Goal: Task Accomplishment & Management: Manage account settings

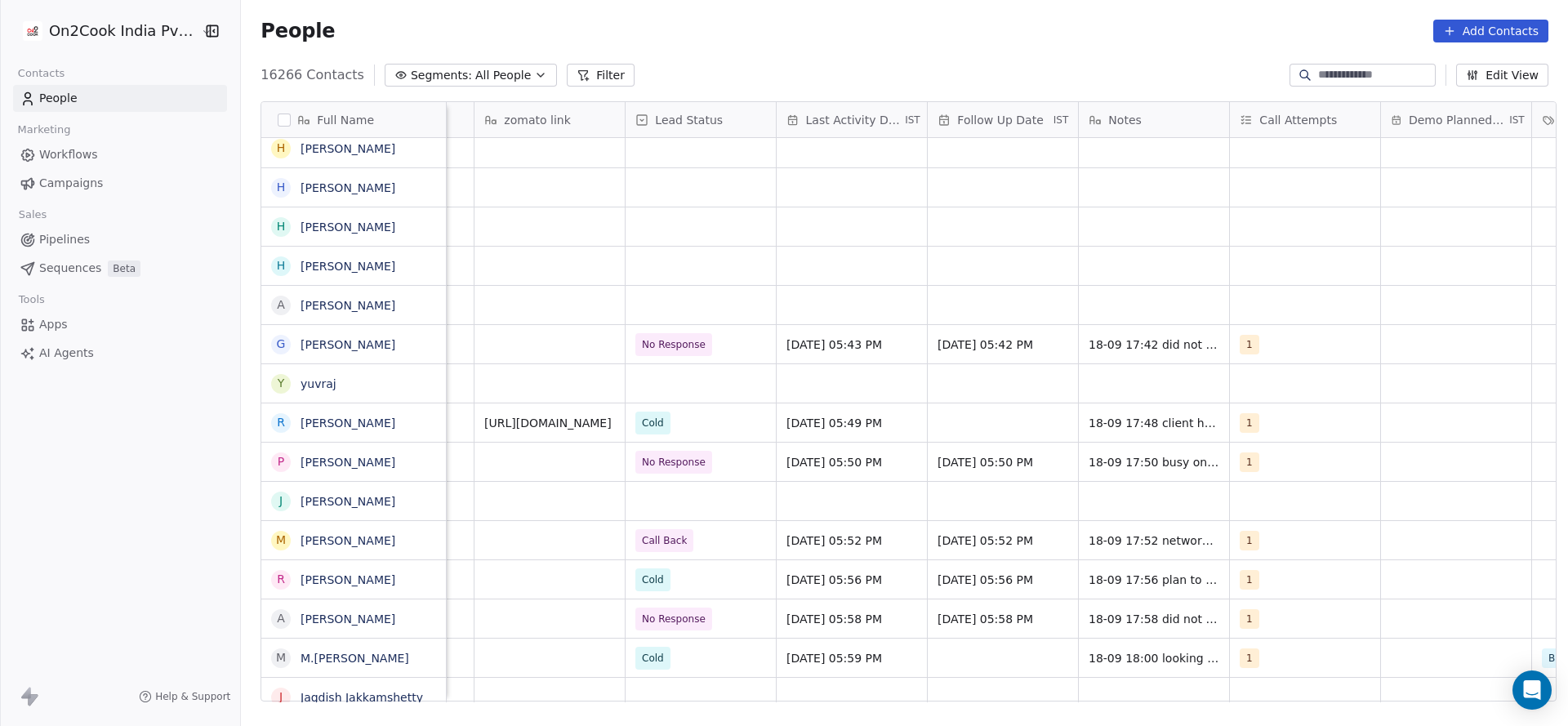
scroll to position [0, 1928]
drag, startPoint x: 1123, startPoint y: 703, endPoint x: 1056, endPoint y: 711, distance: 67.5
click at [1046, 718] on div "Full Name D [PERSON_NAME] D [PERSON_NAME] Y [PERSON_NAME] [PERSON_NAME] P [PERS…" at bounding box center [903, 407] width 1326 height 639
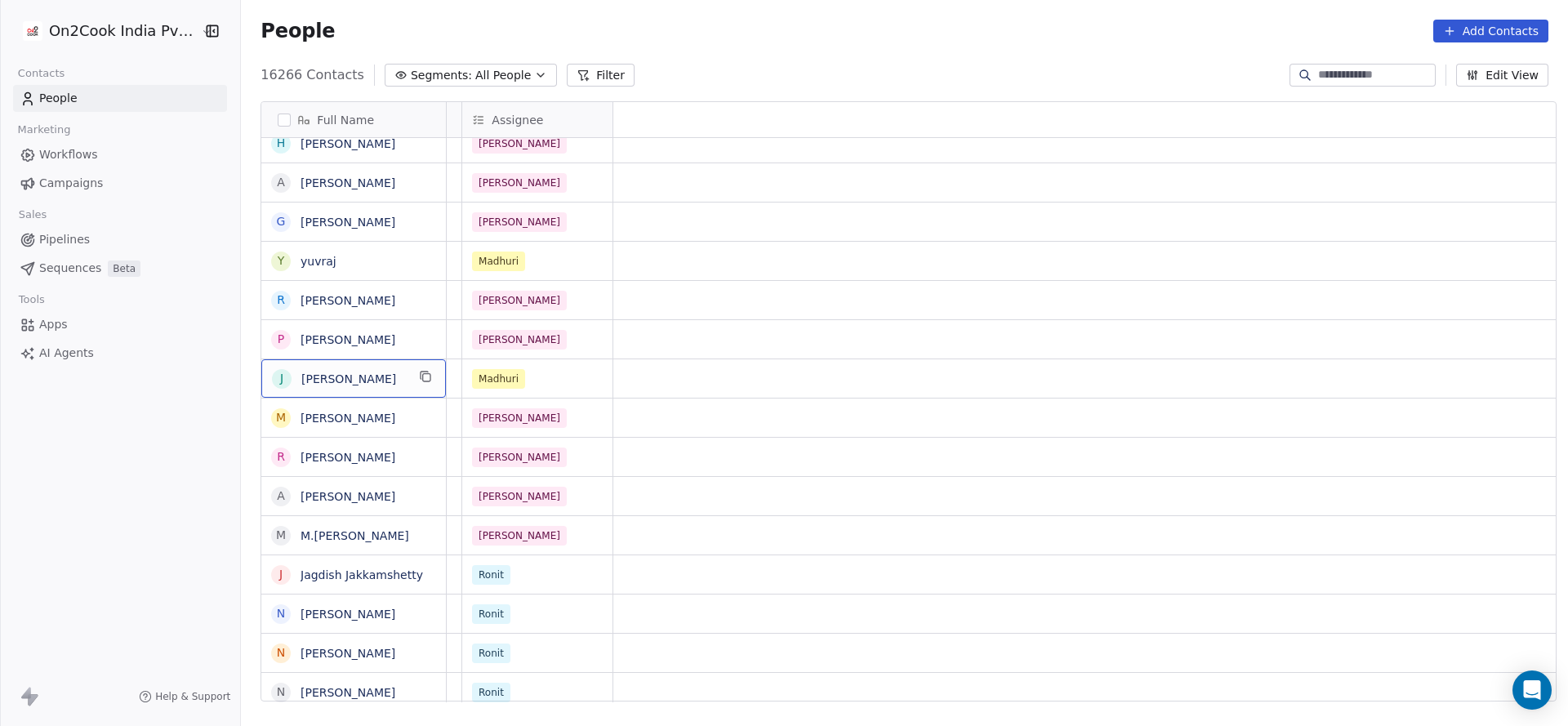
scroll to position [0, 0]
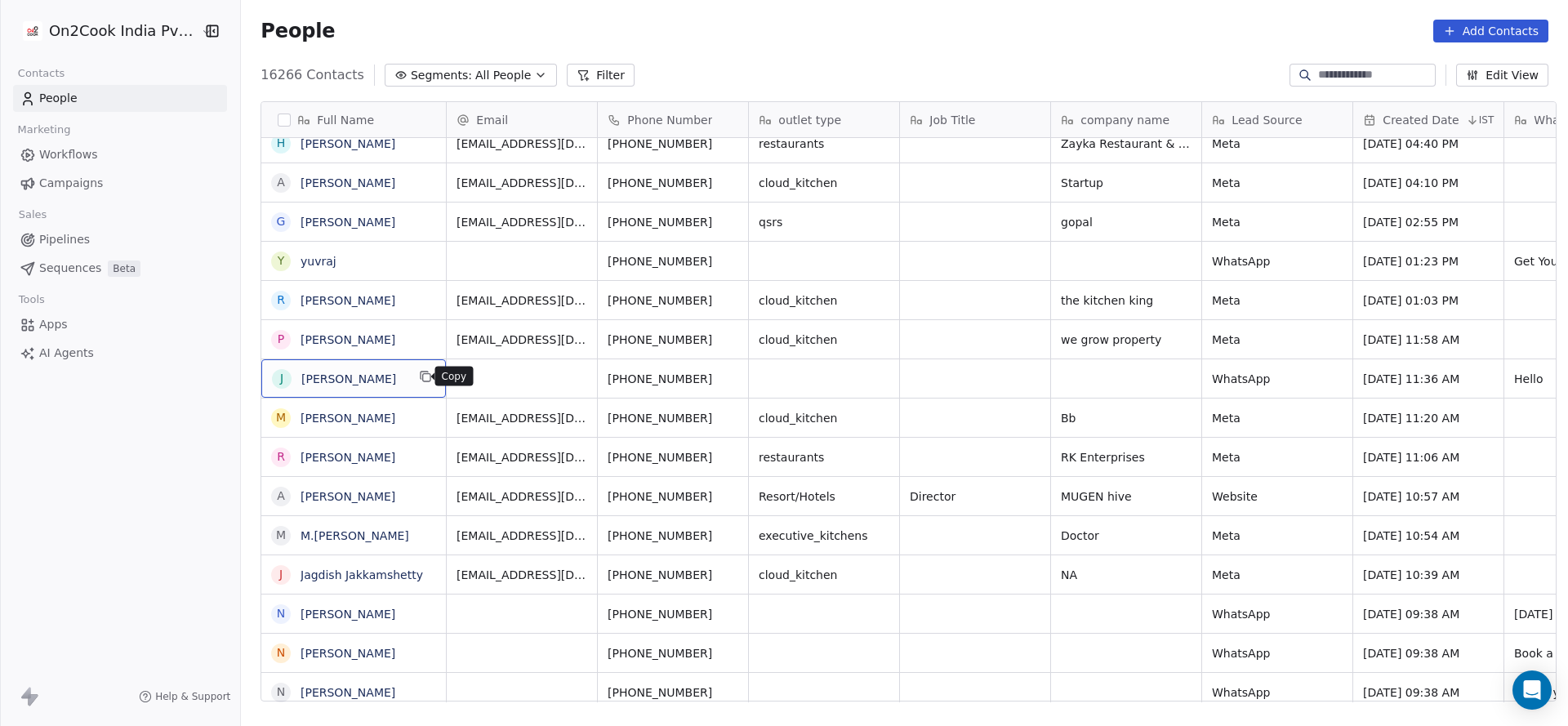
click at [420, 375] on icon "grid" at bounding box center [425, 376] width 13 height 13
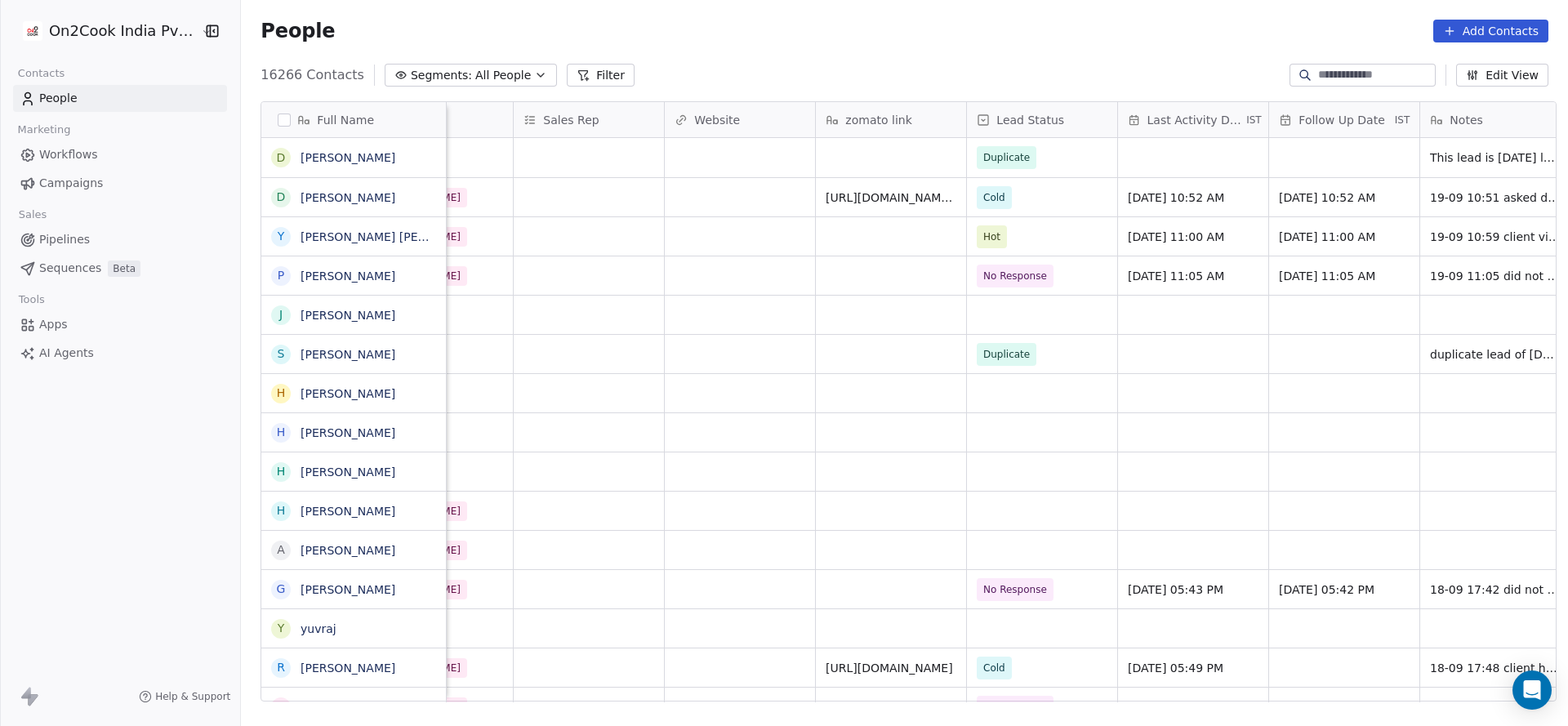
click at [577, 78] on icon at bounding box center [583, 75] width 13 height 13
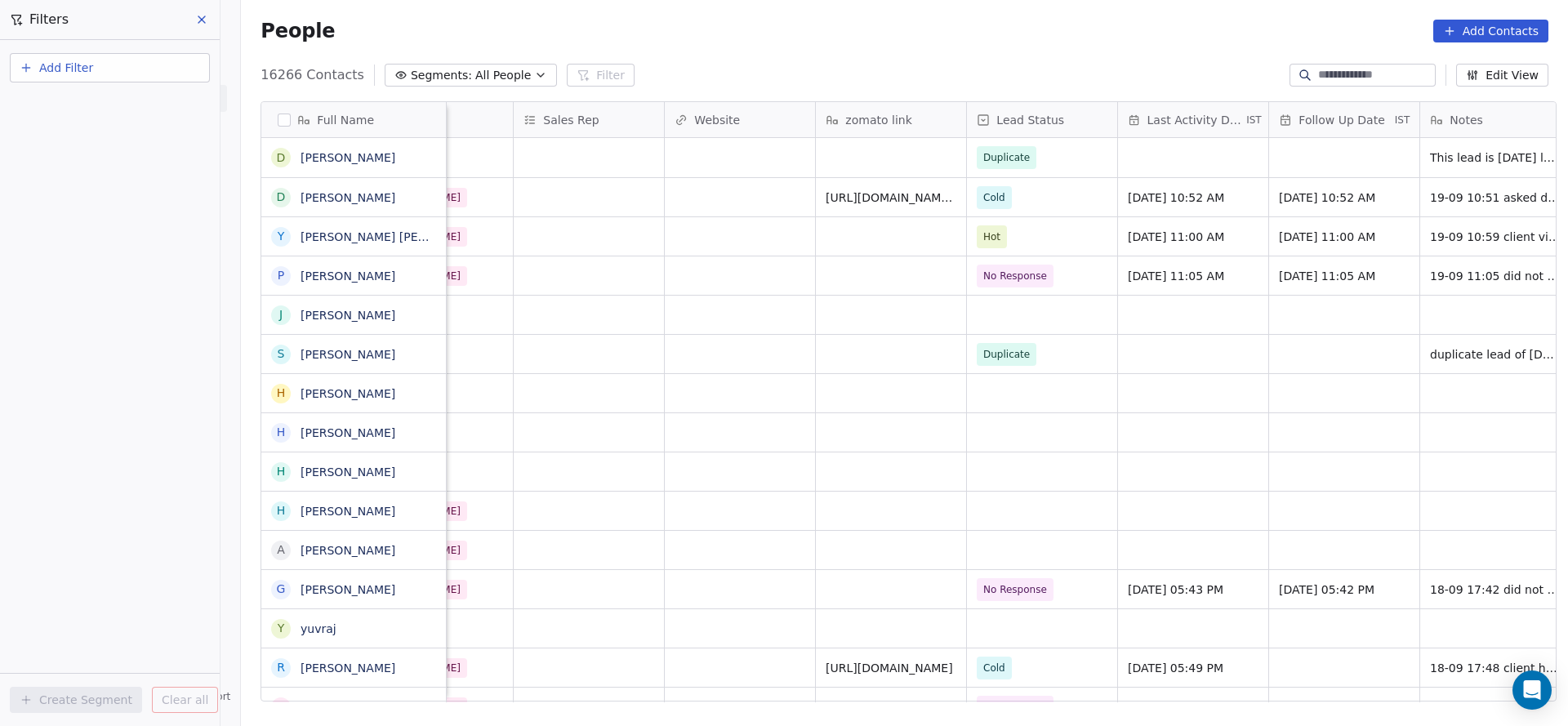
click at [98, 71] on button "Add Filter" at bounding box center [110, 67] width 200 height 29
click at [98, 101] on span "Contact properties" at bounding box center [80, 106] width 106 height 17
type input "***"
click at [91, 168] on div "Assignee" at bounding box center [110, 165] width 166 height 16
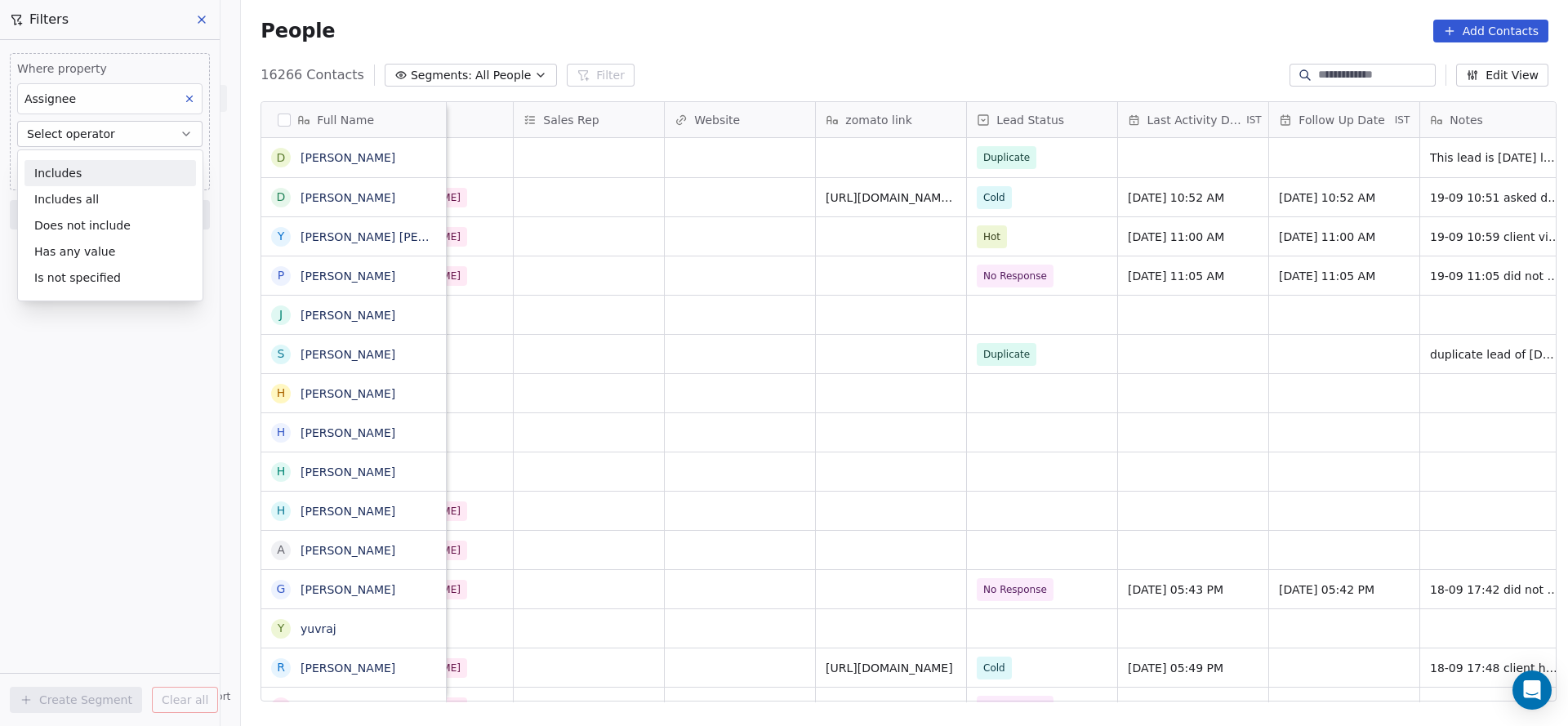
click at [101, 164] on div "Includes" at bounding box center [111, 173] width 172 height 26
click at [116, 169] on body "On2Cook India Pvt. Ltd. Contacts People Marketing Workflows Campaigns Sales Pip…" at bounding box center [784, 363] width 1568 height 726
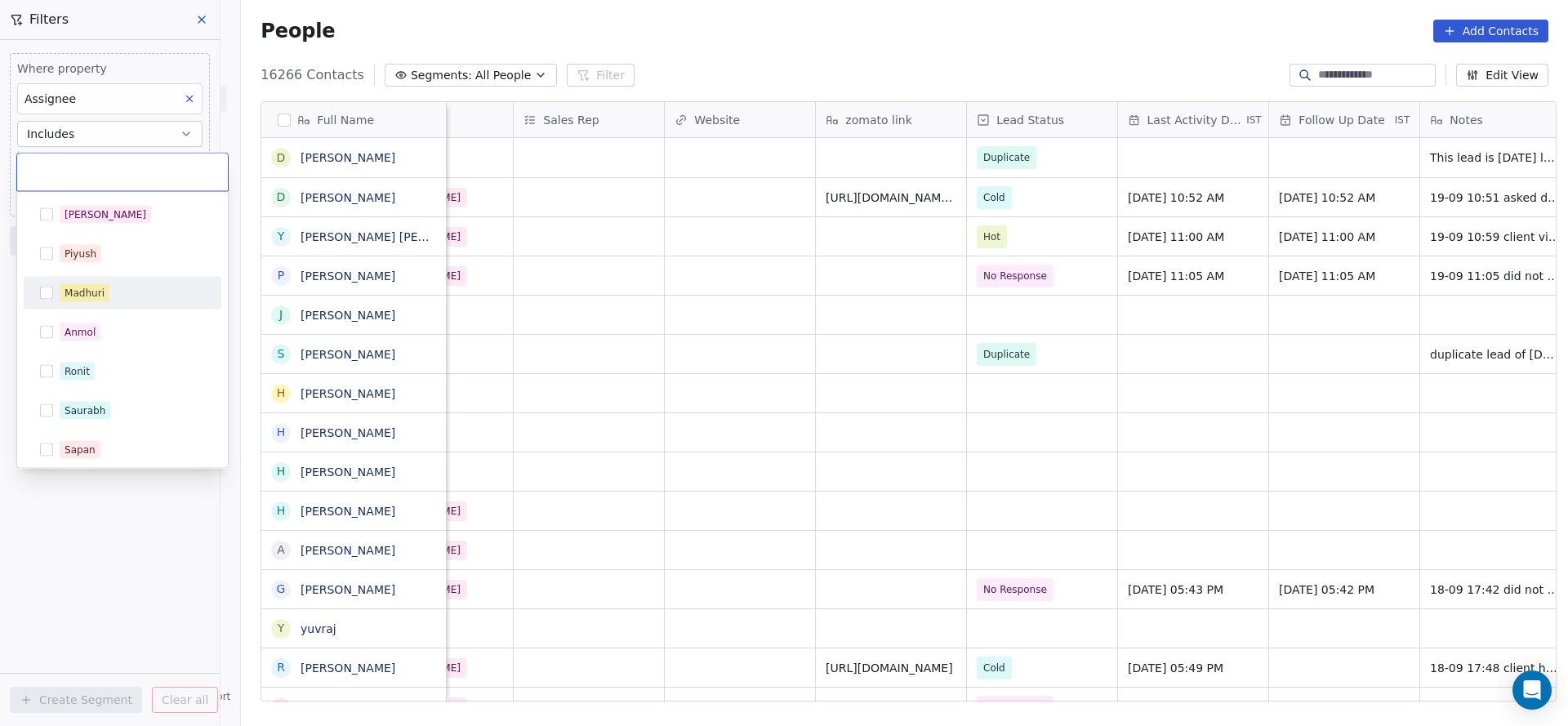
drag, startPoint x: 106, startPoint y: 297, endPoint x: 303, endPoint y: 298, distance: 197.0
click at [106, 298] on span "Madhuri" at bounding box center [85, 294] width 50 height 18
click at [650, 507] on html "On2Cook India Pvt. Ltd. Contacts People Marketing Workflows Campaigns Sales Pip…" at bounding box center [784, 363] width 1568 height 726
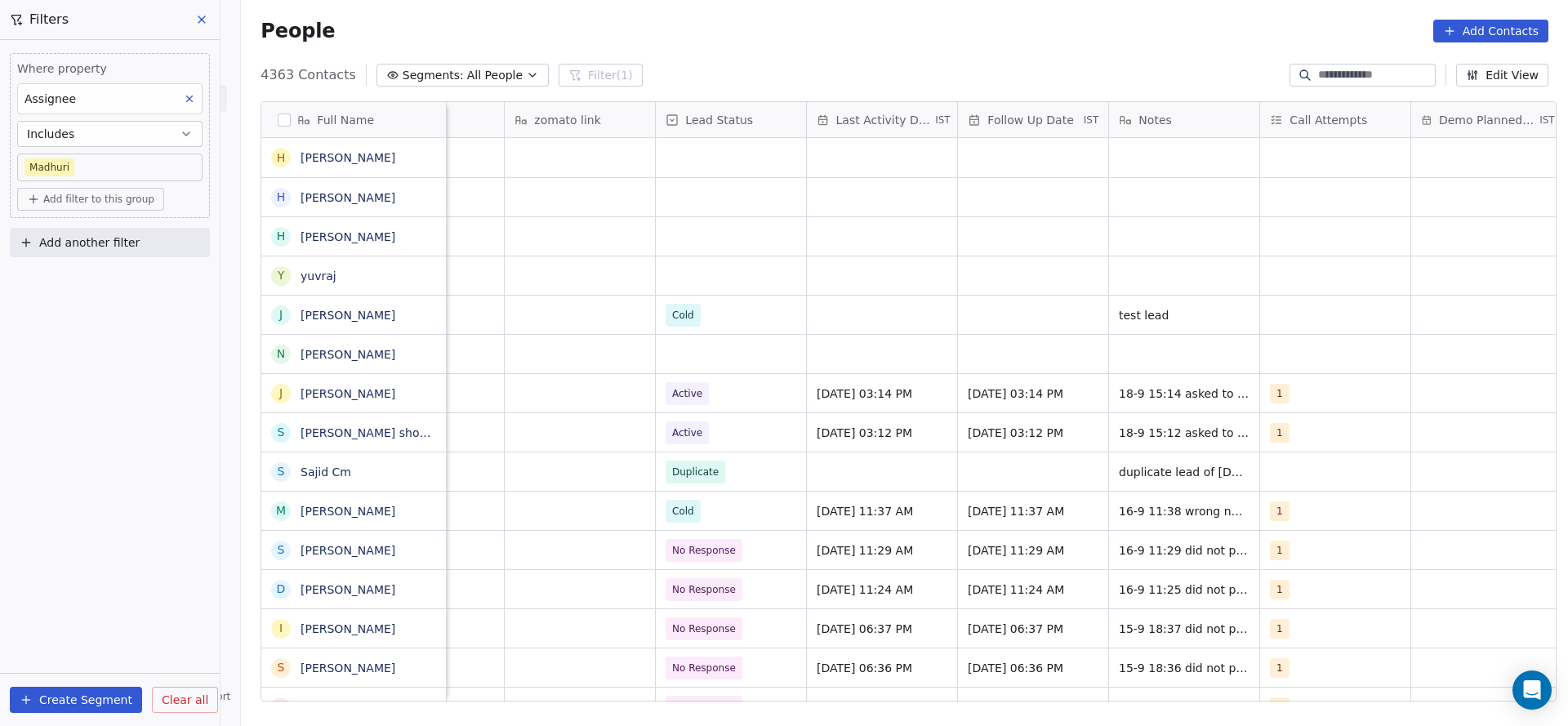
scroll to position [0, 1893]
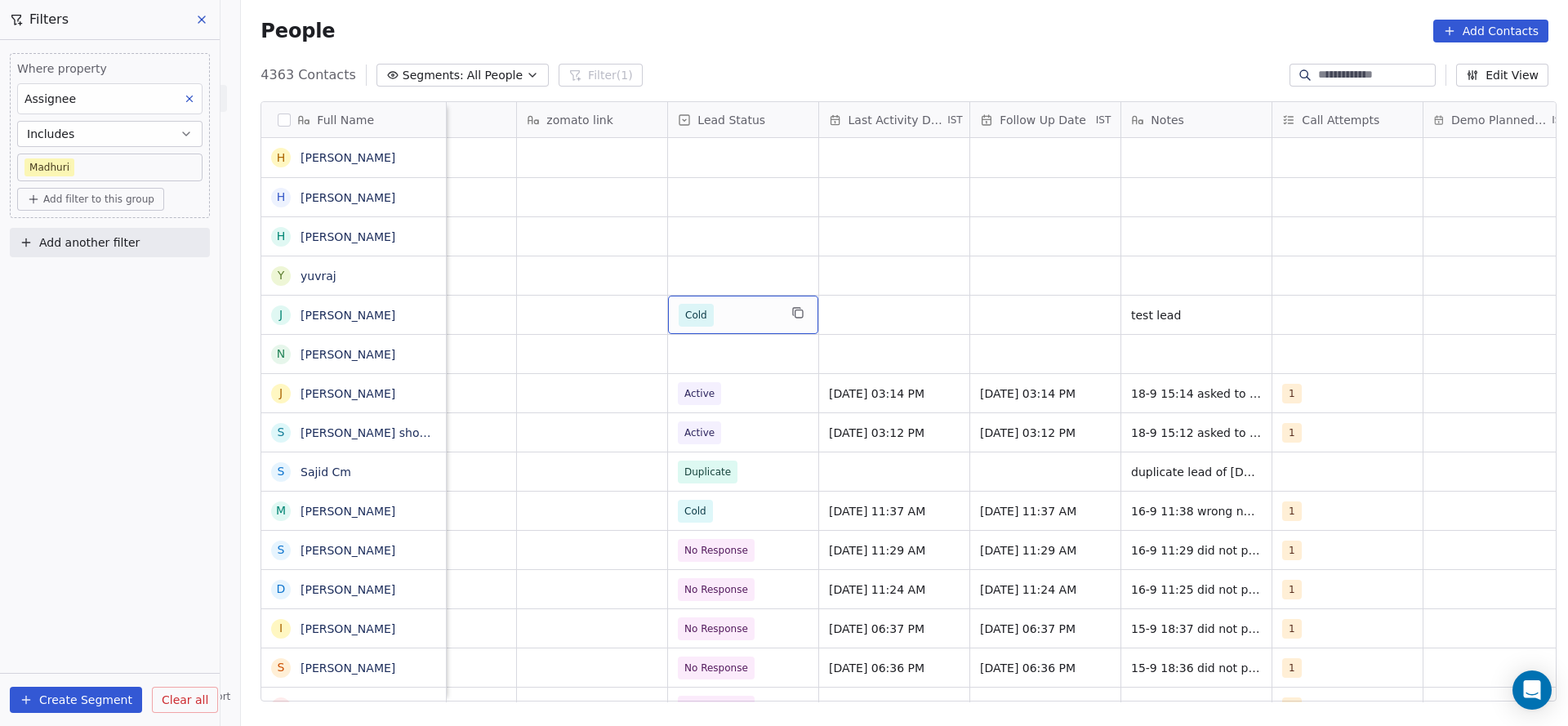
click at [723, 322] on span "Cold" at bounding box center [729, 315] width 100 height 23
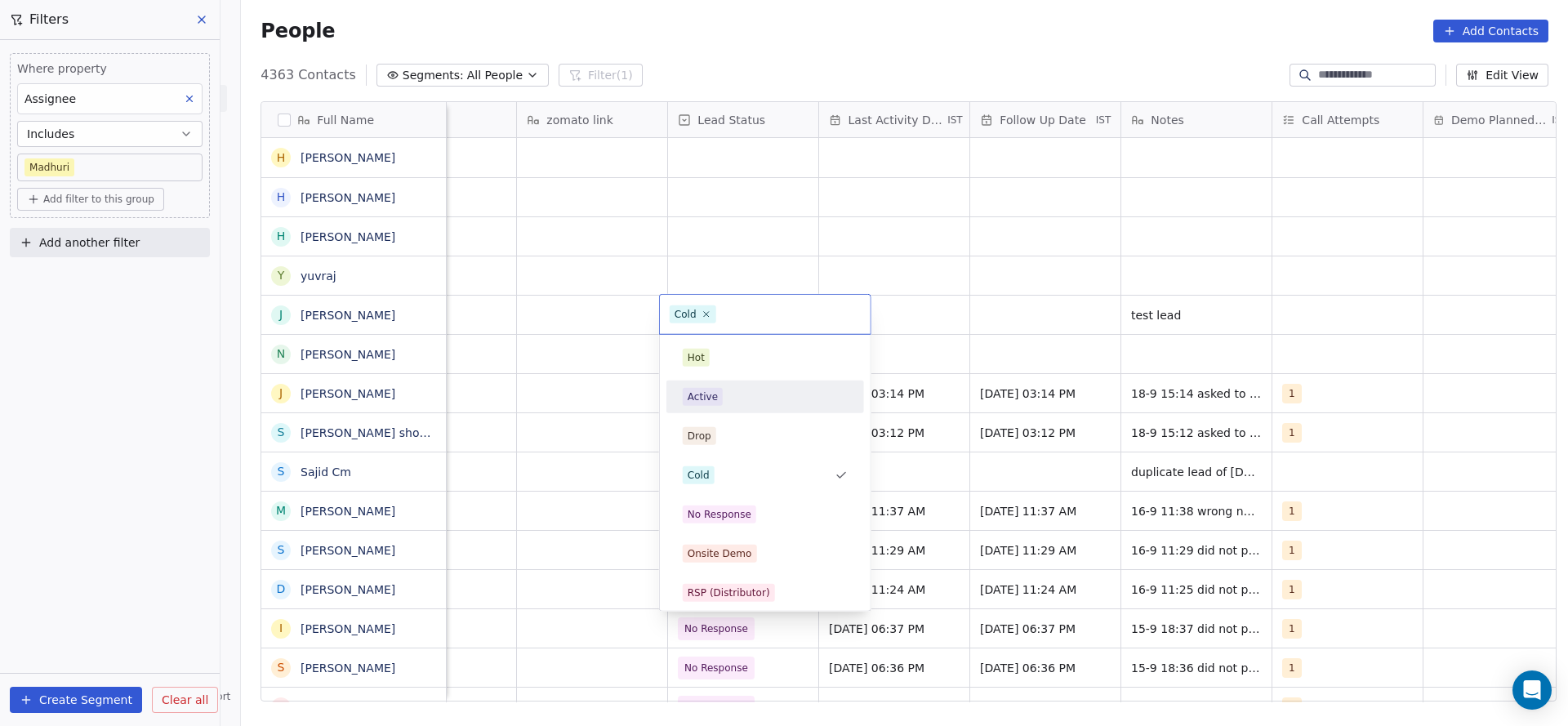
scroll to position [123, 0]
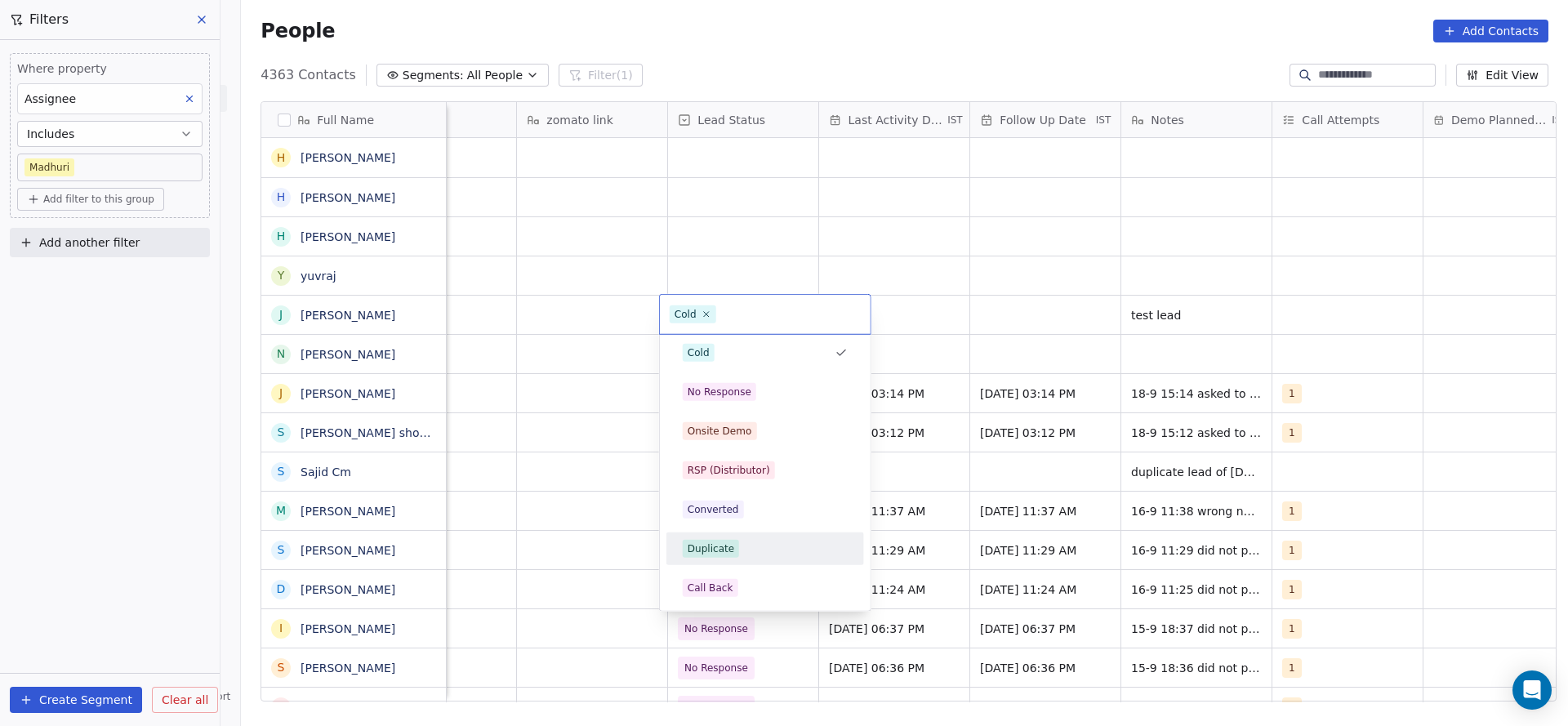
click at [722, 550] on div "Duplicate" at bounding box center [711, 548] width 47 height 15
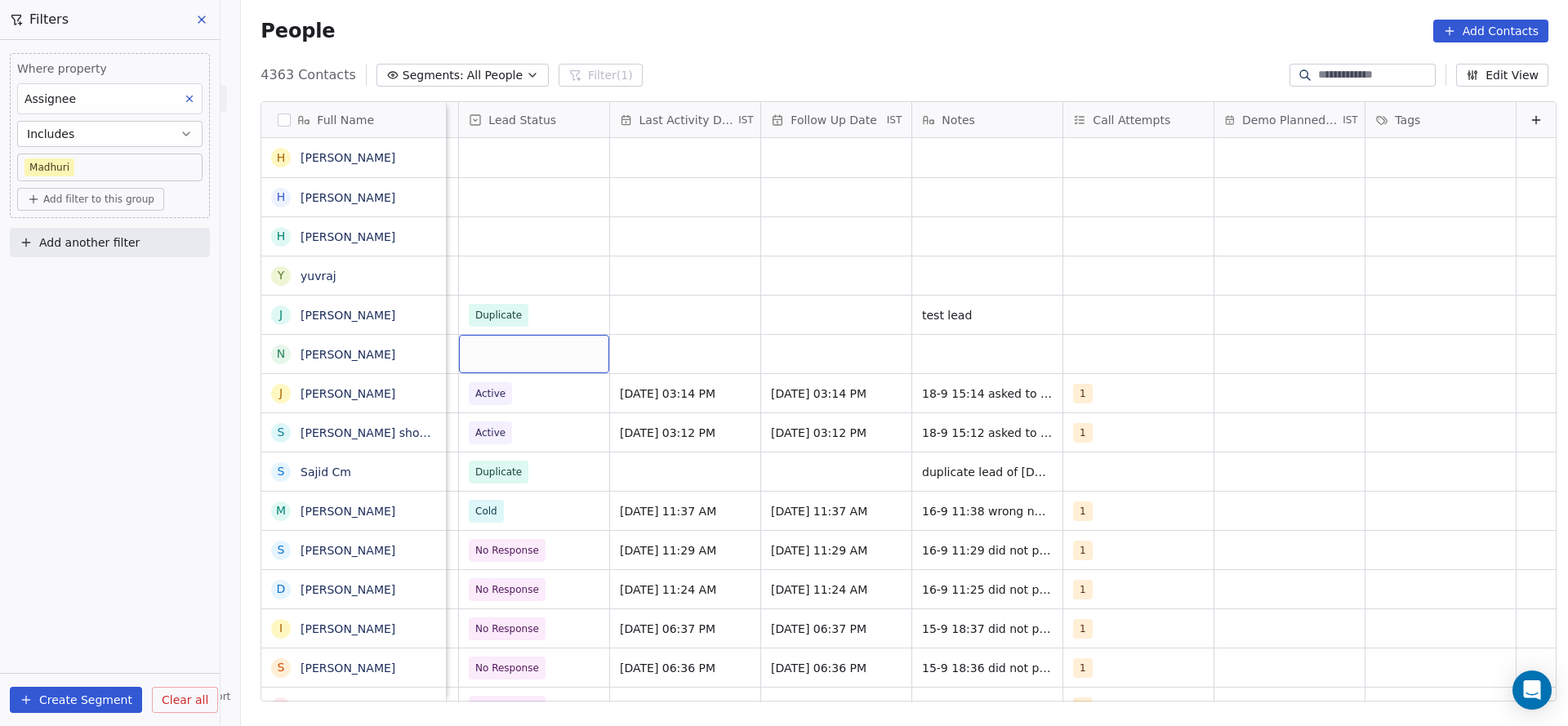
scroll to position [0, 2114]
click at [475, 356] on div "grid" at bounding box center [534, 354] width 151 height 38
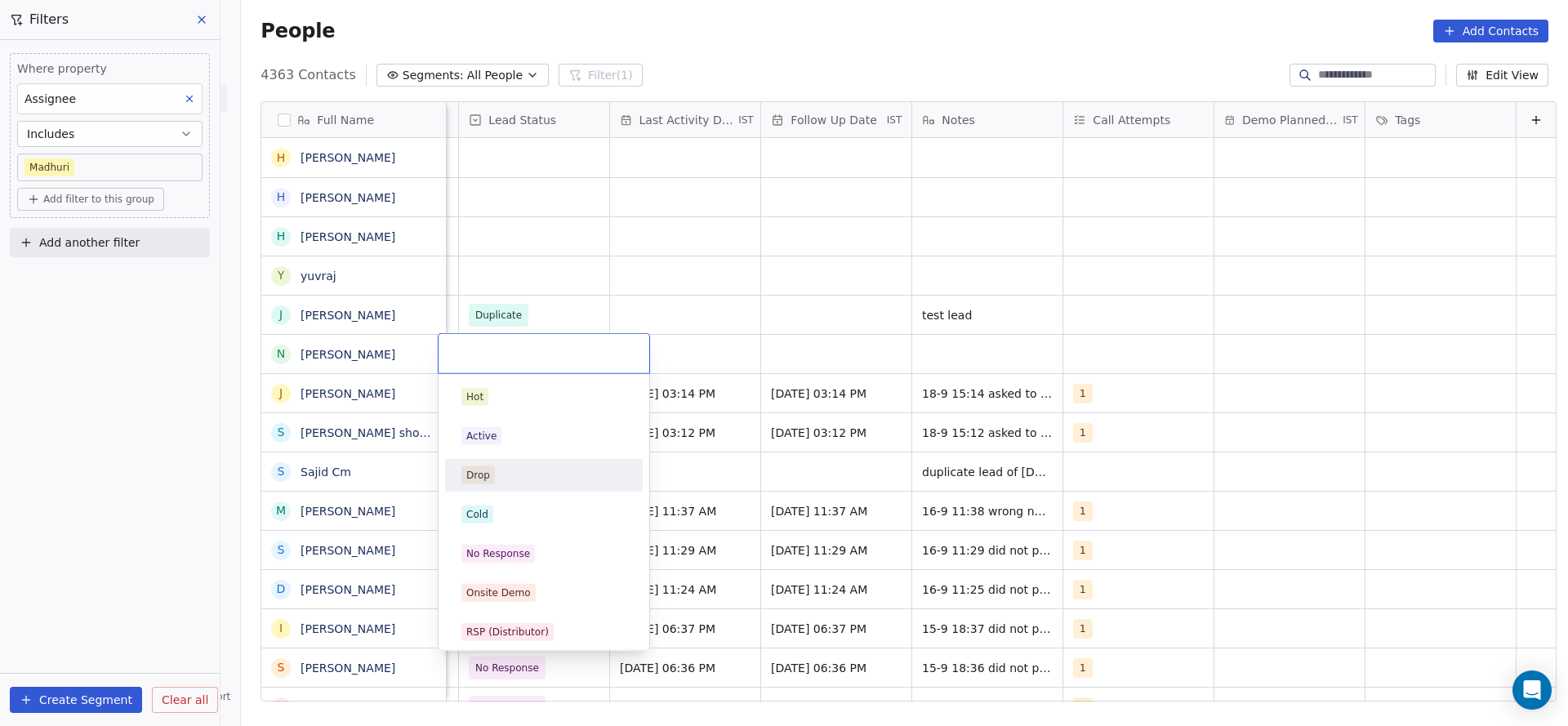
scroll to position [245, 0]
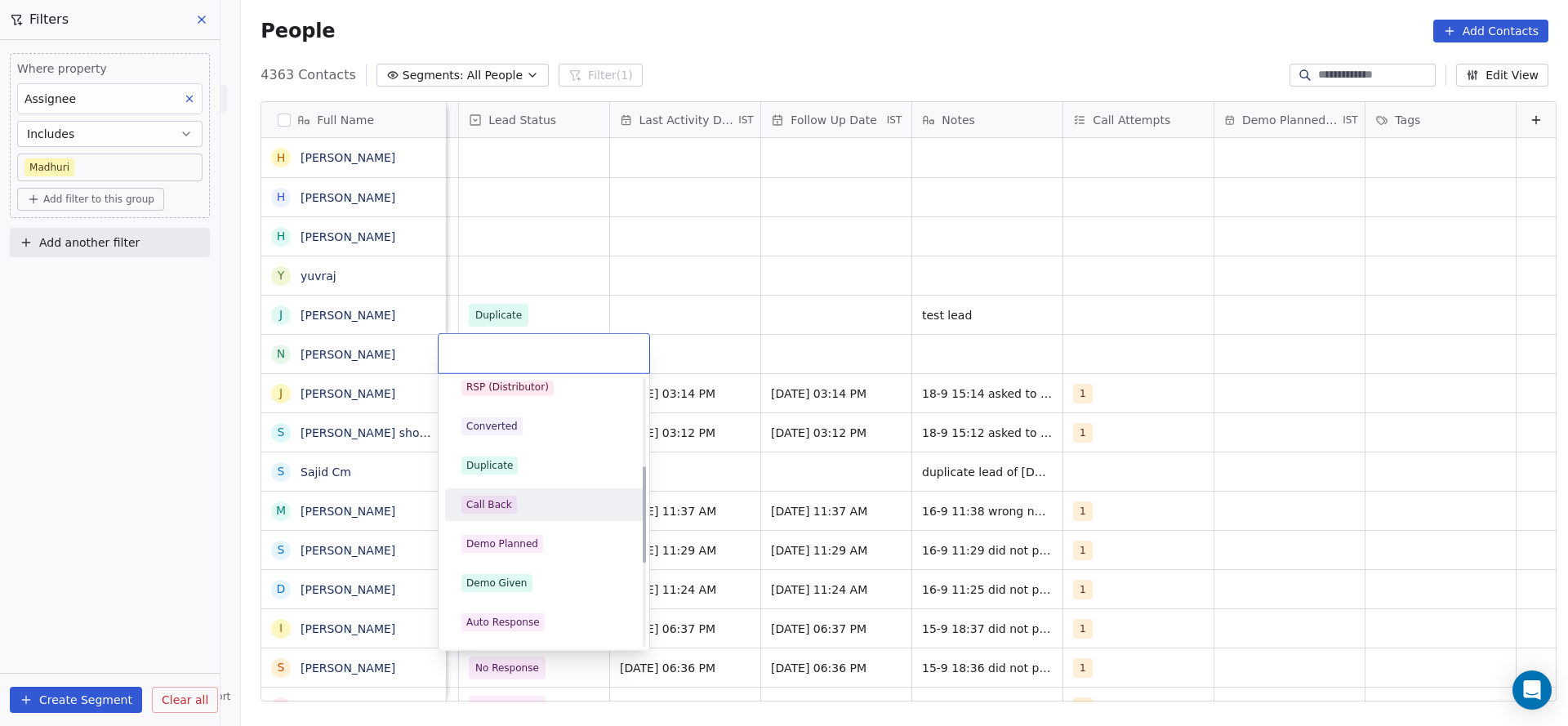
drag, startPoint x: 517, startPoint y: 505, endPoint x: 985, endPoint y: 350, distance: 493.0
click at [537, 500] on div "Call Back" at bounding box center [543, 505] width 165 height 18
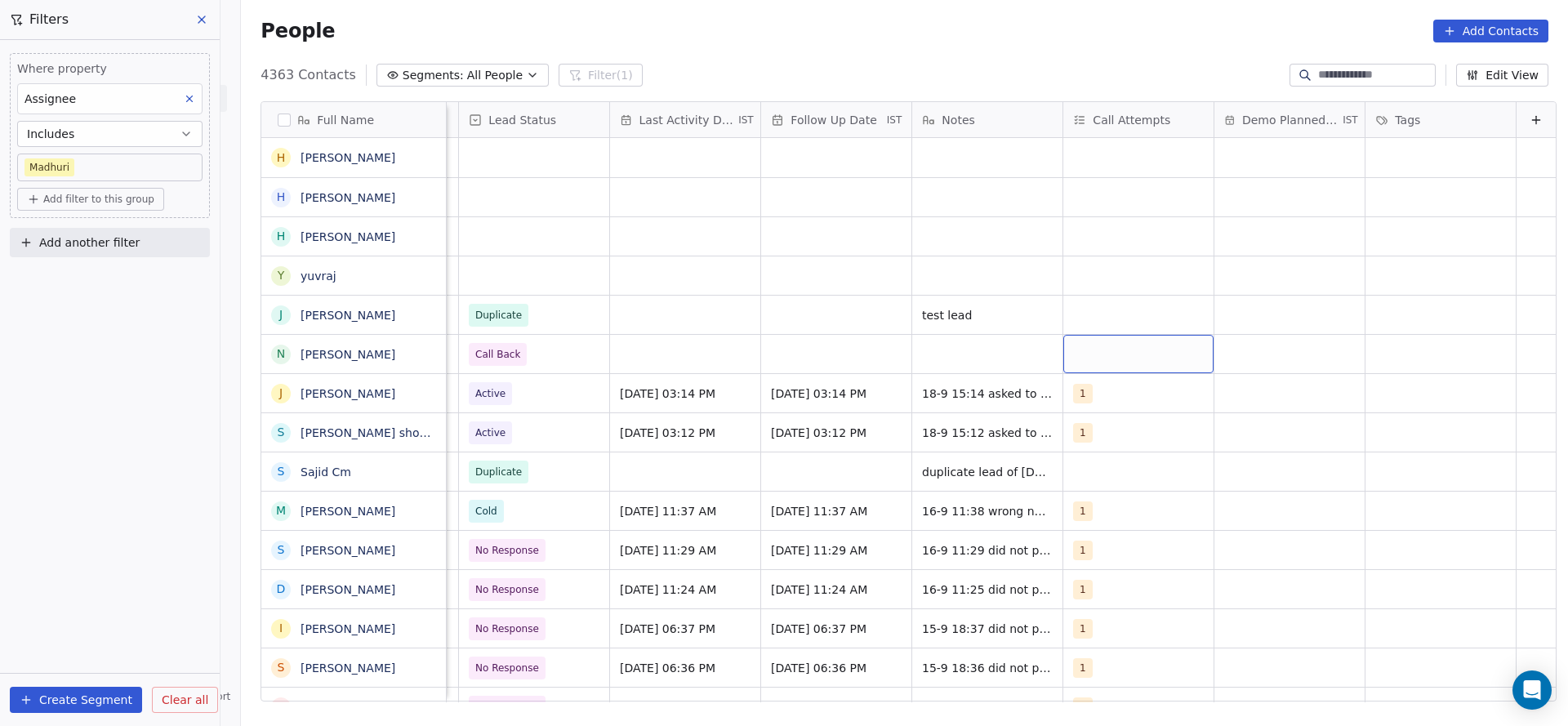
click at [1111, 364] on div "grid" at bounding box center [1138, 354] width 151 height 38
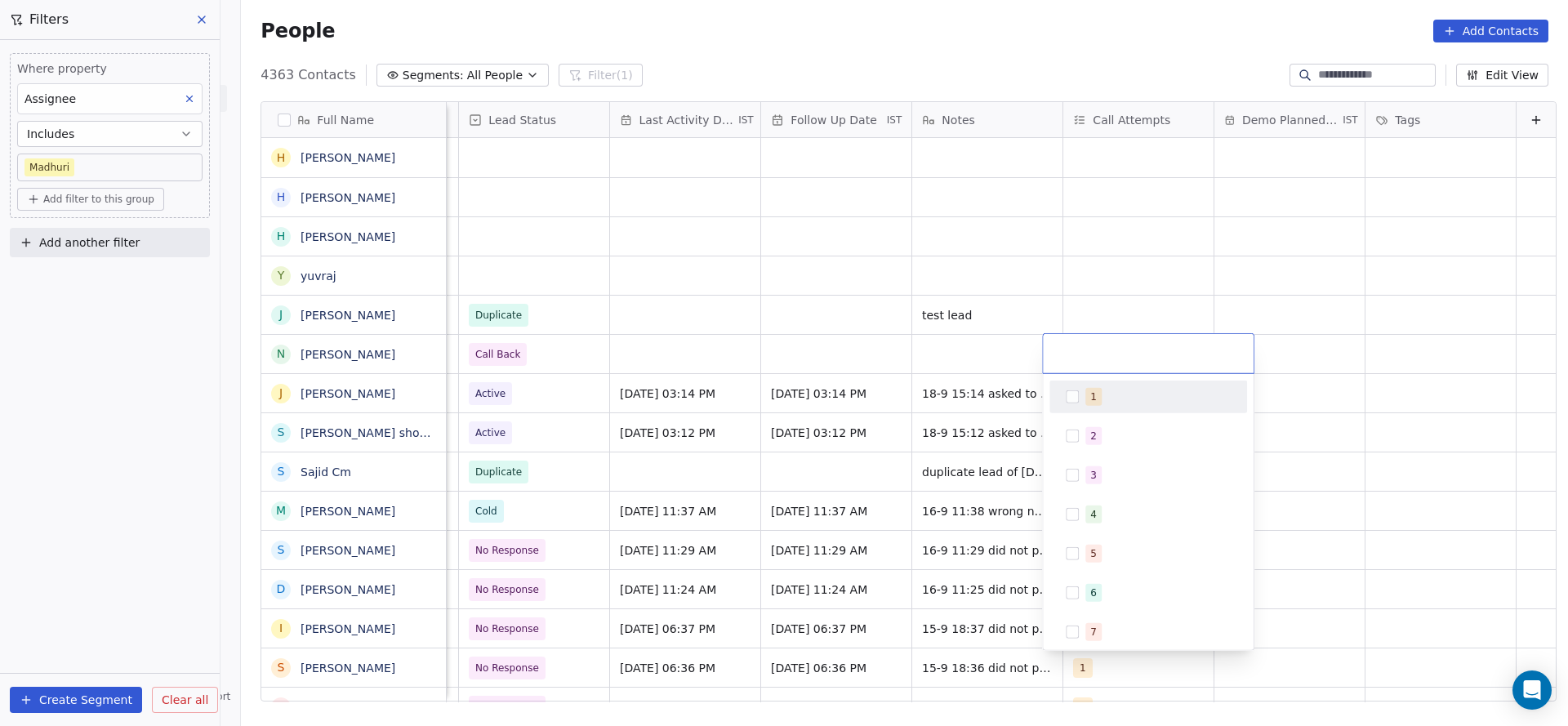
click at [1088, 398] on span "1" at bounding box center [1093, 397] width 16 height 18
click at [591, 474] on html "On2Cook India Pvt. Ltd. Contacts People Marketing Workflows Campaigns Sales Pip…" at bounding box center [784, 363] width 1568 height 726
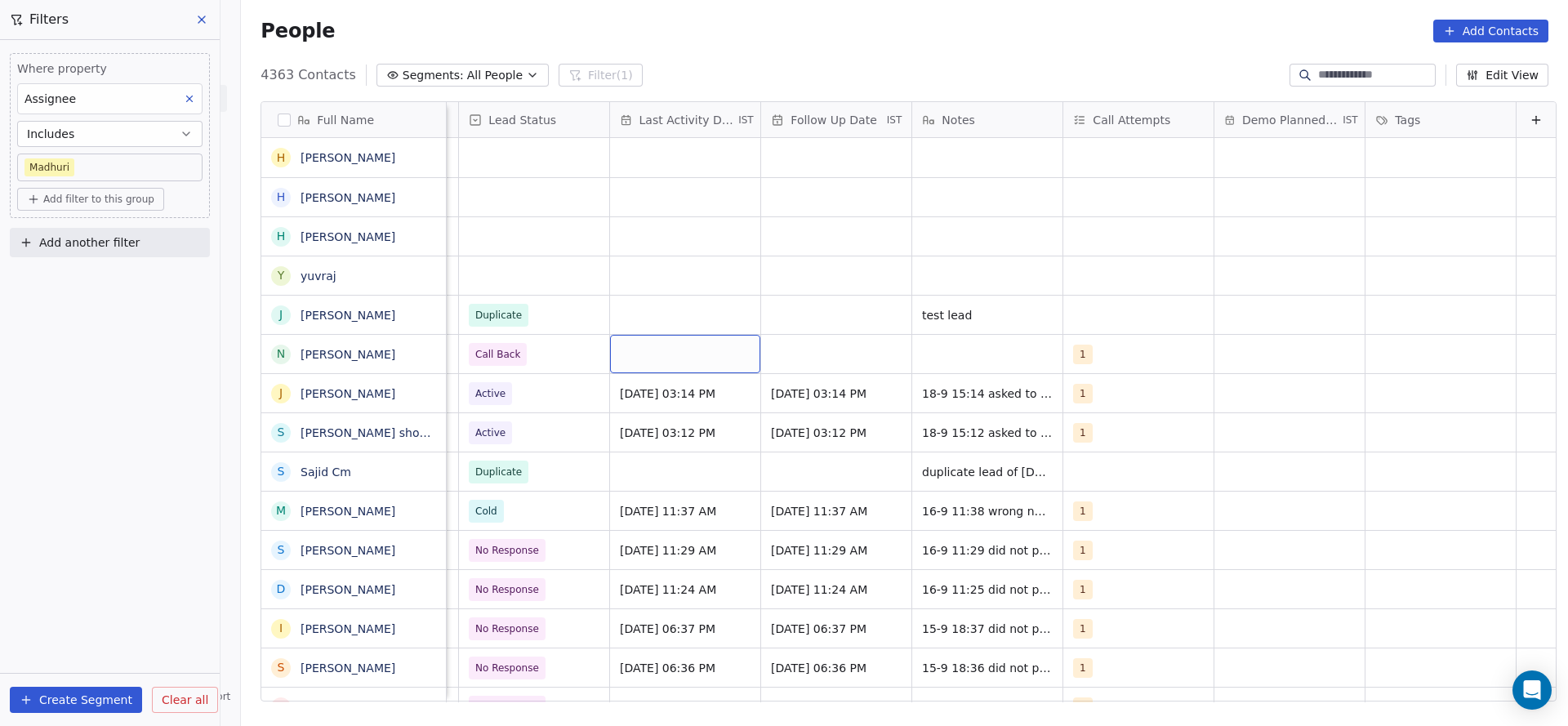
click at [671, 356] on div "grid" at bounding box center [685, 354] width 151 height 38
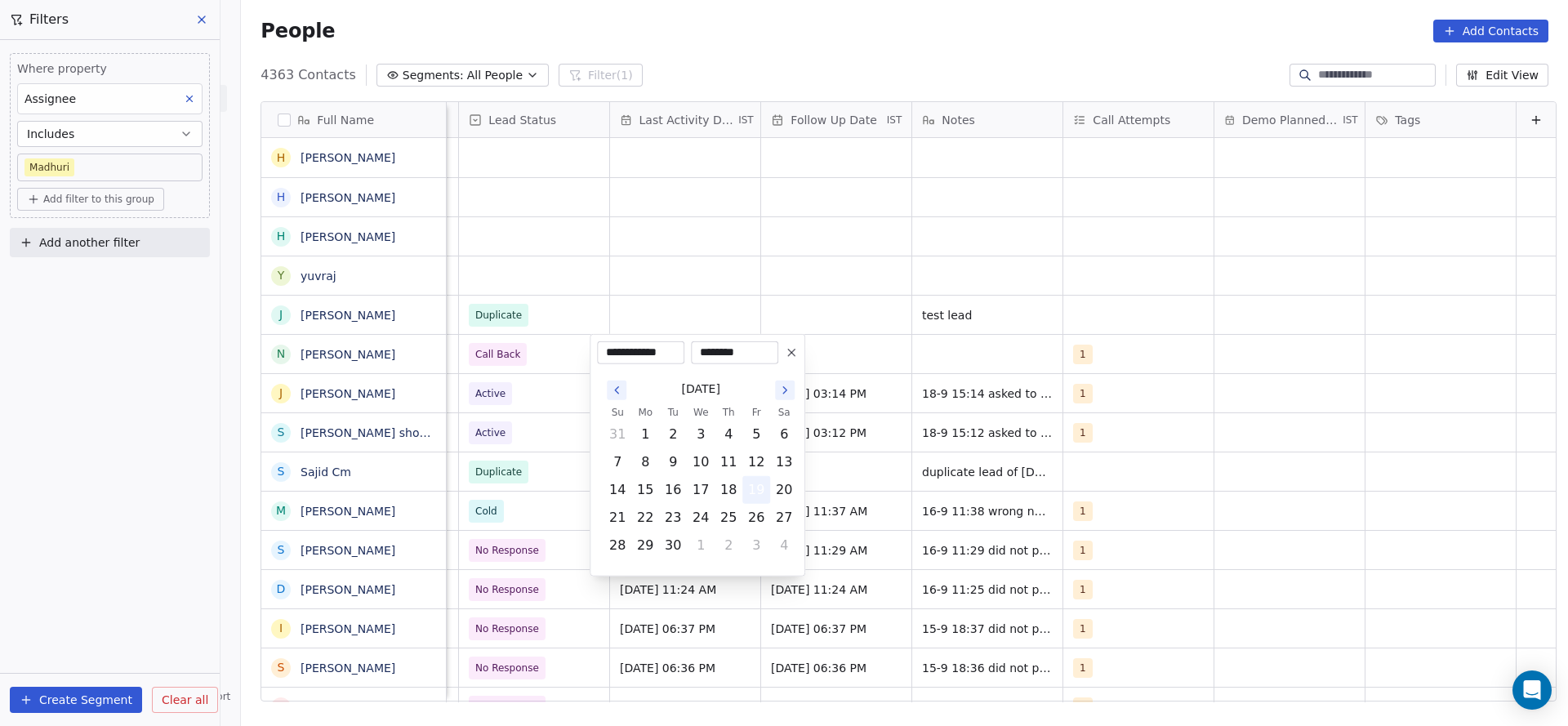
click at [757, 490] on button "19" at bounding box center [757, 490] width 26 height 26
click at [658, 225] on html "On2Cook India Pvt. Ltd. Contacts People Marketing Workflows Campaigns Sales Pip…" at bounding box center [784, 363] width 1568 height 726
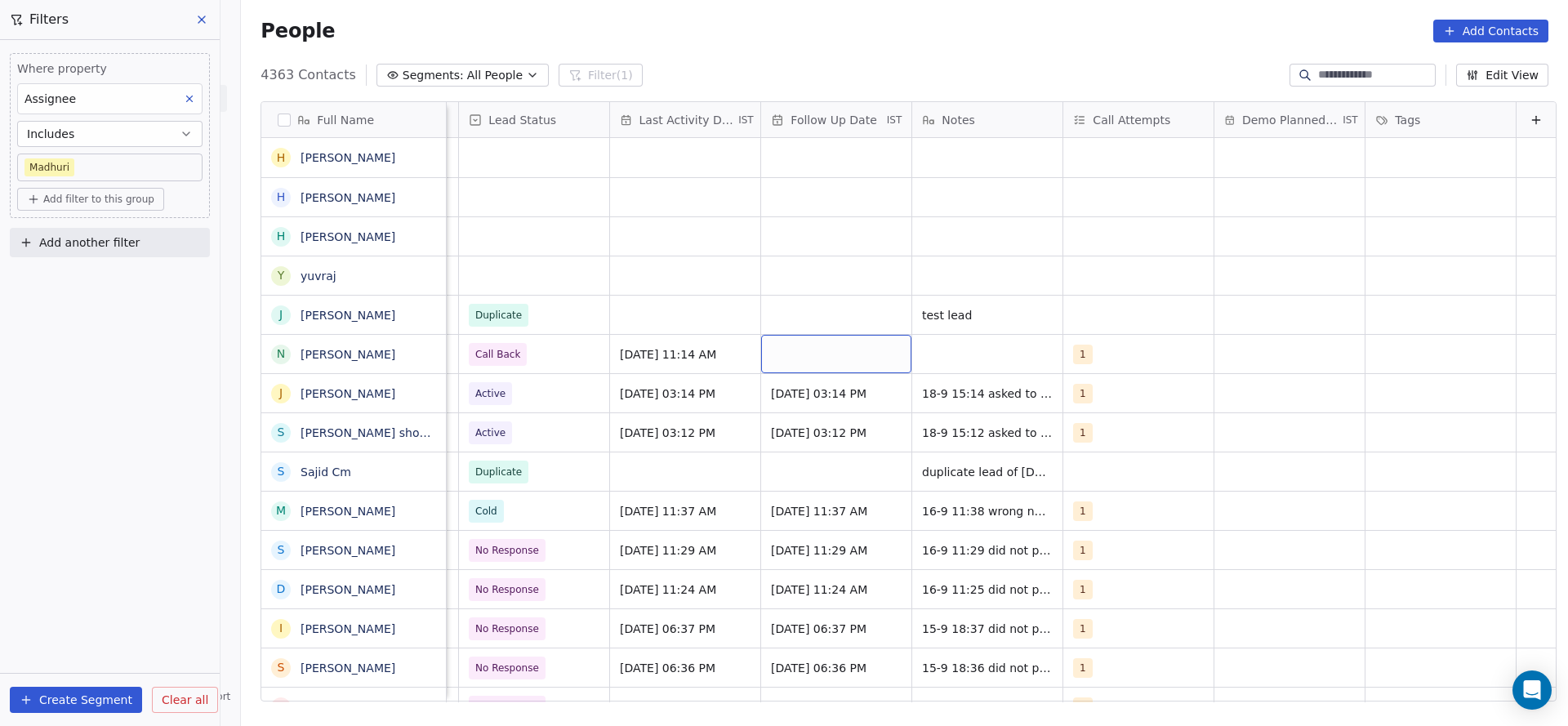
click at [815, 351] on div "grid" at bounding box center [836, 354] width 151 height 38
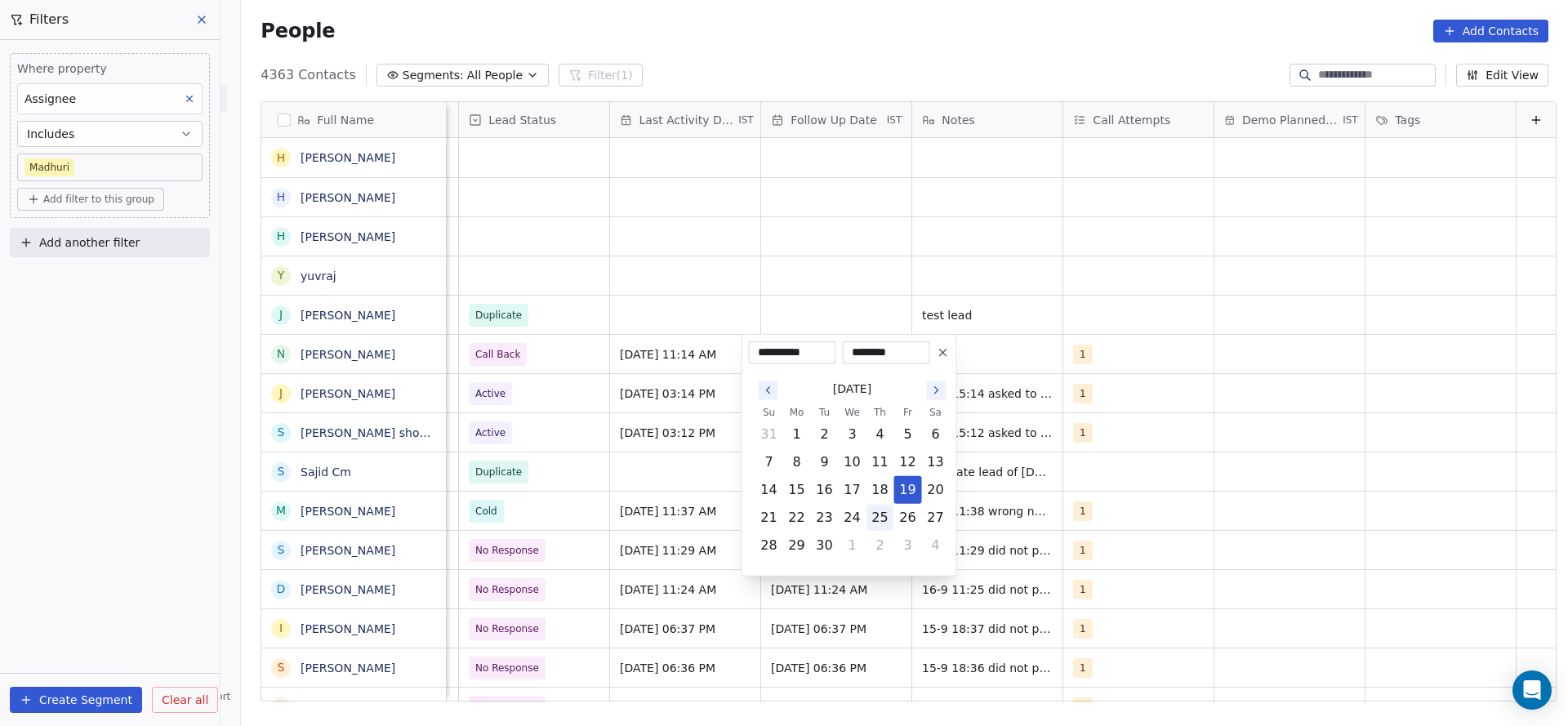
click at [877, 519] on button "25" at bounding box center [880, 518] width 26 height 26
type input "**********"
click at [631, 253] on html "On2Cook India Pvt. Ltd. Contacts People Marketing Workflows Campaigns Sales Pip…" at bounding box center [784, 363] width 1568 height 726
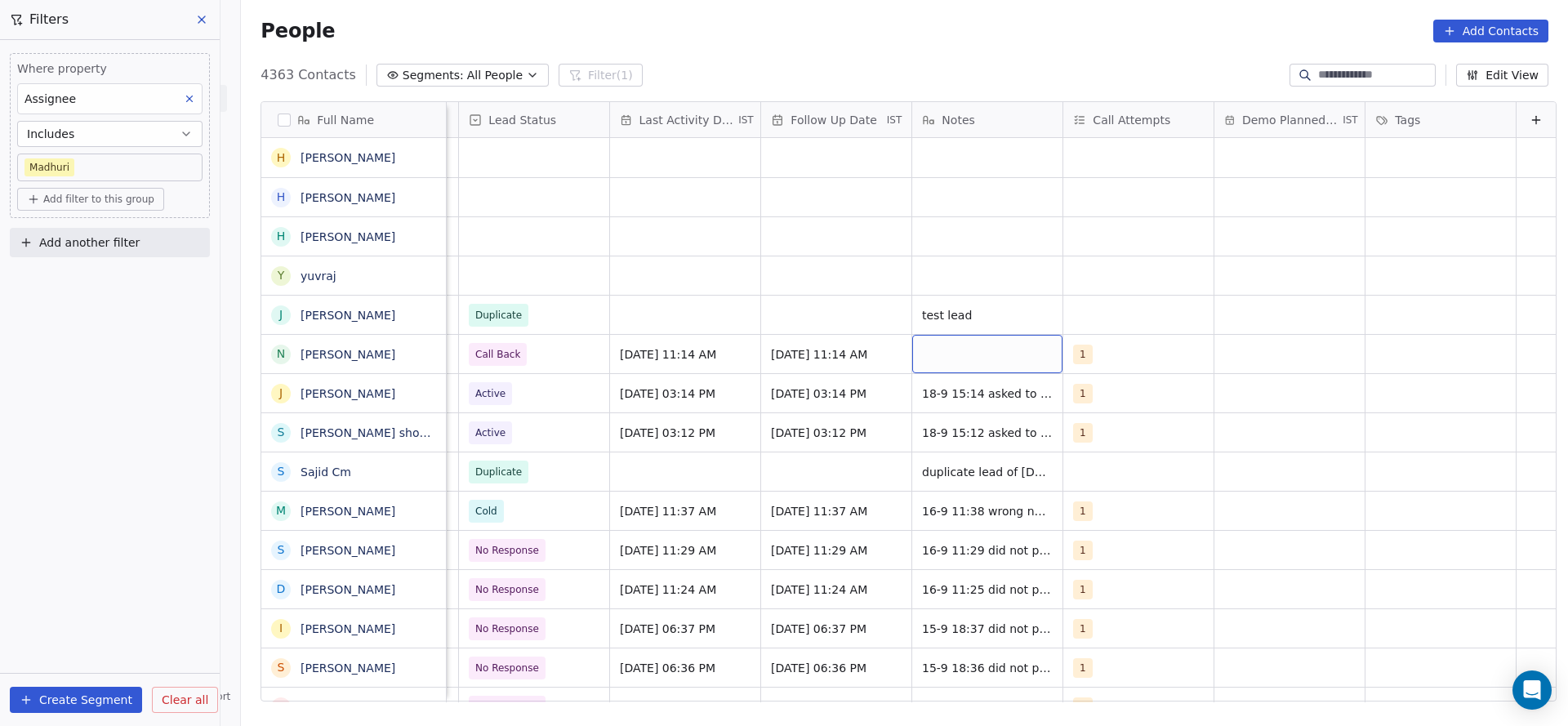
click at [938, 351] on div "grid" at bounding box center [987, 354] width 151 height 38
type textarea "**********"
click at [294, 524] on html "On2Cook India Pvt. Ltd. Contacts People Marketing Workflows Campaigns Sales Pip…" at bounding box center [784, 363] width 1568 height 726
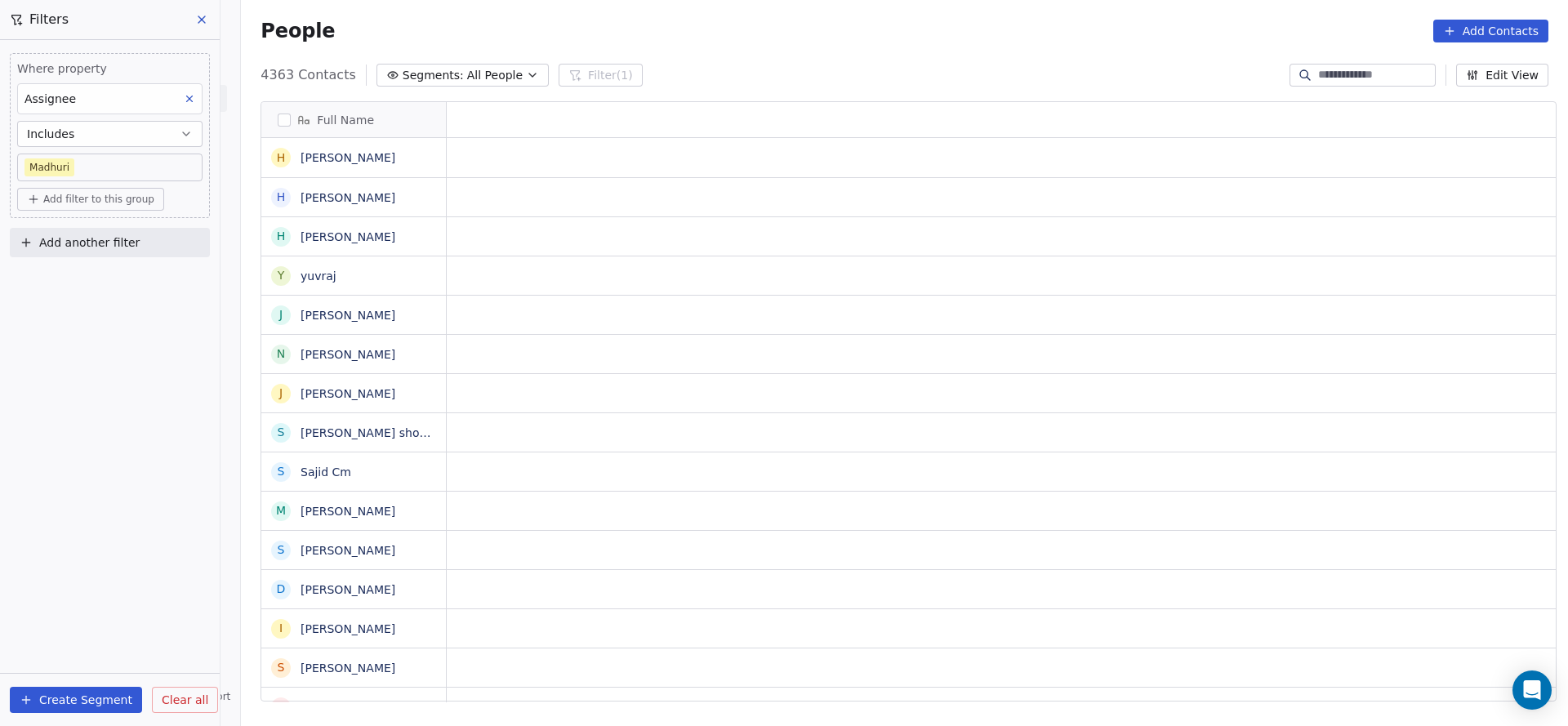
scroll to position [0, 0]
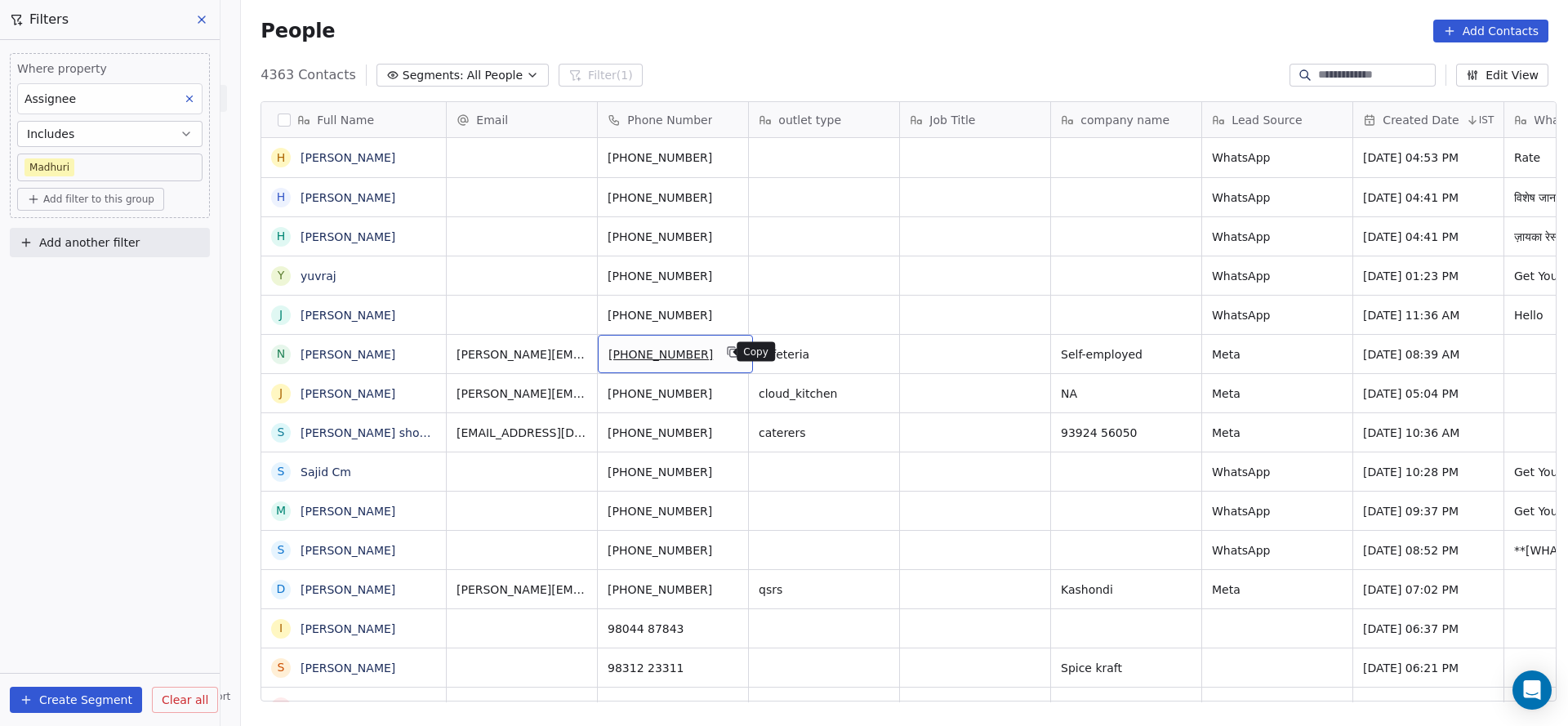
click at [730, 356] on icon "grid" at bounding box center [733, 353] width 7 height 7
click at [423, 277] on icon "grid" at bounding box center [426, 275] width 7 height 7
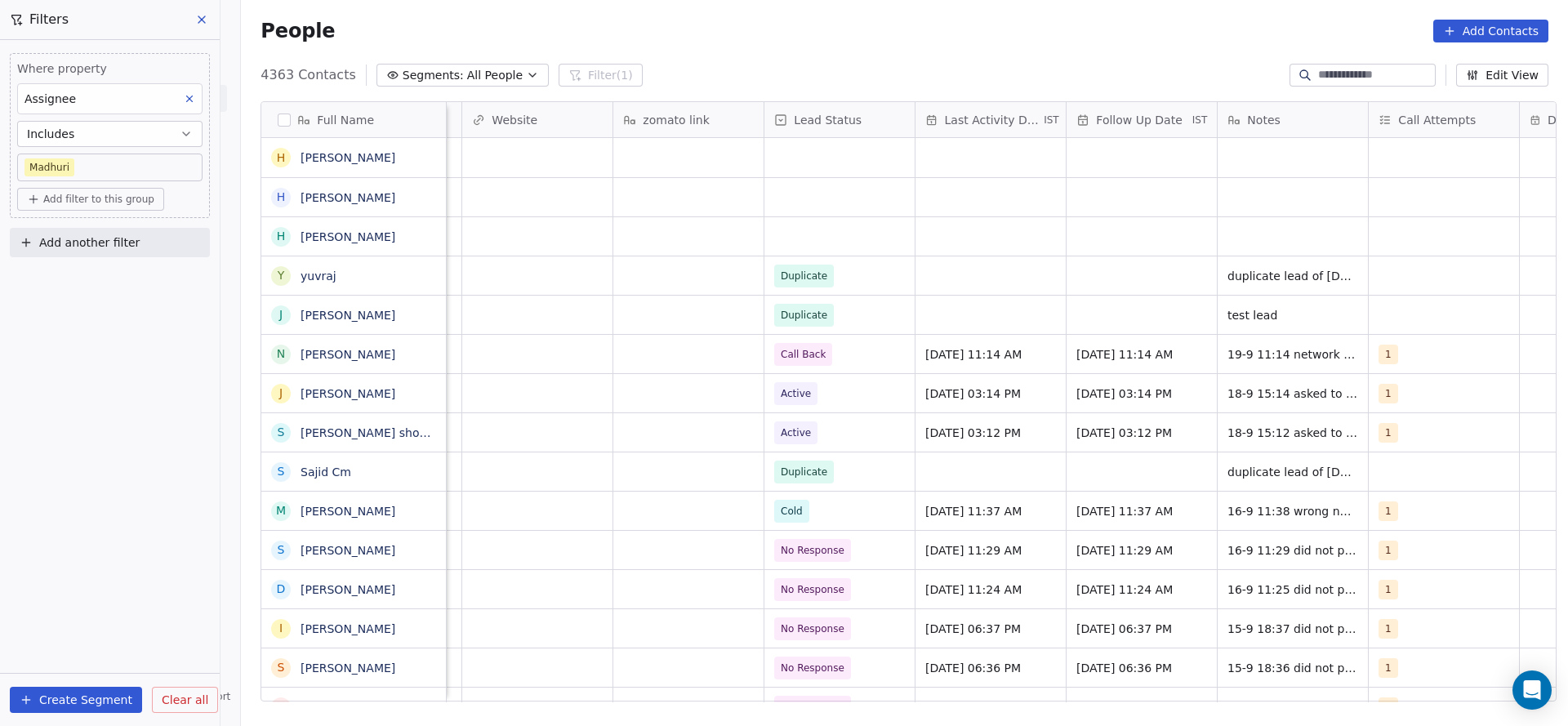
scroll to position [0, 1826]
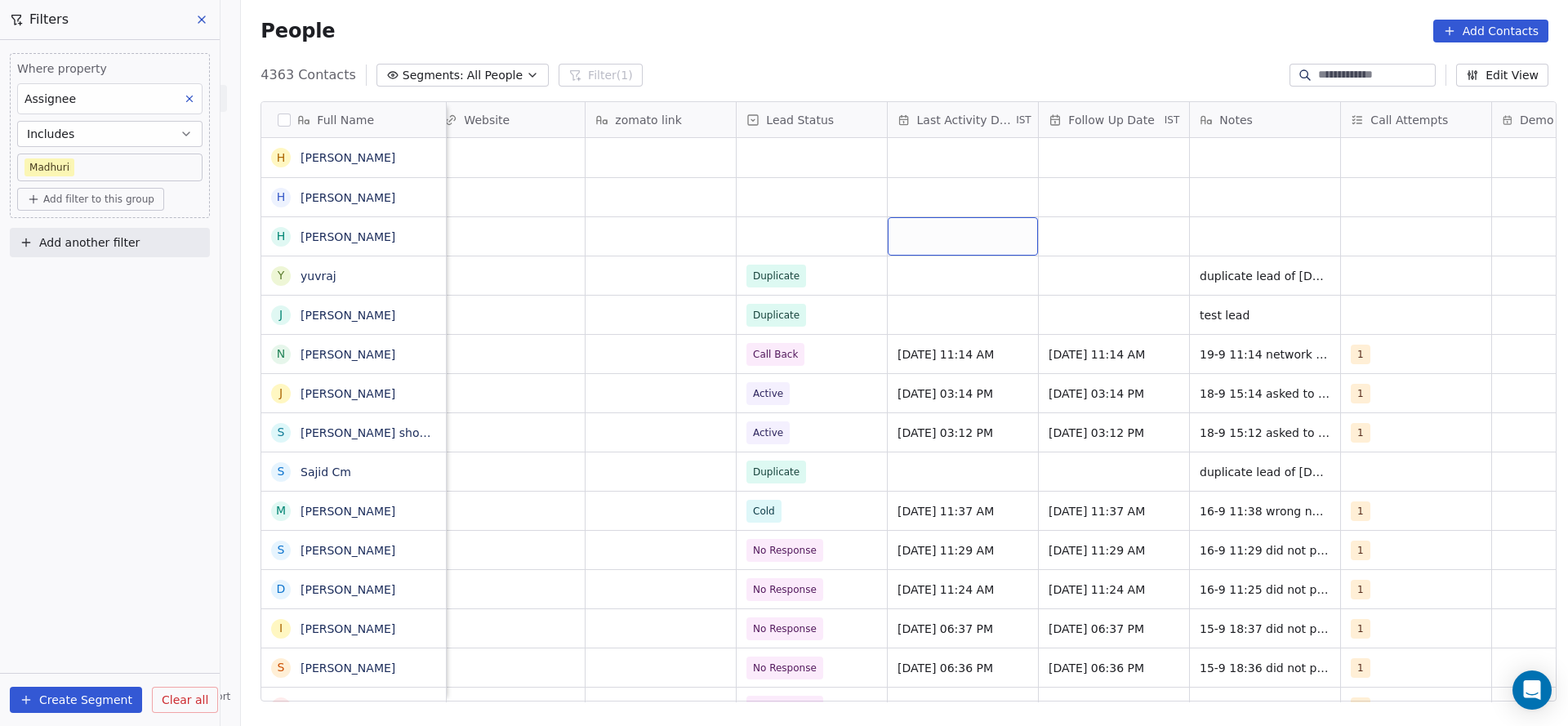
click at [935, 243] on div "grid" at bounding box center [962, 237] width 151 height 38
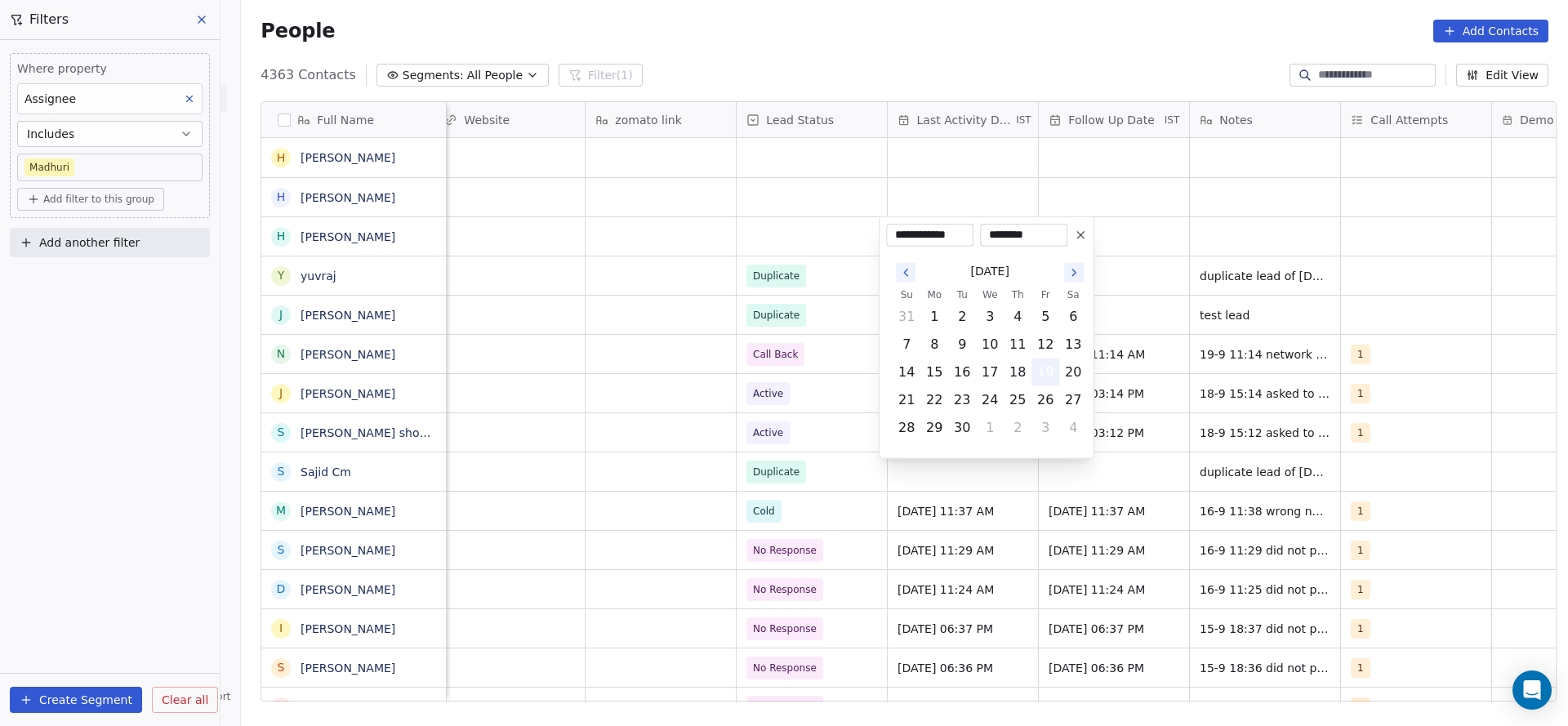
click at [1041, 375] on button "19" at bounding box center [1045, 372] width 26 height 26
click at [694, 375] on html "On2Cook India Pvt. Ltd. Contacts People Marketing Workflows Campaigns Sales Pip…" at bounding box center [784, 363] width 1568 height 726
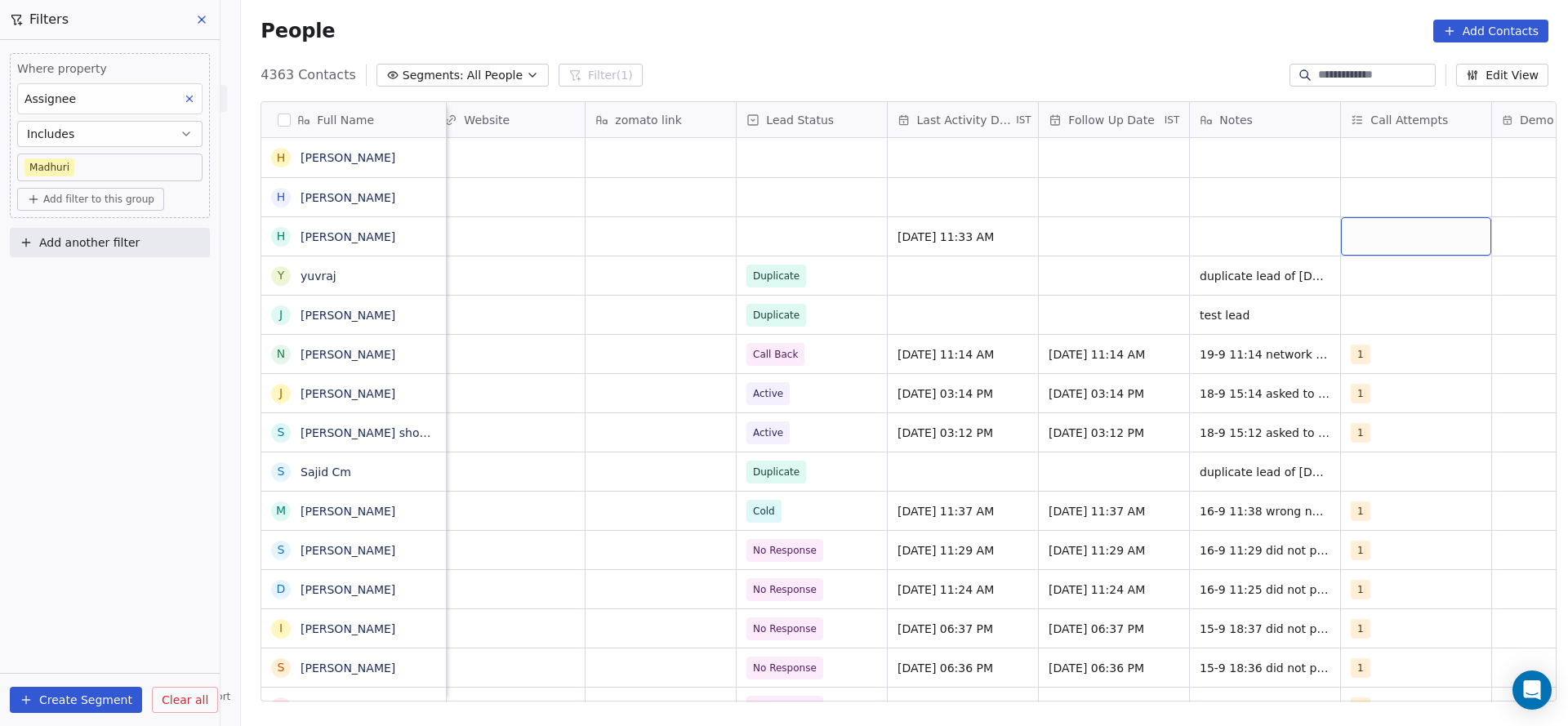
click at [1369, 249] on div "grid" at bounding box center [1415, 237] width 151 height 38
click at [1371, 279] on div "1" at bounding box center [1436, 280] width 185 height 26
click at [847, 375] on html "On2Cook India Pvt. Ltd. Contacts People Marketing Workflows Campaigns Sales Pip…" at bounding box center [784, 363] width 1568 height 726
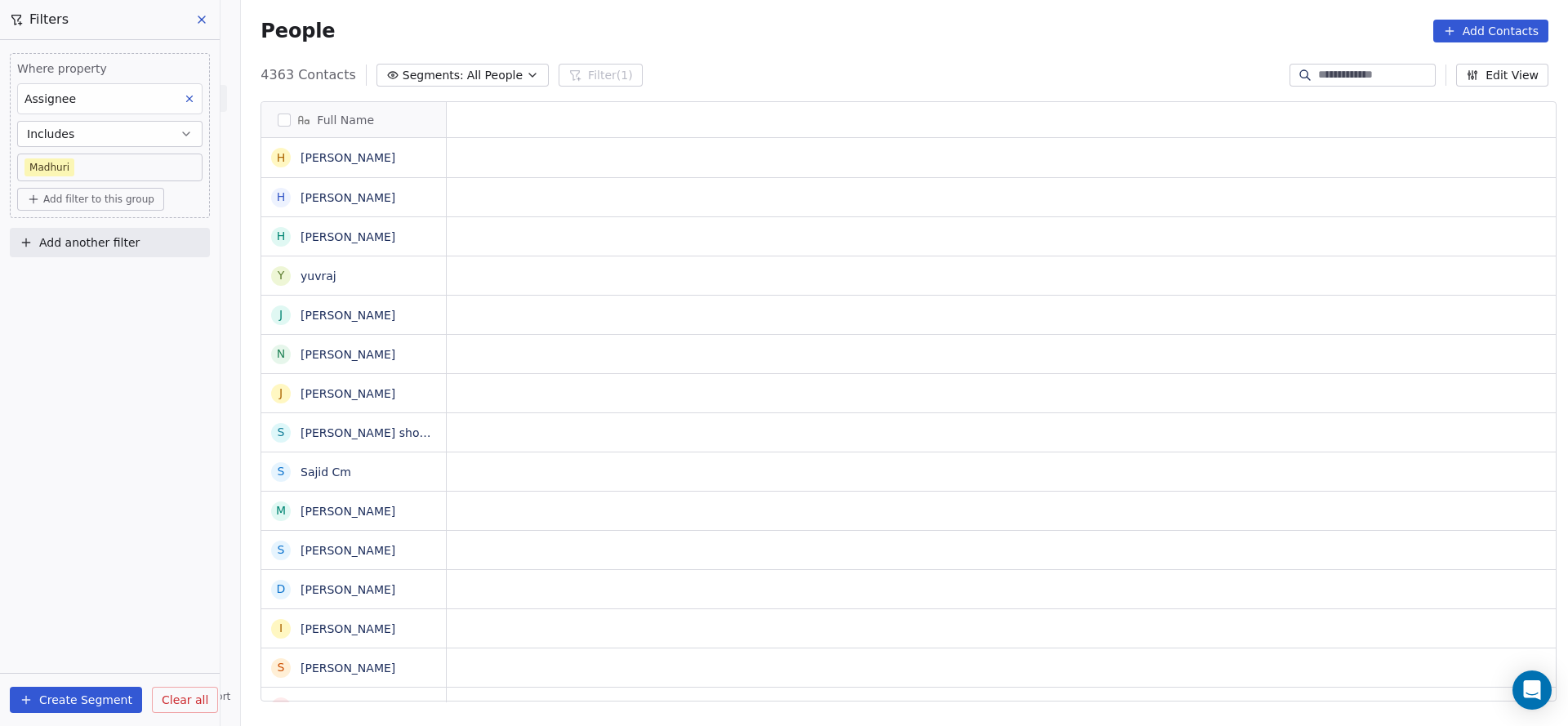
scroll to position [0, 0]
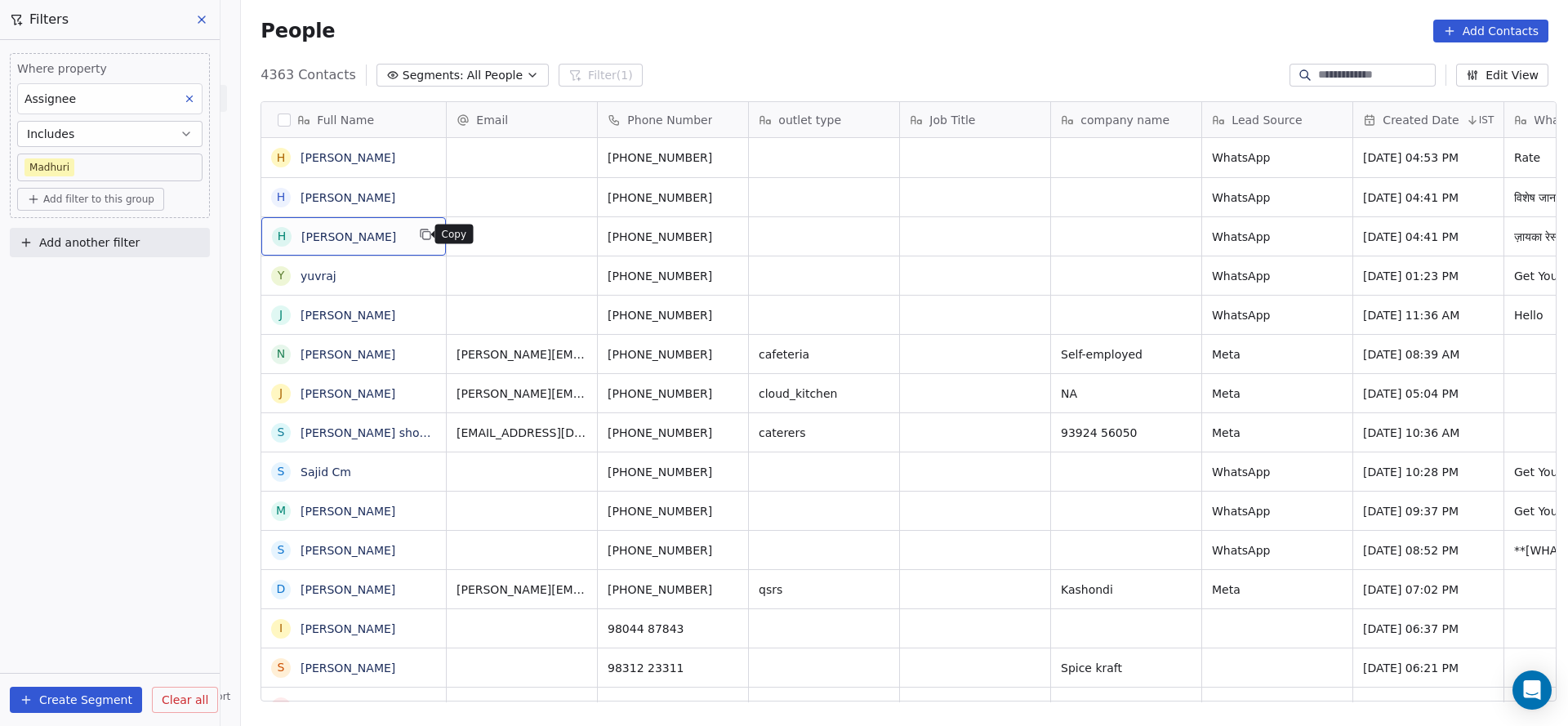
click at [419, 233] on icon "grid" at bounding box center [425, 234] width 13 height 13
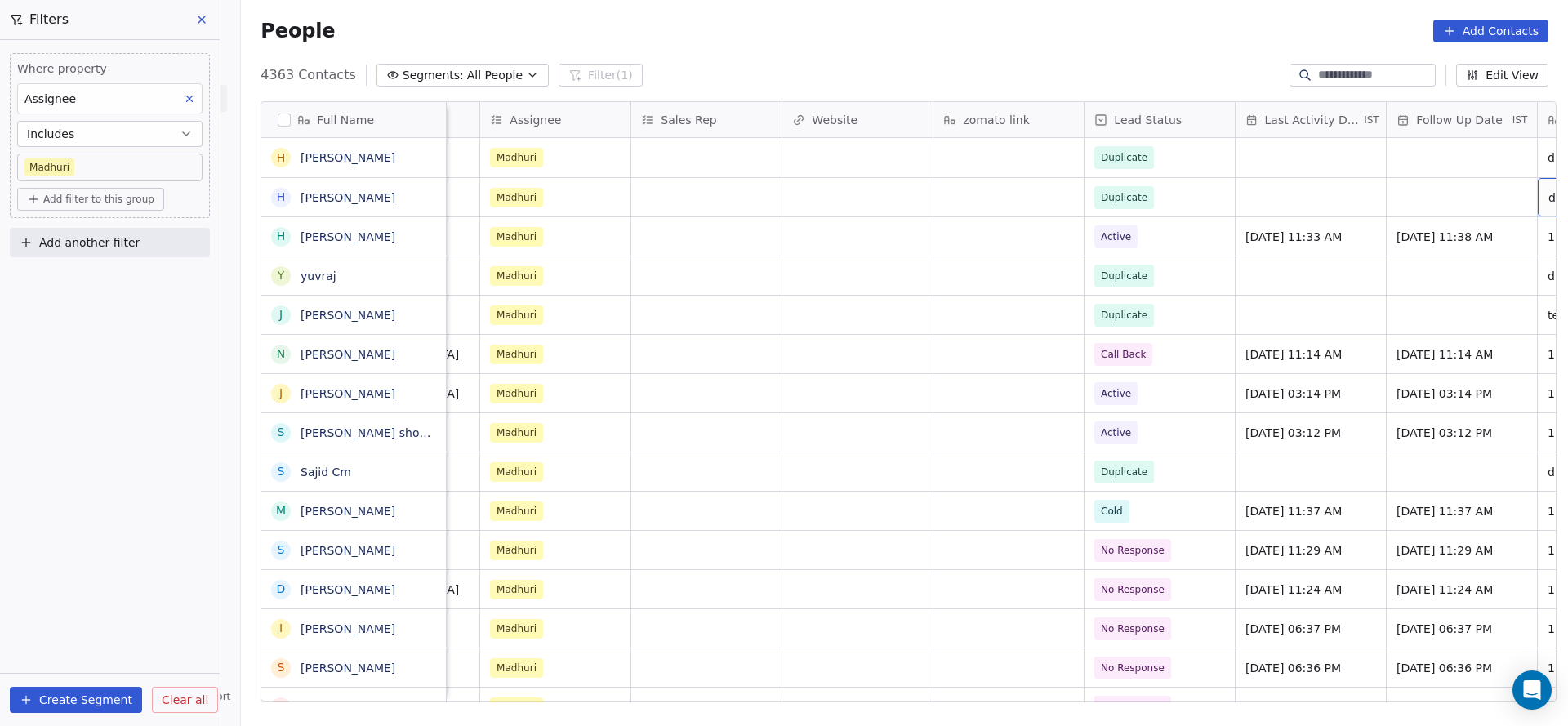
scroll to position [0, 1628]
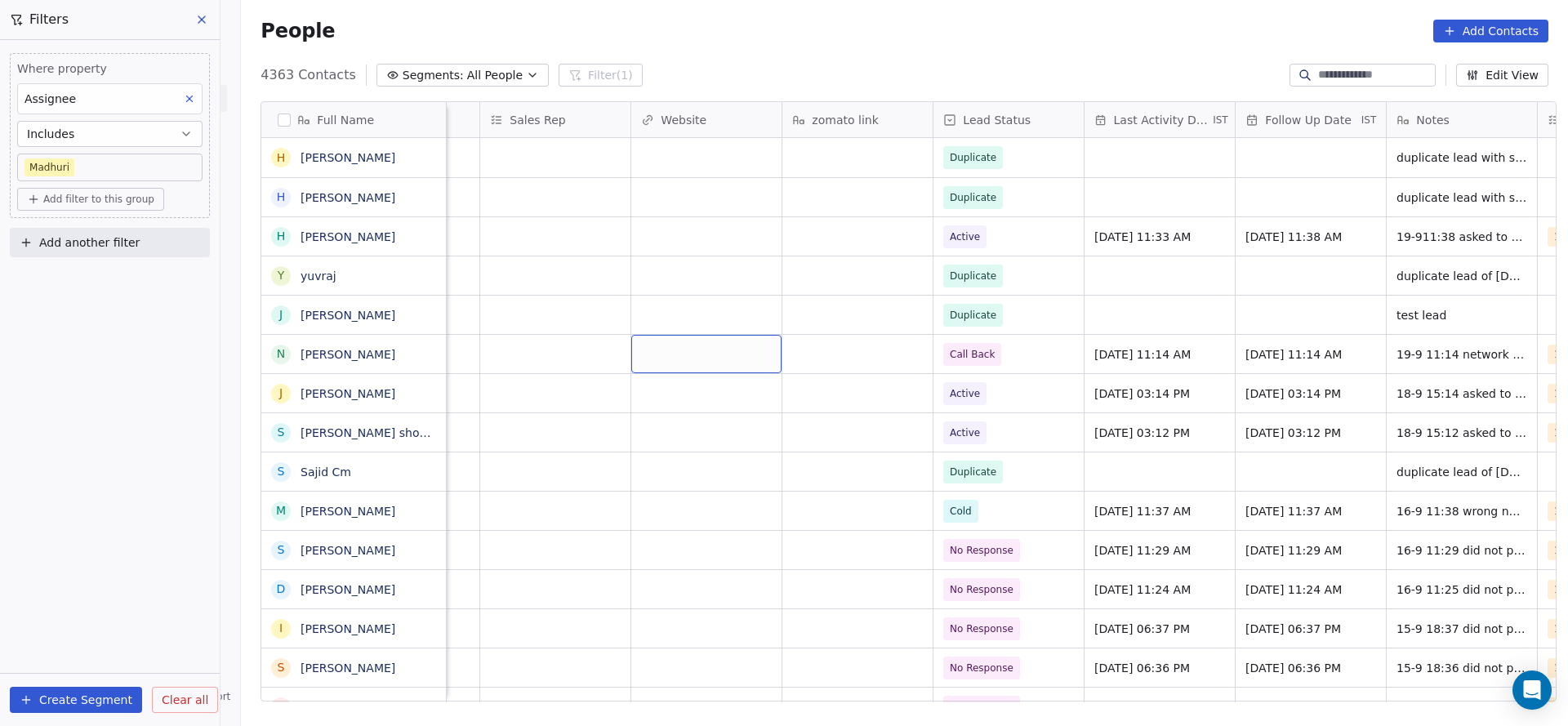
click at [139, 206] on button "Add filter to this group" at bounding box center [90, 199] width 147 height 23
click at [131, 232] on div "Contact properties" at bounding box center [110, 234] width 152 height 17
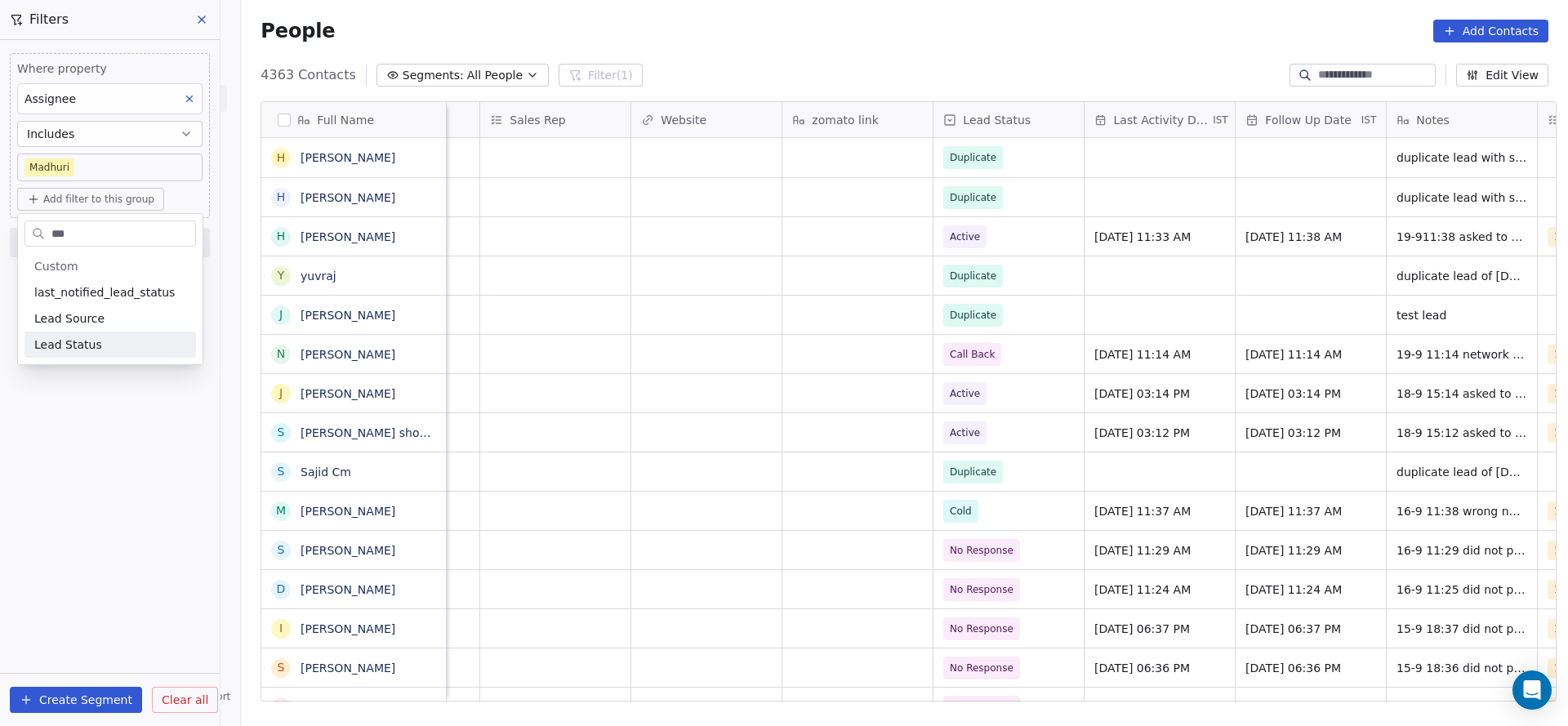
type input "***"
click at [124, 353] on div "Lead Status" at bounding box center [110, 345] width 152 height 16
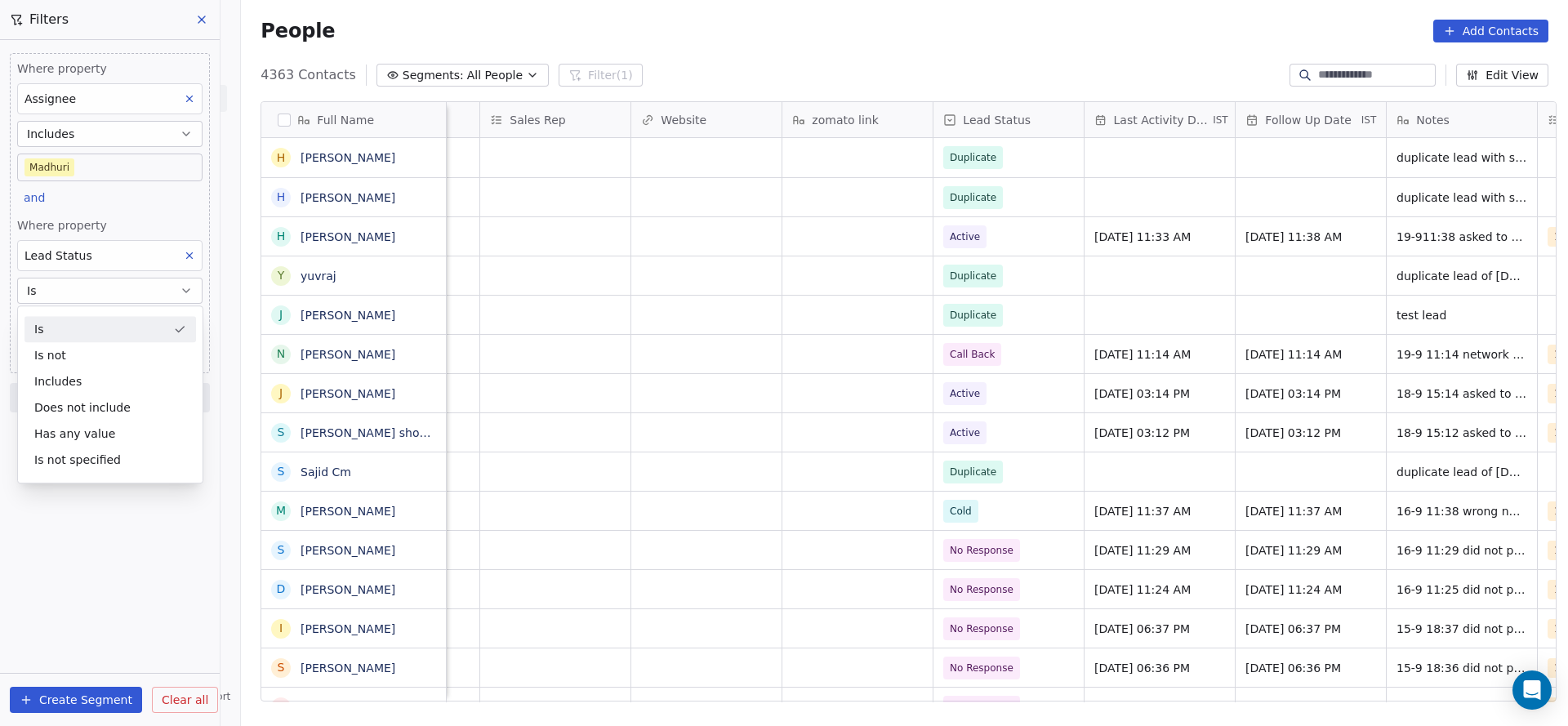
click at [81, 568] on div "Where property Assignee Includes [PERSON_NAME] and Where property Lead Status I…" at bounding box center [110, 382] width 220 height 686
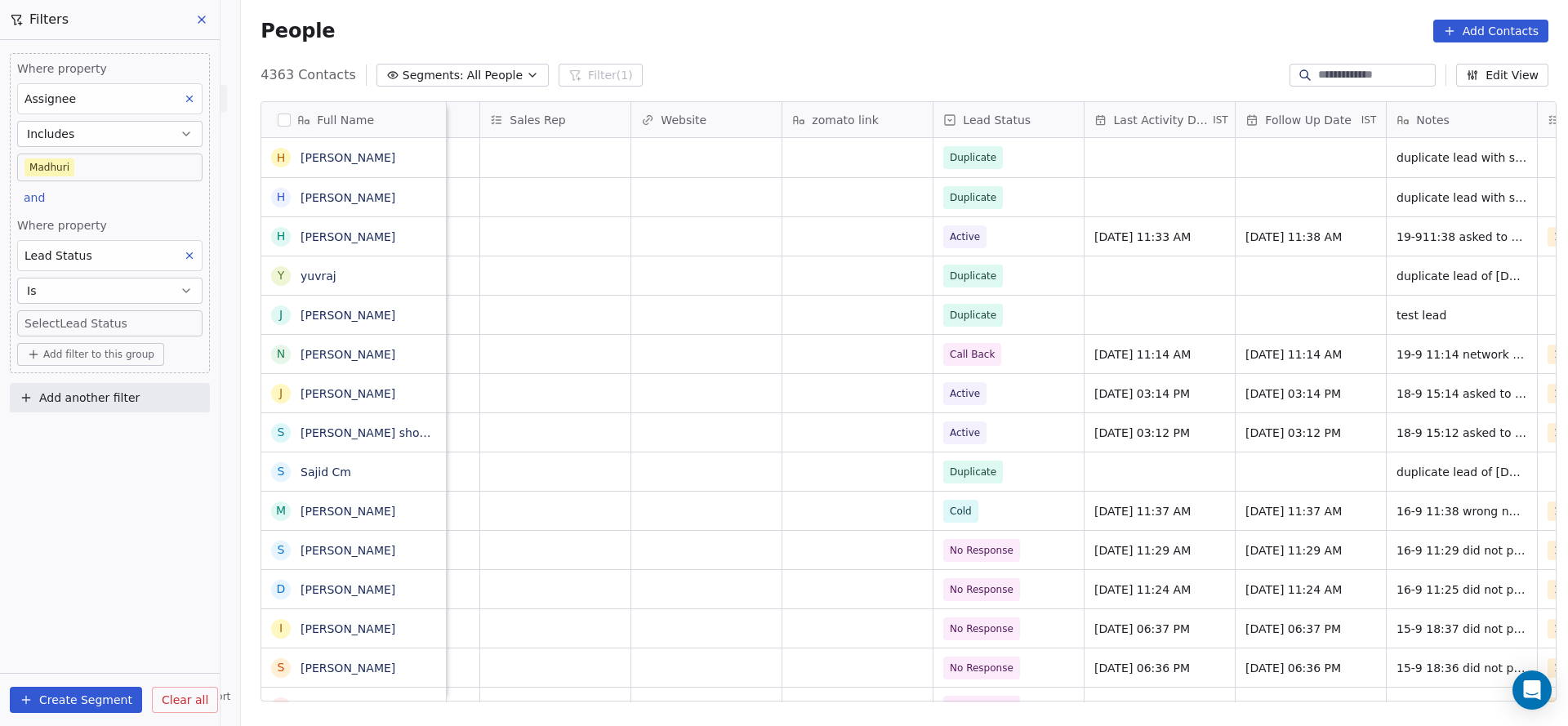
click at [128, 323] on body "On2Cook India Pvt. Ltd. Contacts People Marketing Workflows Campaigns Sales Pip…" at bounding box center [784, 363] width 1568 height 726
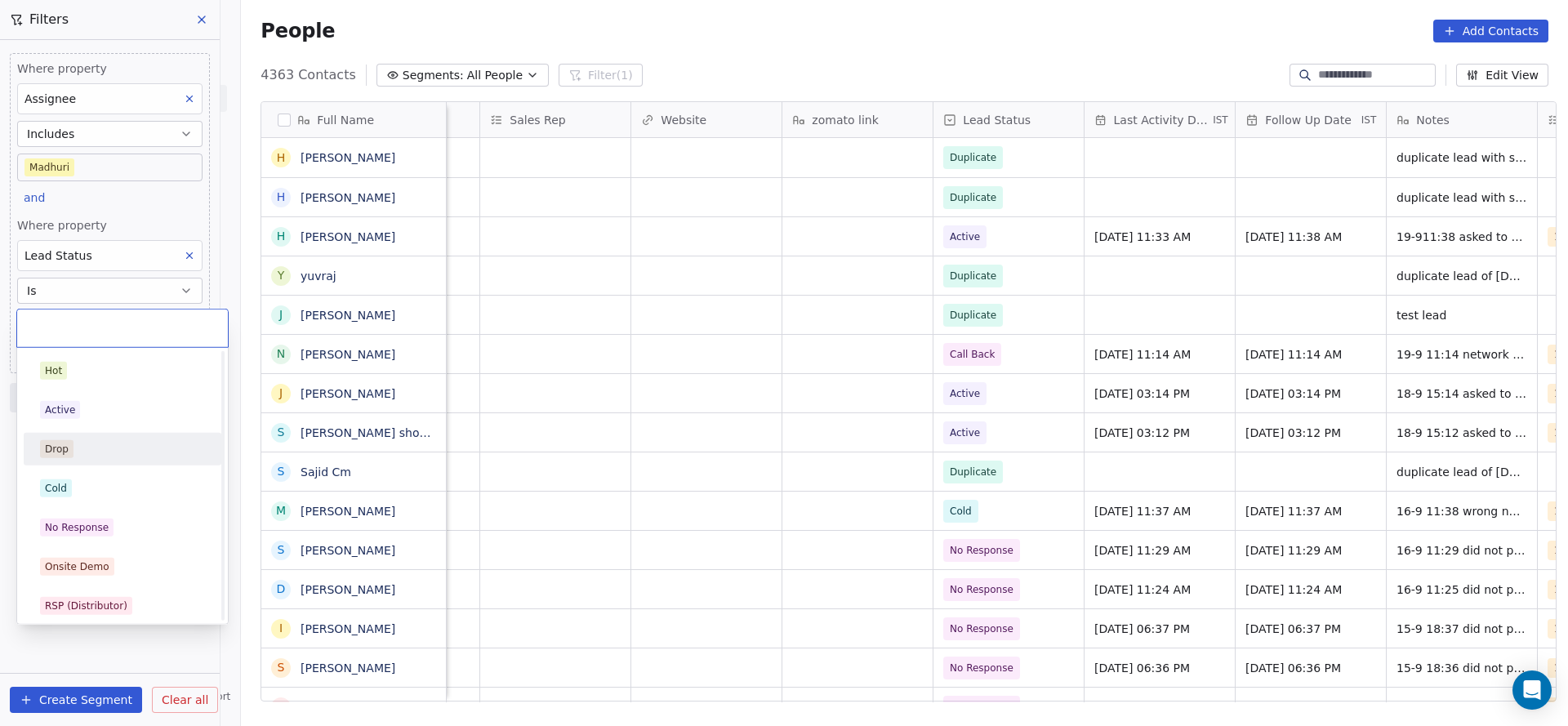
scroll to position [123, 0]
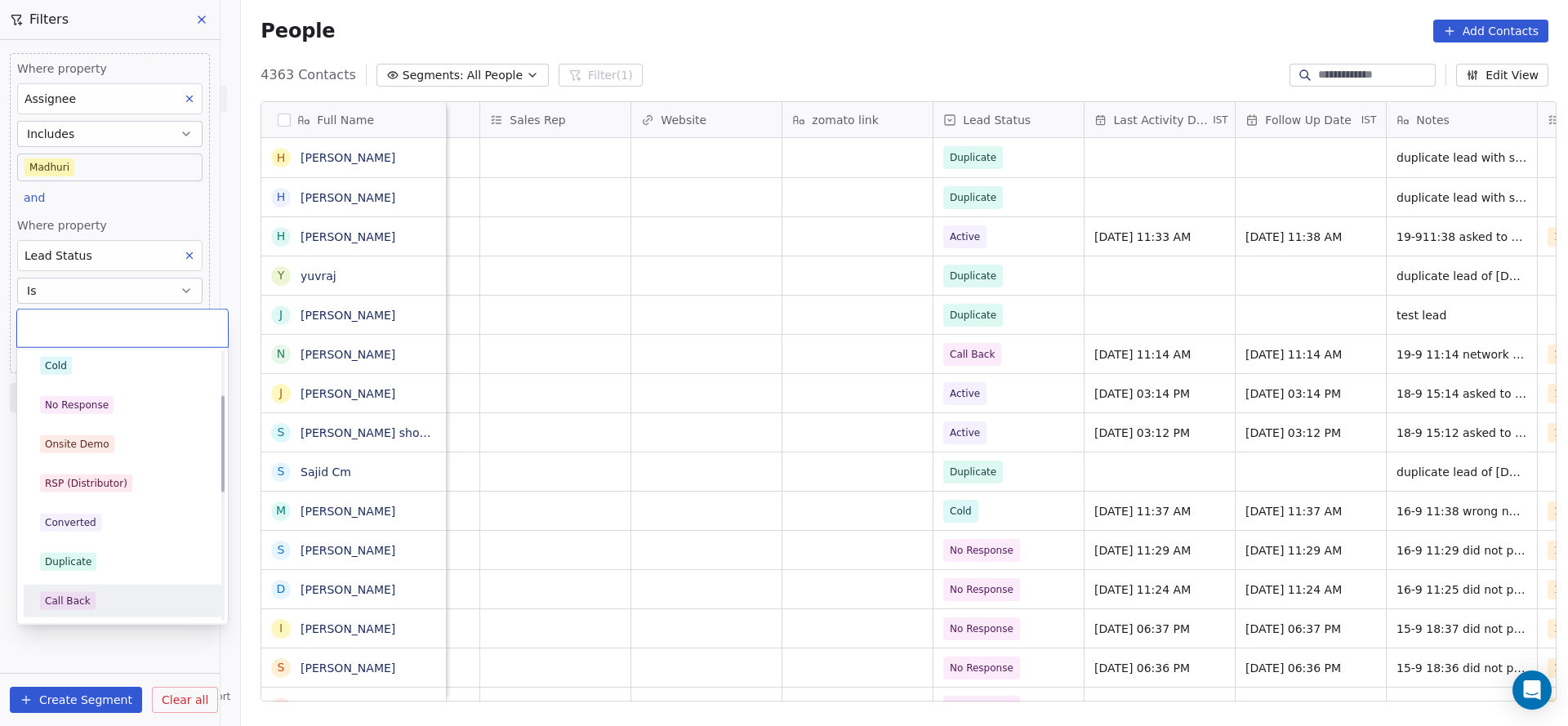
click at [93, 601] on div "Call Back" at bounding box center [122, 601] width 165 height 18
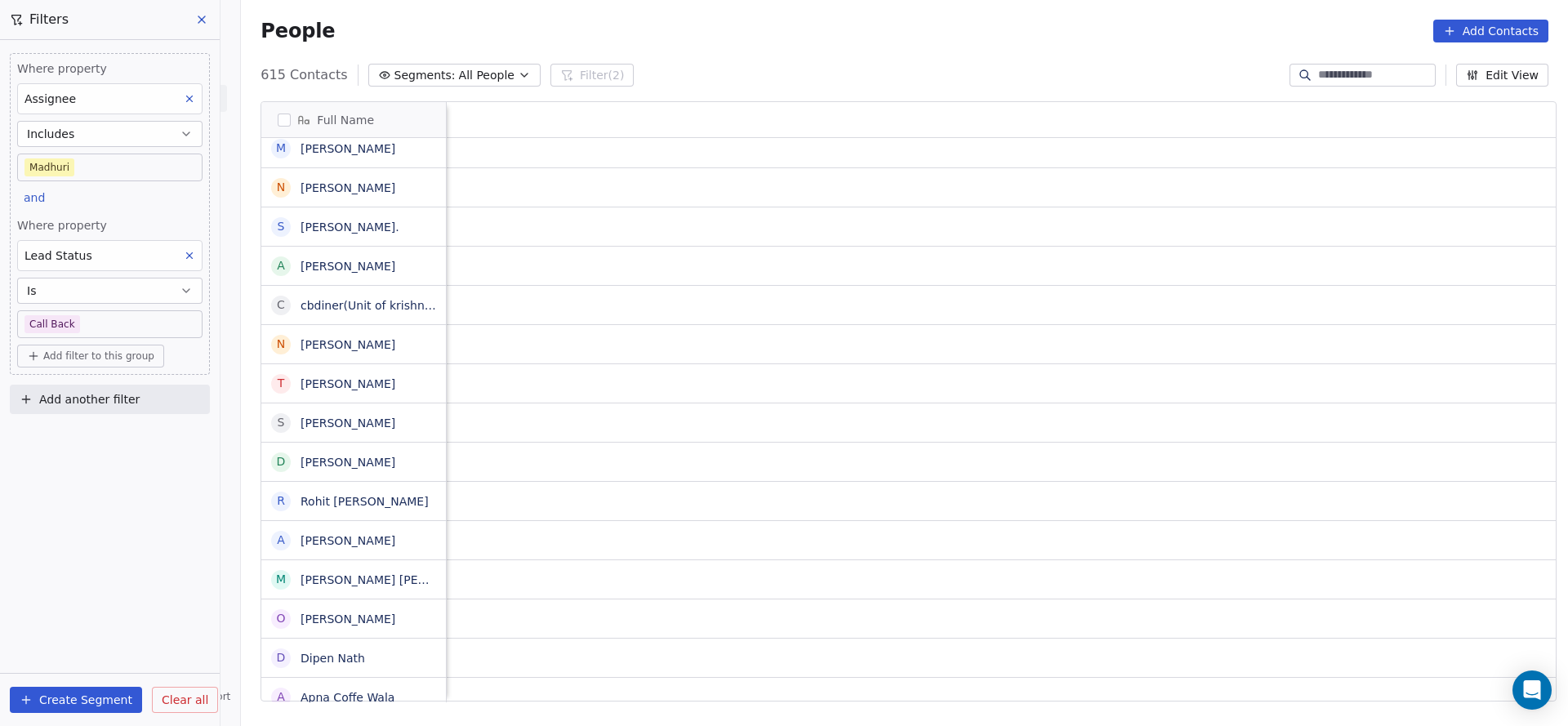
scroll to position [0, 2121]
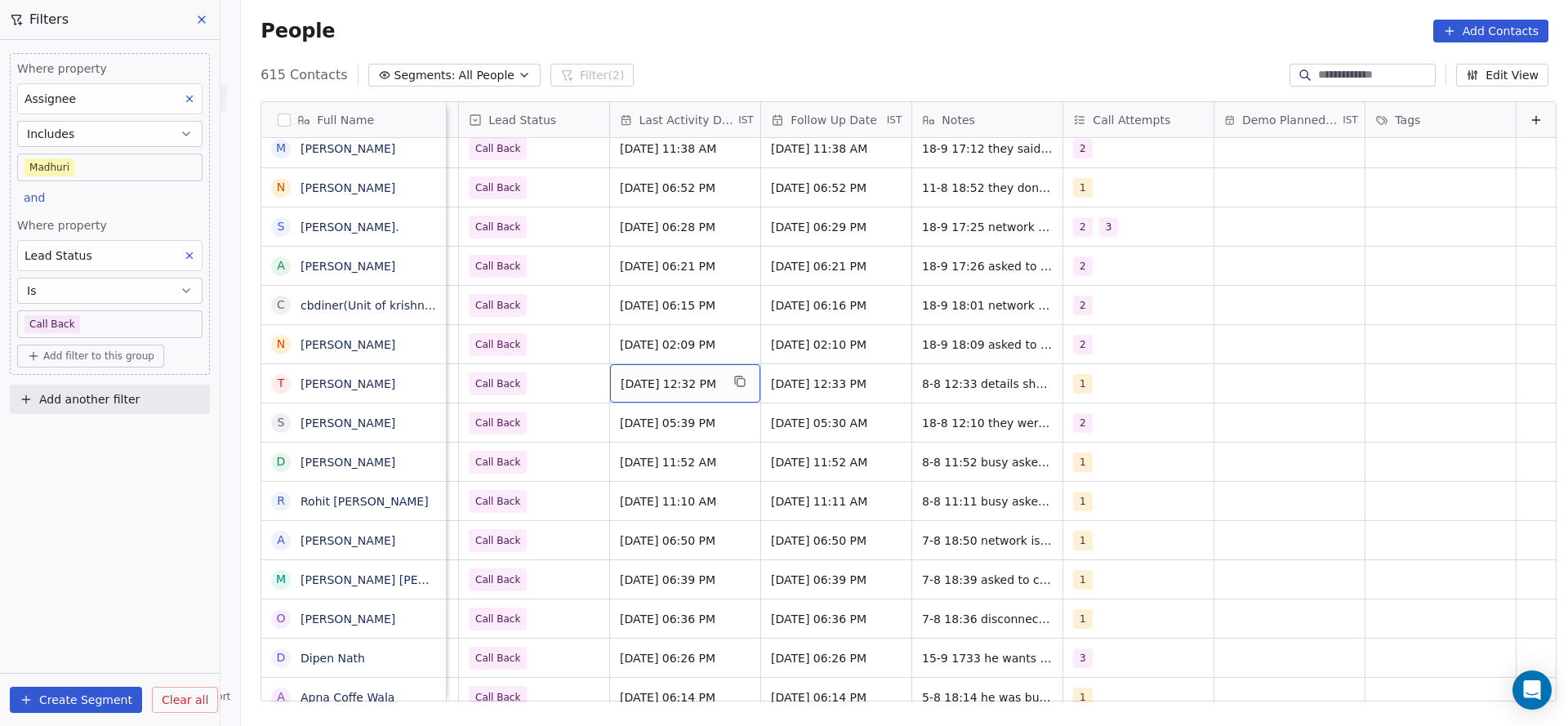
click at [637, 377] on span "[DATE] 12:32 PM" at bounding box center [671, 383] width 100 height 16
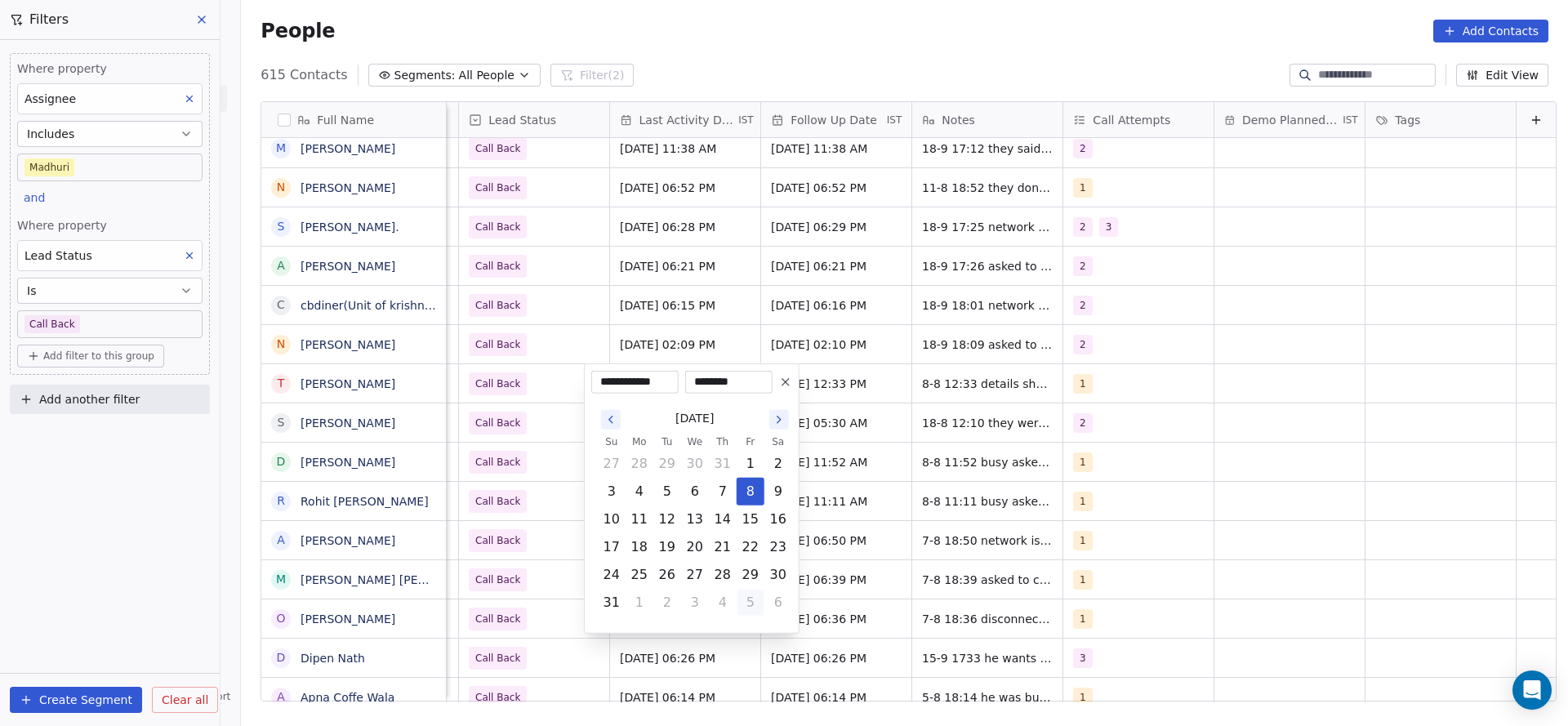
click at [740, 595] on button "5" at bounding box center [751, 603] width 26 height 26
click at [738, 519] on button "19" at bounding box center [751, 519] width 26 height 26
type input "**********"
click at [504, 490] on html "On2Cook India Pvt. Ltd. Contacts People Marketing Workflows Campaigns Sales Pip…" at bounding box center [784, 363] width 1568 height 726
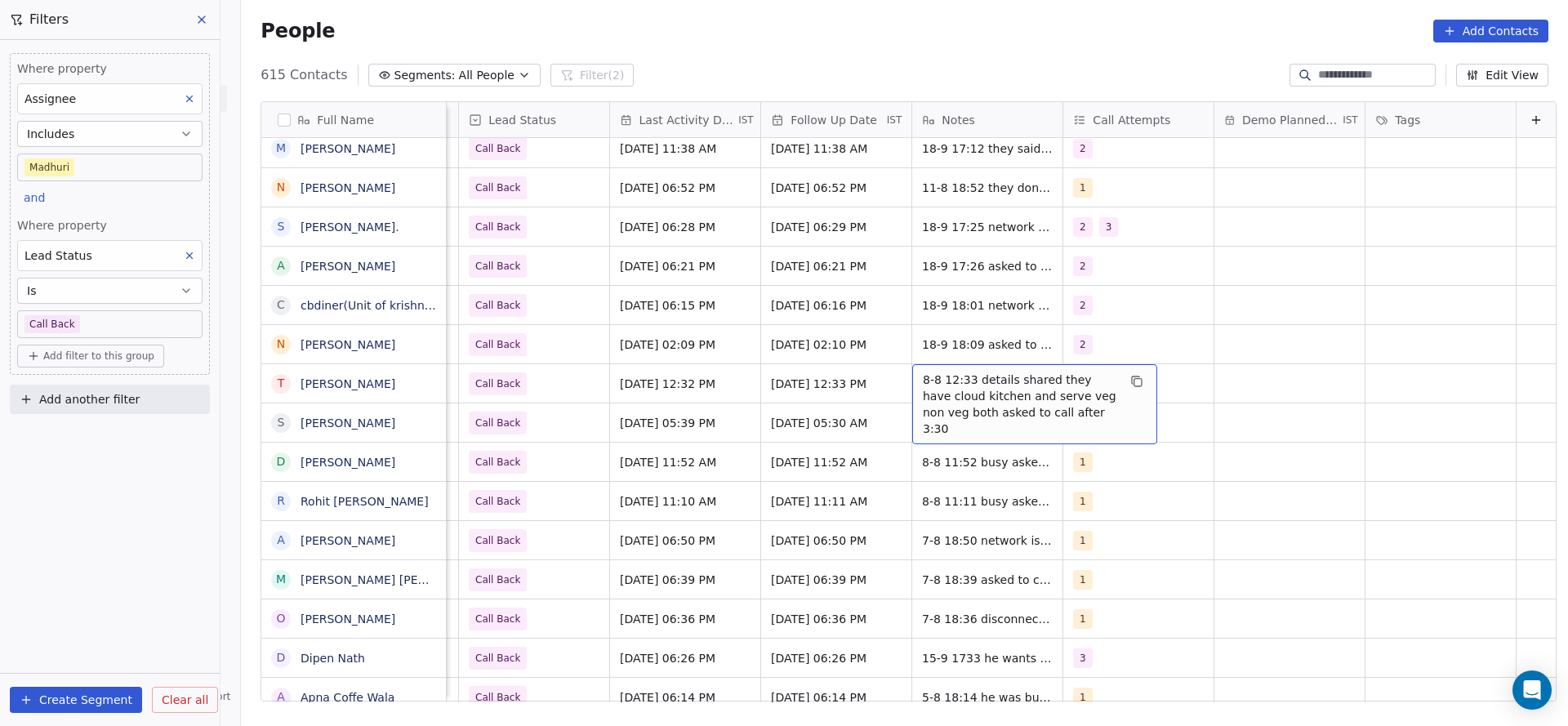
click at [922, 394] on span "8-8 12:33 details shared they have cloud kitchen and serve veg non veg both ask…" at bounding box center [1019, 403] width 195 height 65
click at [893, 375] on textarea "**********" at bounding box center [1008, 394] width 244 height 61
type textarea "**********"
click at [571, 419] on html "On2Cook India Pvt. Ltd. Contacts People Marketing Workflows Campaigns Sales Pip…" at bounding box center [784, 363] width 1568 height 726
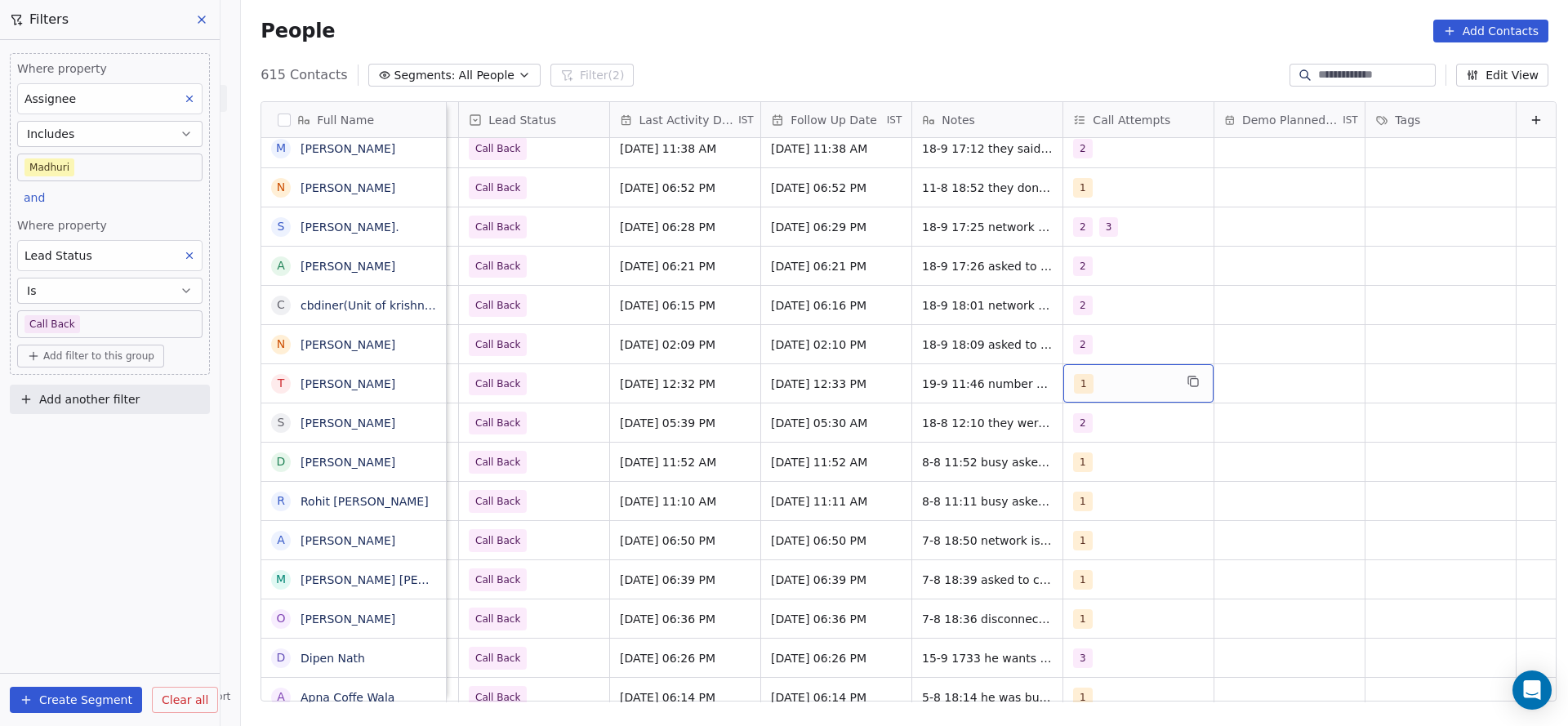
click at [1074, 387] on div "1" at bounding box center [1124, 384] width 100 height 20
click at [1076, 476] on div "2" at bounding box center [1142, 465] width 185 height 26
drag, startPoint x: 1084, startPoint y: 434, endPoint x: 563, endPoint y: 349, distance: 527.9
click at [1045, 435] on div "1" at bounding box center [1143, 426] width 198 height 33
click at [924, 476] on html "On2Cook India Pvt. Ltd. Contacts People Marketing Workflows Campaigns Sales Pip…" at bounding box center [784, 363] width 1568 height 726
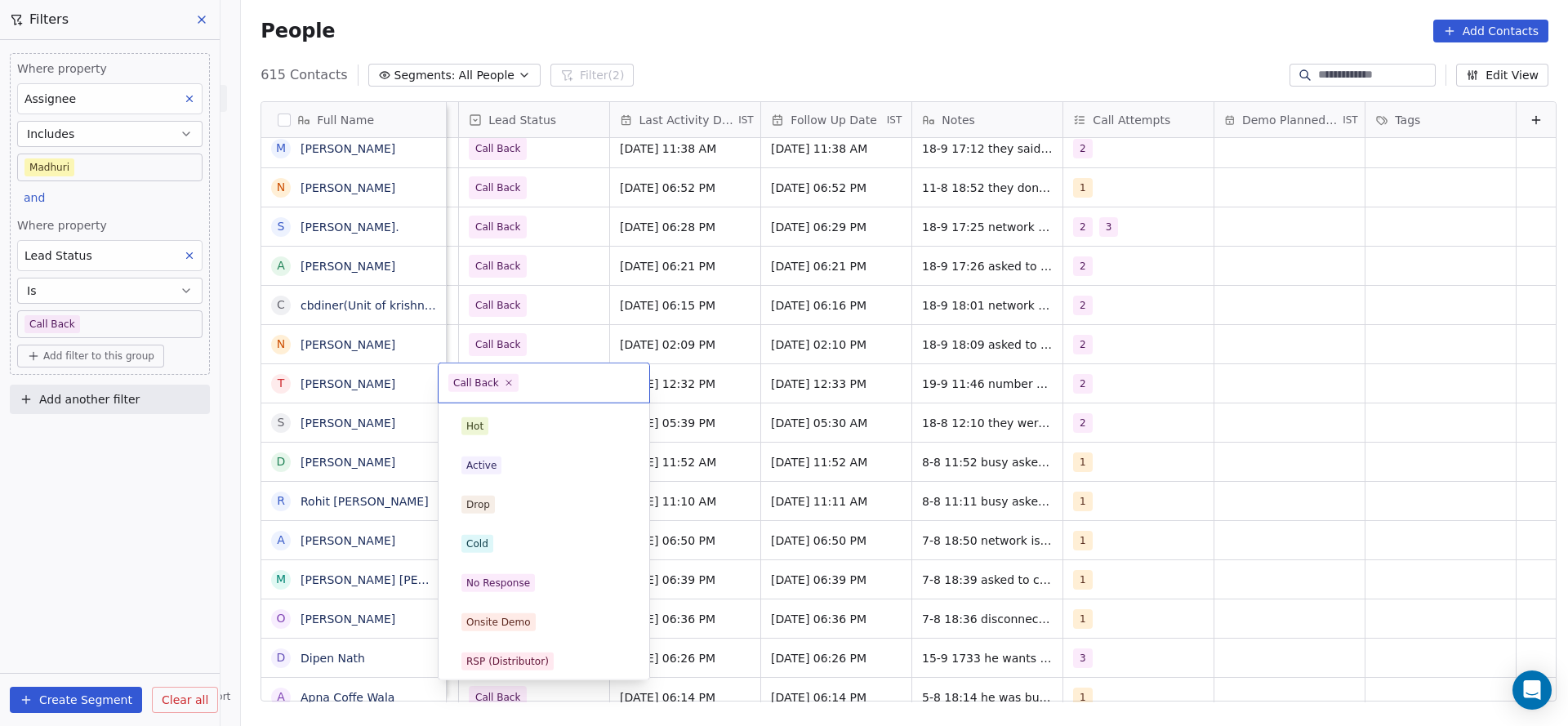
scroll to position [123, 0]
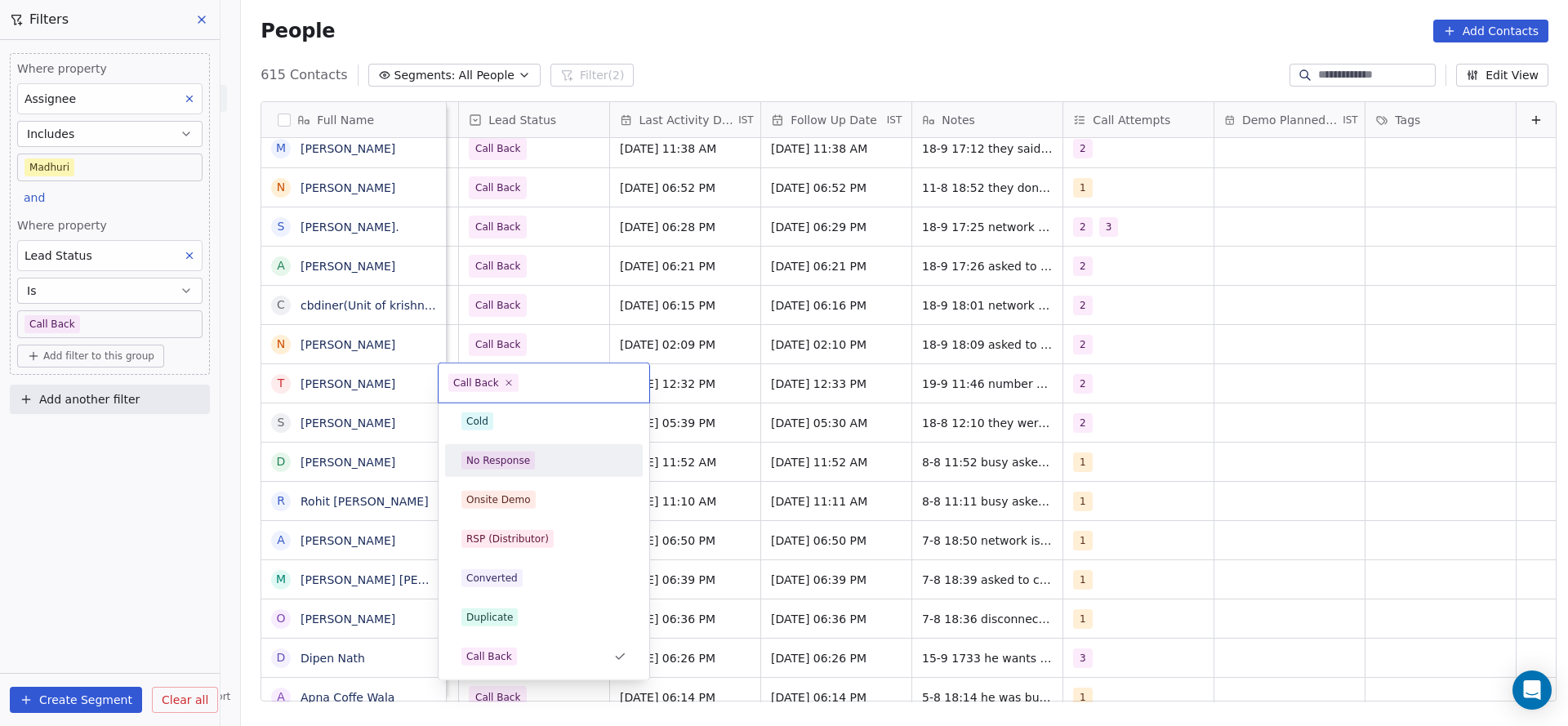
click at [525, 460] on div "No Response" at bounding box center [498, 460] width 64 height 15
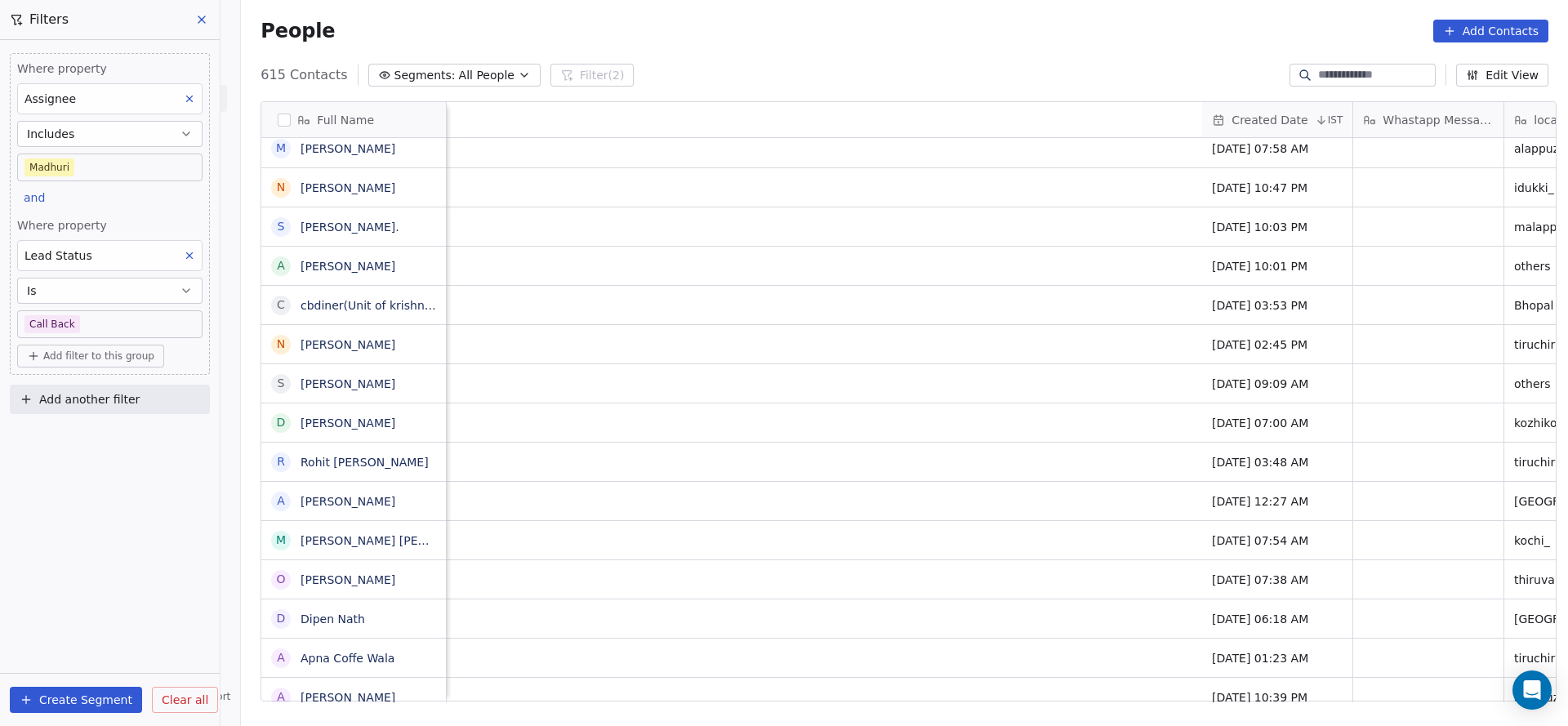
scroll to position [0, 2121]
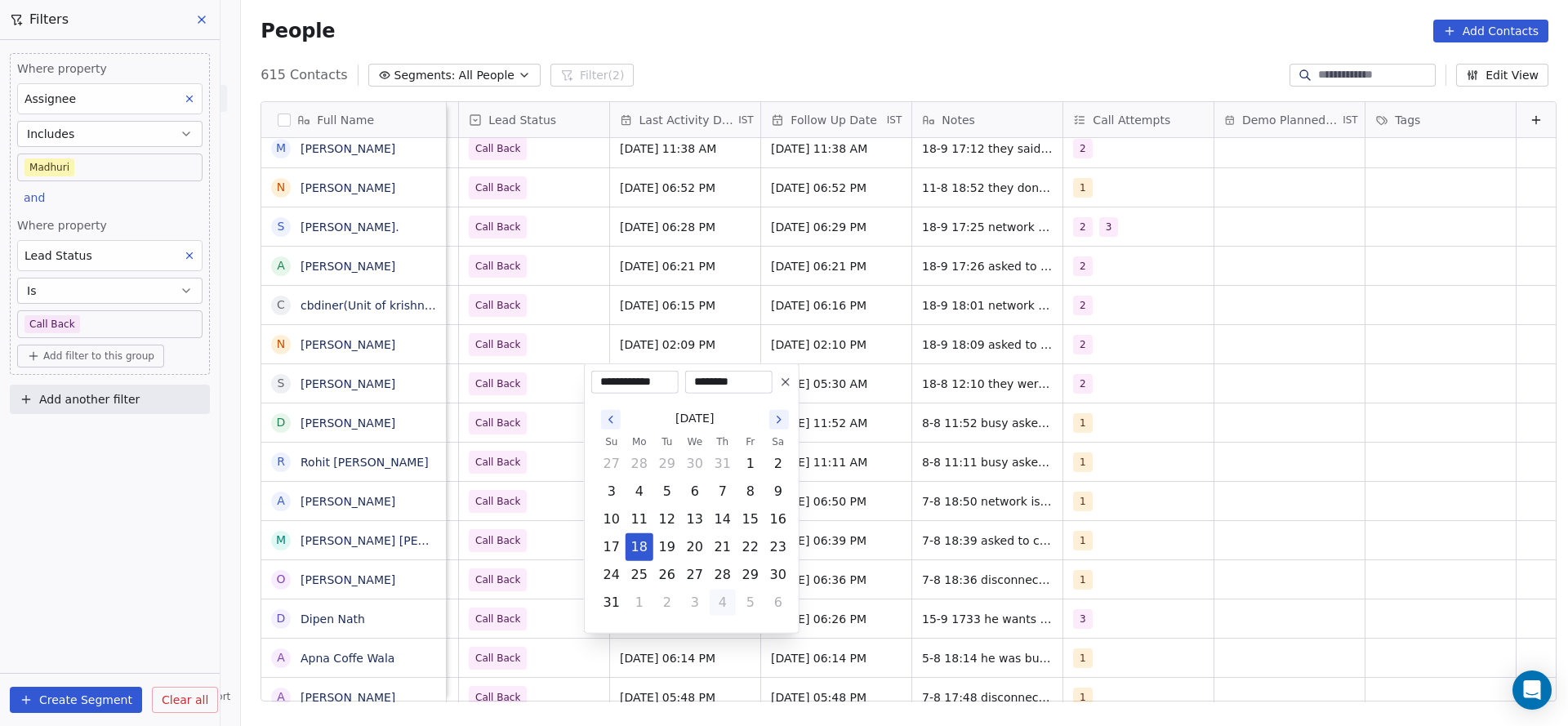
click at [716, 600] on button "4" at bounding box center [723, 603] width 26 height 26
click at [753, 512] on button "19" at bounding box center [751, 519] width 26 height 26
type input "**********"
click at [532, 483] on html "On2Cook India Pvt. Ltd. Contacts People Marketing Workflows Campaigns Sales Pip…" at bounding box center [784, 363] width 1568 height 726
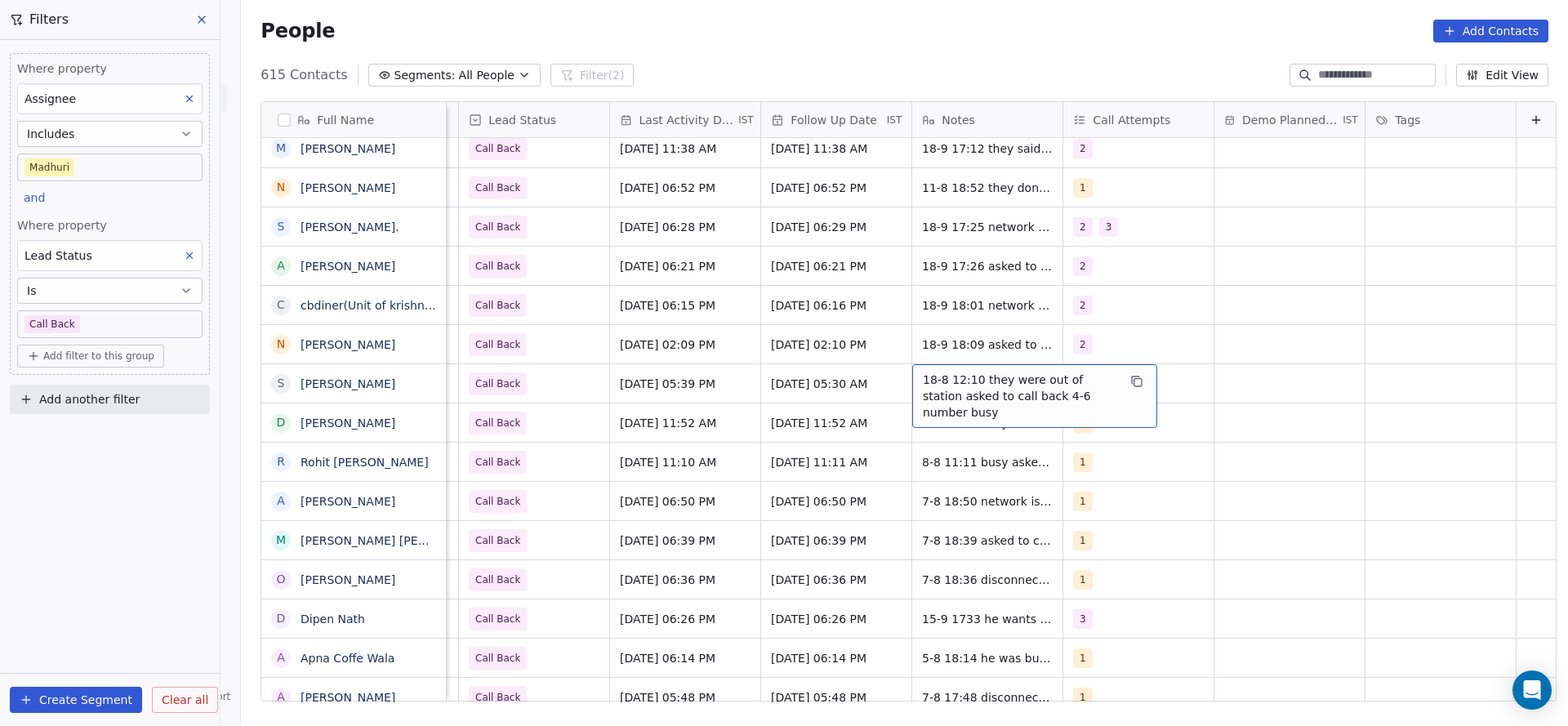
click at [963, 394] on span "18-8 12:10 they were out of station asked to call back 4-6 number busy" at bounding box center [1019, 395] width 195 height 49
click at [888, 379] on textarea "**********" at bounding box center [1008, 389] width 244 height 51
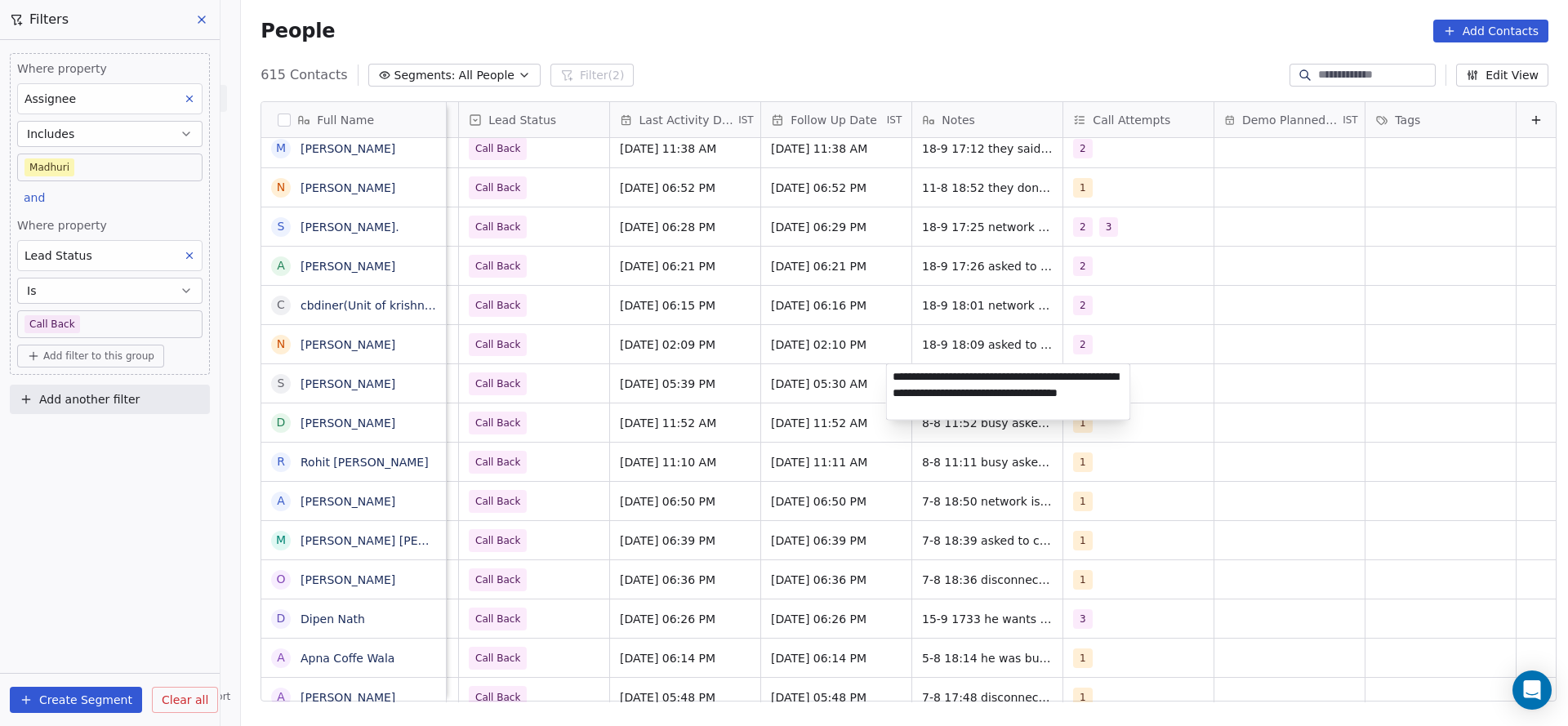
type textarea "**********"
click at [766, 407] on html "On2Cook India Pvt. Ltd. Contacts People Marketing Workflows Campaigns Sales Pip…" at bounding box center [784, 363] width 1568 height 726
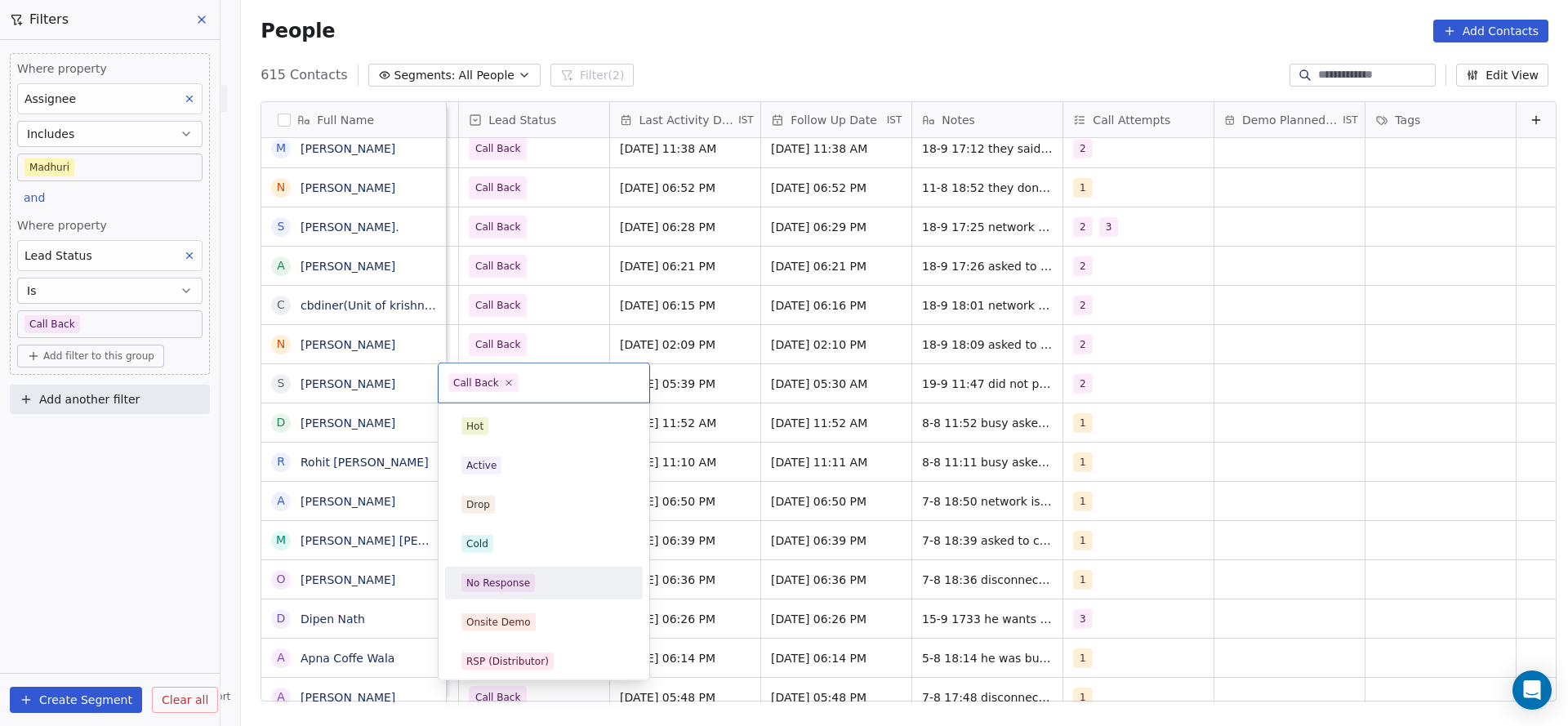
scroll to position [123, 0]
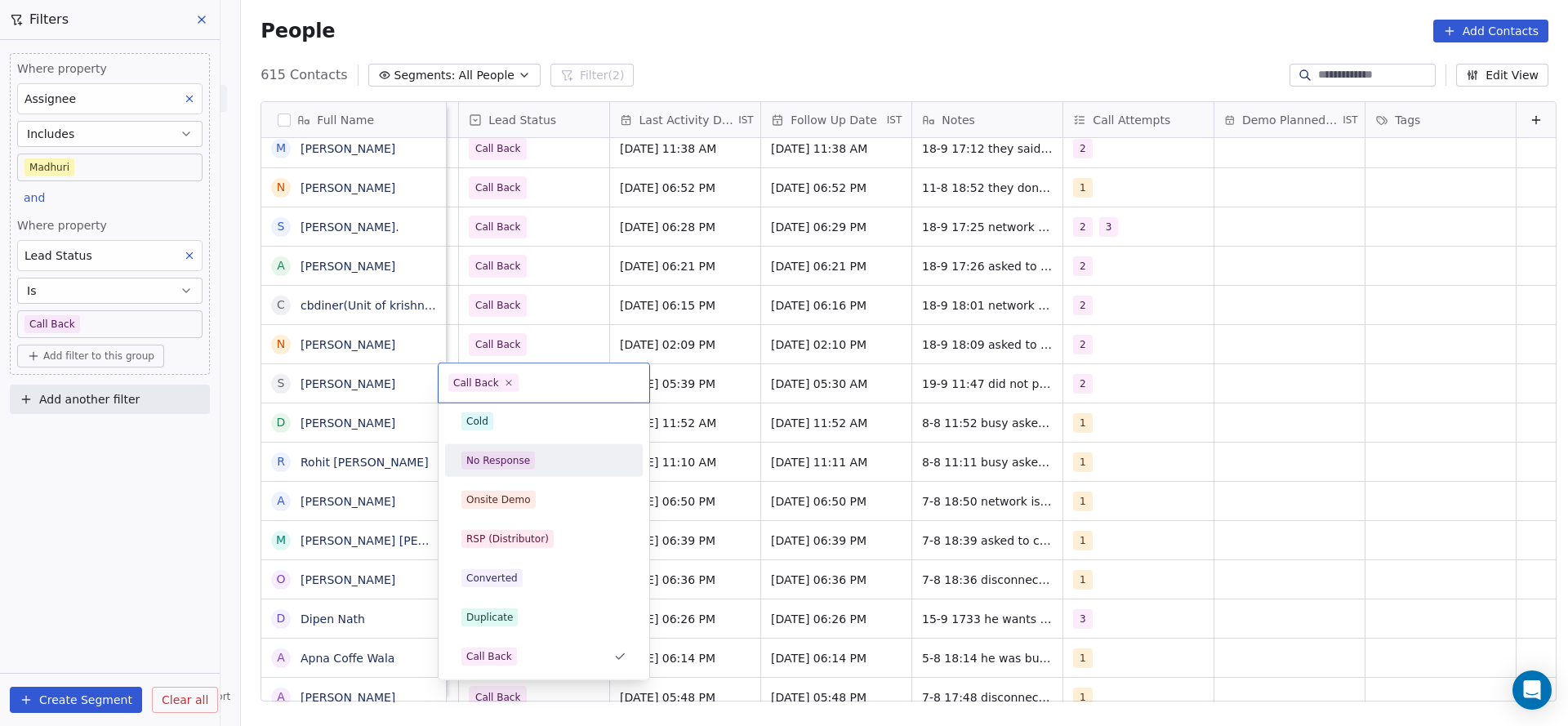
click at [526, 453] on div "No Response" at bounding box center [498, 460] width 64 height 15
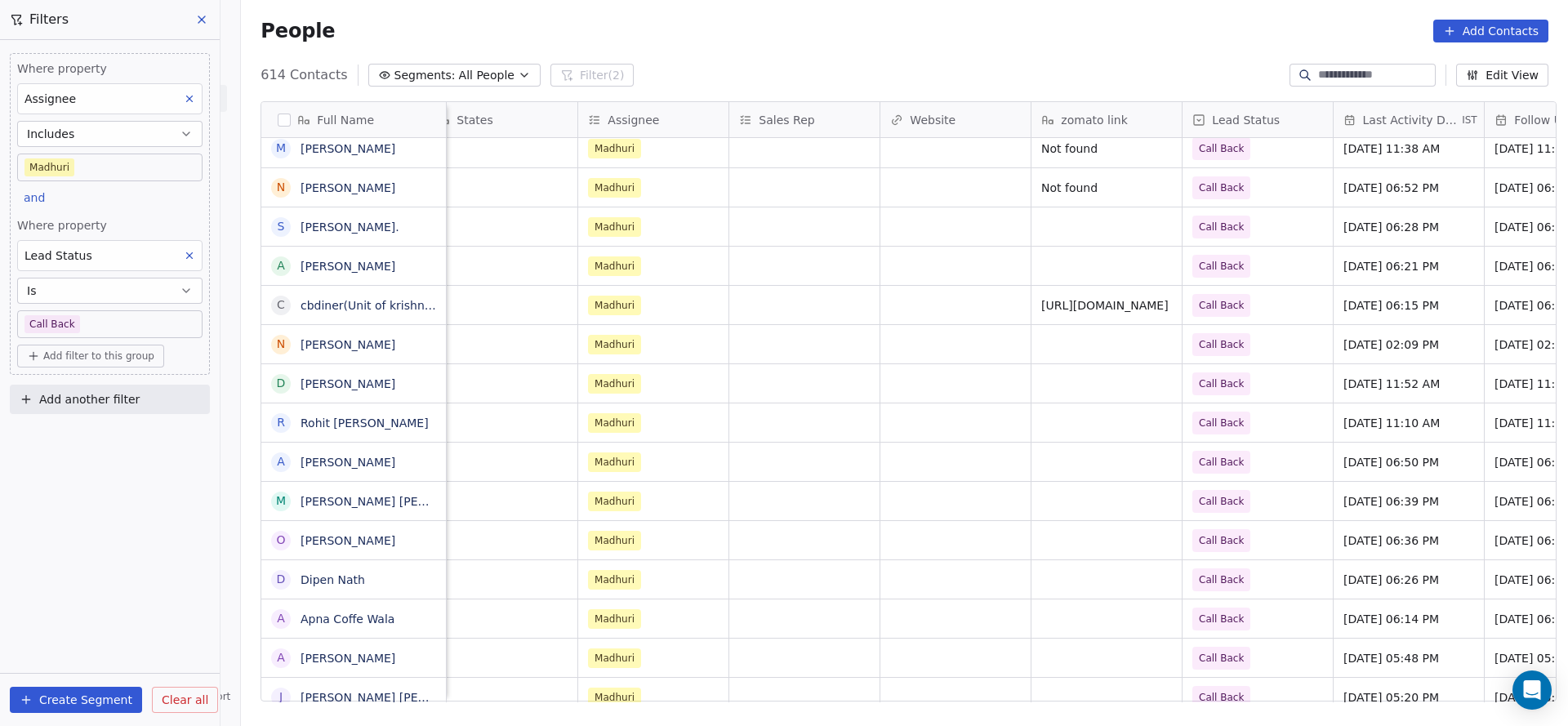
scroll to position [0, 1758]
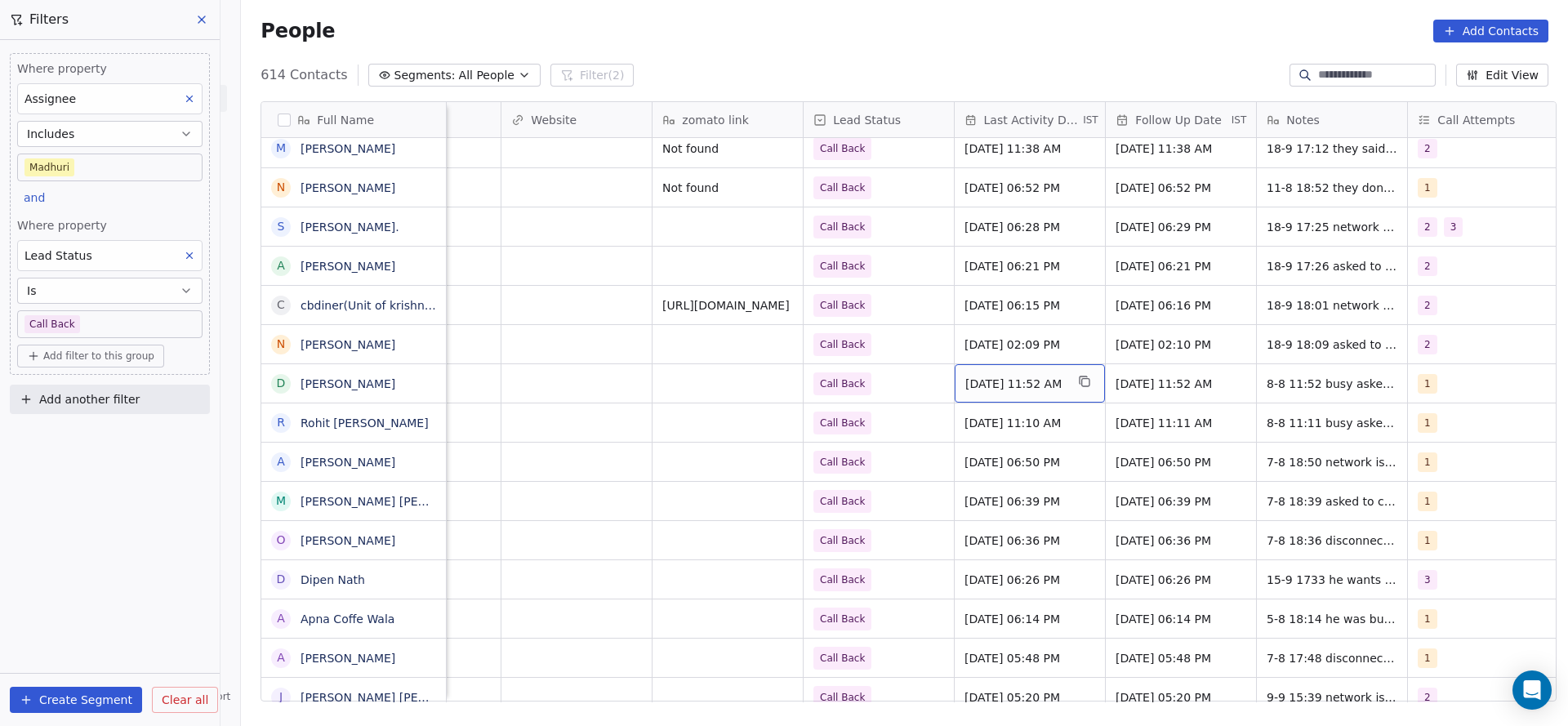
click at [1042, 384] on span "[DATE] 11:52 AM" at bounding box center [1015, 383] width 100 height 16
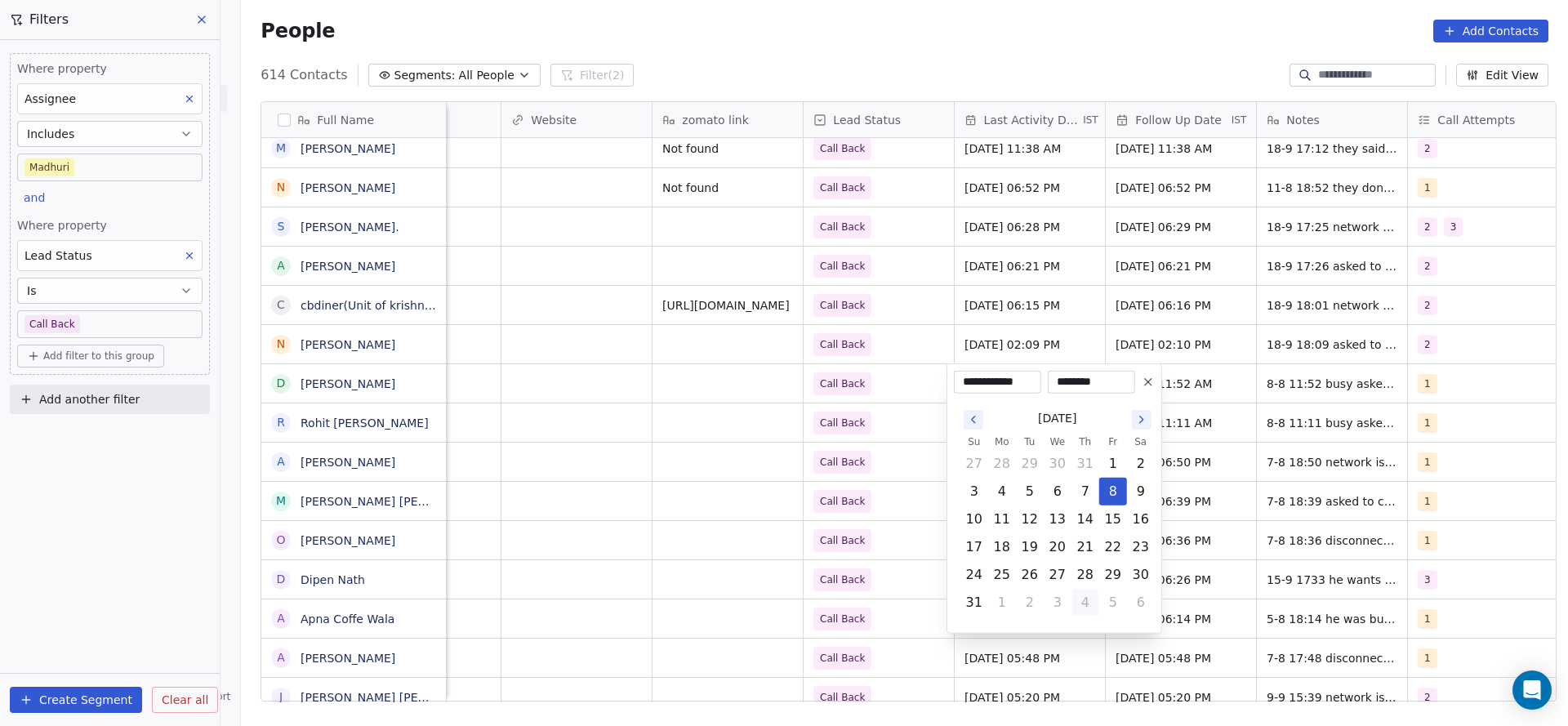
click at [1093, 608] on button "4" at bounding box center [1085, 603] width 26 height 26
click at [1111, 524] on button "19" at bounding box center [1113, 519] width 26 height 26
type input "**********"
click at [660, 491] on html "On2Cook India Pvt. Ltd. Contacts People Marketing Workflows Campaigns Sales Pip…" at bounding box center [784, 363] width 1568 height 726
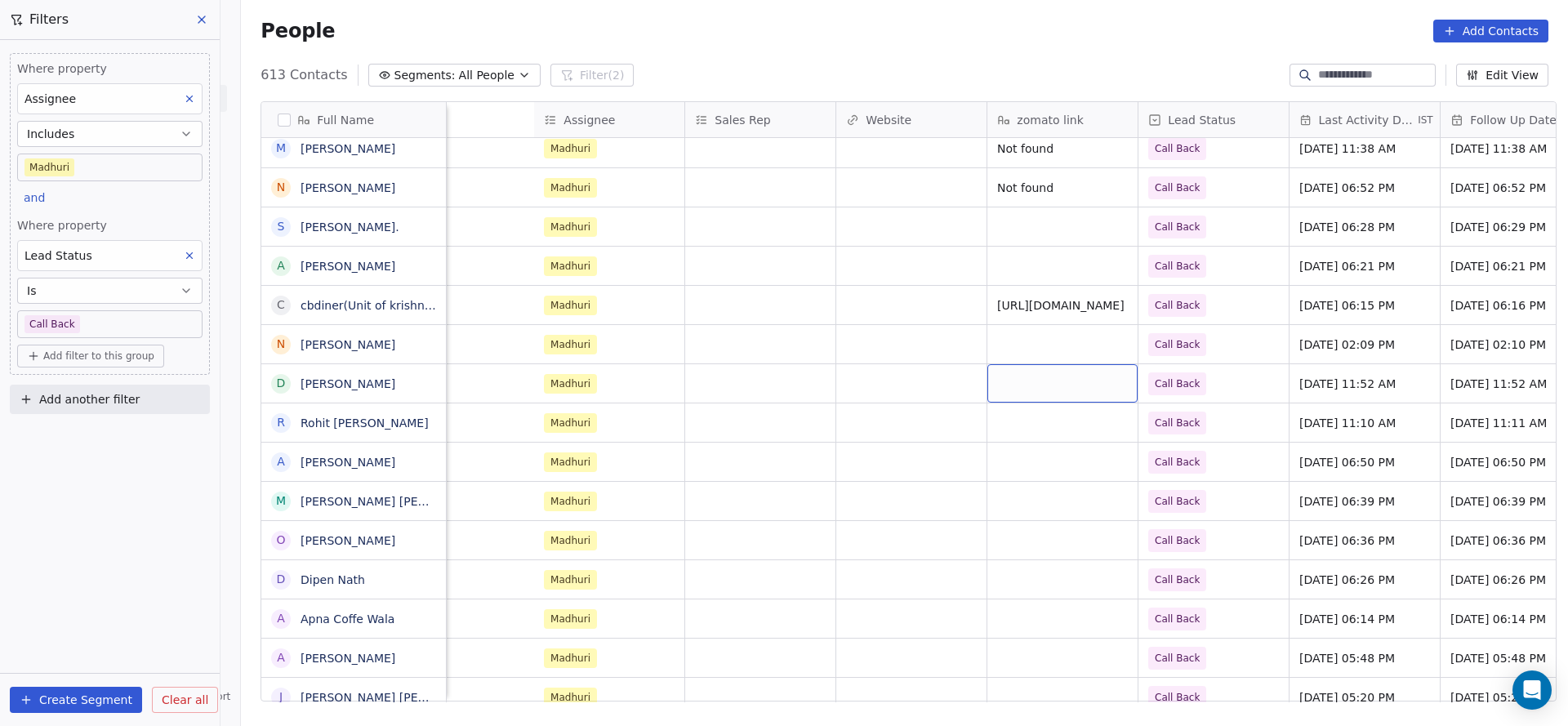
scroll to position [0, 2121]
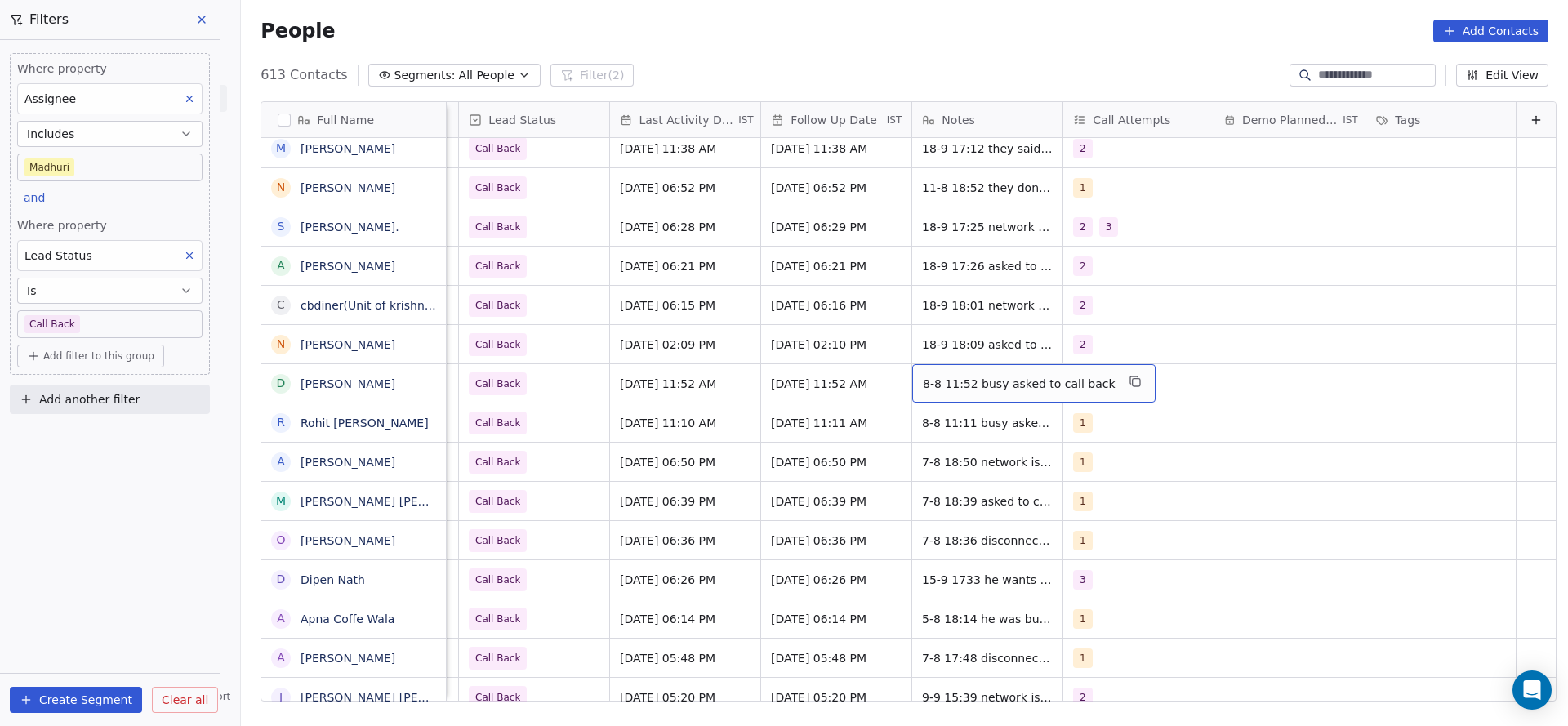
click at [912, 372] on div "8-8 11:52 busy asked to call back" at bounding box center [1034, 383] width 244 height 38
click at [894, 374] on textarea "**********" at bounding box center [996, 389] width 220 height 51
type textarea "**********"
click at [674, 469] on html "On2Cook India Pvt. Ltd. Contacts People Marketing Workflows Campaigns Sales Pip…" at bounding box center [784, 363] width 1568 height 726
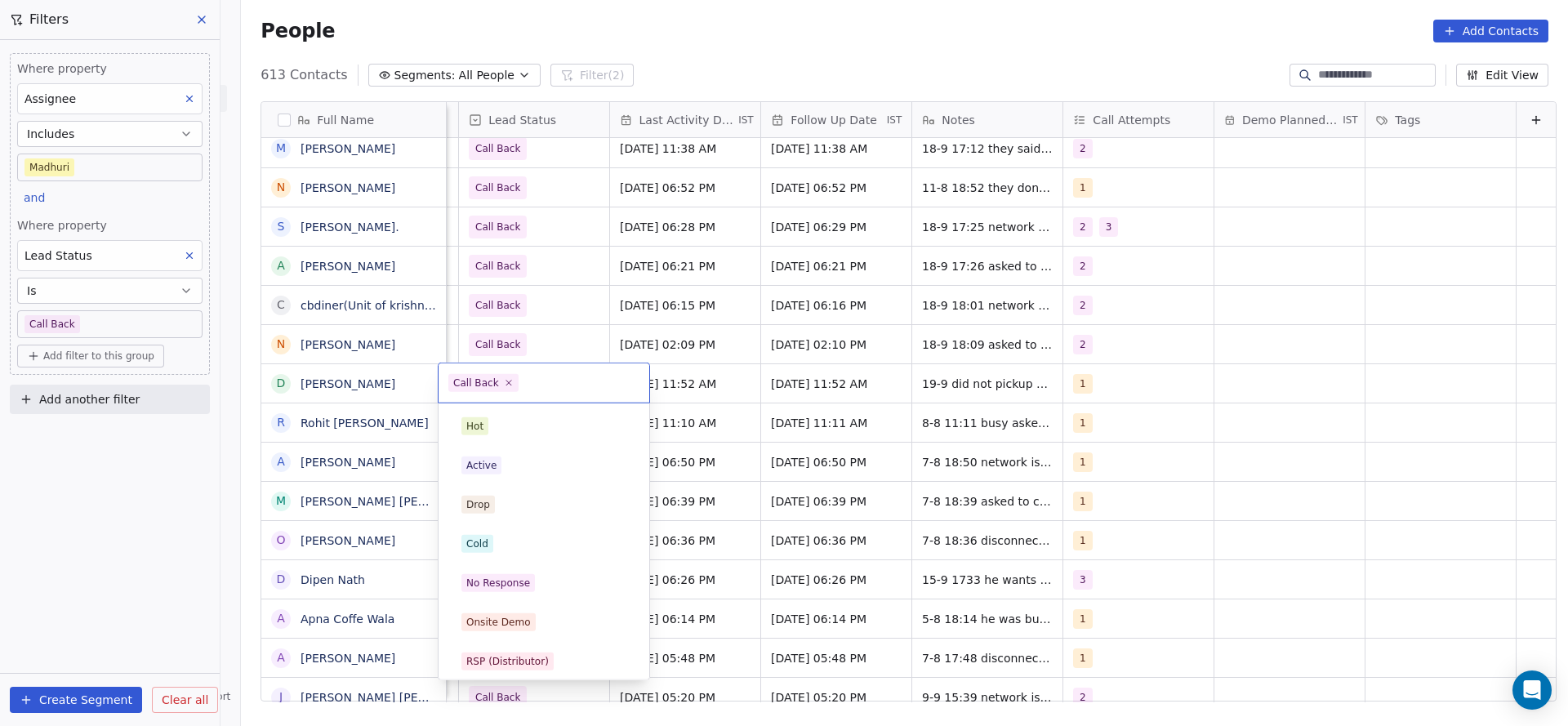
scroll to position [123, 0]
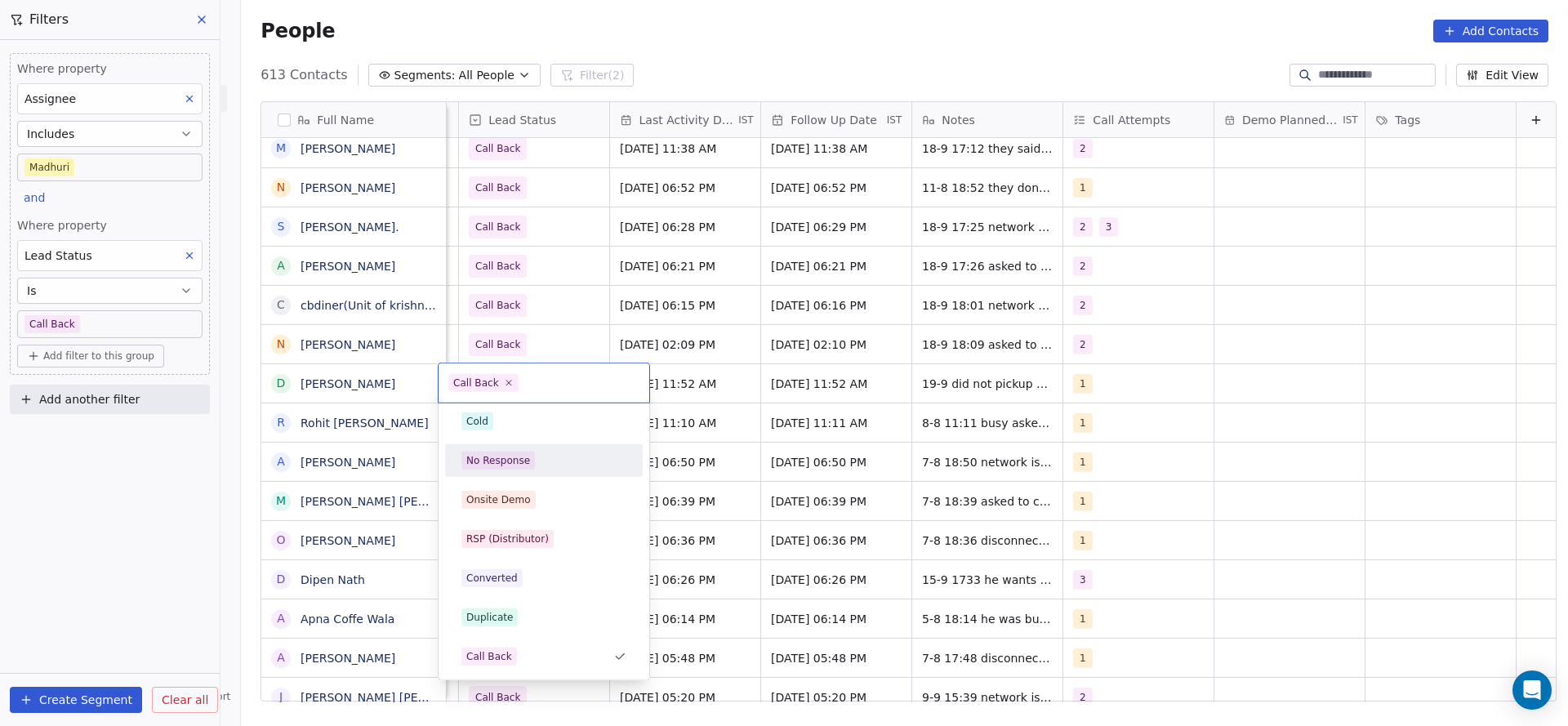
click at [568, 462] on div "No Response" at bounding box center [543, 460] width 165 height 18
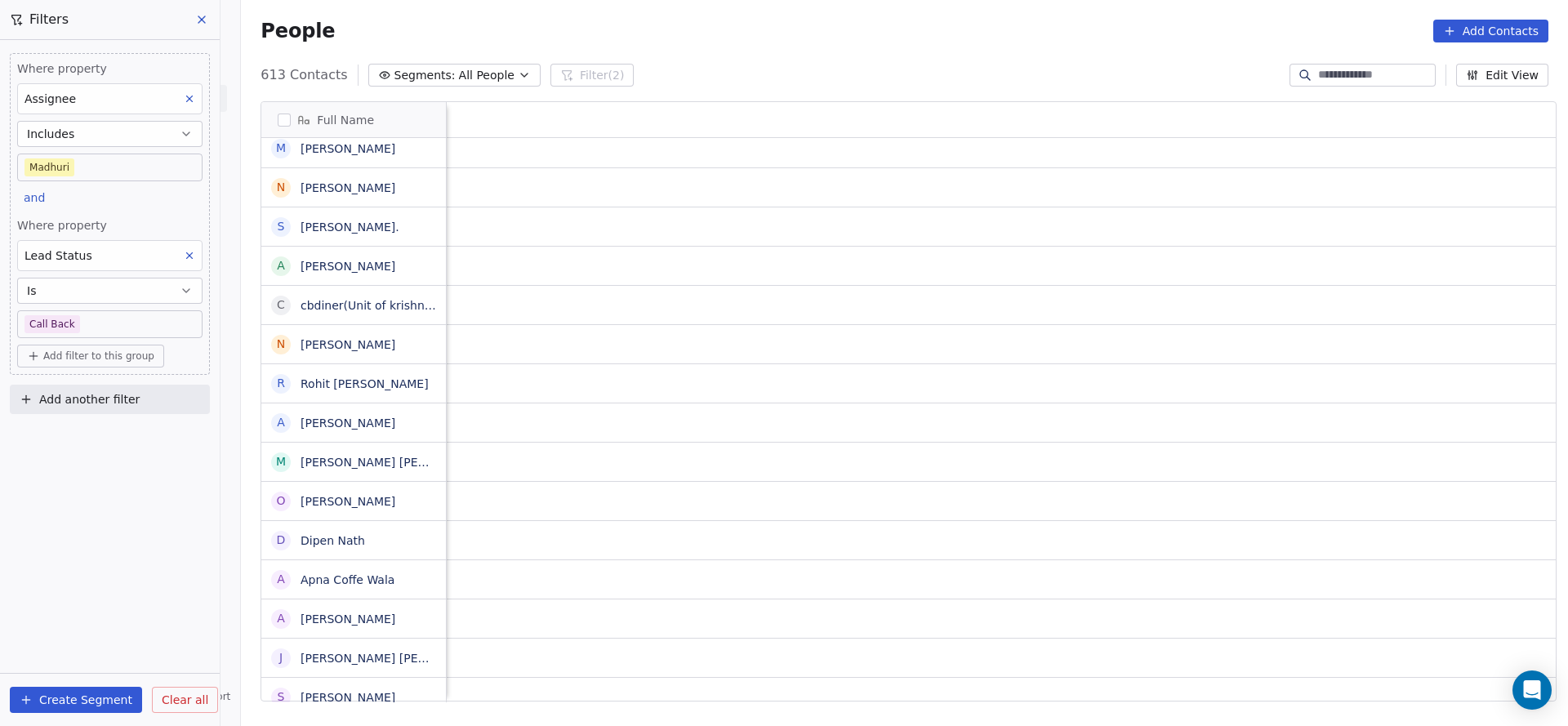
scroll to position [0, 2121]
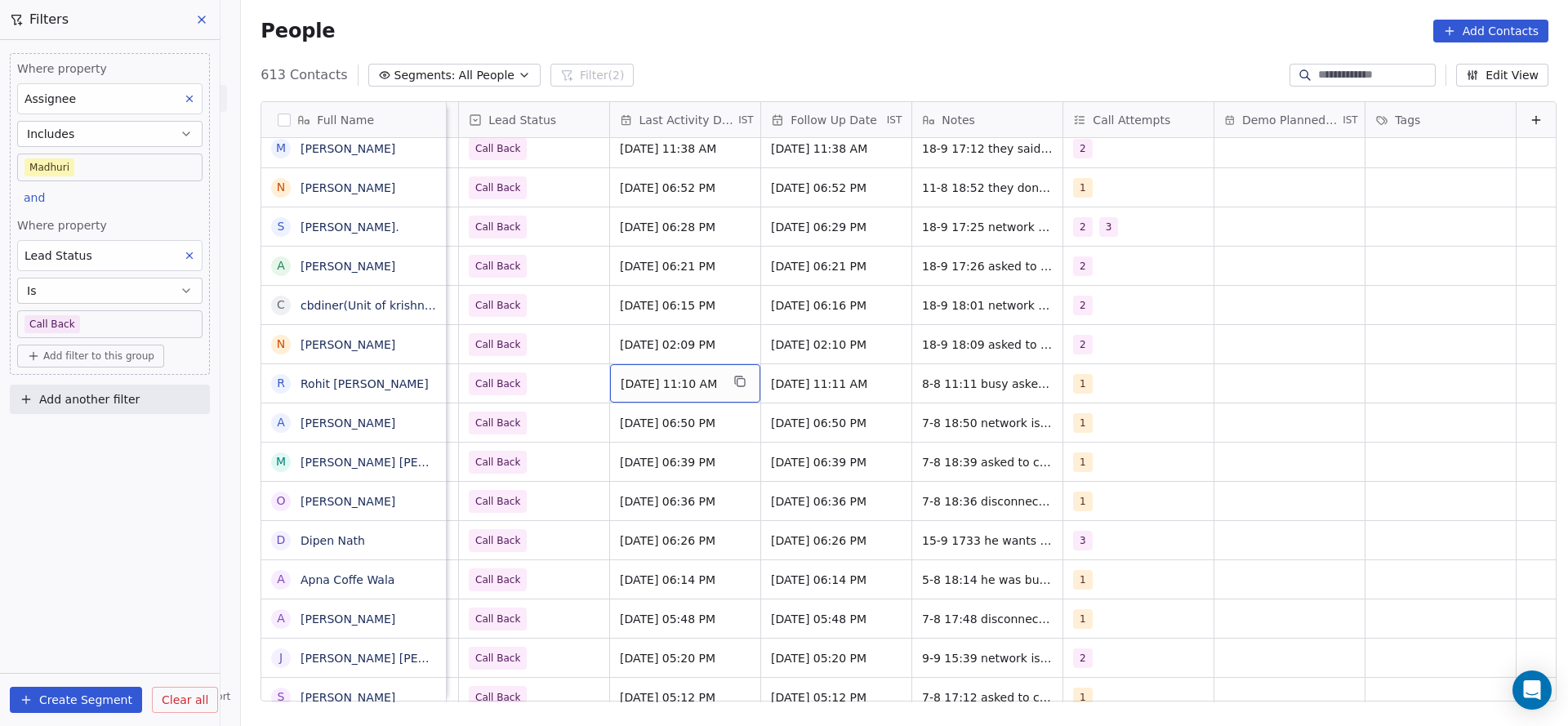
click at [642, 370] on div "[DATE] 11:10 AM" at bounding box center [685, 383] width 151 height 38
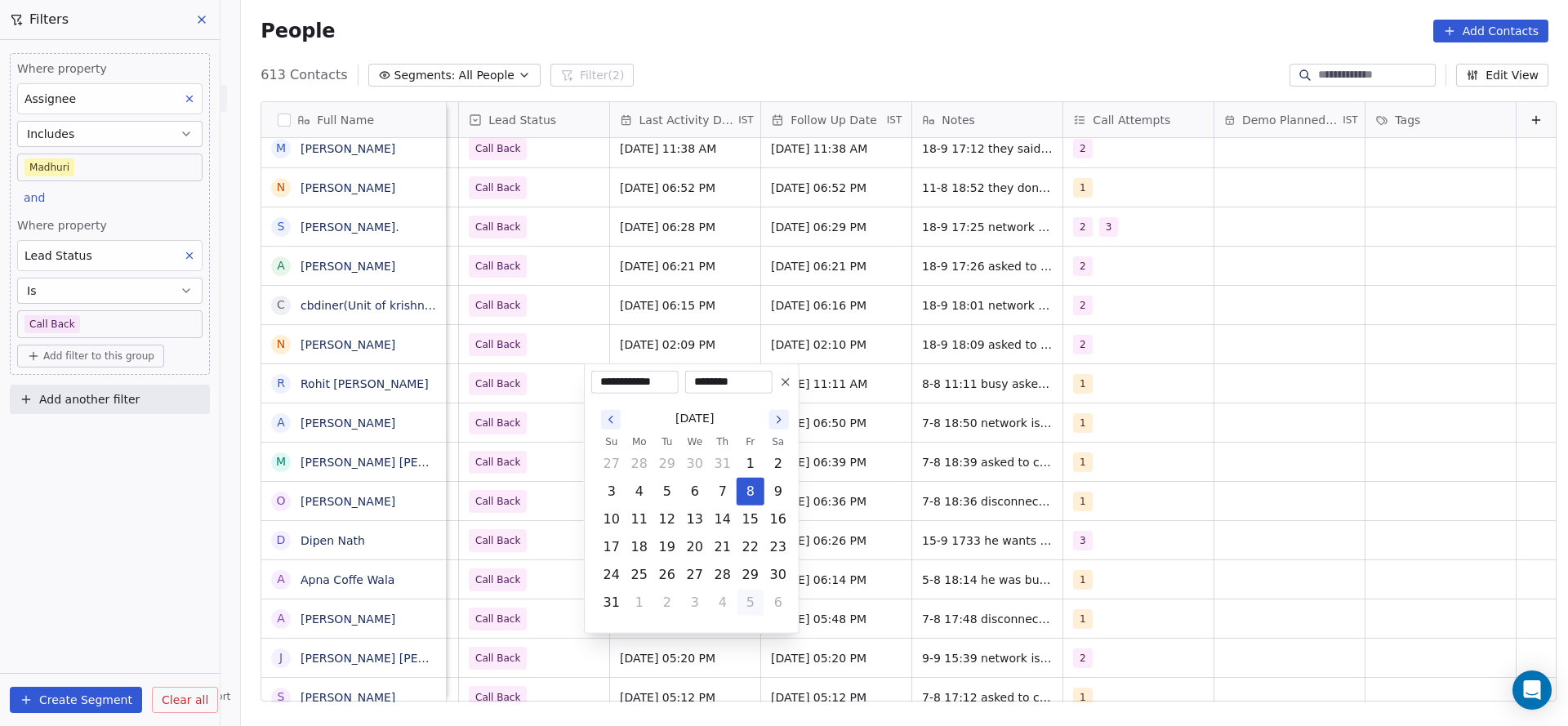
click at [748, 600] on button "5" at bounding box center [751, 603] width 26 height 26
click at [757, 517] on button "19" at bounding box center [751, 519] width 26 height 26
type input "**********"
click at [481, 500] on html "On2Cook India Pvt. Ltd. Contacts People Marketing Workflows Campaigns Sales Pip…" at bounding box center [784, 363] width 1568 height 726
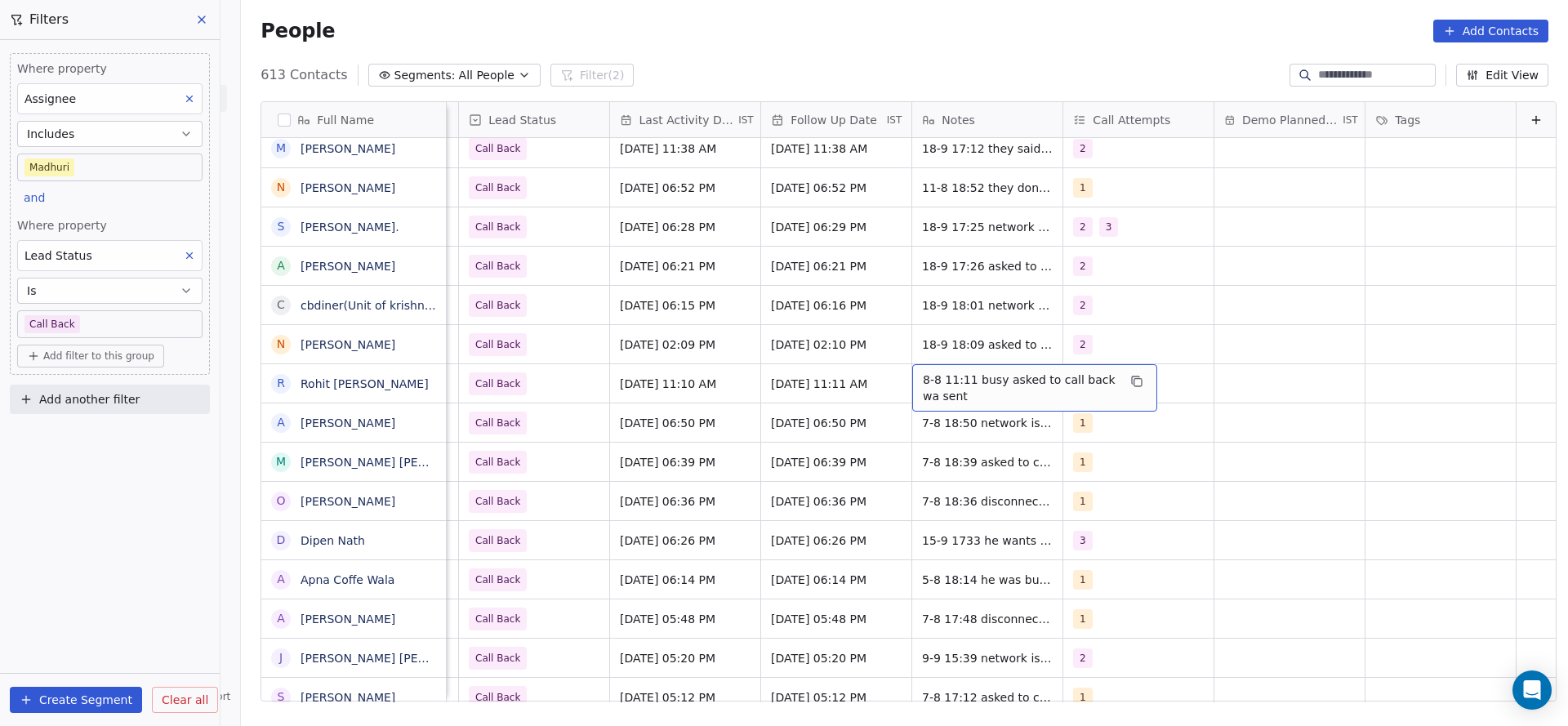
click at [936, 377] on span "8-8 11:11 busy asked to call back wa sent" at bounding box center [1019, 387] width 195 height 33
click at [891, 377] on textarea "**********" at bounding box center [1008, 389] width 244 height 51
type textarea "**********"
click at [798, 426] on html "On2Cook India Pvt. Ltd. Contacts People Marketing Workflows Campaigns Sales Pip…" at bounding box center [784, 363] width 1568 height 726
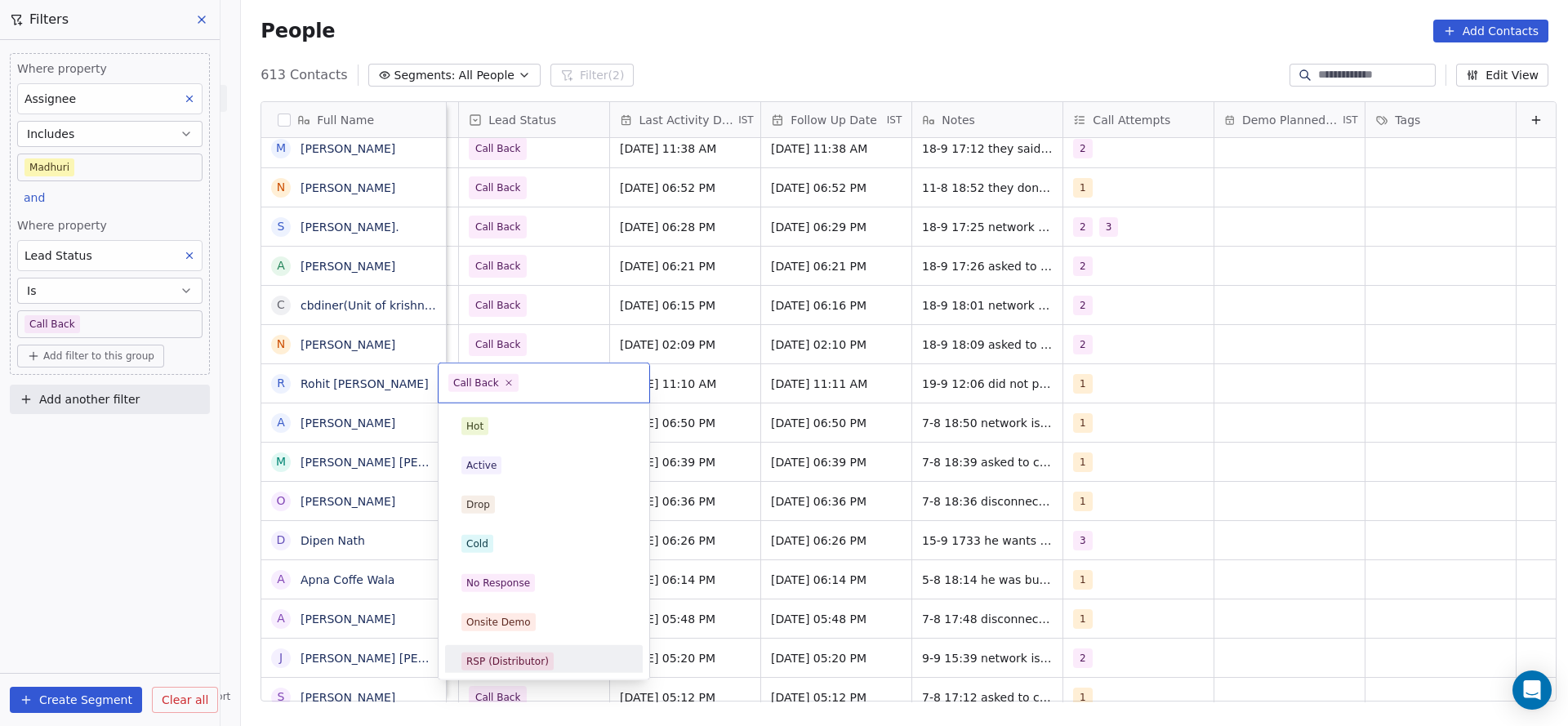
scroll to position [123, 0]
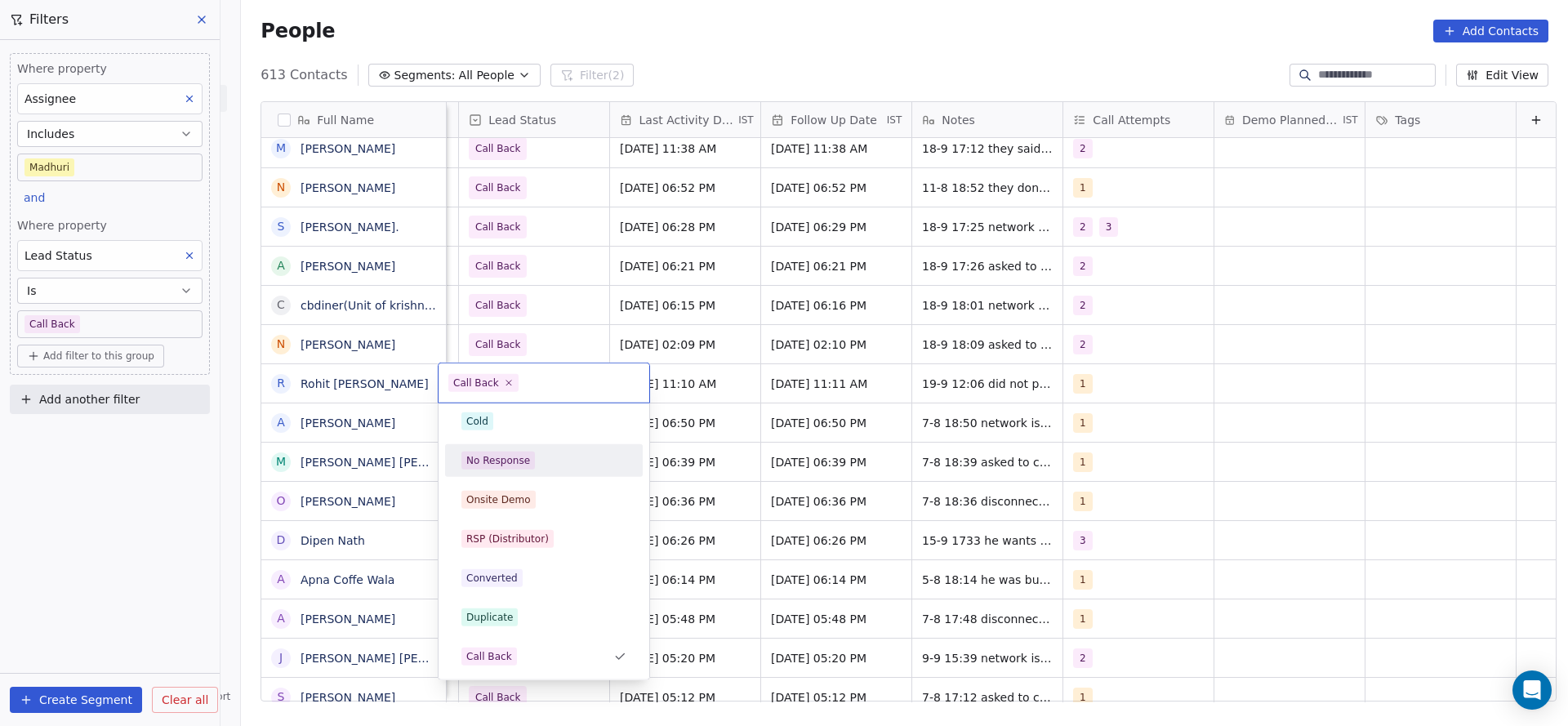
click at [538, 465] on div "No Response" at bounding box center [543, 460] width 165 height 18
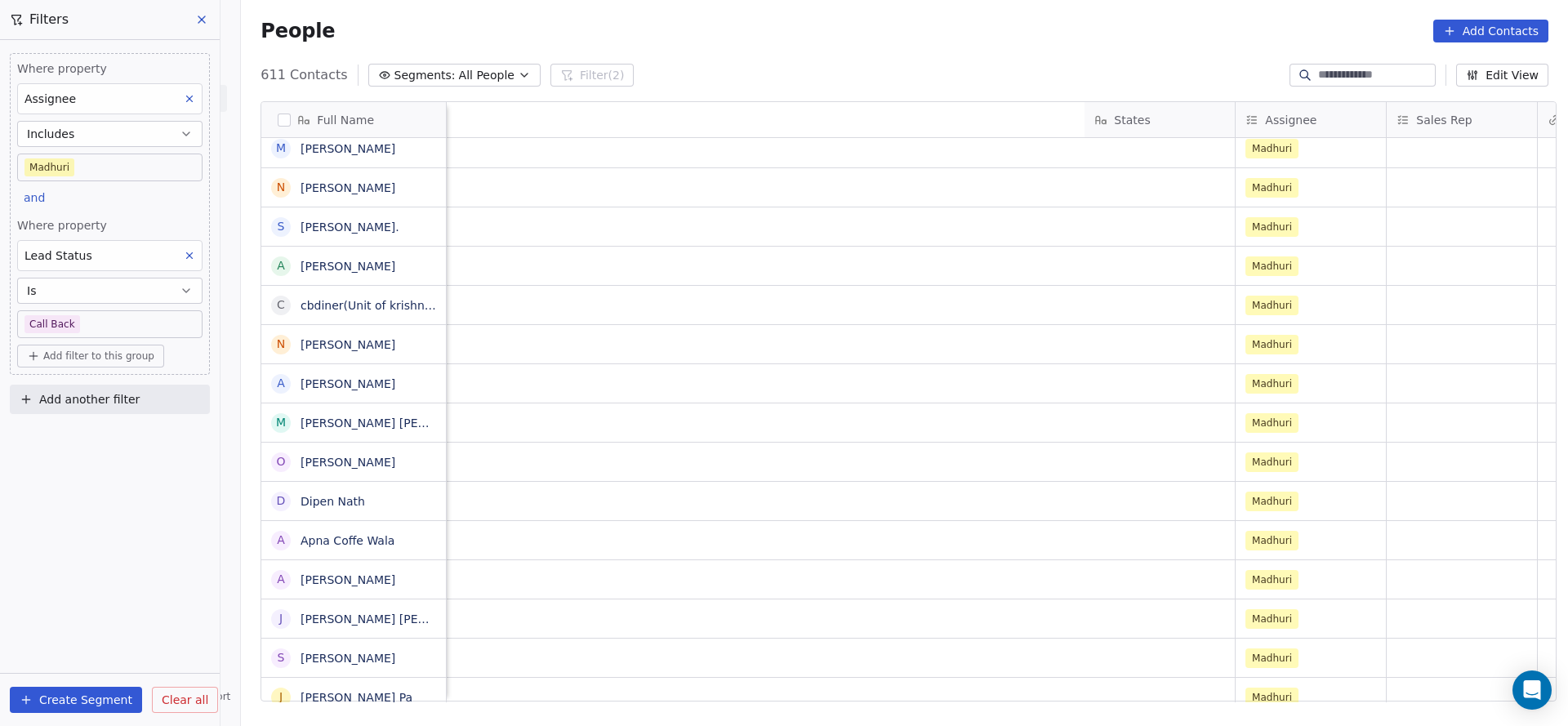
scroll to position [0, 1930]
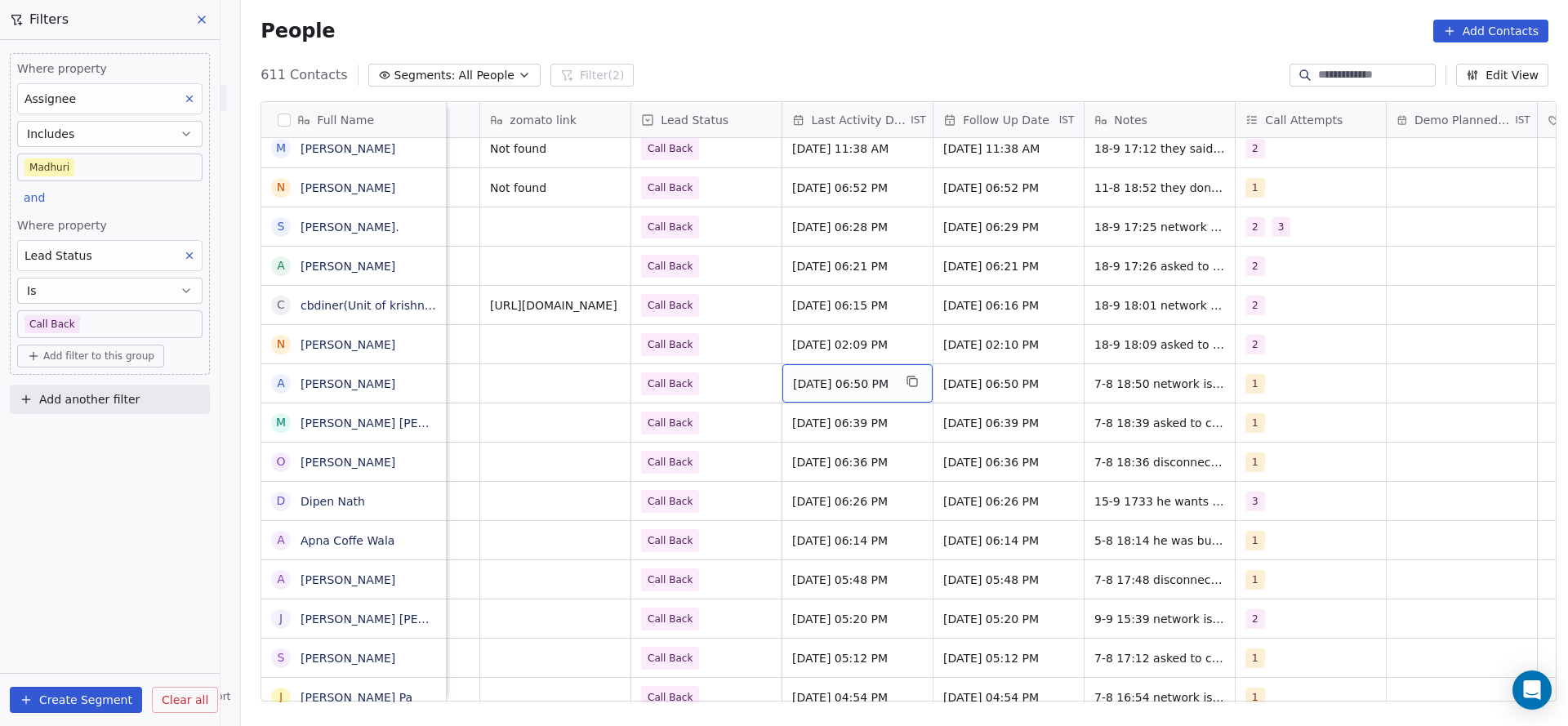
click at [820, 384] on span "[DATE] 06:50 PM" at bounding box center [842, 383] width 100 height 16
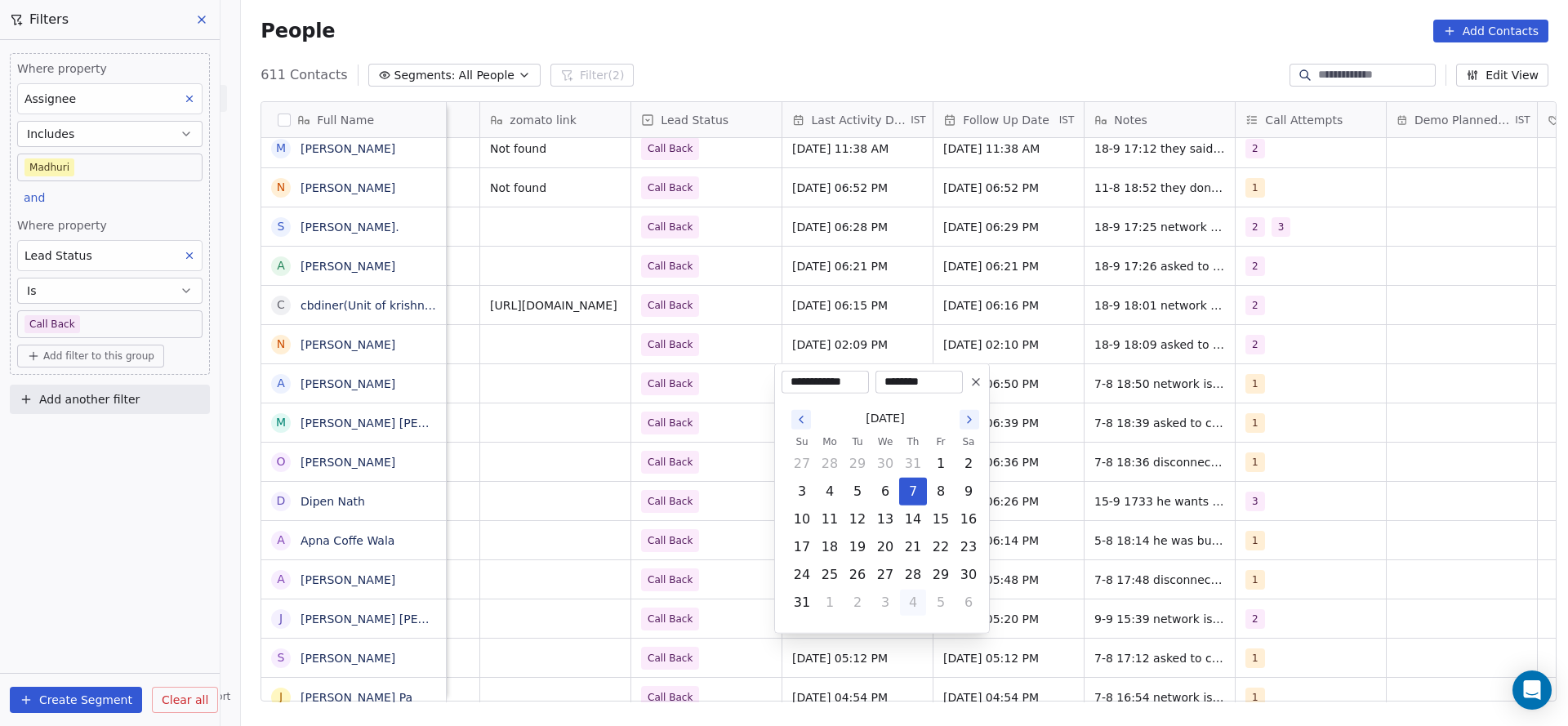
click at [916, 600] on button "4" at bounding box center [913, 603] width 26 height 26
click at [936, 516] on button "19" at bounding box center [940, 519] width 26 height 26
type input "**********"
click at [496, 502] on html "On2Cook India Pvt. Ltd. Contacts People Marketing Workflows Campaigns Sales Pip…" at bounding box center [784, 363] width 1568 height 726
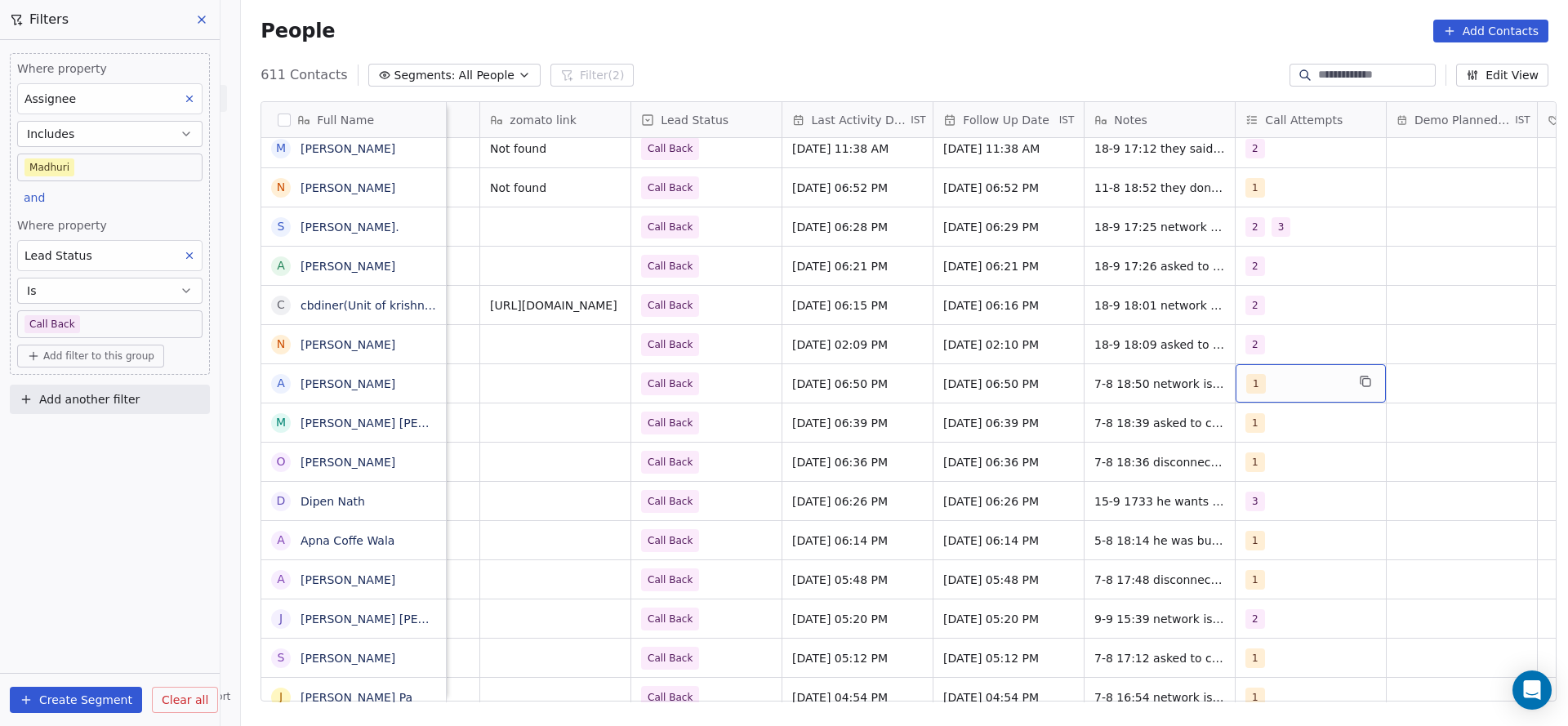
click at [1259, 374] on div "1" at bounding box center [1296, 384] width 100 height 20
click at [1275, 465] on div "2" at bounding box center [1278, 465] width 7 height 15
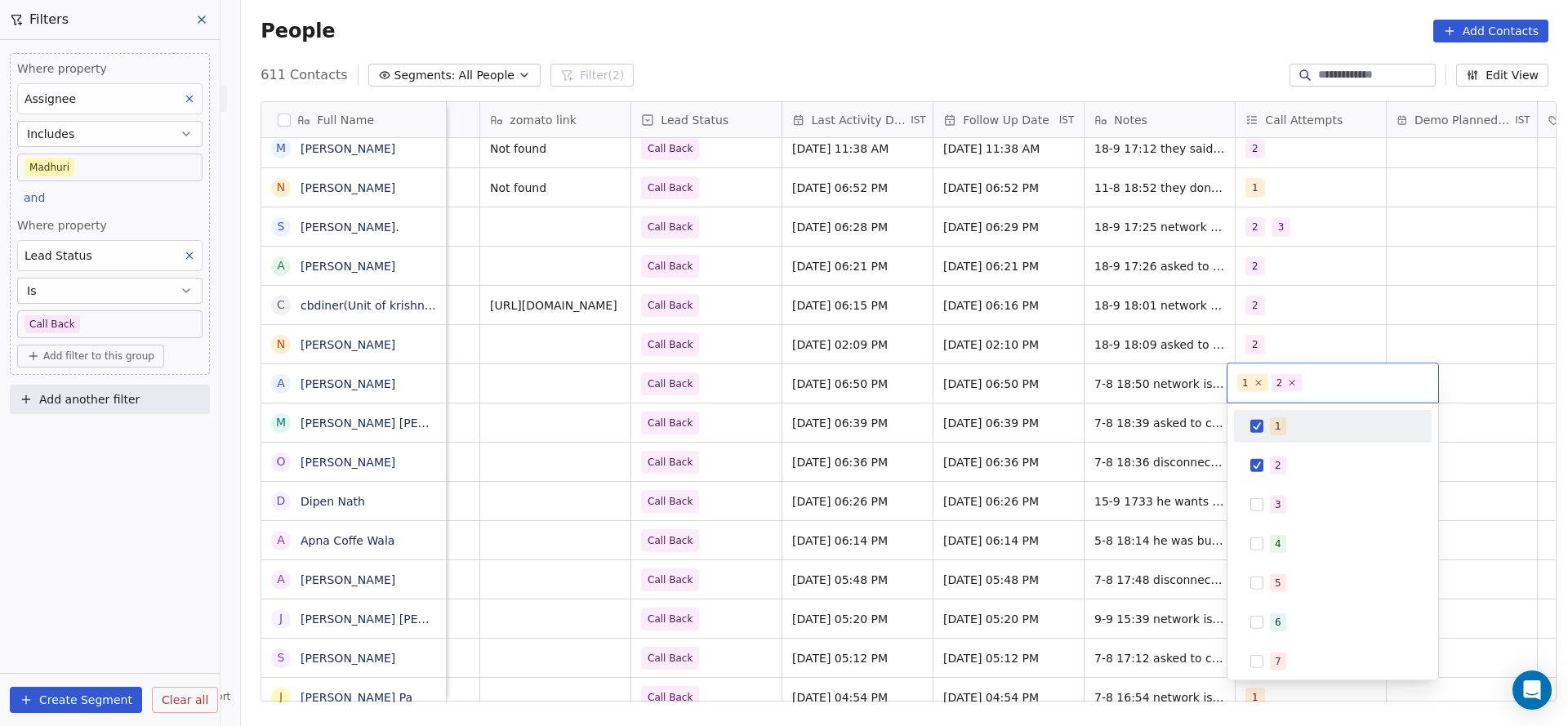
drag, startPoint x: 1281, startPoint y: 420, endPoint x: 1090, endPoint y: 391, distance: 193.2
click at [1260, 427] on div "1" at bounding box center [1332, 426] width 185 height 26
click at [1159, 457] on html "On2Cook India Pvt. Ltd. Contacts People Marketing Workflows Campaigns Sales Pip…" at bounding box center [784, 363] width 1568 height 726
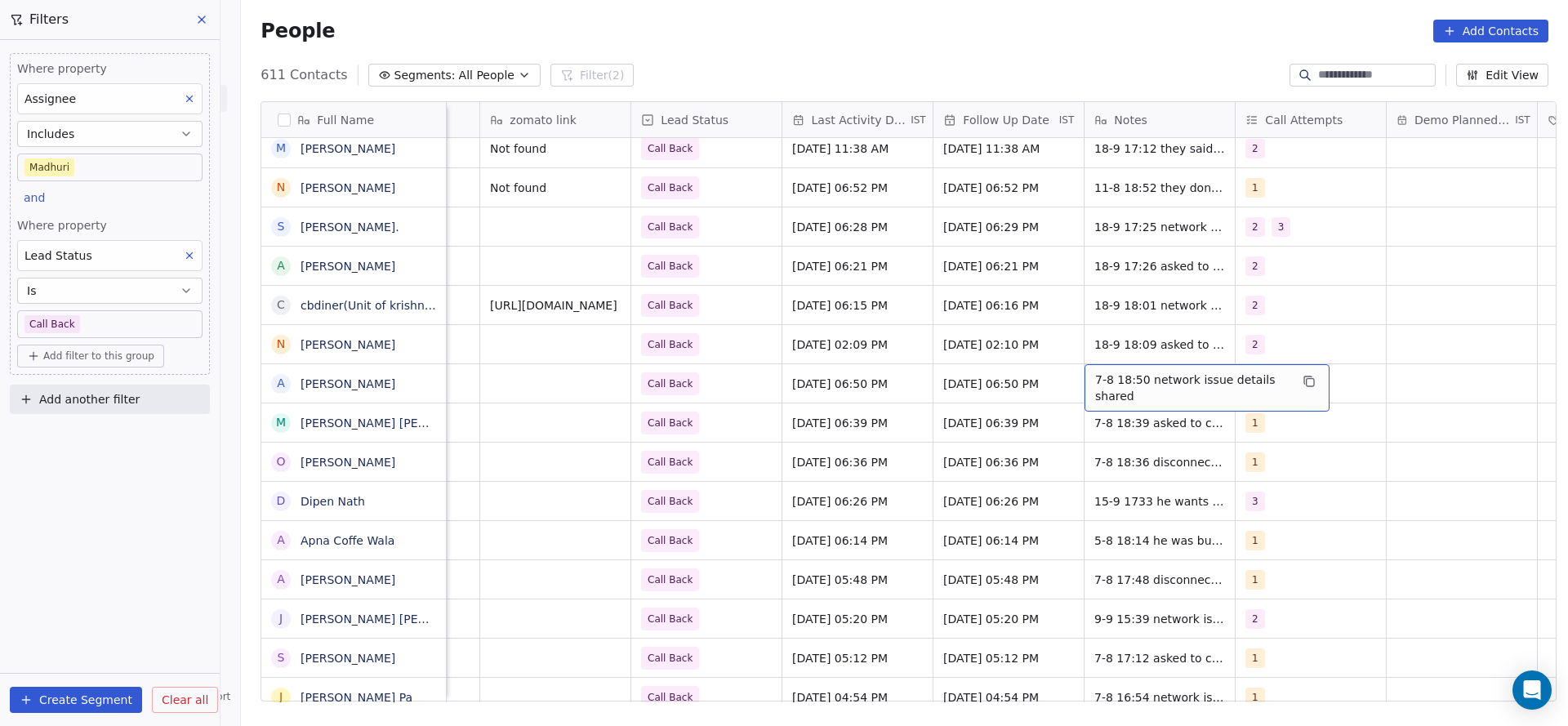
click at [1095, 384] on span "7-8 18:50 network issue details shared" at bounding box center [1192, 387] width 195 height 33
click at [1077, 375] on textarea "**********" at bounding box center [1199, 389] width 244 height 51
type textarea "**********"
click at [906, 487] on html "On2Cook India Pvt. Ltd. Contacts People Marketing Workflows Campaigns Sales Pip…" at bounding box center [784, 363] width 1568 height 726
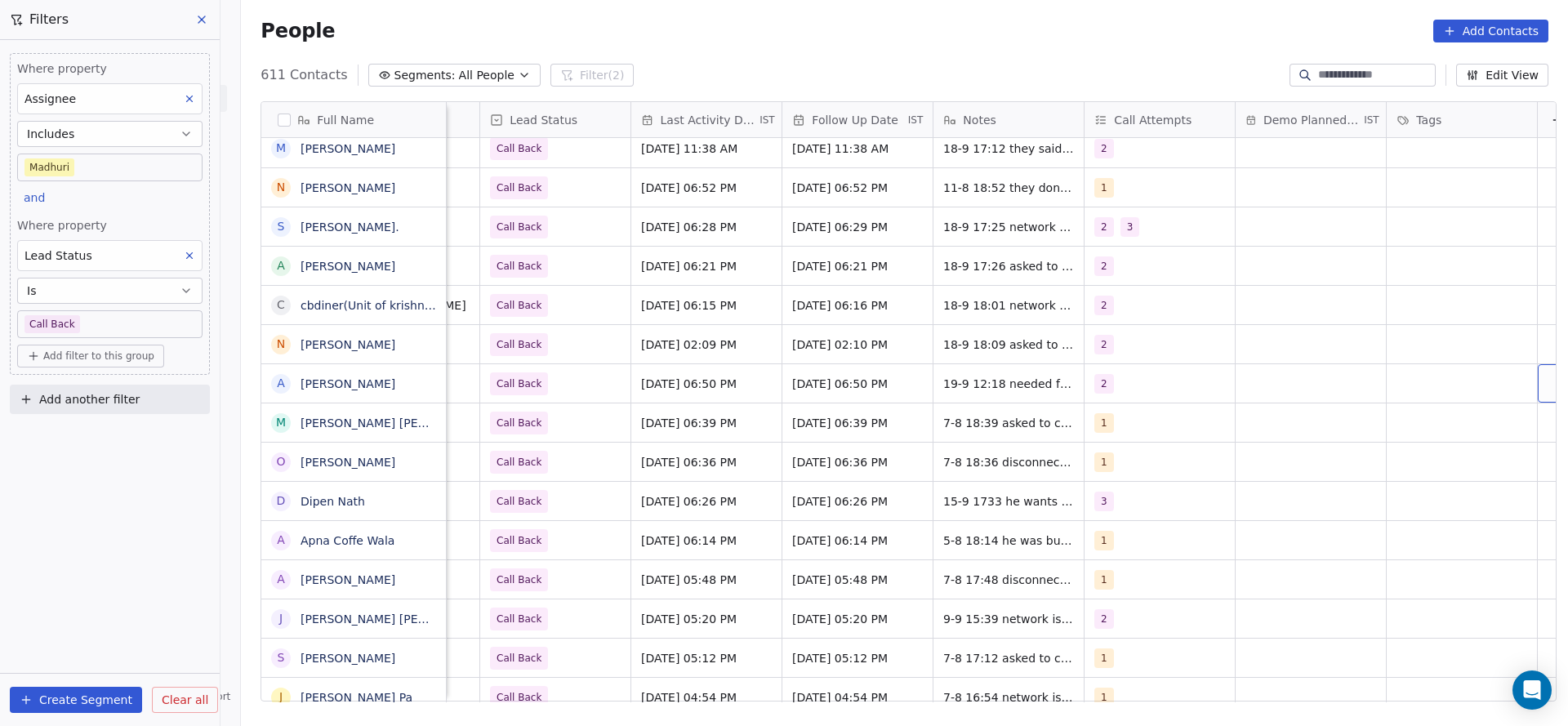
scroll to position [0, 2121]
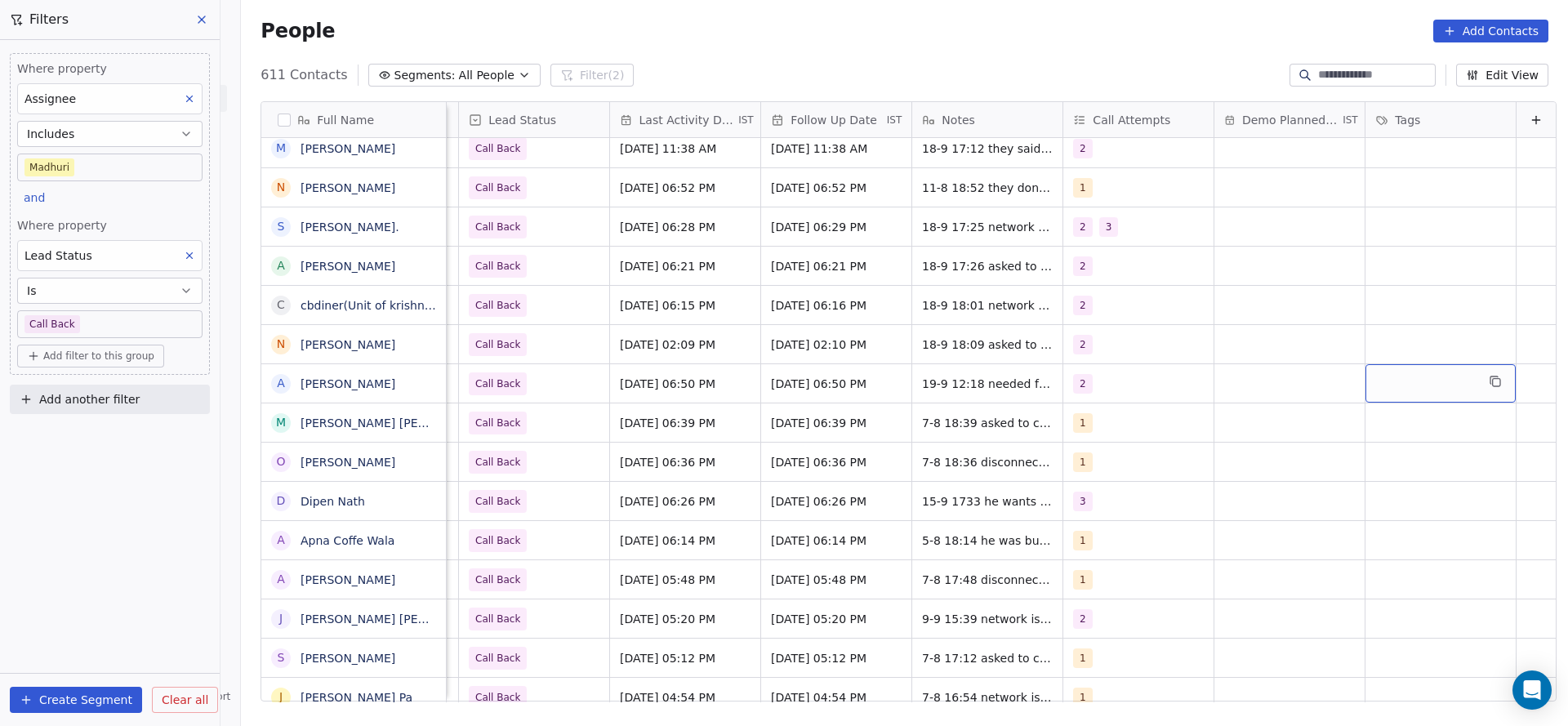
click at [1376, 392] on div "grid" at bounding box center [1440, 383] width 151 height 38
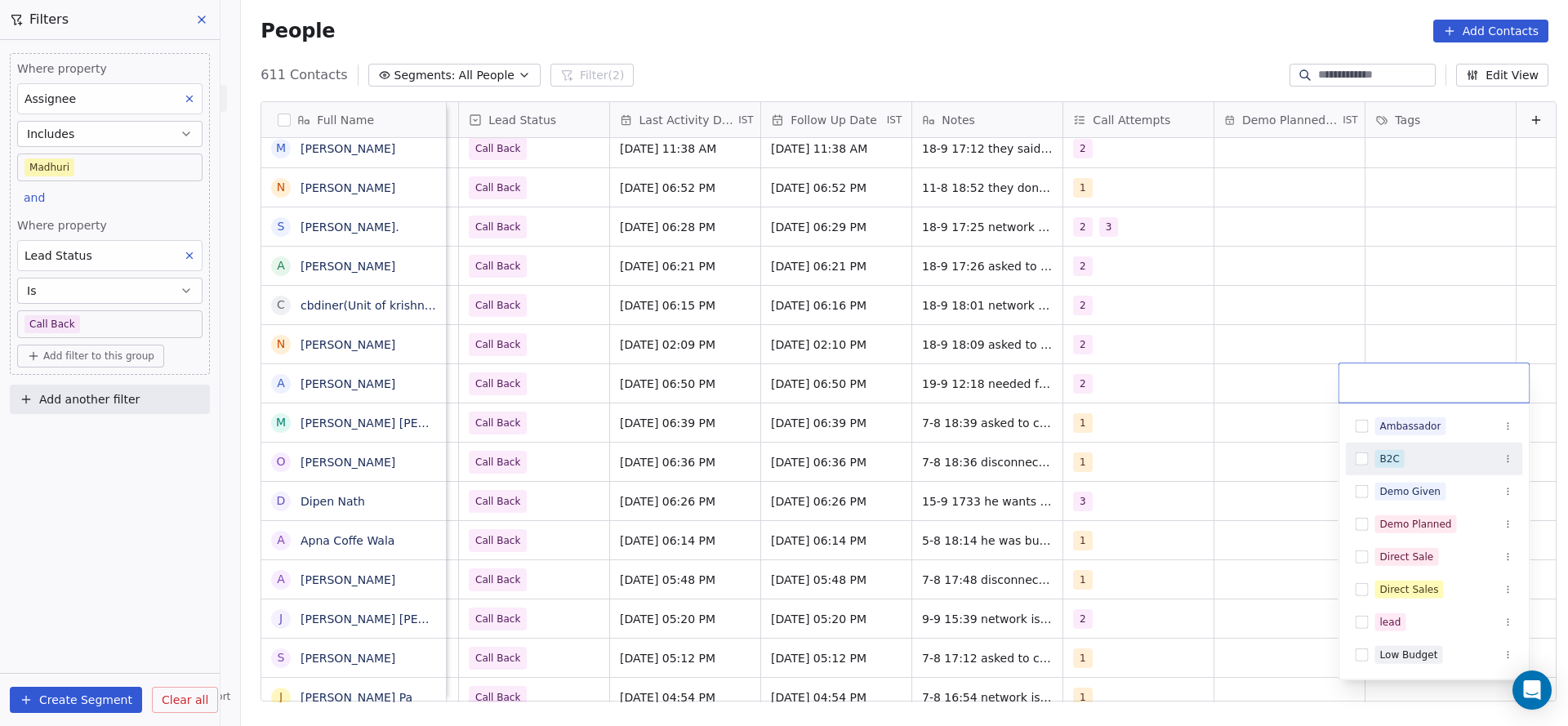
drag, startPoint x: 1370, startPoint y: 454, endPoint x: 1080, endPoint y: 491, distance: 292.4
click at [1367, 456] on div "B2C" at bounding box center [1434, 459] width 178 height 26
click at [1080, 491] on html "On2Cook India Pvt. Ltd. Contacts People Marketing Workflows Campaigns Sales Pip…" at bounding box center [784, 363] width 1568 height 726
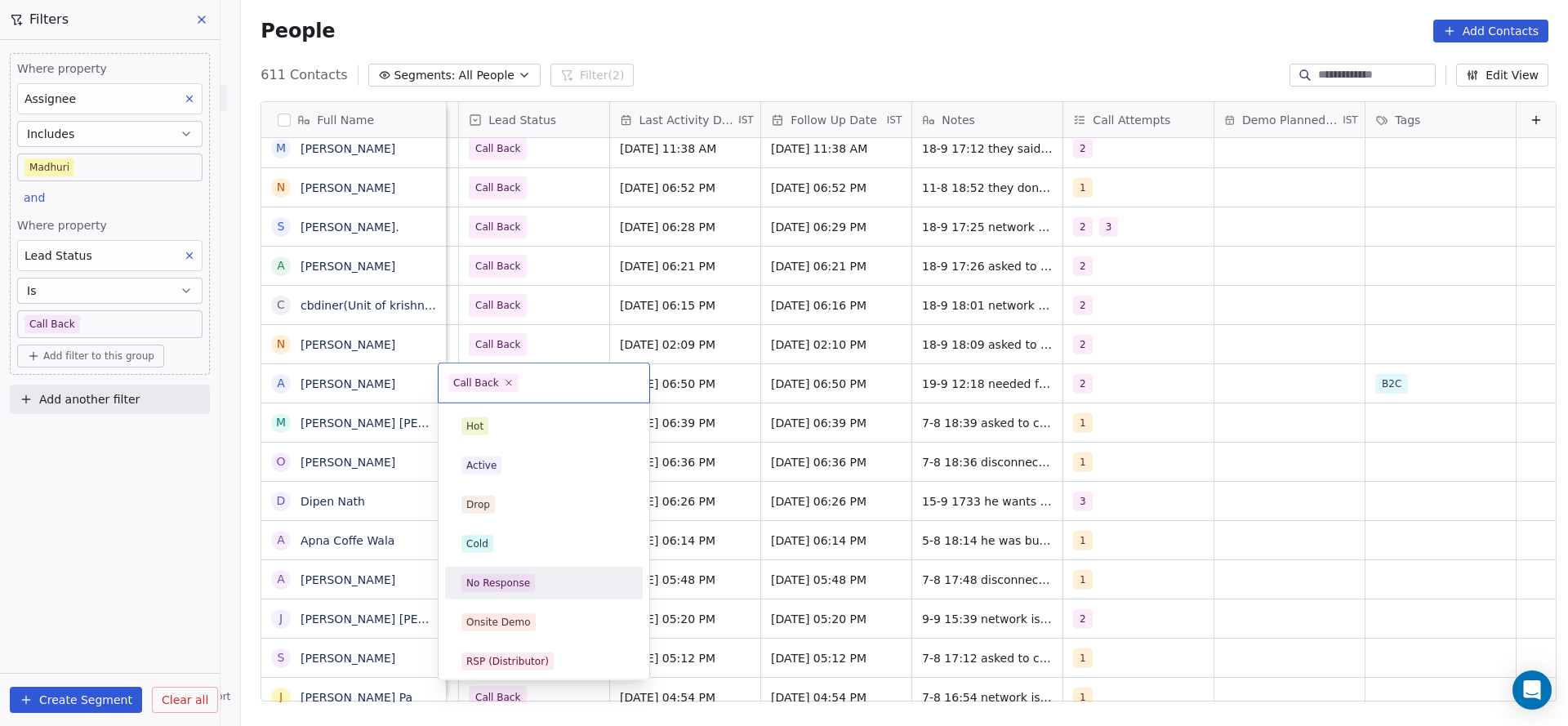
scroll to position [123, 0]
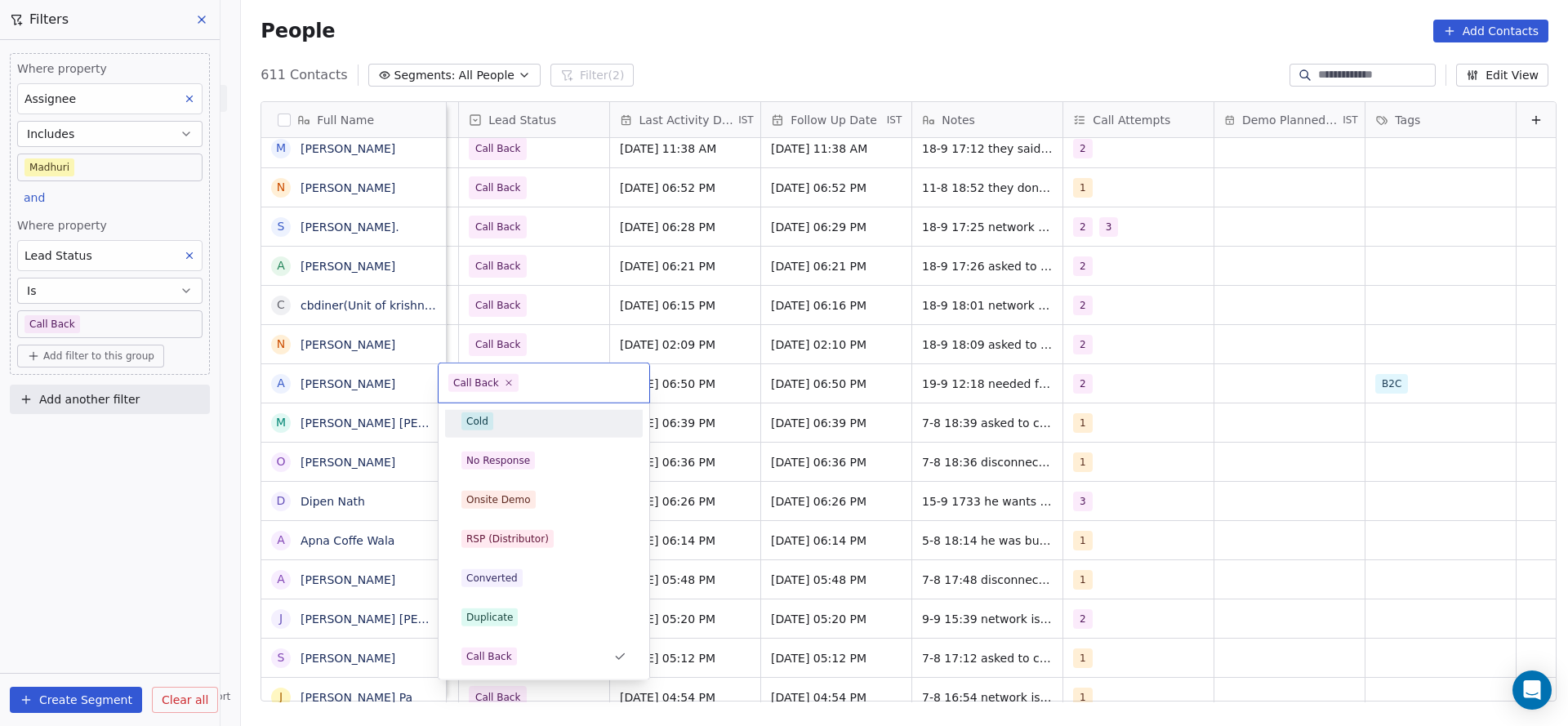
click at [483, 424] on div "Cold" at bounding box center [477, 421] width 22 height 15
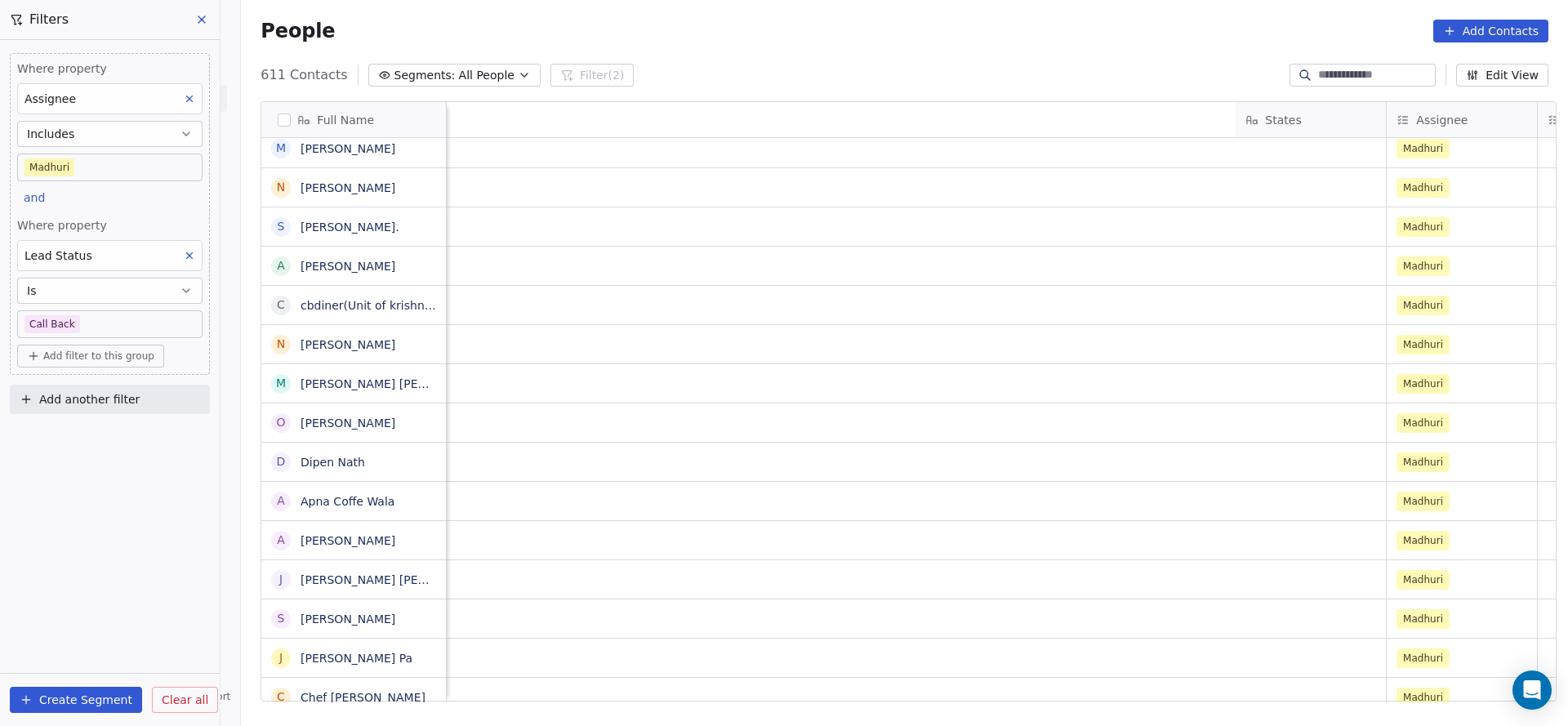
scroll to position [0, 1930]
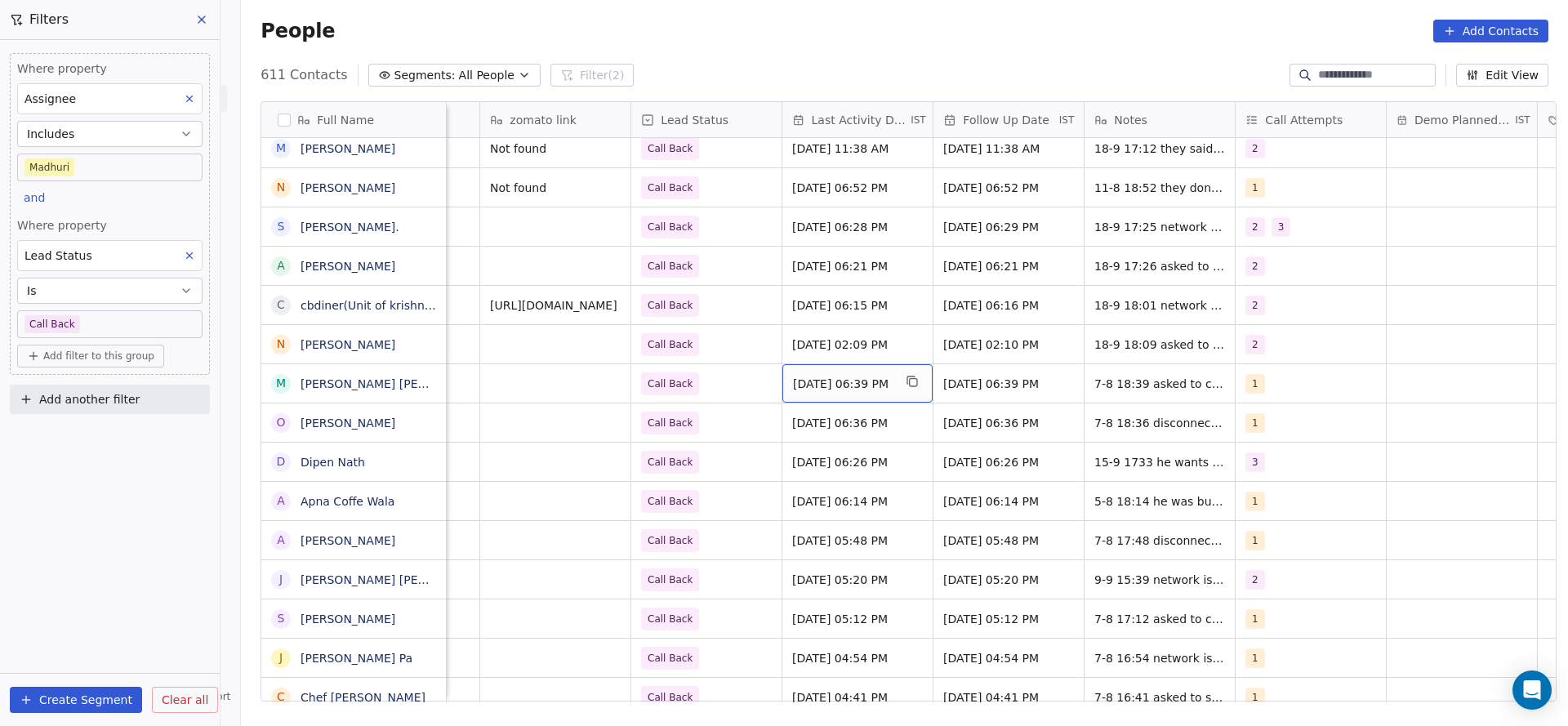
click at [833, 393] on div "[DATE] 06:39 PM" at bounding box center [857, 383] width 151 height 38
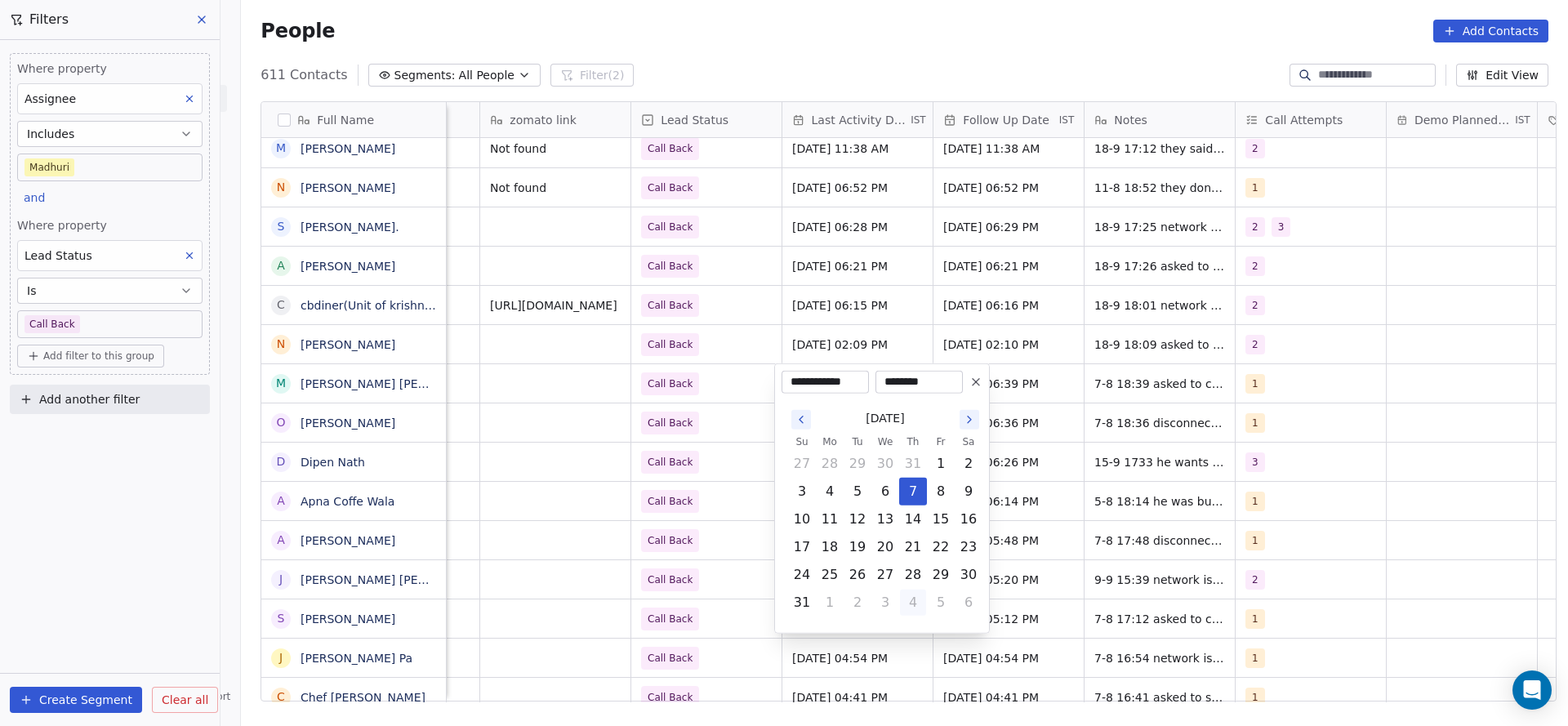
click at [923, 607] on button "4" at bounding box center [913, 603] width 26 height 26
drag, startPoint x: 941, startPoint y: 514, endPoint x: 564, endPoint y: 533, distance: 377.5
click at [938, 512] on button "19" at bounding box center [940, 519] width 26 height 26
type input "**********"
click at [535, 528] on html "On2Cook India Pvt. Ltd. Contacts People Marketing Workflows Campaigns Sales Pip…" at bounding box center [784, 363] width 1568 height 726
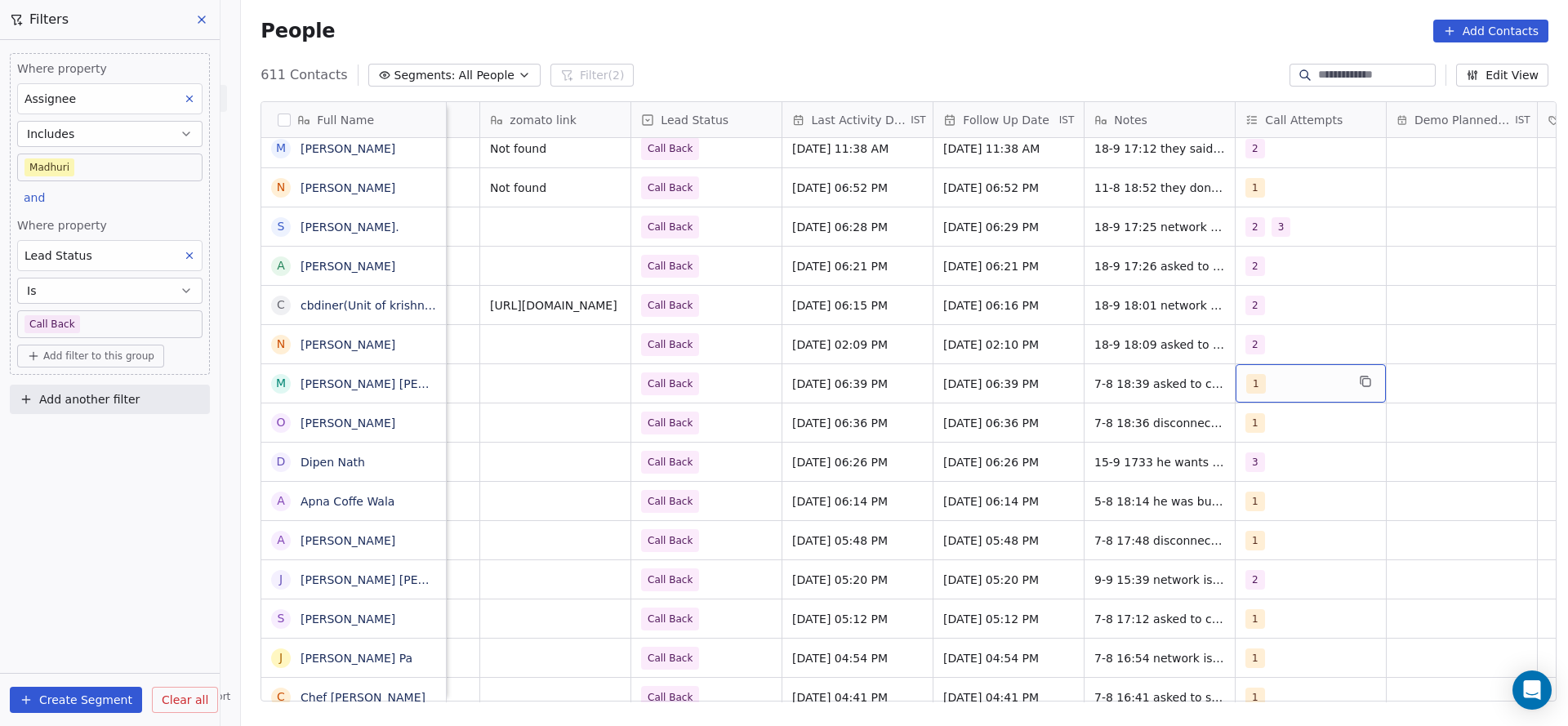
click at [1266, 381] on div "1" at bounding box center [1296, 384] width 100 height 20
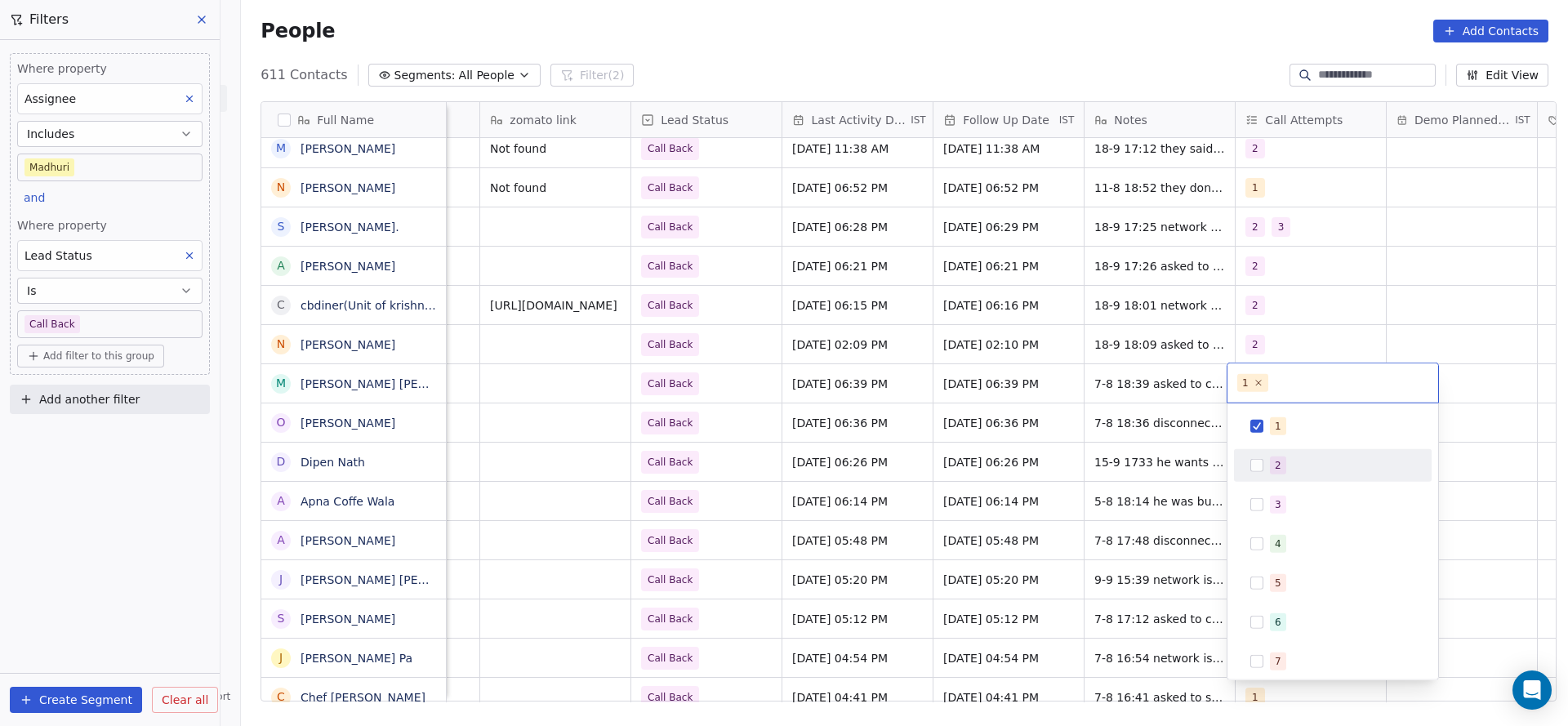
drag, startPoint x: 1262, startPoint y: 453, endPoint x: 1272, endPoint y: 445, distance: 12.8
click at [1262, 454] on div "2" at bounding box center [1332, 465] width 185 height 26
drag, startPoint x: 1278, startPoint y: 422, endPoint x: 1110, endPoint y: 397, distance: 169.8
click at [1214, 455] on html "On2Cook India Pvt. Ltd. Contacts People Marketing Workflows Campaigns Sales Pip…" at bounding box center [784, 363] width 1568 height 726
click at [1074, 492] on html "On2Cook India Pvt. Ltd. Contacts People Marketing Workflows Campaigns Sales Pip…" at bounding box center [784, 363] width 1568 height 726
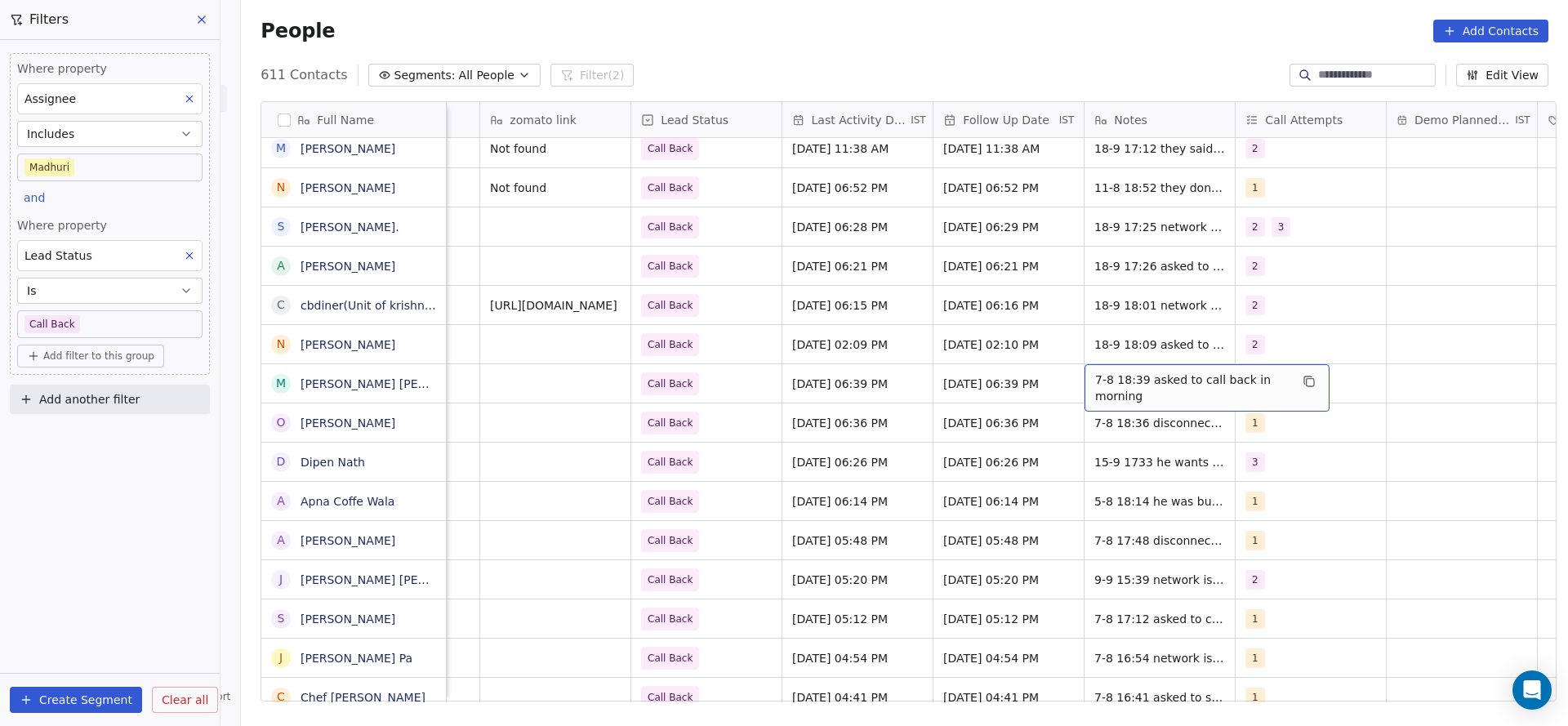
click at [1110, 397] on span "7-8 18:39 asked to call back in morning" at bounding box center [1192, 387] width 195 height 33
click at [1078, 379] on textarea "**********" at bounding box center [1199, 389] width 244 height 51
click at [1223, 376] on textarea "**********" at bounding box center [1199, 389] width 244 height 51
type textarea "**********"
click at [735, 389] on html "On2Cook India Pvt. Ltd. Contacts People Marketing Workflows Campaigns Sales Pip…" at bounding box center [784, 363] width 1568 height 726
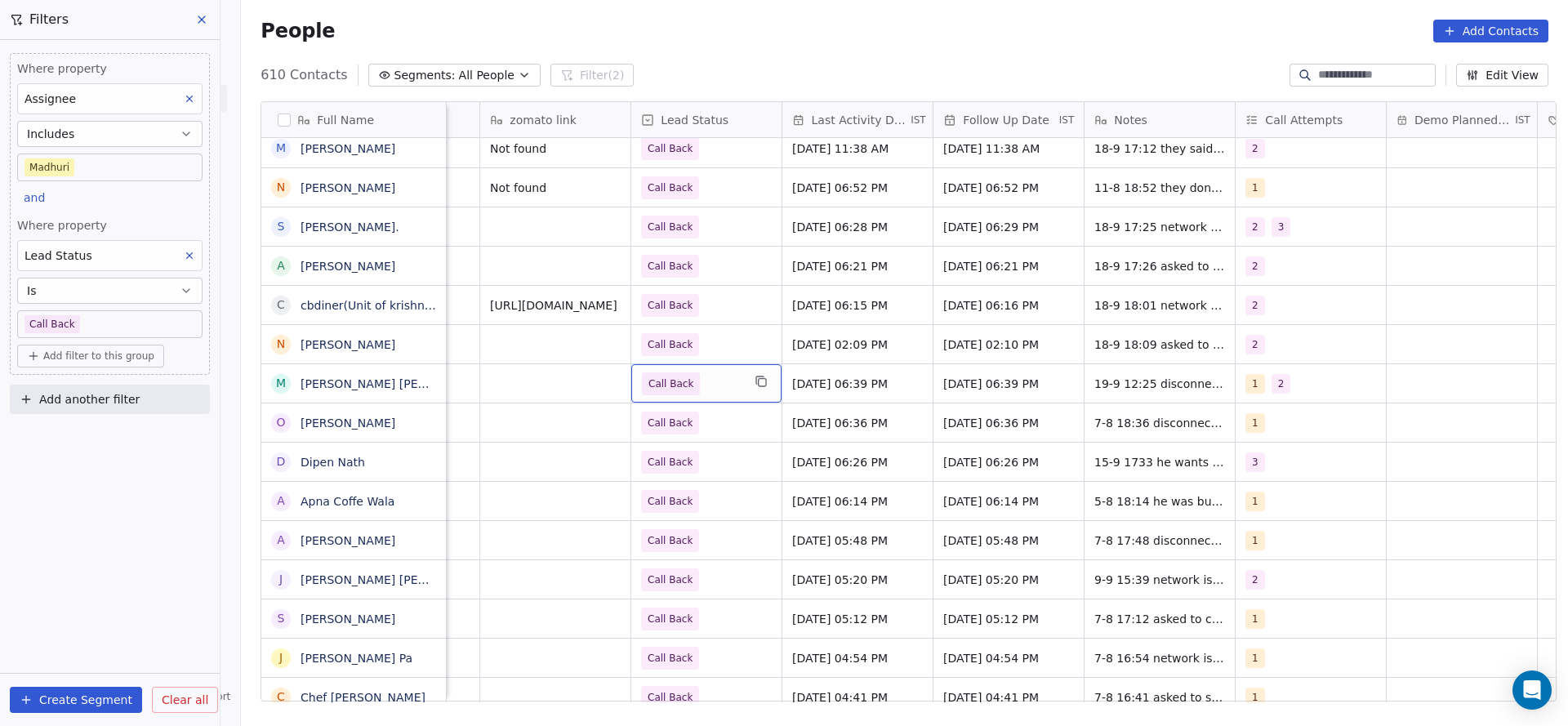
click at [735, 389] on div "Call Back" at bounding box center [706, 383] width 151 height 38
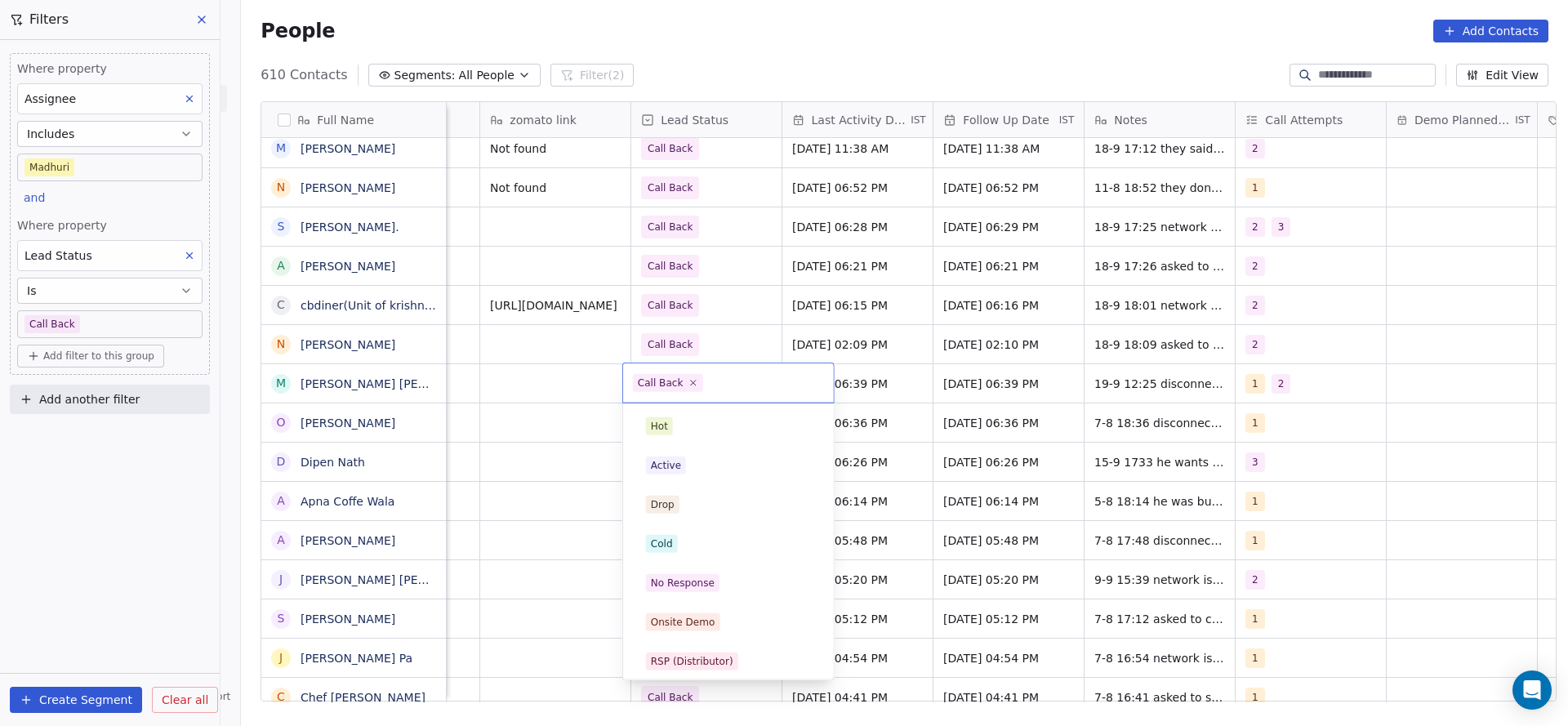
scroll to position [123, 0]
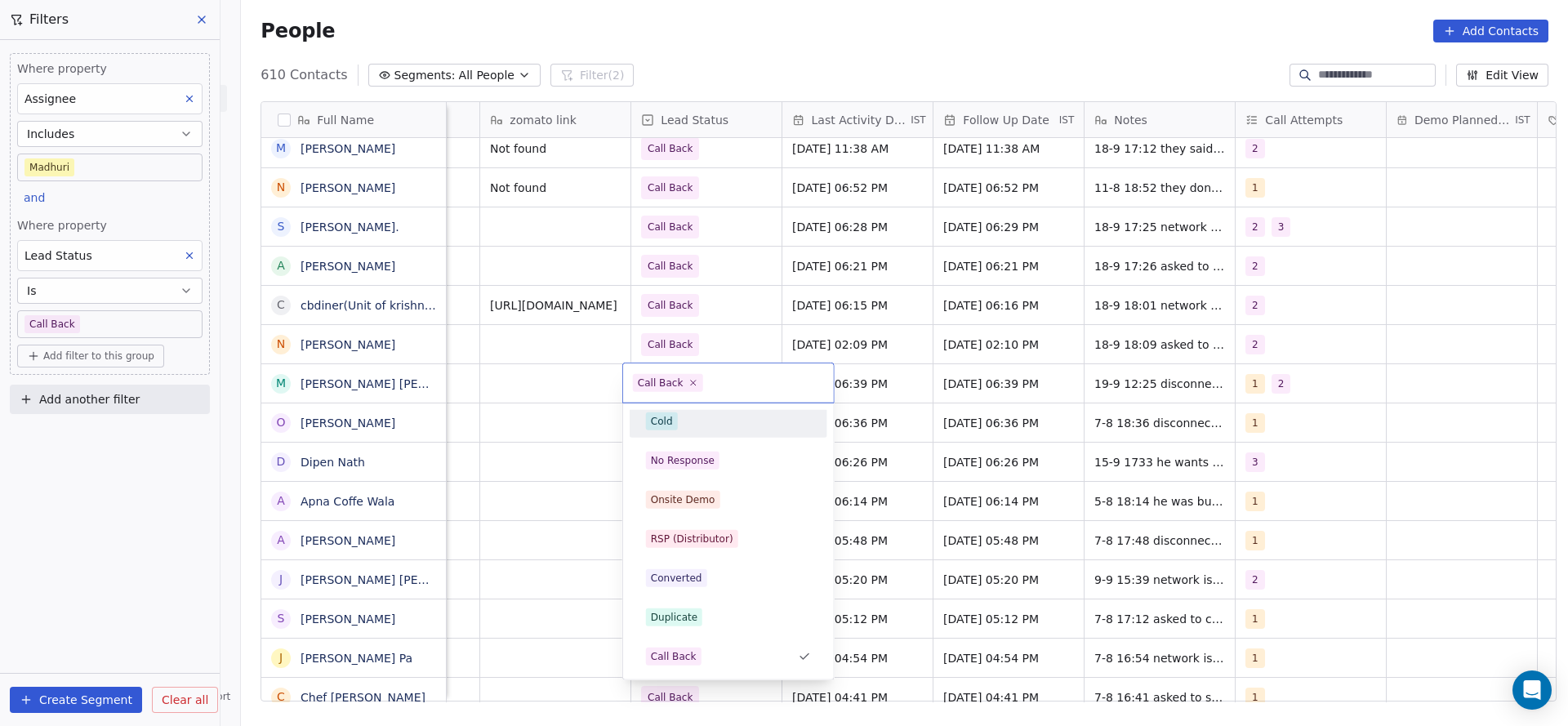
click at [753, 426] on div "Cold" at bounding box center [728, 421] width 165 height 18
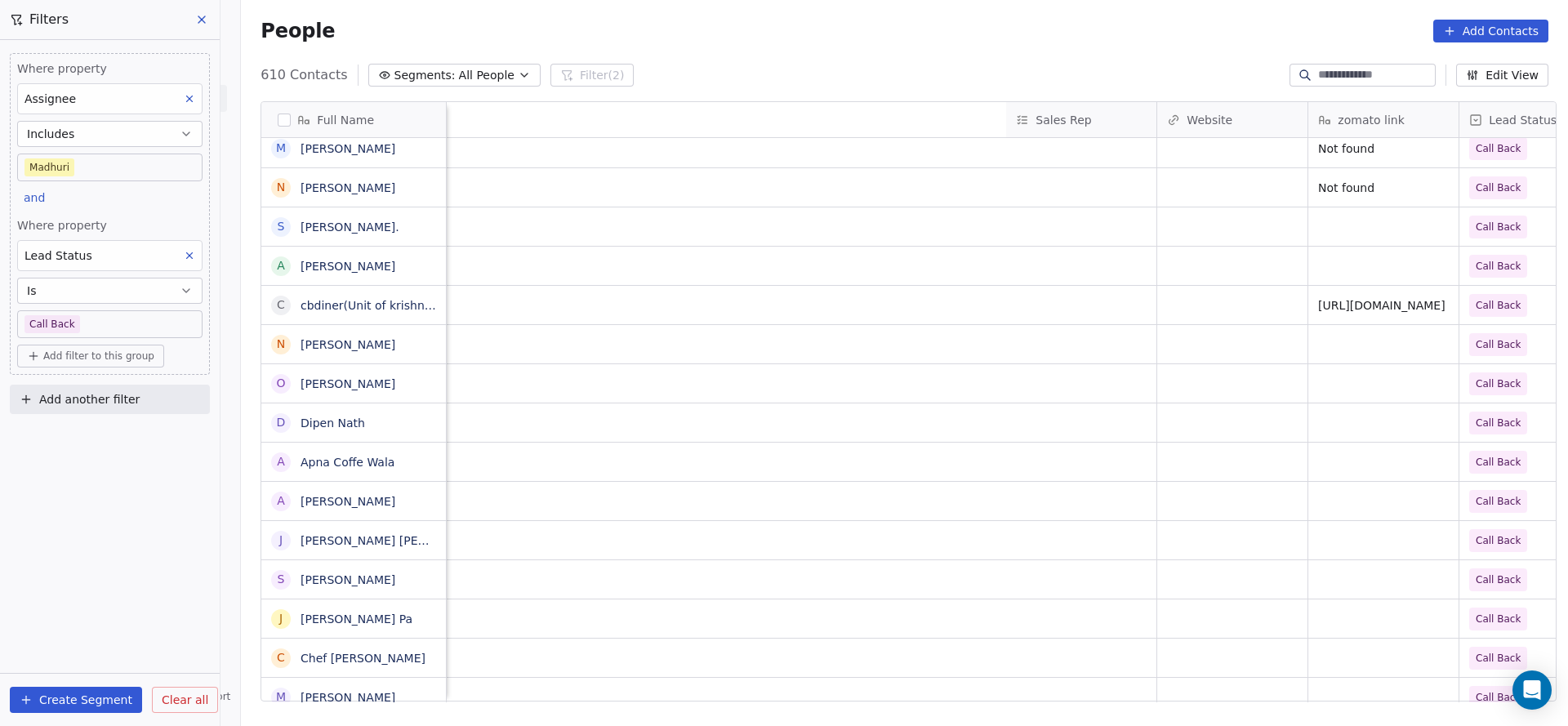
scroll to position [0, 2121]
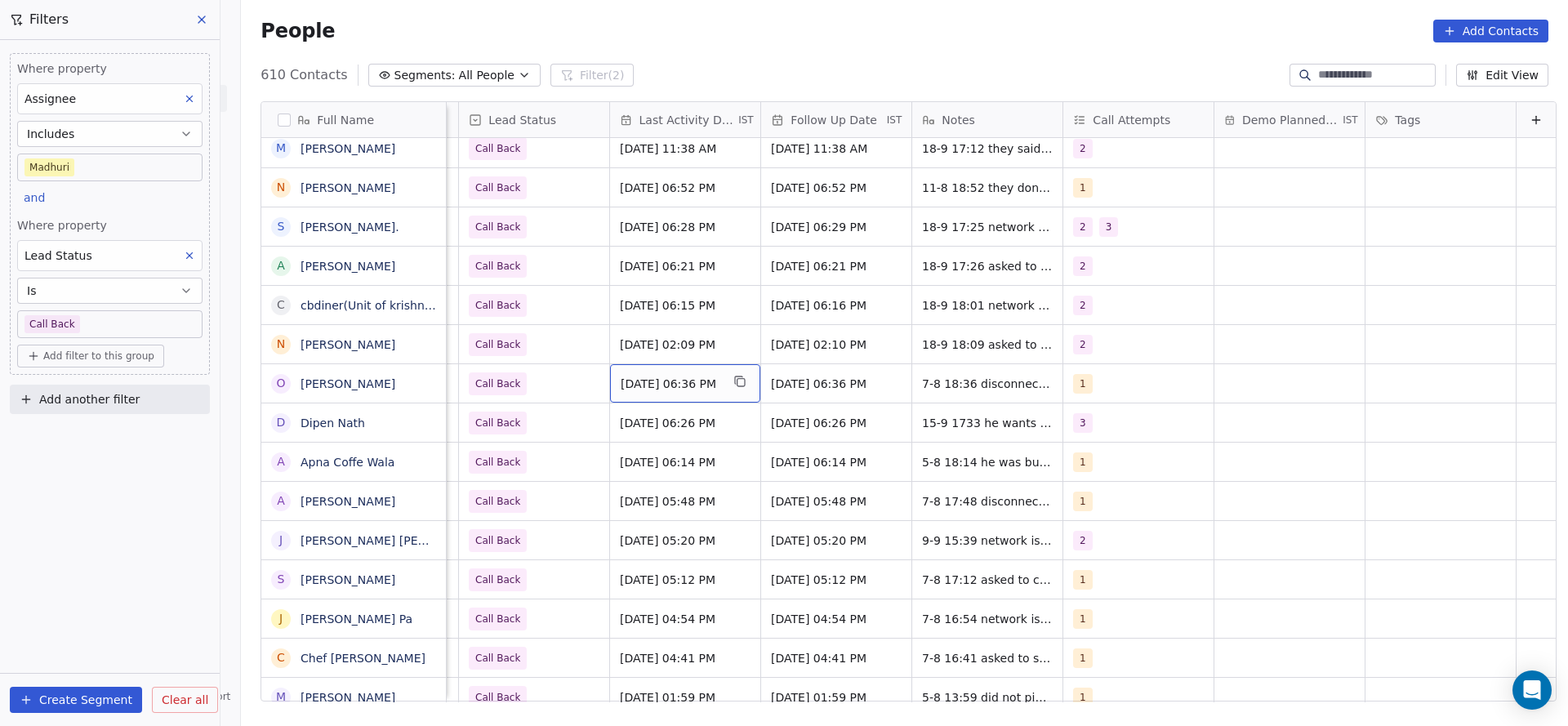
click at [674, 384] on span "[DATE] 06:36 PM" at bounding box center [671, 383] width 100 height 16
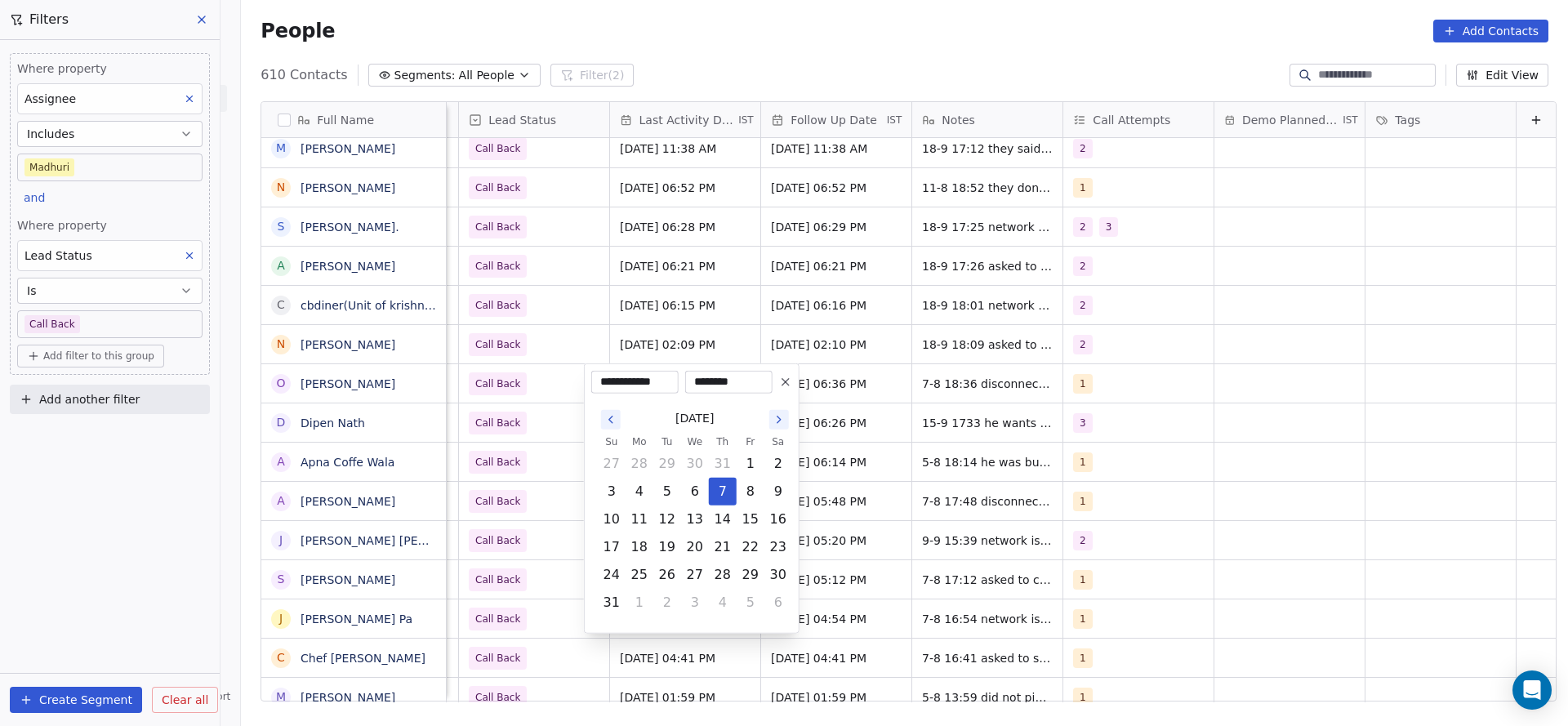
click at [725, 603] on button "4" at bounding box center [723, 603] width 26 height 26
click at [752, 522] on button "19" at bounding box center [751, 519] width 26 height 26
type input "**********"
click at [522, 491] on html "On2Cook India Pvt. Ltd. Contacts People Marketing Workflows Campaigns Sales Pip…" at bounding box center [784, 363] width 1568 height 726
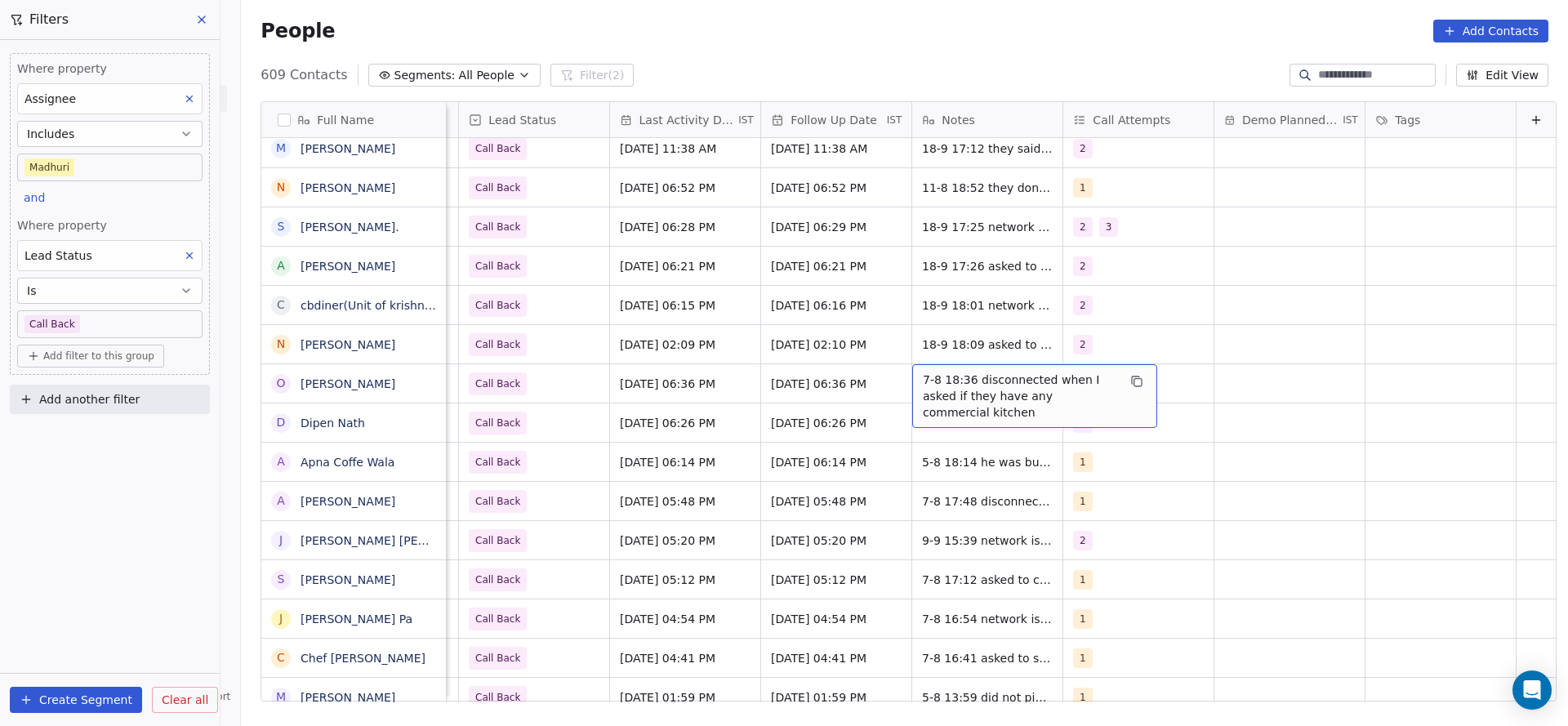
click at [936, 392] on span "7-8 18:36 disconnected when I asked if they have any commercial kitchen" at bounding box center [1019, 395] width 195 height 49
click at [887, 379] on textarea "**********" at bounding box center [1008, 389] width 244 height 51
type textarea "**********"
click at [789, 400] on html "On2Cook India Pvt. Ltd. Contacts People Marketing Workflows Campaigns Sales Pip…" at bounding box center [784, 363] width 1568 height 726
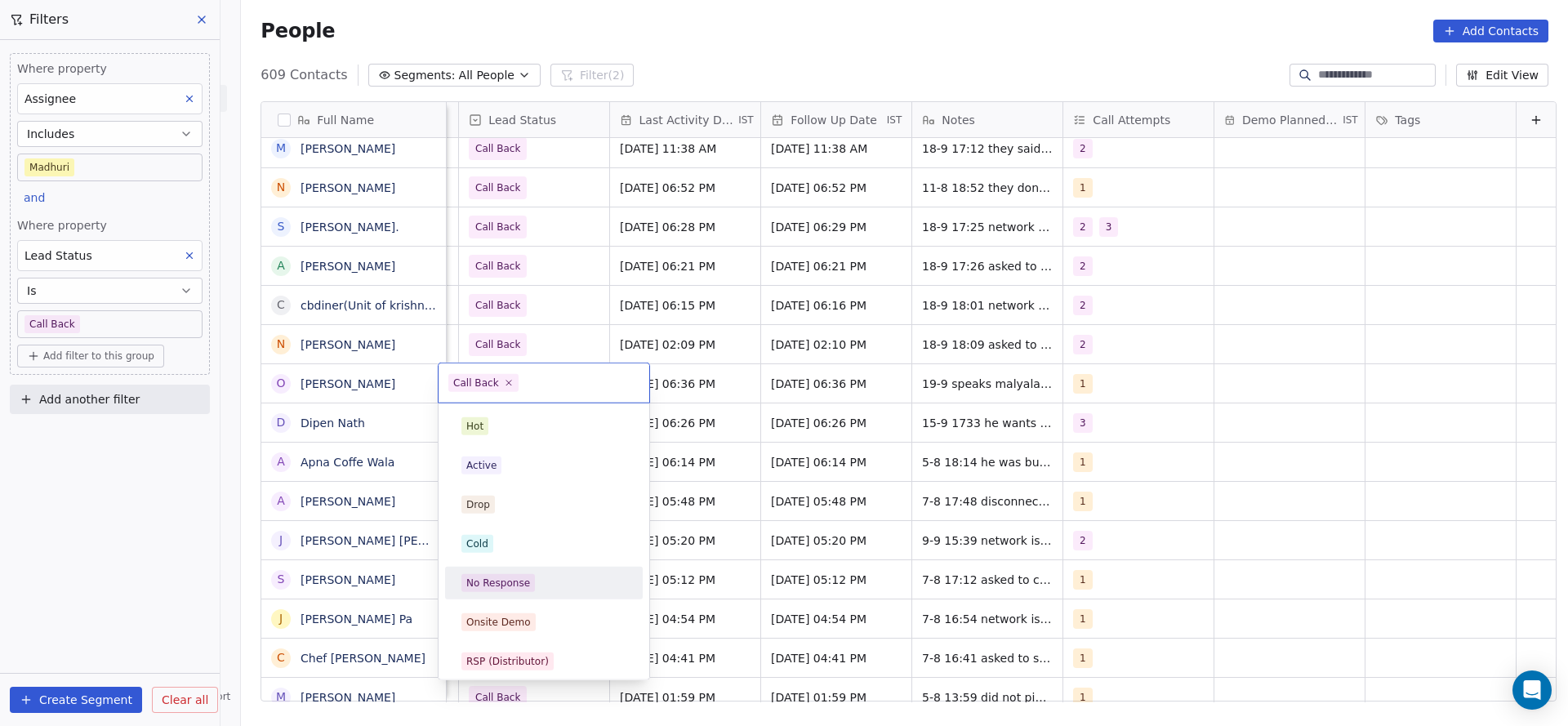
scroll to position [123, 0]
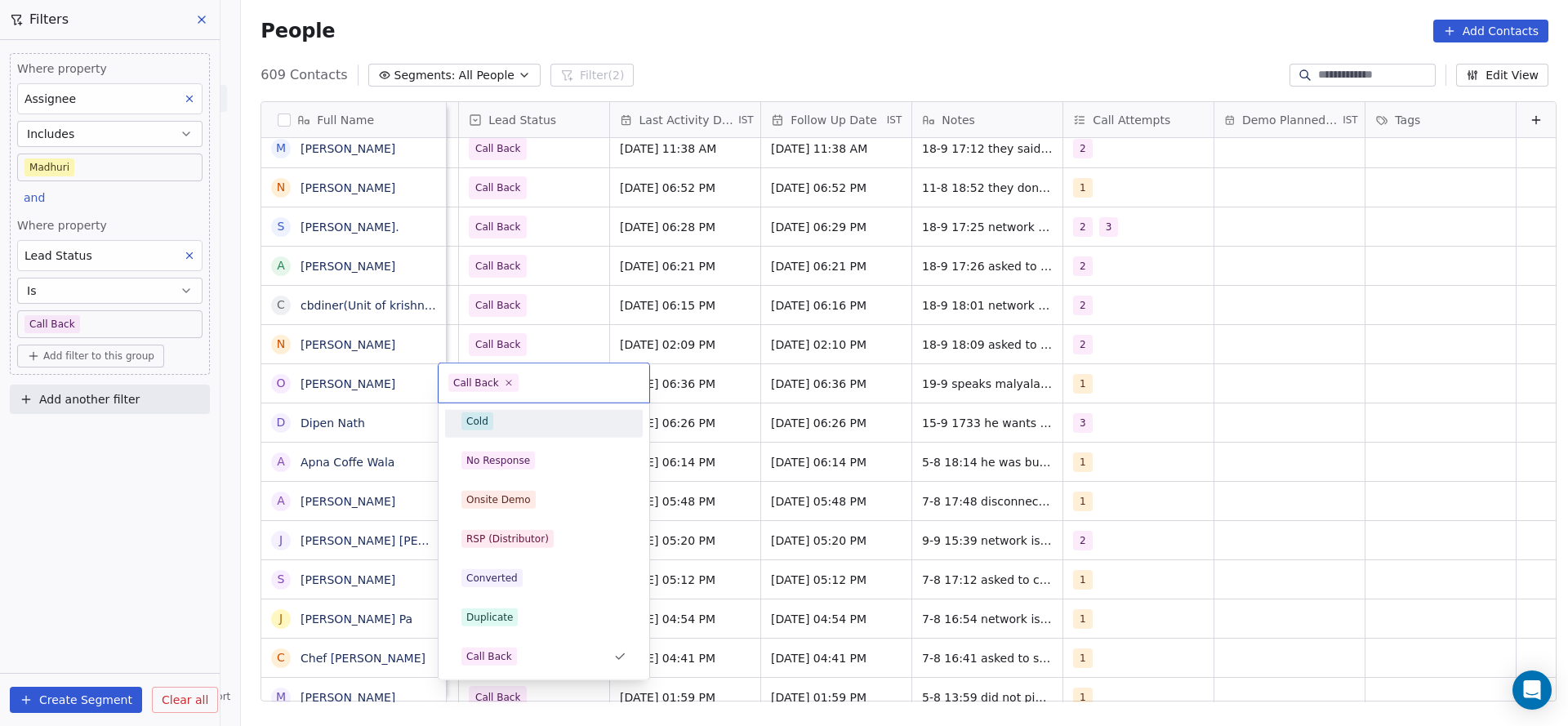
click at [523, 425] on div "Cold" at bounding box center [543, 421] width 165 height 18
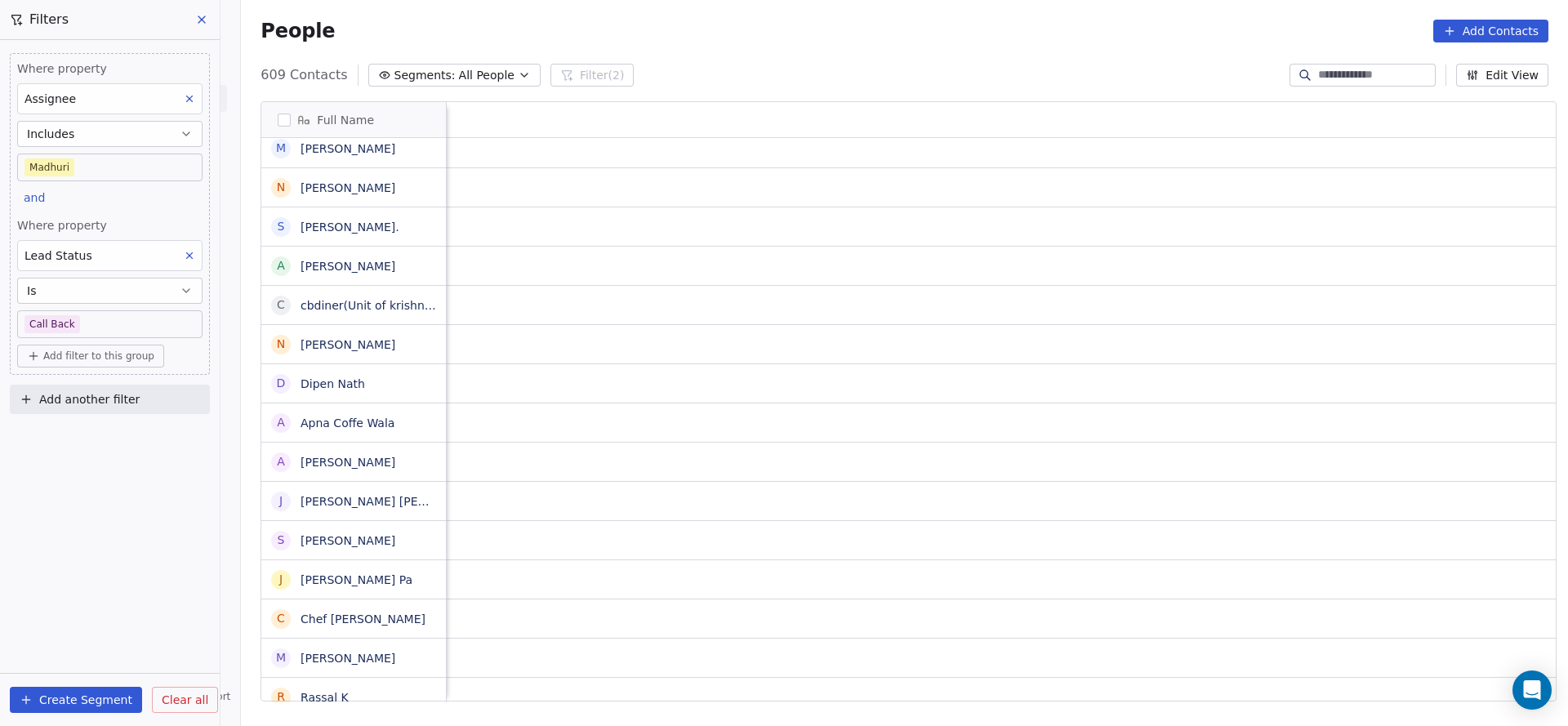
scroll to position [0, 2121]
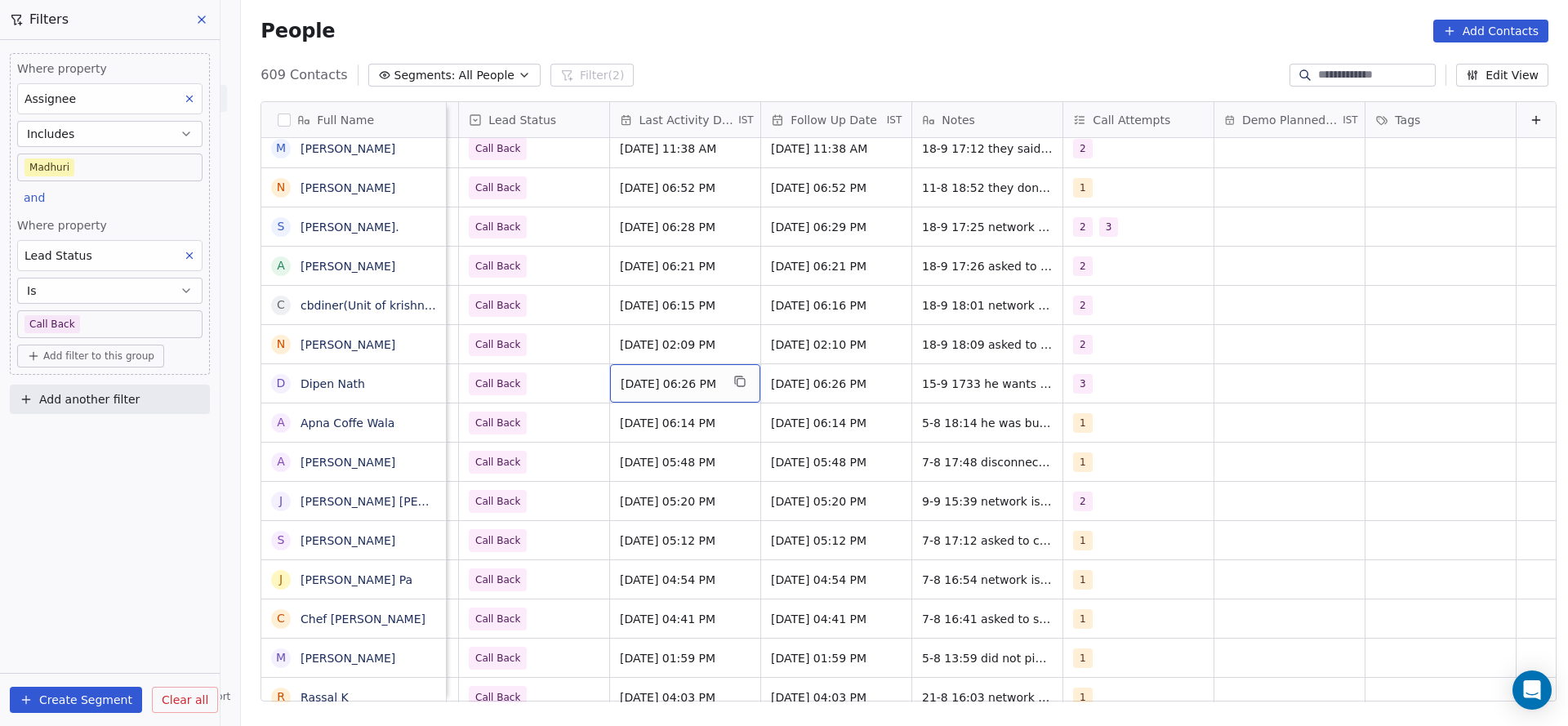
click at [621, 379] on span "[DATE] 06:26 PM" at bounding box center [671, 383] width 100 height 16
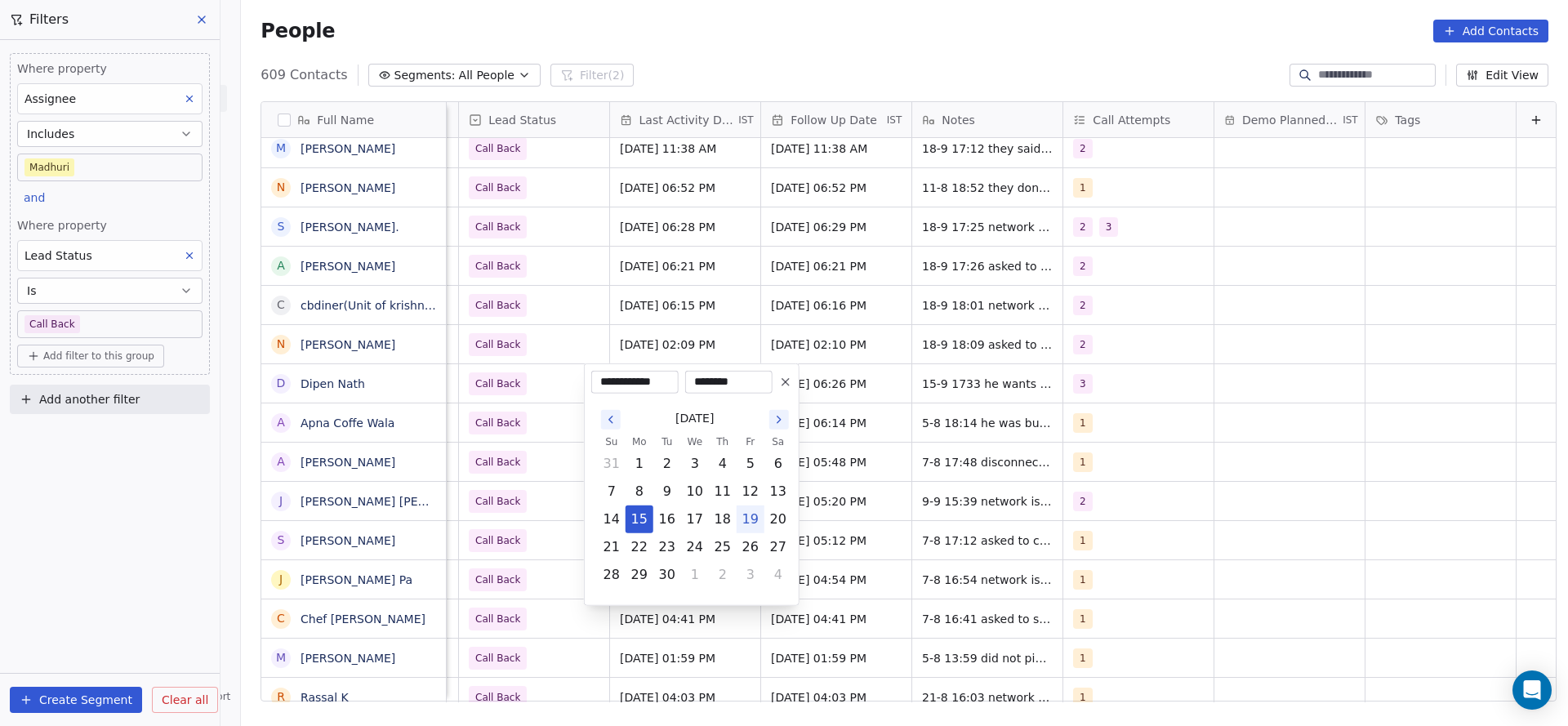
drag, startPoint x: 753, startPoint y: 516, endPoint x: 519, endPoint y: 541, distance: 235.3
click at [753, 515] on button "19" at bounding box center [751, 519] width 26 height 26
type input "**********"
click at [490, 523] on html "On2Cook India Pvt. Ltd. Contacts People Marketing Workflows Campaigns Sales Pip…" at bounding box center [784, 363] width 1568 height 726
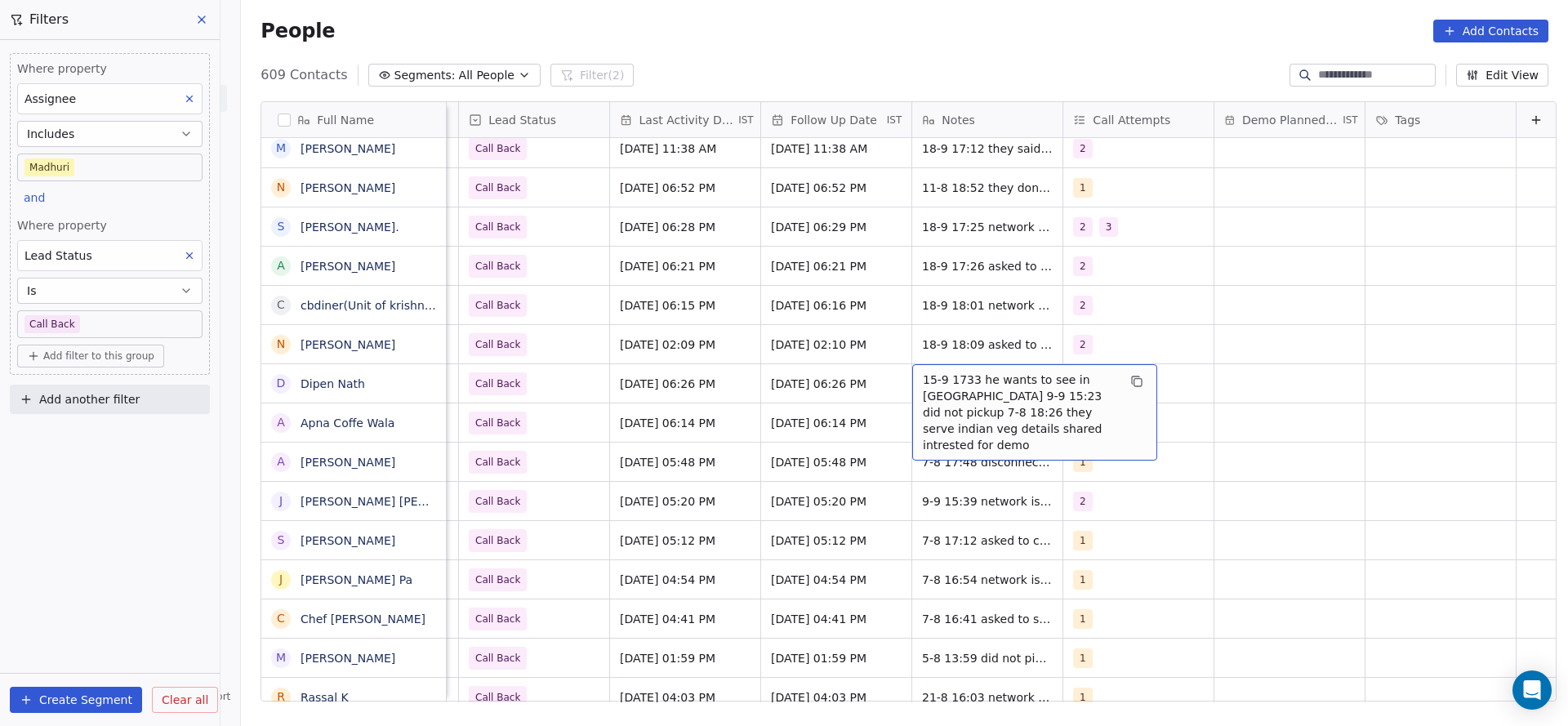
click at [1009, 390] on span "15-9 1733 he wants to see in [GEOGRAPHIC_DATA] 9-9 15:23 did not pickup 7-8 18:…" at bounding box center [1019, 412] width 195 height 82
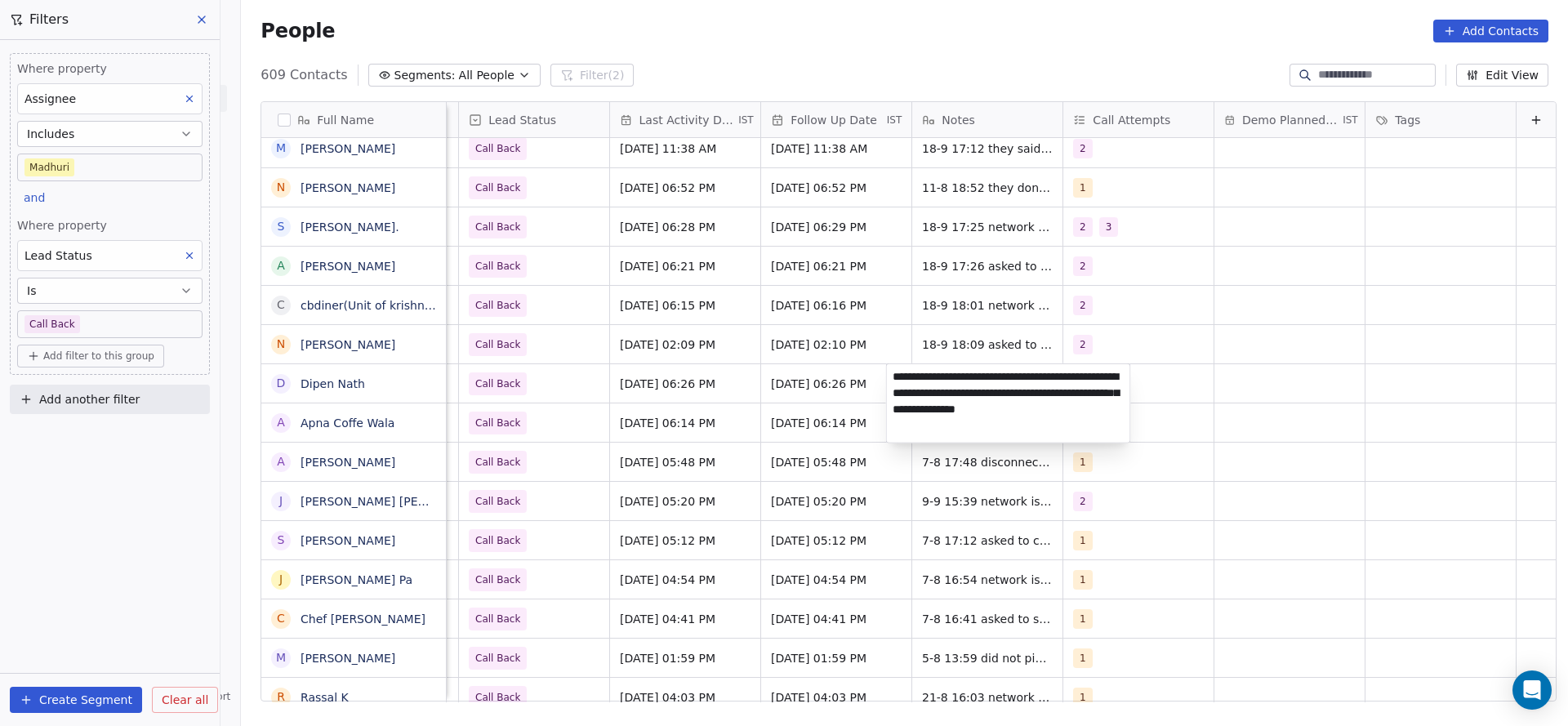
click at [891, 374] on textarea "**********" at bounding box center [1008, 403] width 244 height 79
type textarea "**********"
click at [775, 414] on html "On2Cook India Pvt. Ltd. Contacts People Marketing Workflows Campaigns Sales Pip…" at bounding box center [784, 363] width 1568 height 726
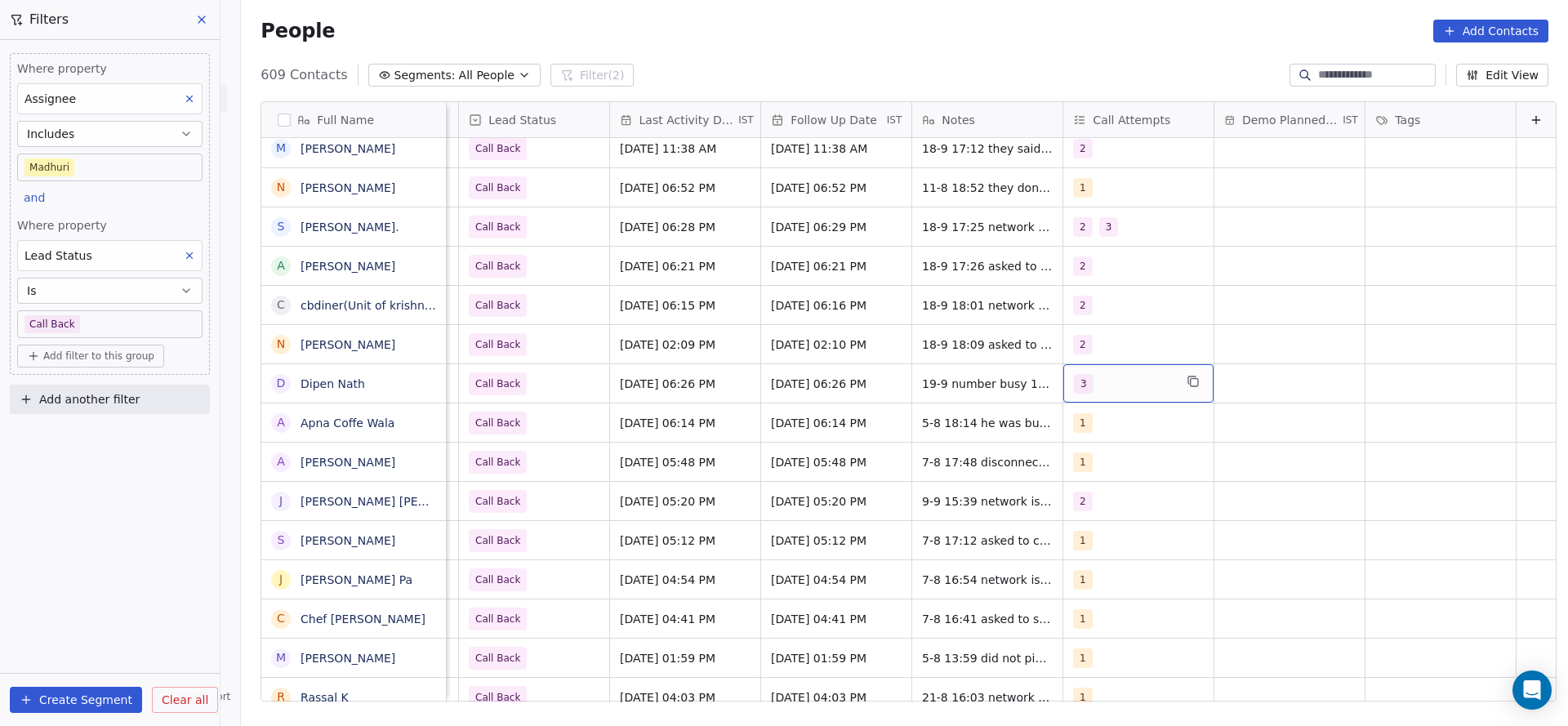
click at [1138, 377] on div "3" at bounding box center [1124, 384] width 100 height 20
click at [1073, 536] on div "4" at bounding box center [1142, 544] width 185 height 26
drag, startPoint x: 1075, startPoint y: 505, endPoint x: 512, endPoint y: 338, distance: 587.2
click at [1072, 504] on div "3" at bounding box center [1142, 505] width 185 height 26
click at [780, 537] on html "On2Cook India Pvt. Ltd. Contacts People Marketing Workflows Campaigns Sales Pip…" at bounding box center [784, 363] width 1568 height 726
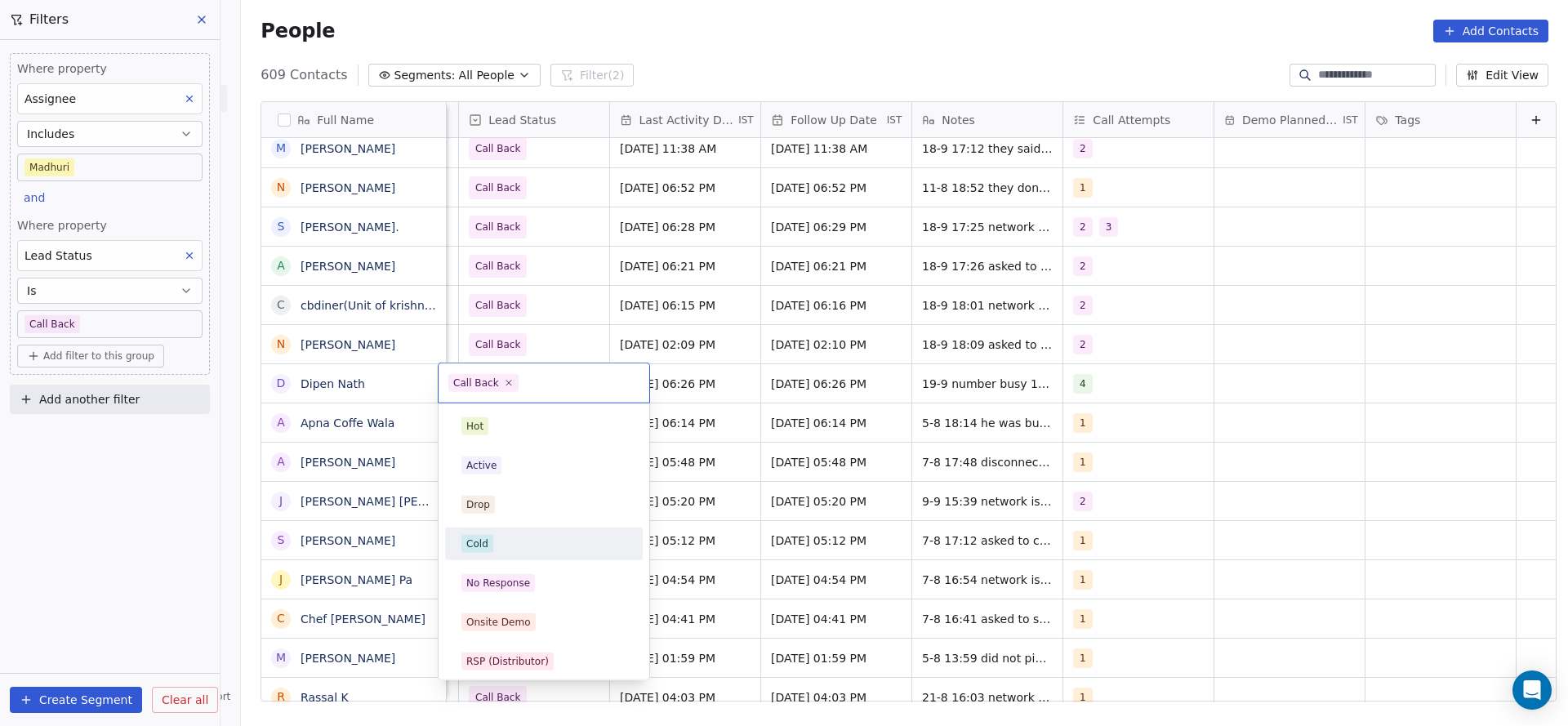
scroll to position [123, 0]
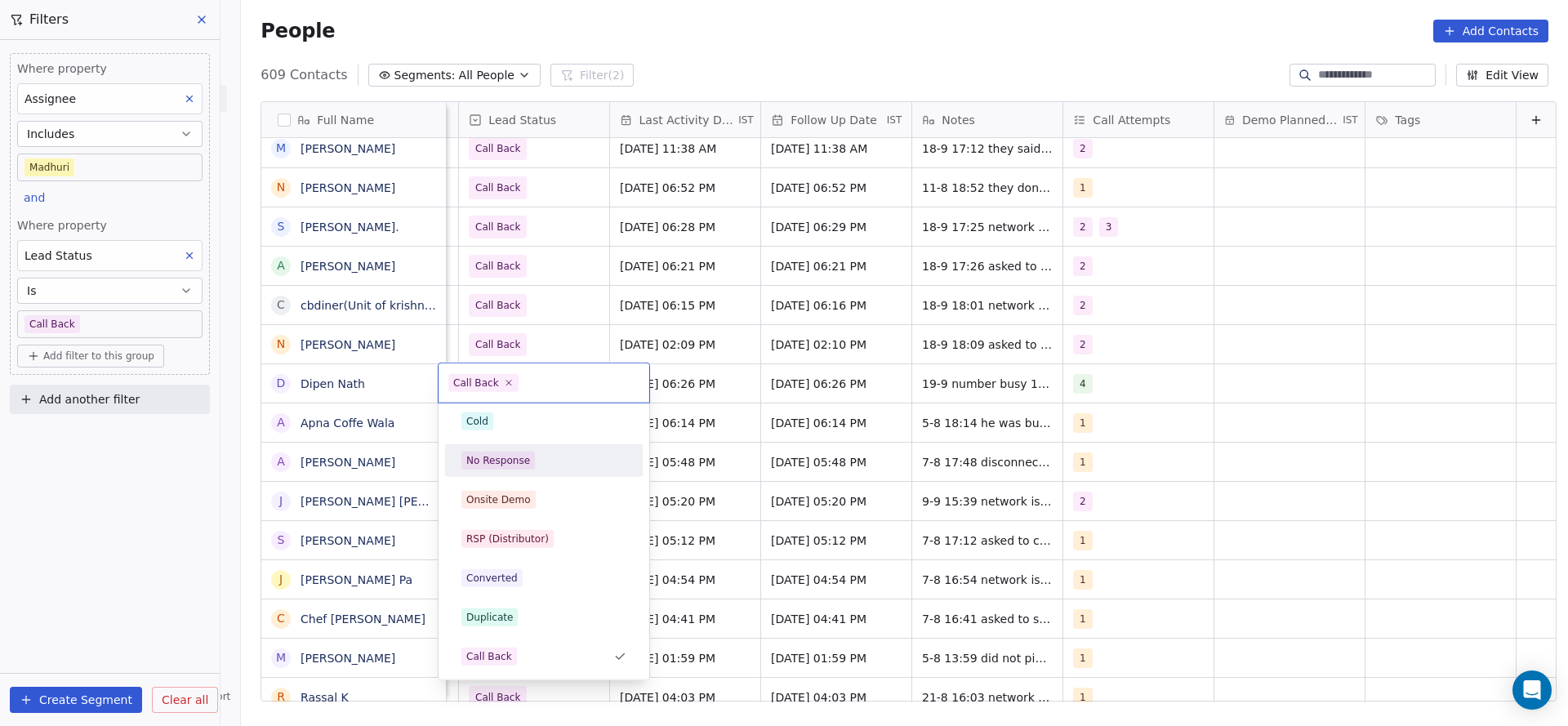
click at [517, 465] on div "No Response" at bounding box center [498, 460] width 64 height 15
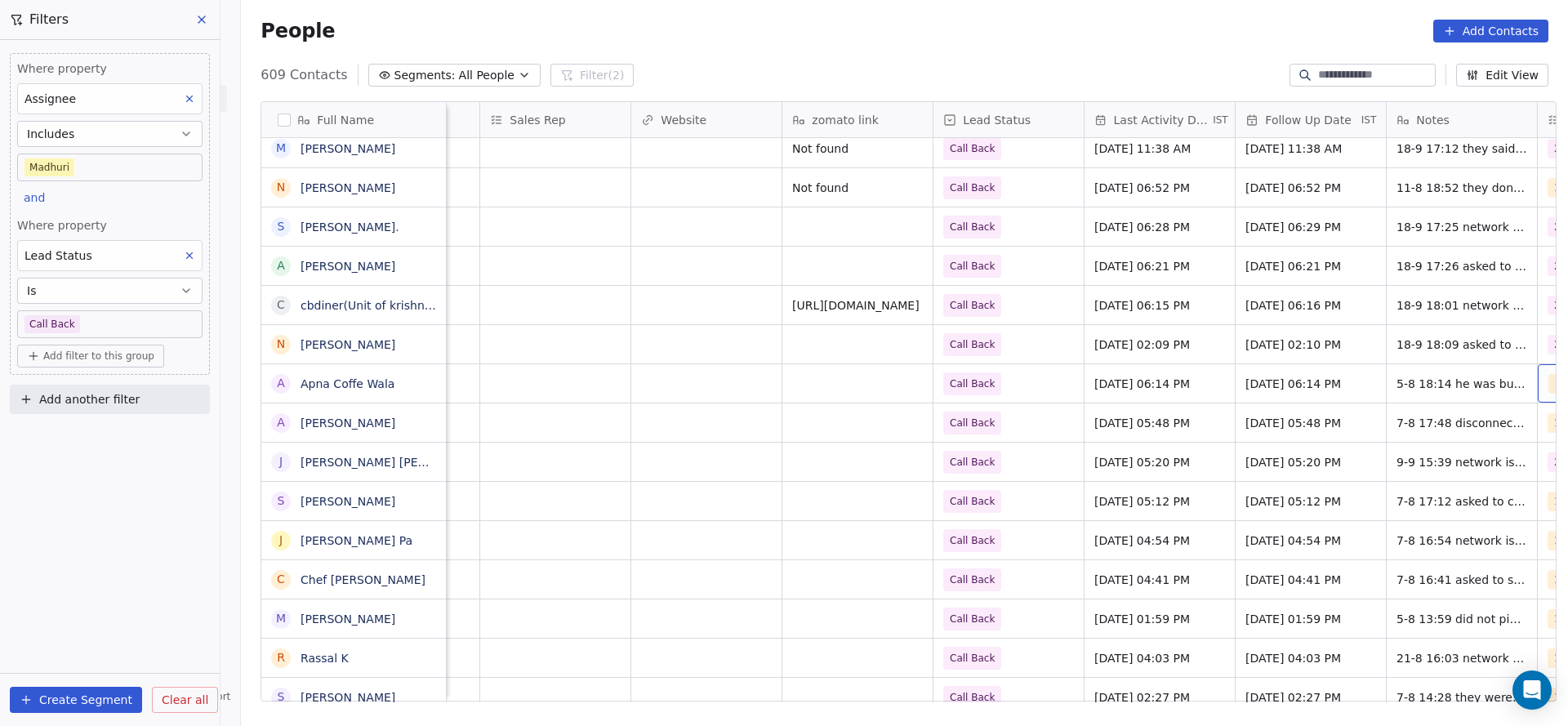
scroll to position [0, 1779]
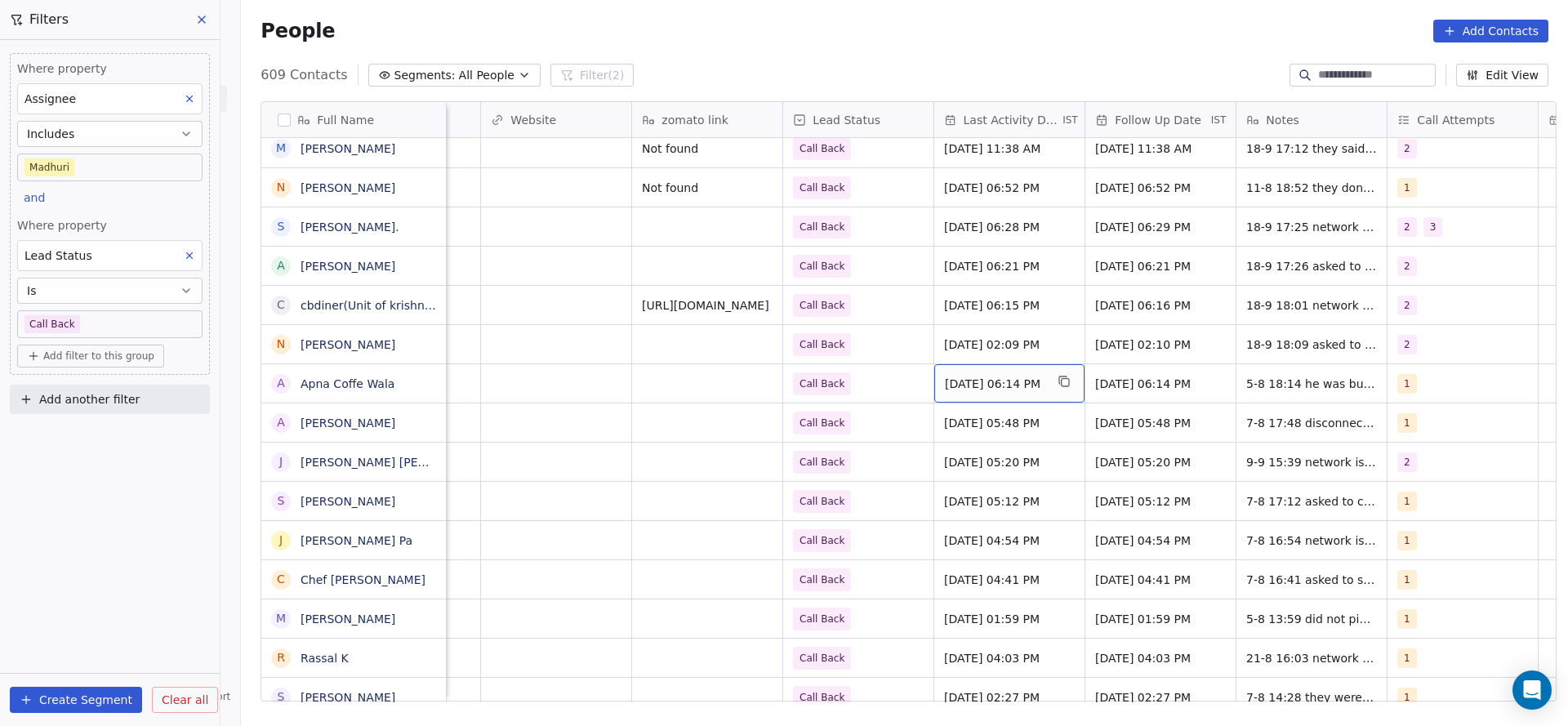
click at [990, 395] on div "[DATE] 06:14 PM" at bounding box center [1009, 383] width 151 height 38
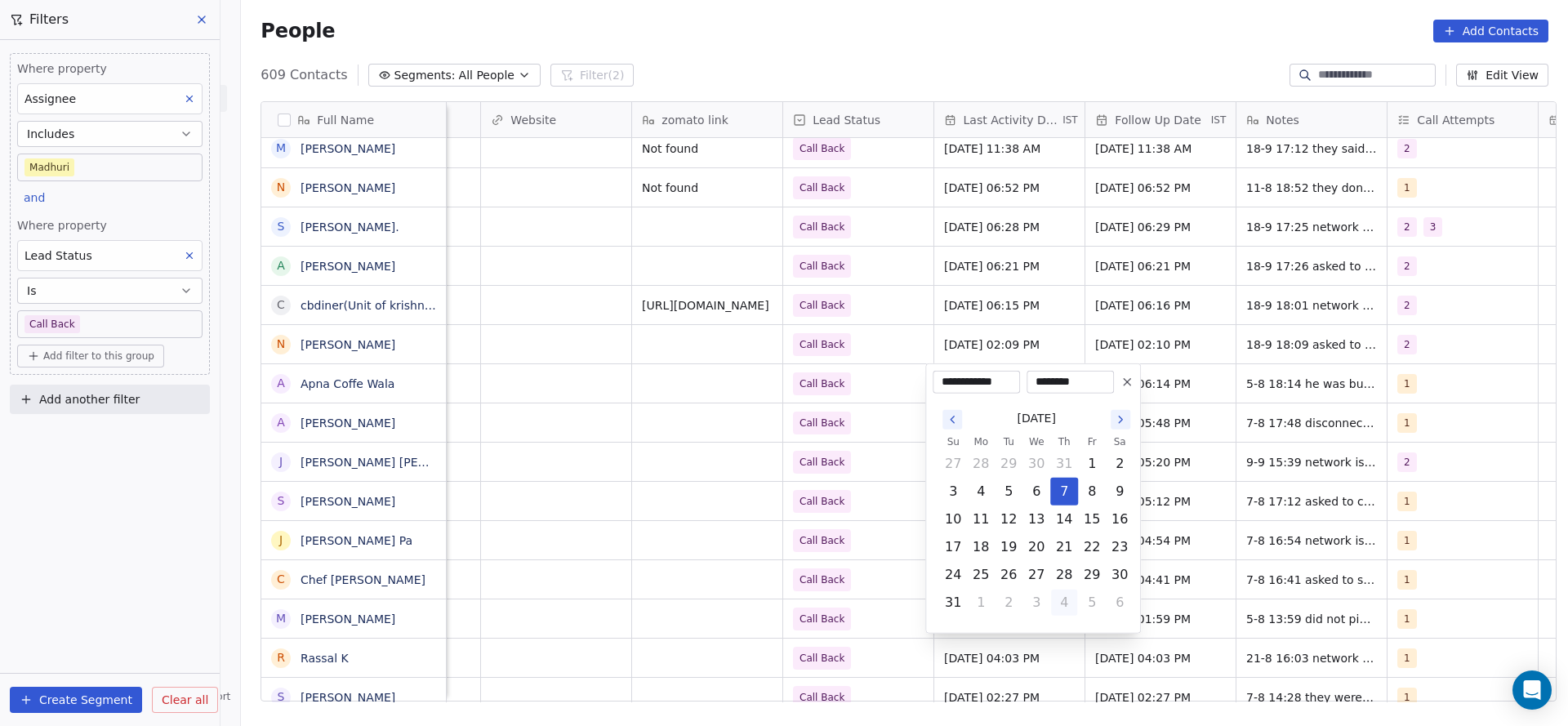
click at [1061, 609] on button "4" at bounding box center [1064, 603] width 26 height 26
drag, startPoint x: 1086, startPoint y: 510, endPoint x: 622, endPoint y: 486, distance: 464.6
click at [1084, 513] on button "19" at bounding box center [1092, 519] width 26 height 26
type input "**********"
click at [624, 485] on html "On2Cook India Pvt. Ltd. Contacts People Marketing Workflows Campaigns Sales Pip…" at bounding box center [784, 363] width 1568 height 726
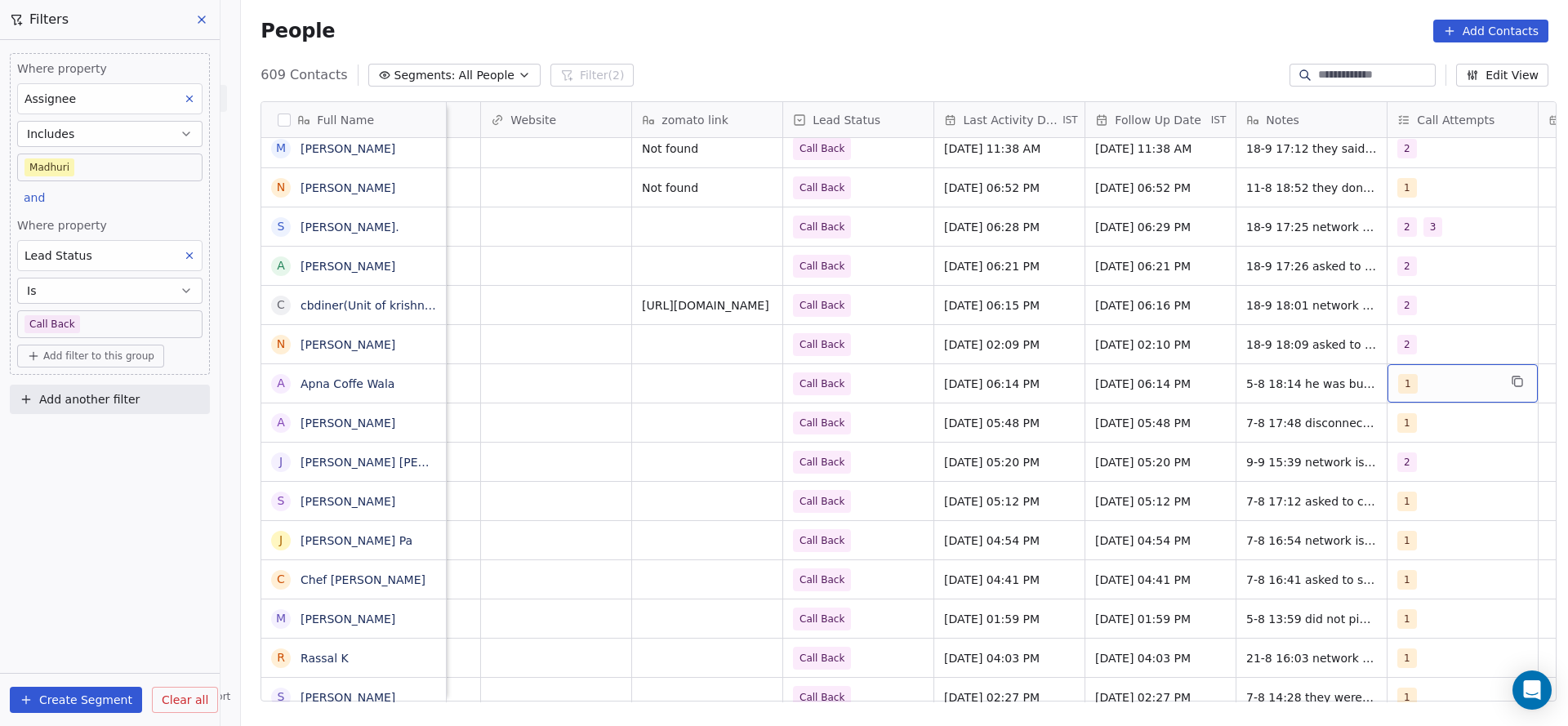
click at [1435, 384] on div "1" at bounding box center [1448, 384] width 100 height 20
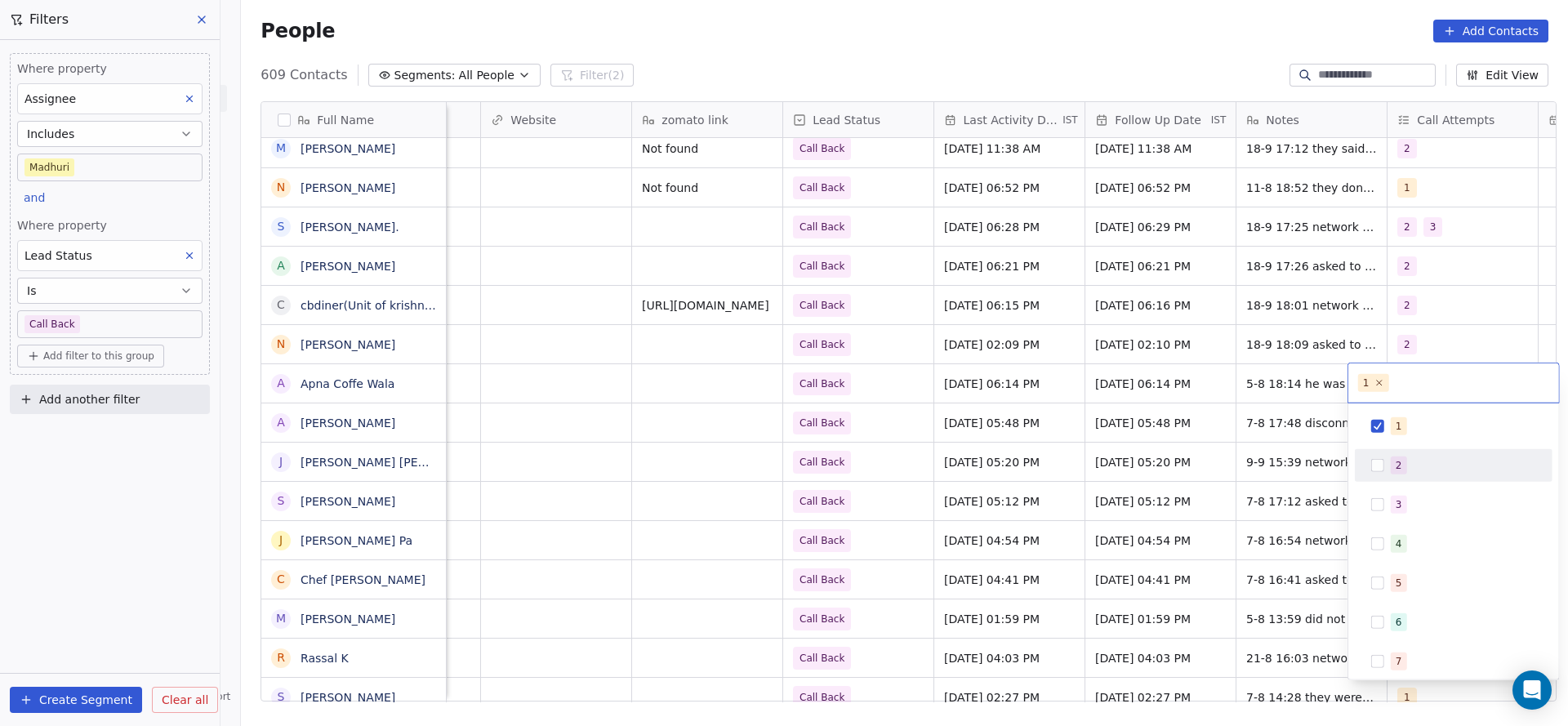
click at [1408, 464] on div "2" at bounding box center [1463, 465] width 146 height 18
click at [1405, 429] on div "1" at bounding box center [1463, 426] width 146 height 18
click at [1240, 490] on html "On2Cook India Pvt. Ltd. Contacts People Marketing Workflows Campaigns Sales Pip…" at bounding box center [784, 363] width 1568 height 726
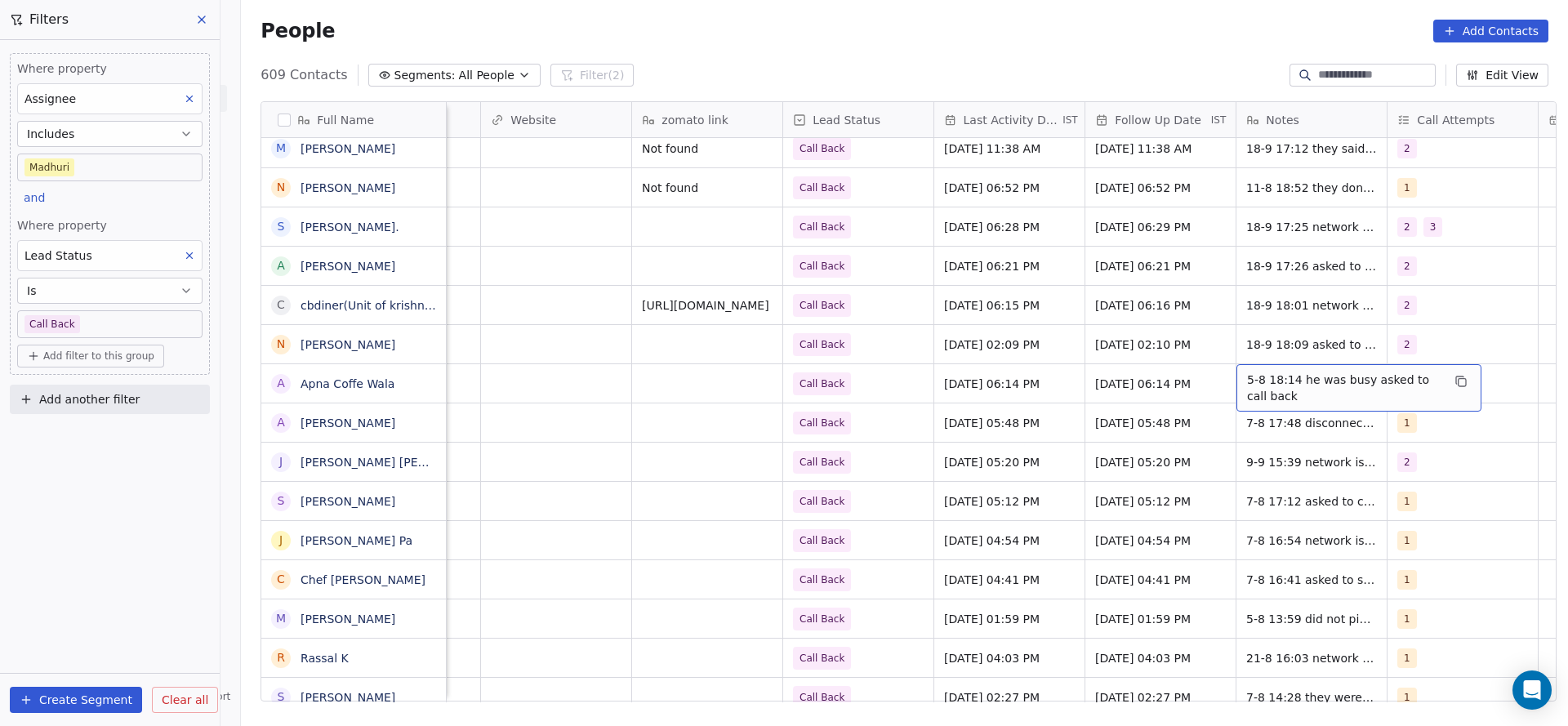
click at [1273, 382] on span "5-8 18:14 he was busy asked to call back" at bounding box center [1343, 387] width 195 height 33
click at [1229, 377] on textarea "**********" at bounding box center [1349, 389] width 244 height 51
type textarea "**********"
click at [1026, 436] on html "On2Cook India Pvt. Ltd. Contacts People Marketing Workflows Campaigns Sales Pip…" at bounding box center [784, 363] width 1568 height 726
click at [857, 388] on span "Call Back" at bounding box center [843, 383] width 100 height 23
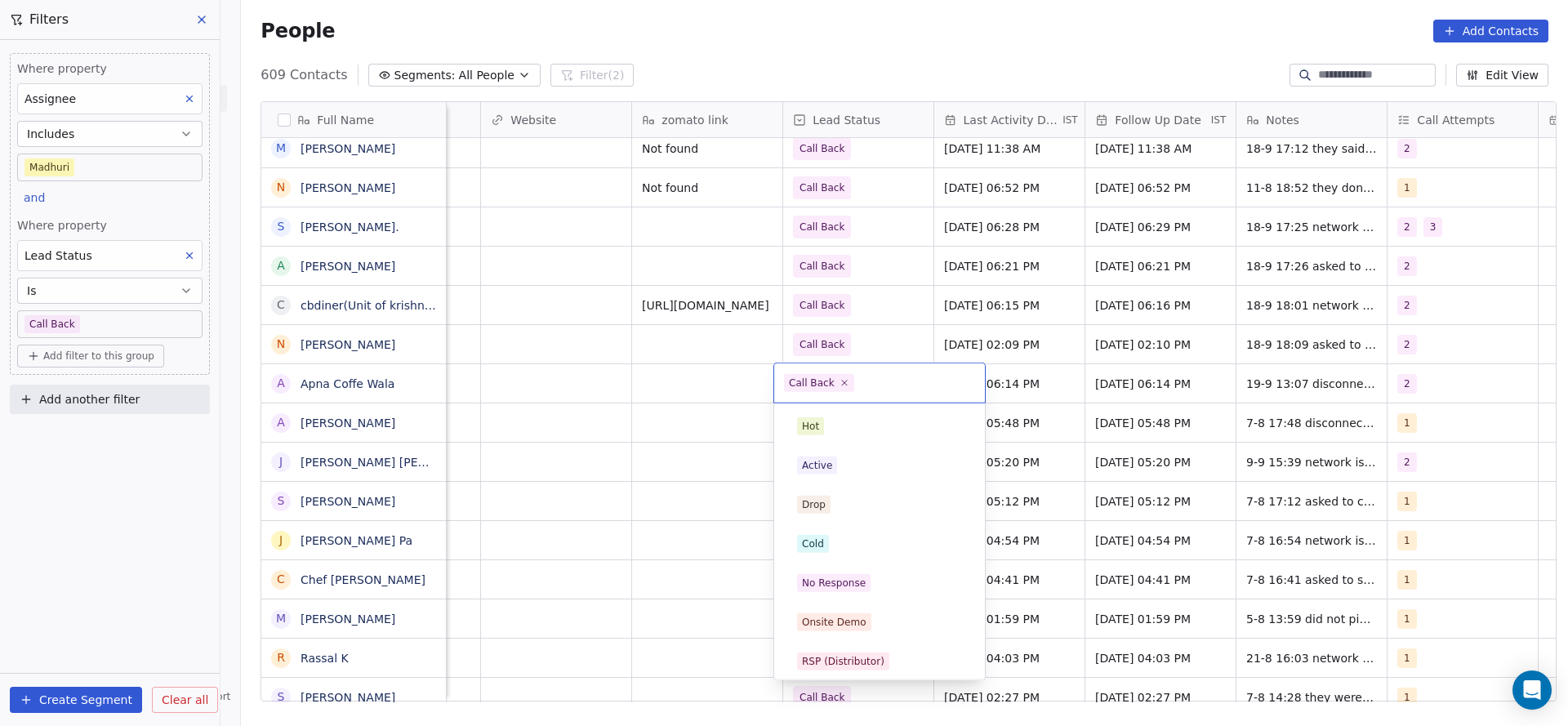
scroll to position [123, 0]
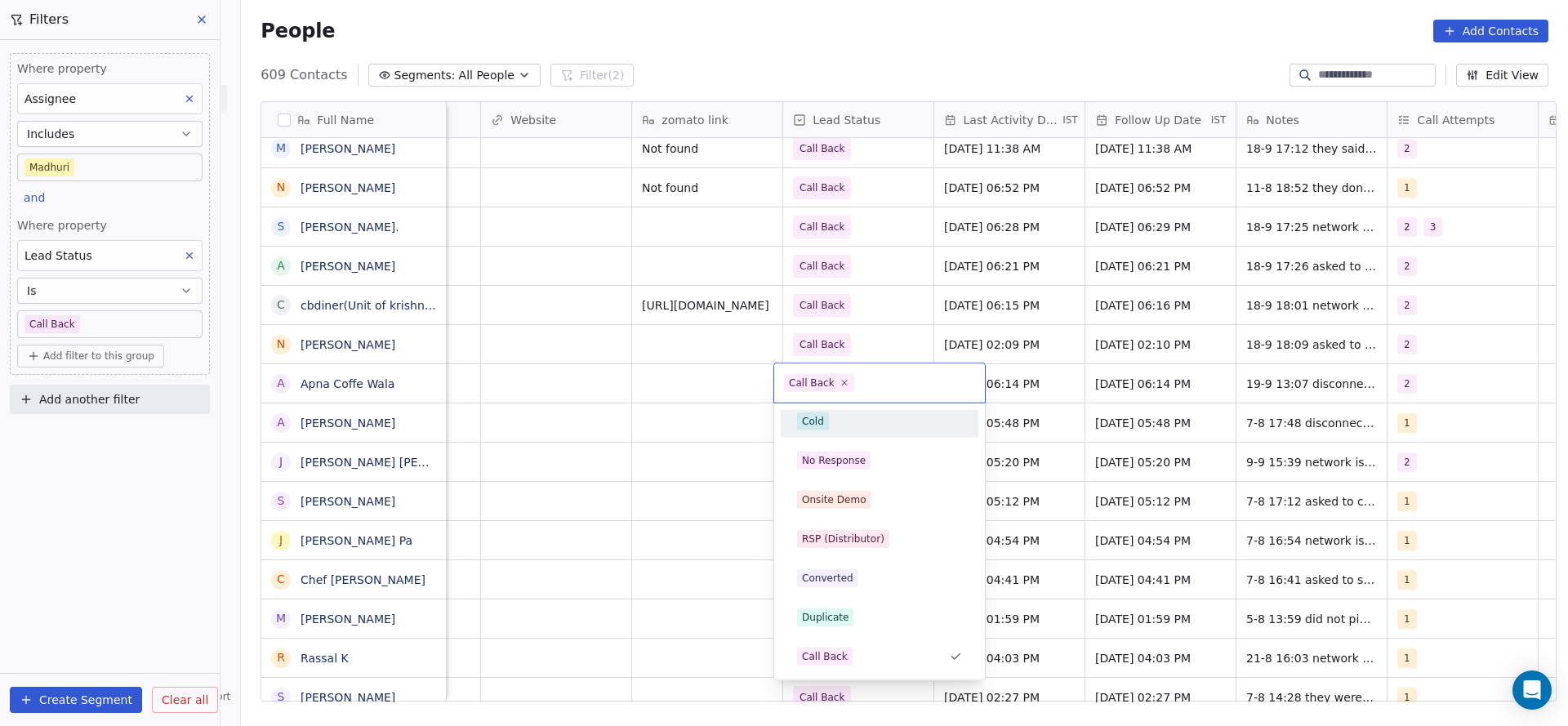
click at [842, 424] on div "Cold" at bounding box center [879, 421] width 165 height 18
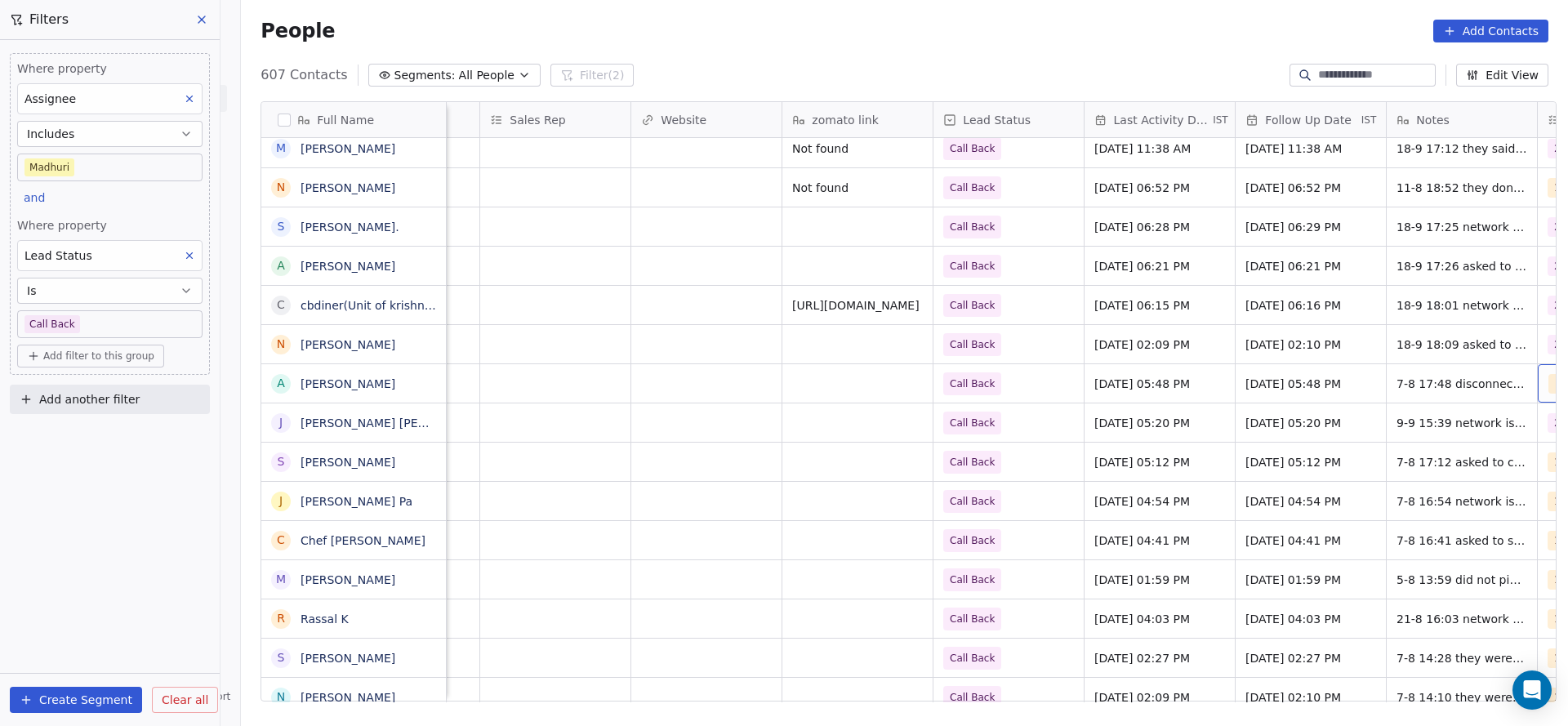
scroll to position [0, 1779]
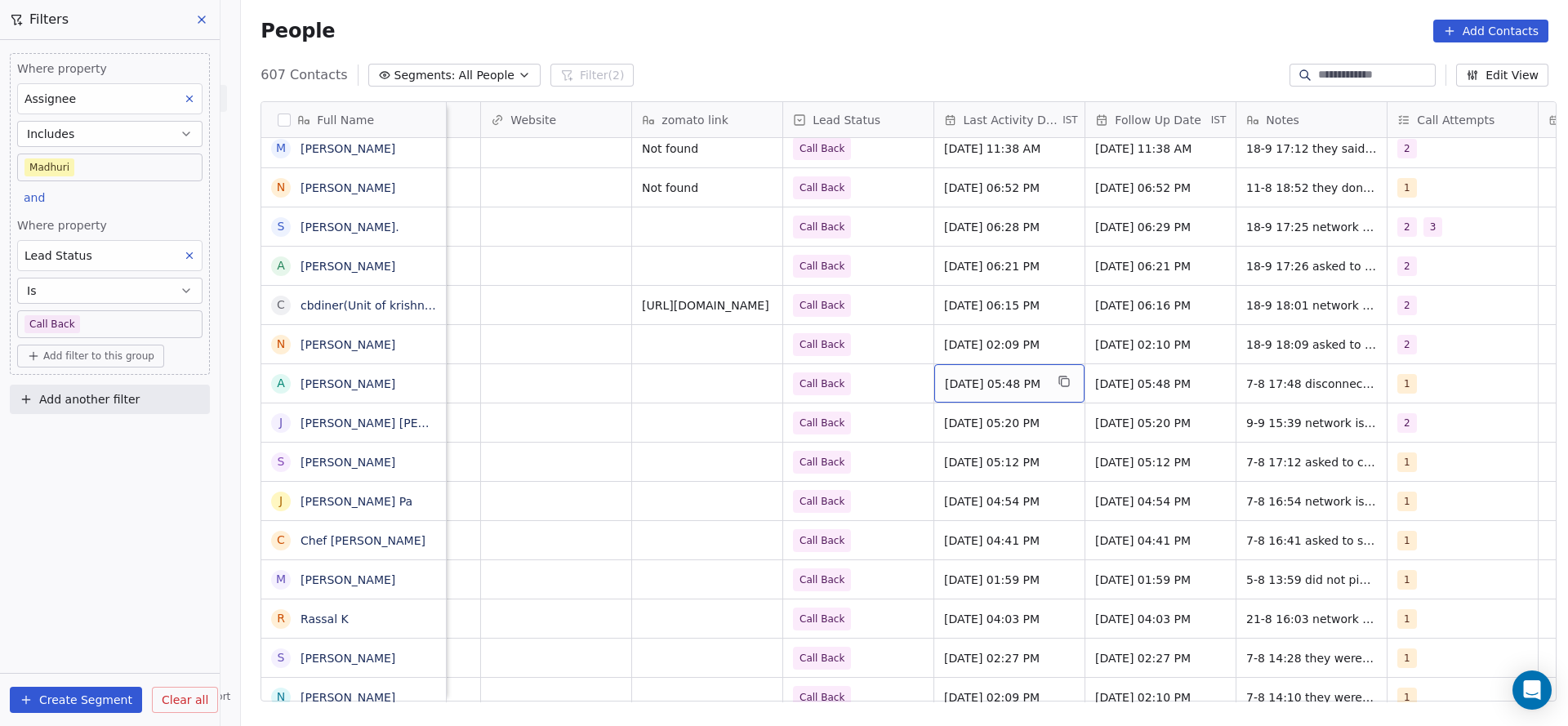
click at [999, 375] on span "[DATE] 05:48 PM" at bounding box center [995, 383] width 100 height 16
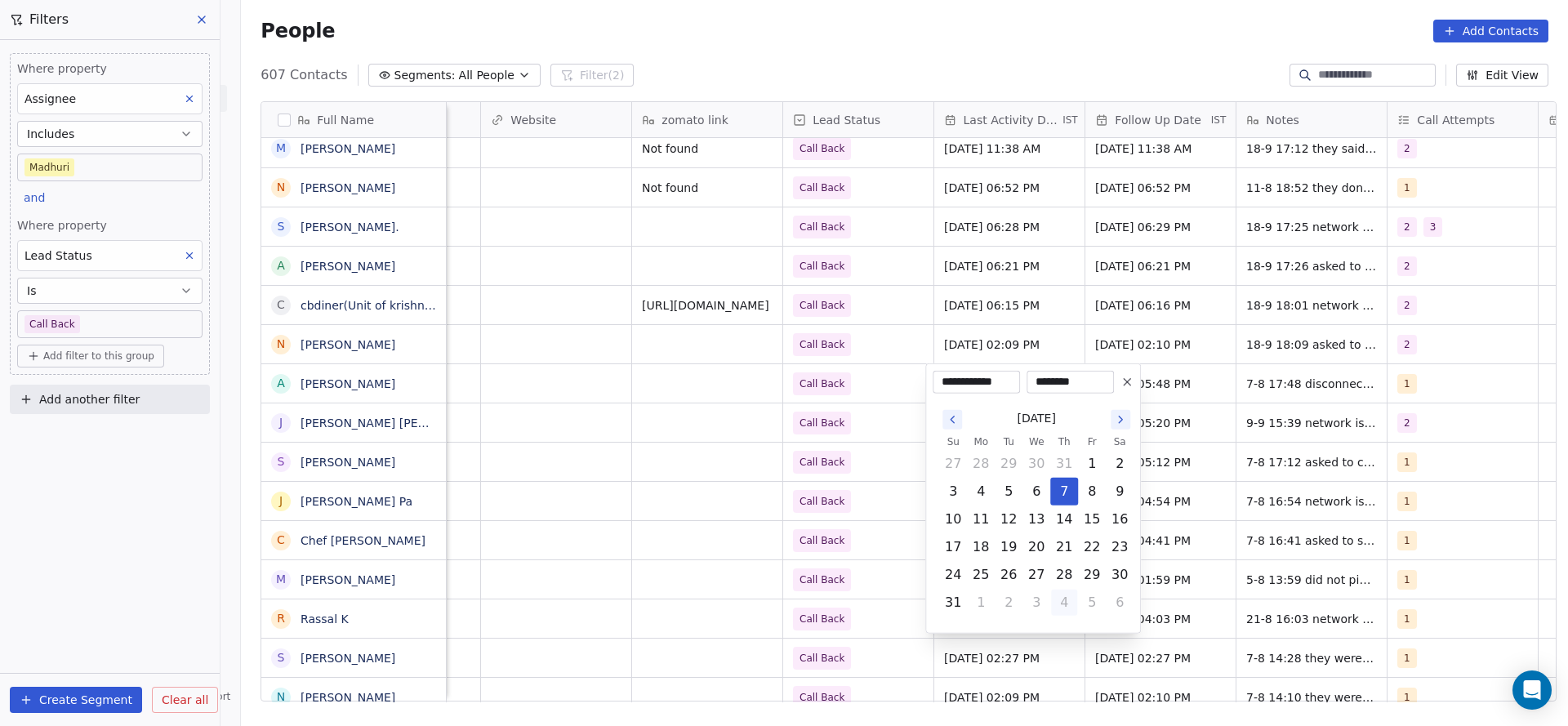
click at [1073, 609] on button "4" at bounding box center [1064, 603] width 26 height 26
click at [1091, 524] on button "19" at bounding box center [1092, 519] width 26 height 26
type input "**********"
click at [730, 501] on html "On2Cook India Pvt. Ltd. Contacts People Marketing Workflows Campaigns Sales Pip…" at bounding box center [784, 363] width 1568 height 726
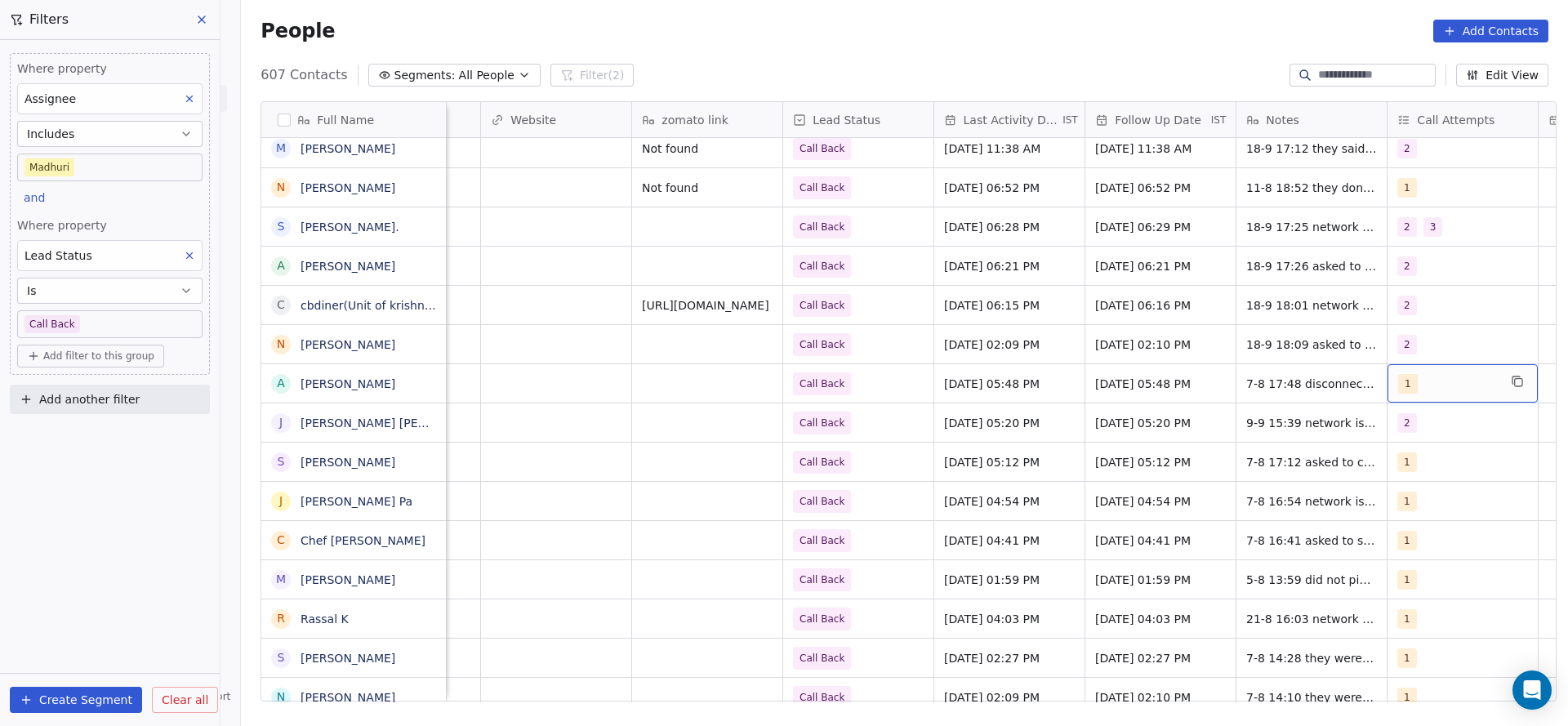
click at [1407, 377] on div "1" at bounding box center [1448, 384] width 100 height 20
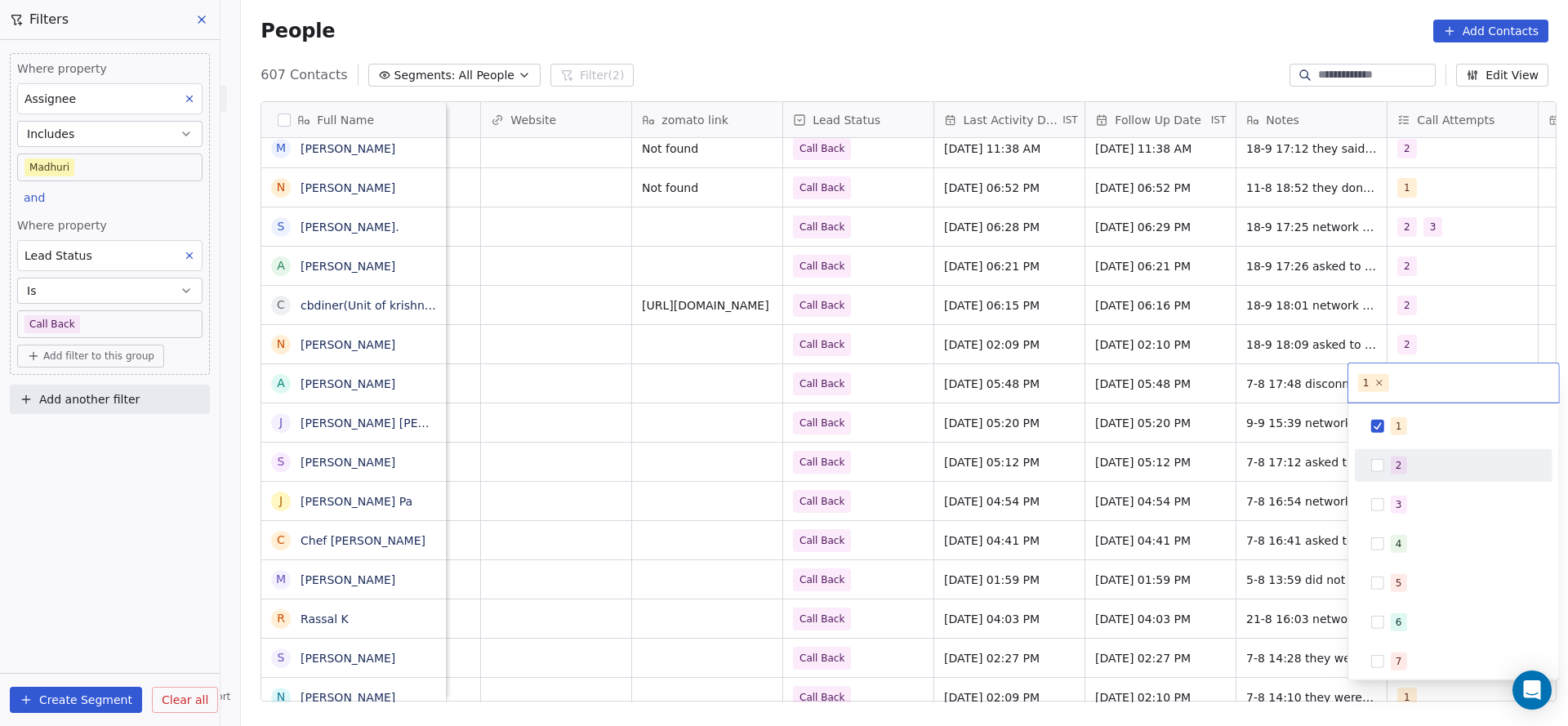
click at [1423, 462] on div "2" at bounding box center [1463, 465] width 146 height 18
drag, startPoint x: 1417, startPoint y: 446, endPoint x: 1323, endPoint y: 455, distance: 94.4
click at [1415, 444] on div "1 2 3 4 5 6 7 8 9 10" at bounding box center [1453, 603] width 198 height 385
click at [1098, 491] on html "On2Cook India Pvt. Ltd. Contacts People Marketing Workflows Campaigns Sales Pip…" at bounding box center [784, 363] width 1568 height 726
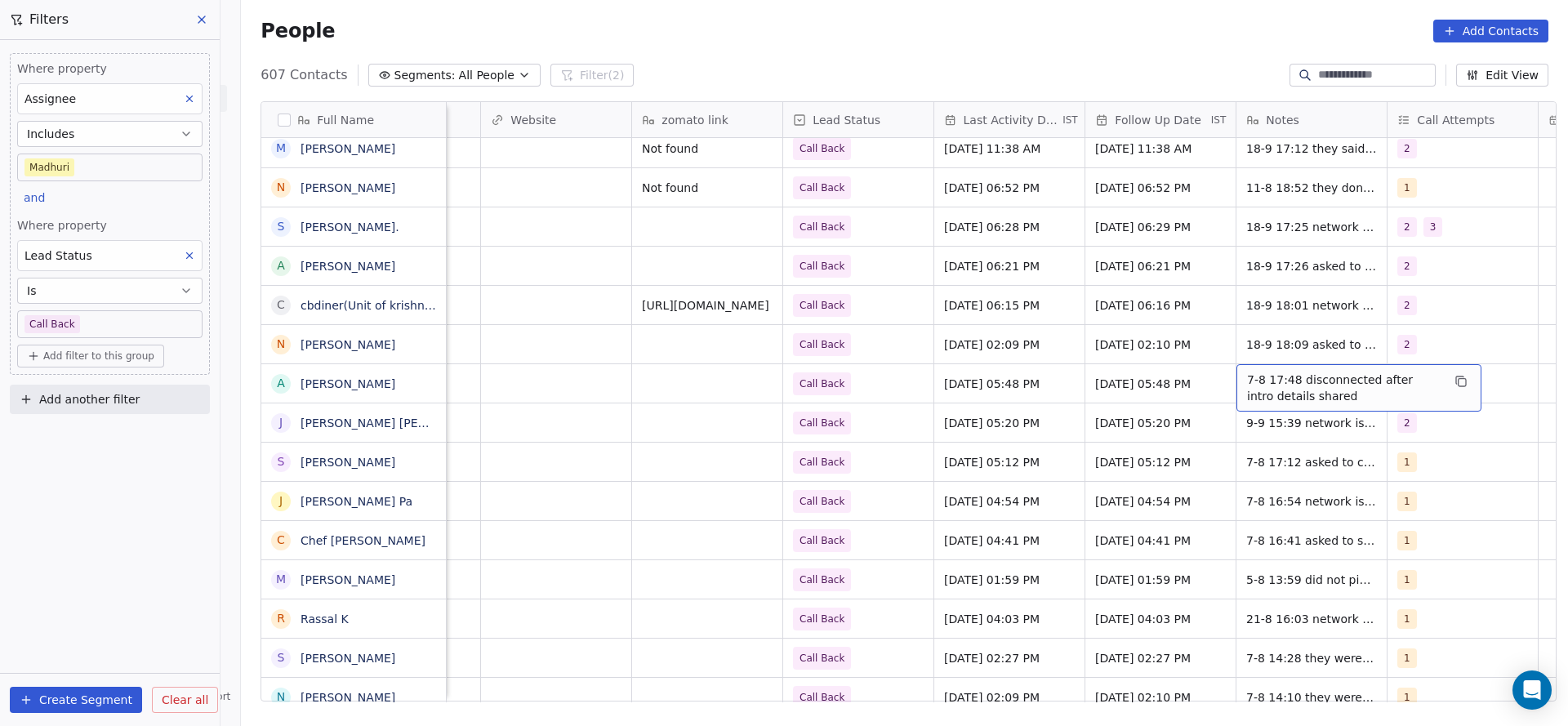
click at [1272, 379] on span "7-8 17:48 disconnected after intro details shared" at bounding box center [1343, 387] width 195 height 33
click at [1230, 381] on textarea "**********" at bounding box center [1349, 389] width 244 height 51
type textarea "**********"
click at [981, 436] on html "On2Cook India Pvt. Ltd. Contacts People Marketing Workflows Campaigns Sales Pip…" at bounding box center [784, 363] width 1568 height 726
click at [1424, 379] on span "2" at bounding box center [1434, 384] width 20 height 20
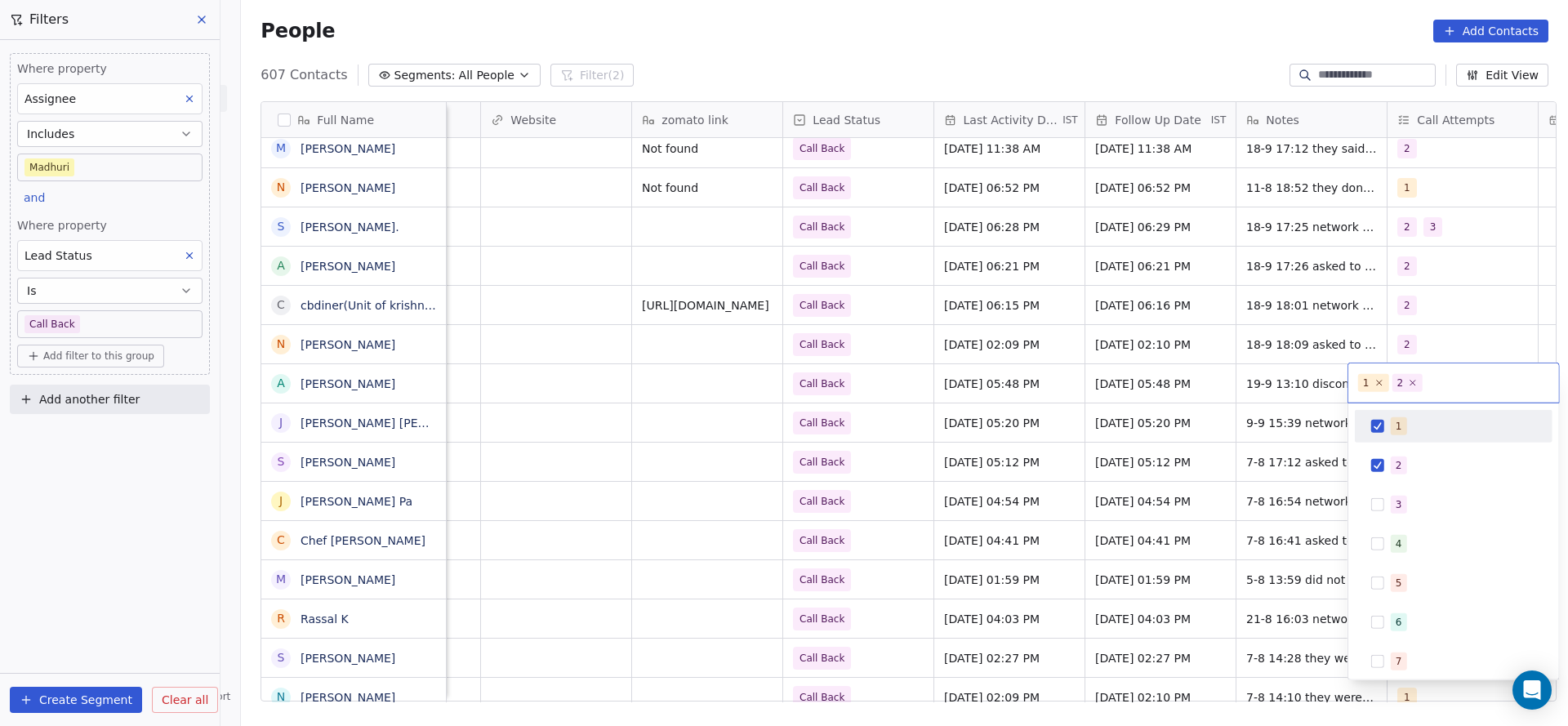
click at [1377, 423] on button "Suggestions" at bounding box center [1377, 426] width 13 height 13
click at [1186, 473] on html "On2Cook India Pvt. Ltd. Contacts People Marketing Workflows Campaigns Sales Pip…" at bounding box center [784, 363] width 1568 height 726
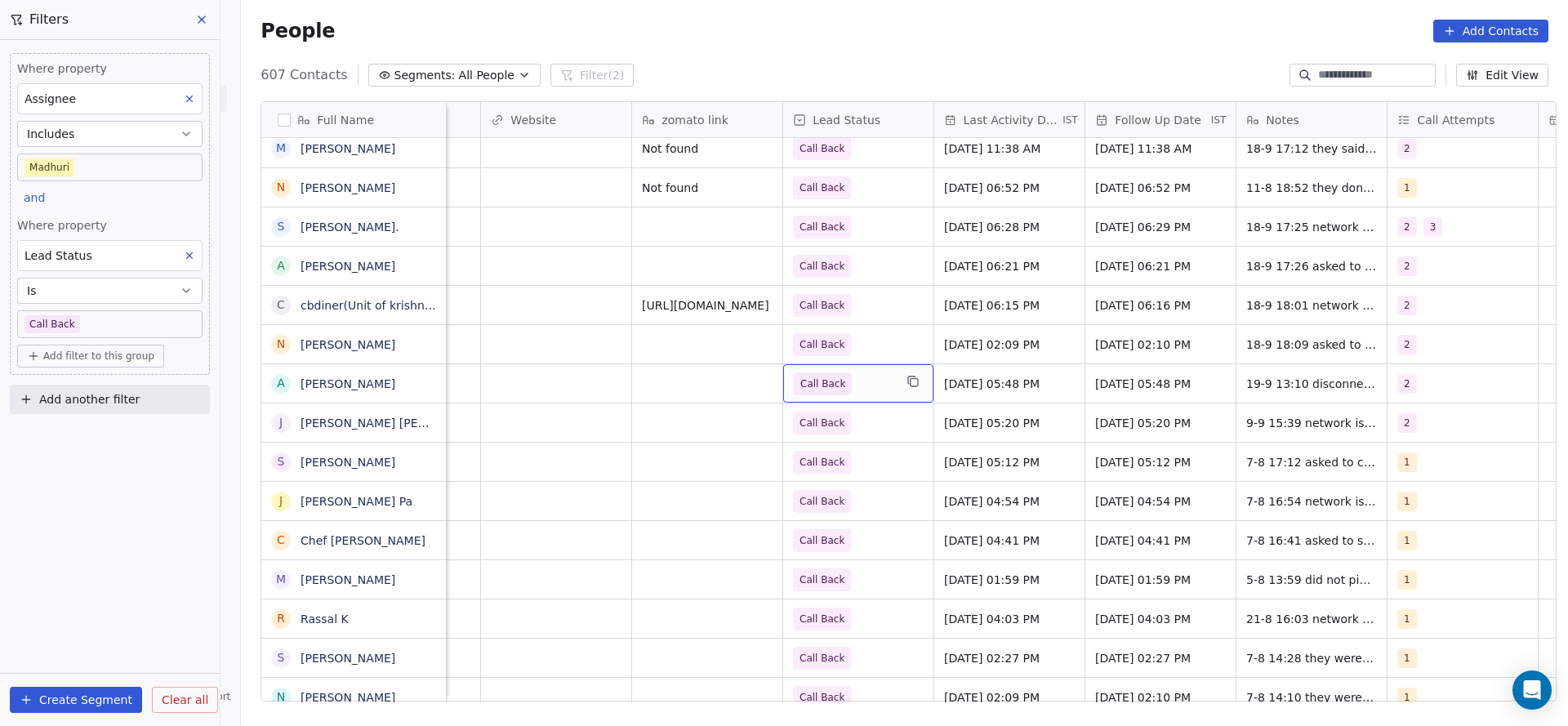
click at [868, 393] on span "Call Back" at bounding box center [843, 383] width 100 height 23
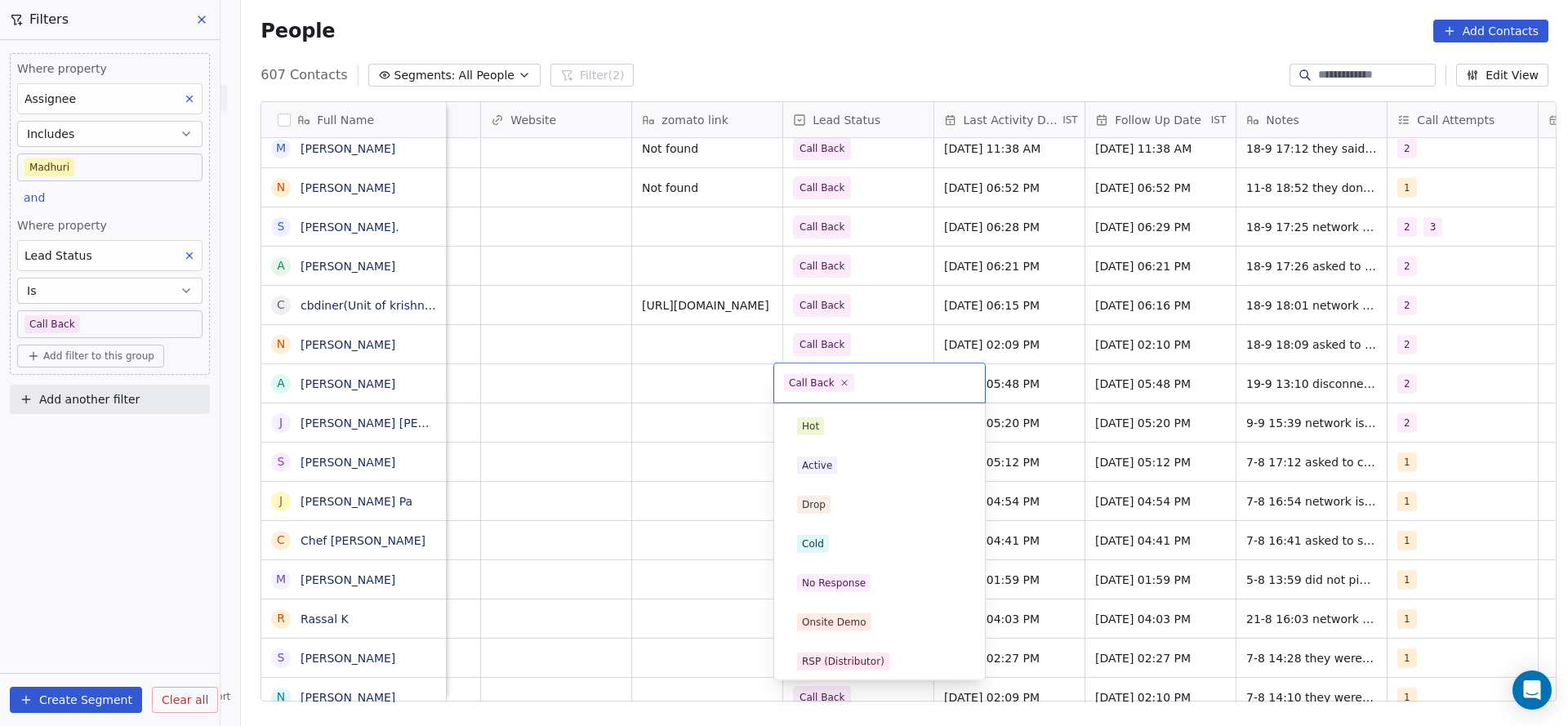
scroll to position [123, 0]
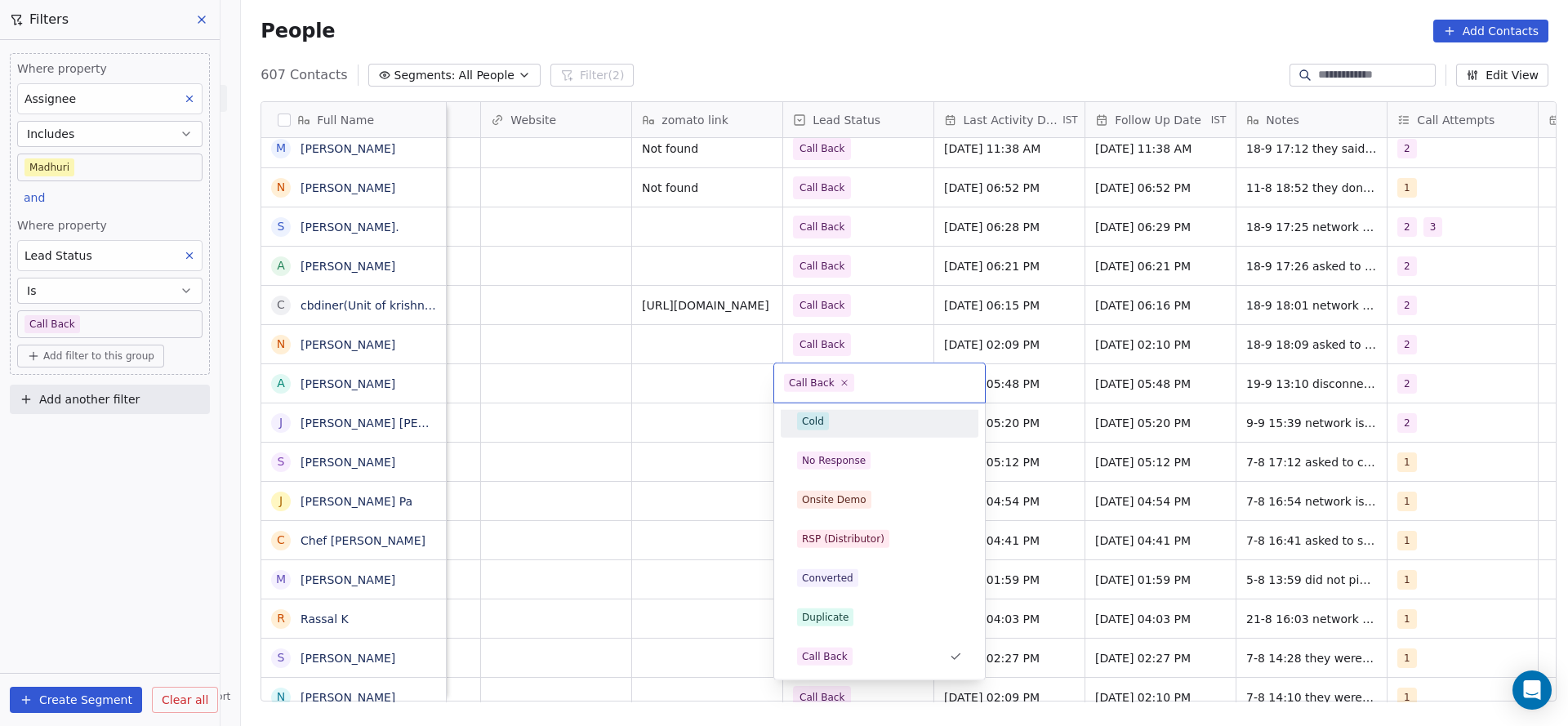
click at [864, 424] on div "Cold" at bounding box center [879, 421] width 165 height 18
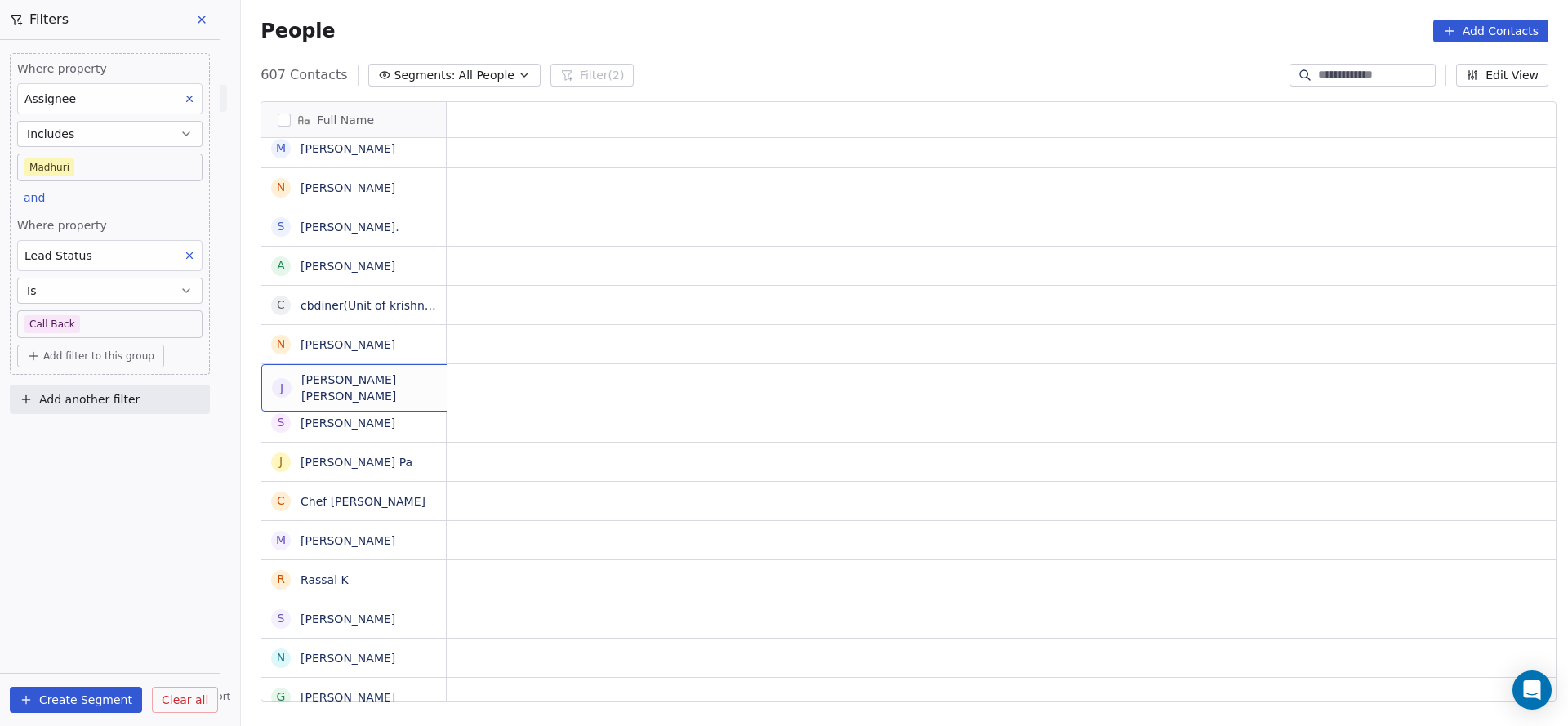
scroll to position [0, 0]
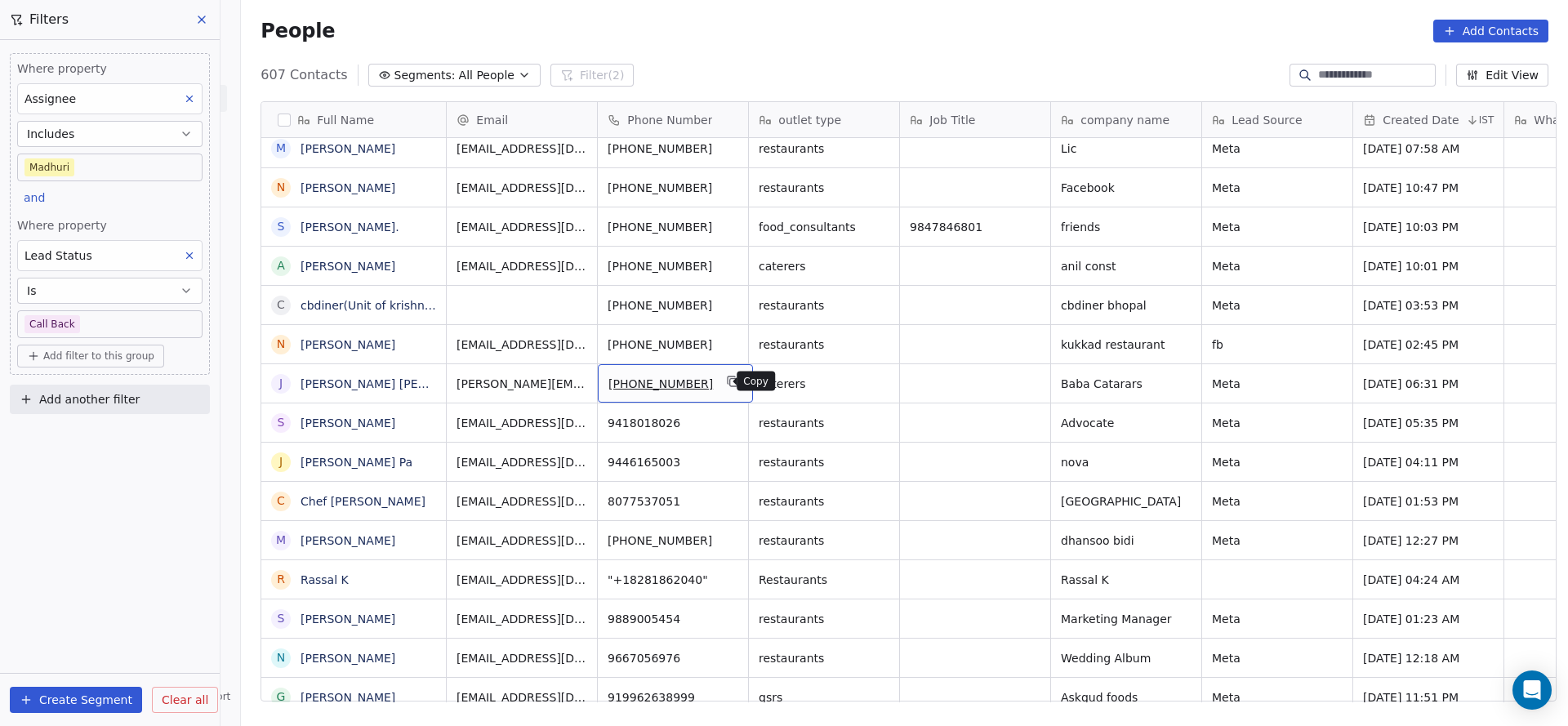
click at [726, 378] on button "grid" at bounding box center [734, 381] width 20 height 20
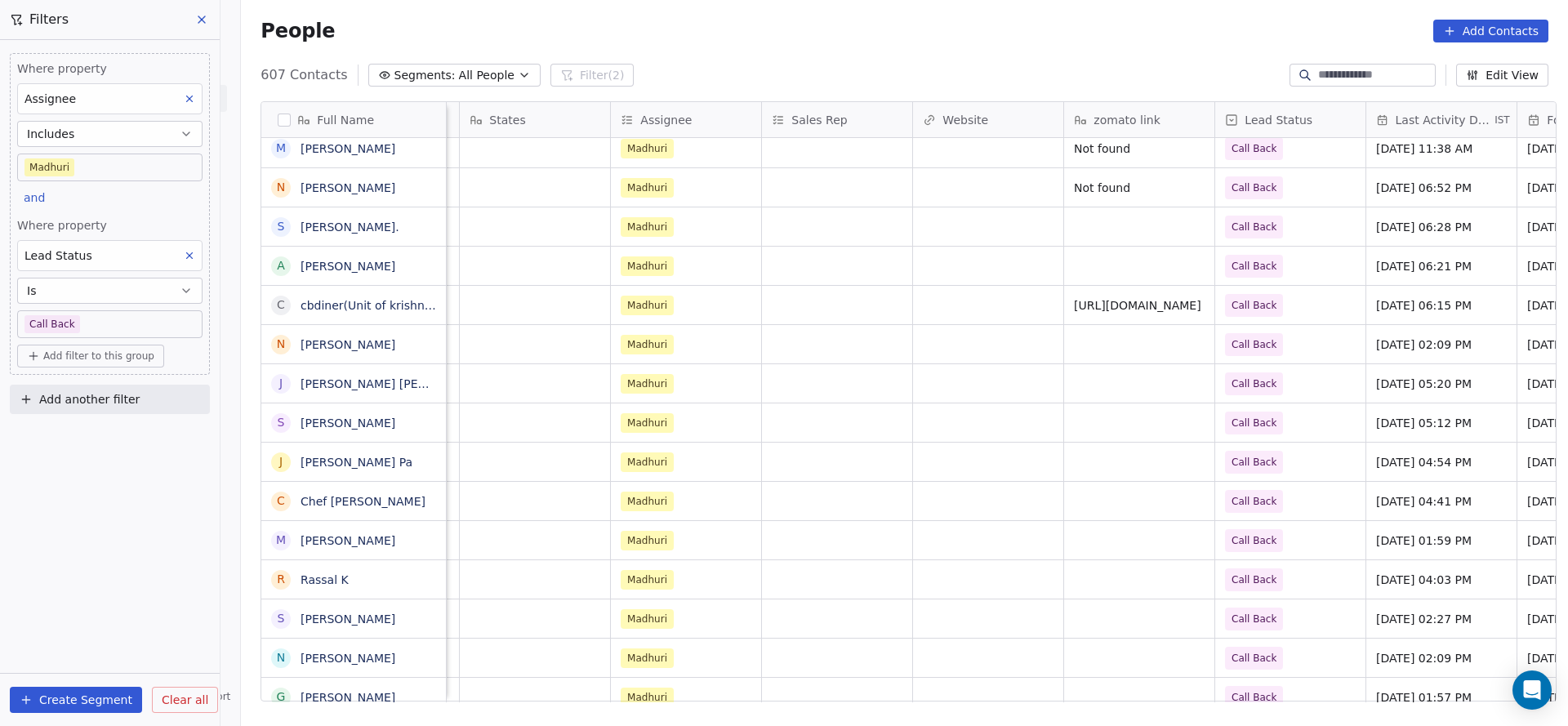
scroll to position [0, 1876]
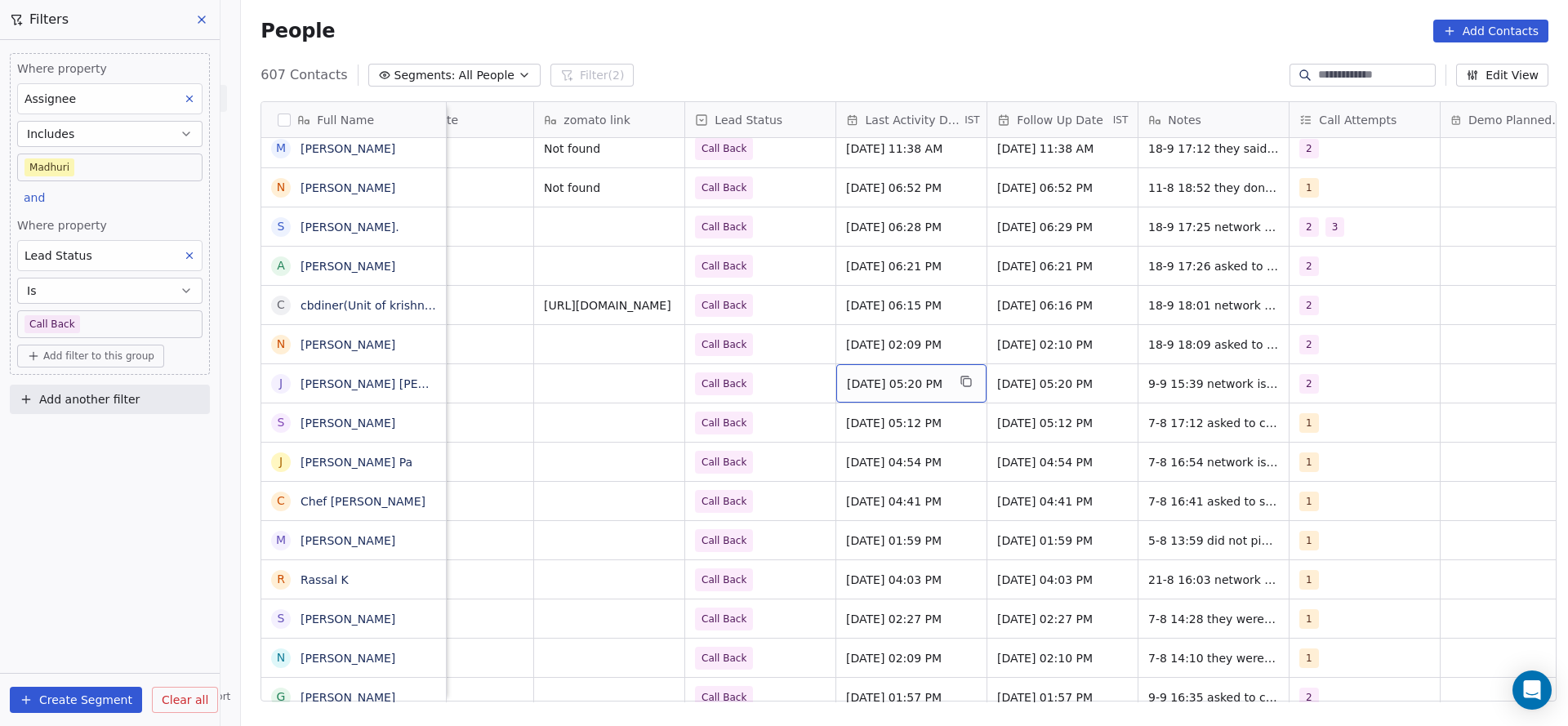
click at [870, 379] on span "[DATE] 05:20 PM" at bounding box center [896, 383] width 100 height 16
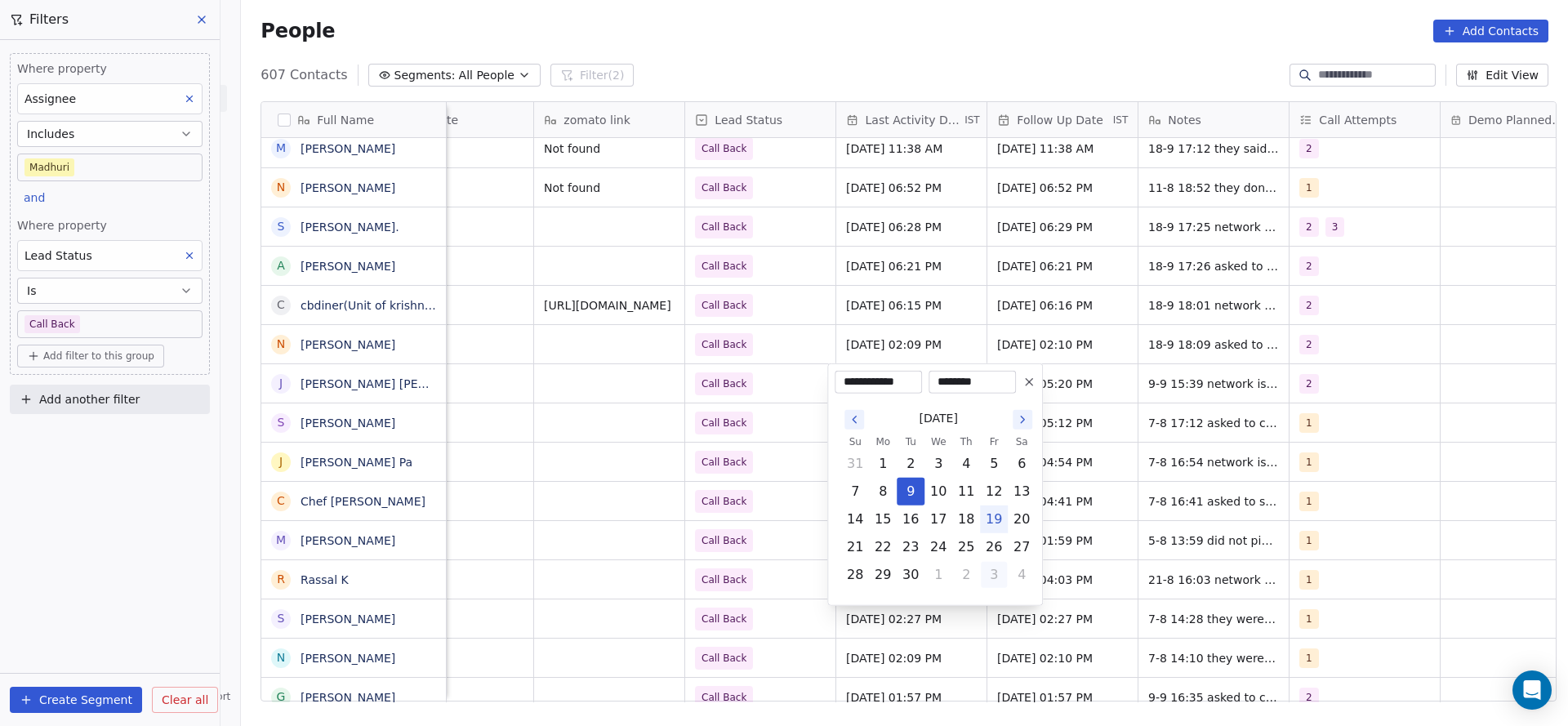
click at [999, 576] on button "3" at bounding box center [994, 575] width 26 height 26
click at [1021, 525] on button "18" at bounding box center [1021, 519] width 26 height 26
click at [893, 464] on button "29" at bounding box center [882, 464] width 26 height 26
click at [967, 517] on button "18" at bounding box center [966, 519] width 26 height 26
type input "**********"
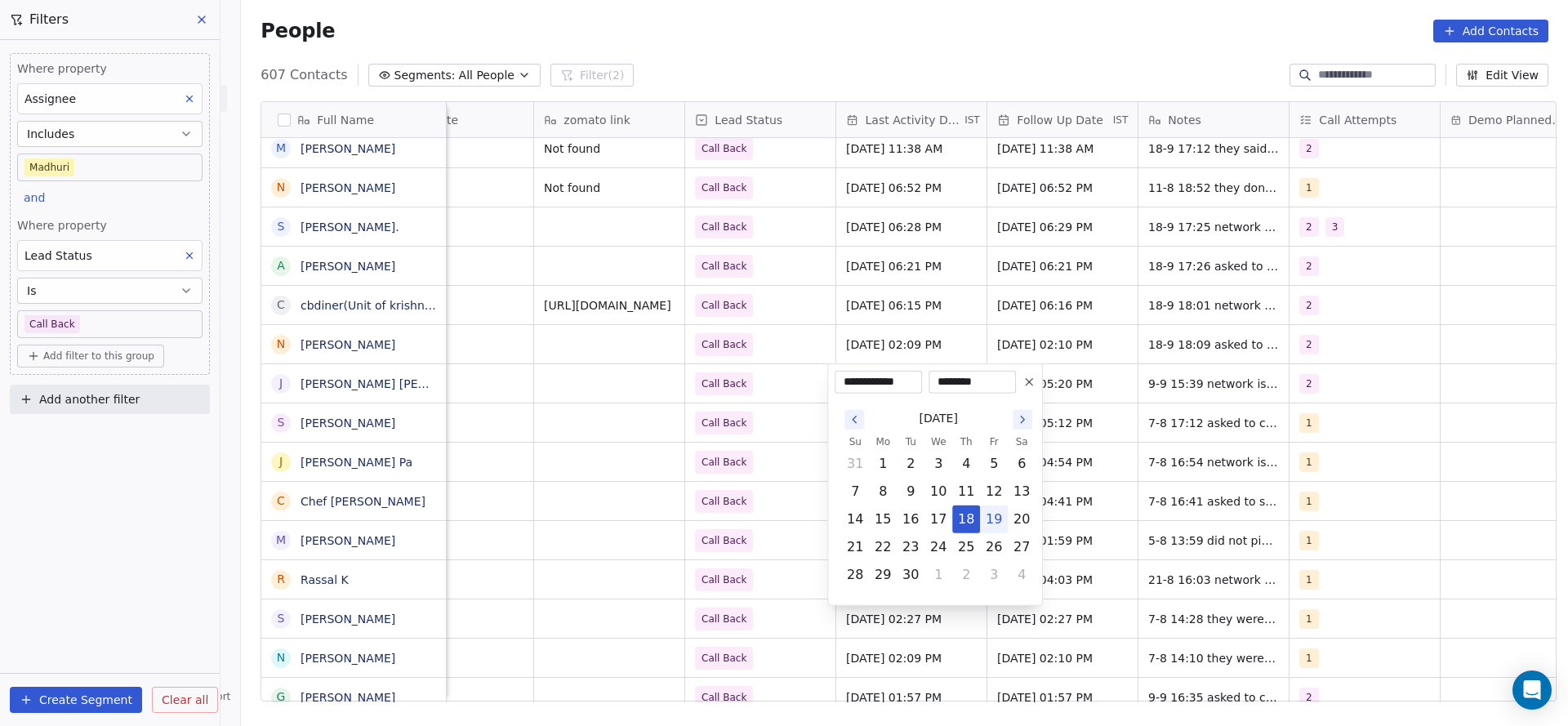
click at [647, 496] on html "On2Cook India Pvt. Ltd. Contacts People Marketing Workflows Campaigns Sales Pip…" at bounding box center [784, 363] width 1568 height 726
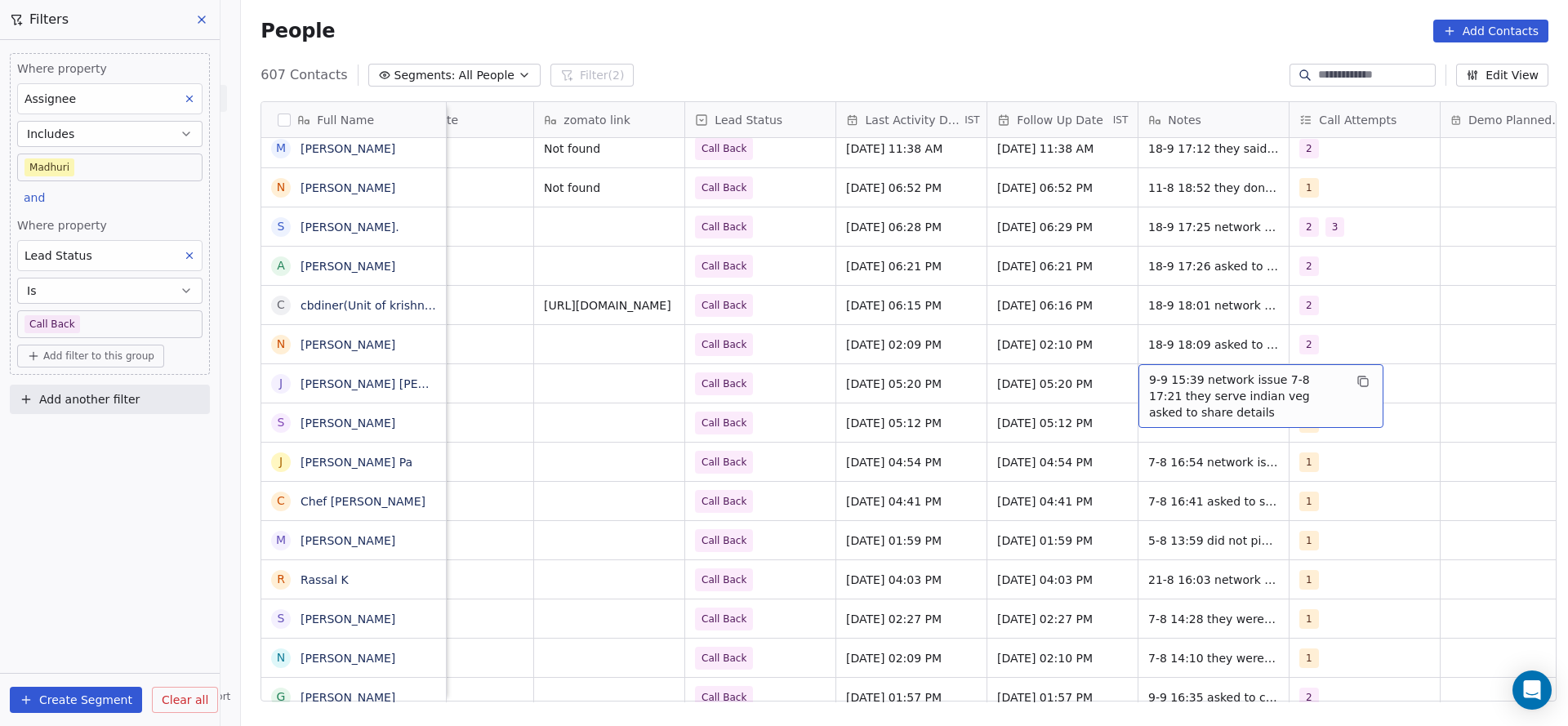
click at [1152, 394] on span "9-9 15:39 network issue 7-8 17:21 they serve indian veg asked to share details" at bounding box center [1246, 395] width 195 height 49
click at [1131, 370] on textarea "**********" at bounding box center [1252, 394] width 244 height 61
type textarea "**********"
click at [978, 447] on html "On2Cook India Pvt. Ltd. Contacts People Marketing Workflows Campaigns Sales Pip…" at bounding box center [784, 363] width 1568 height 726
click at [875, 384] on span "[DATE] 05:20 PM" at bounding box center [896, 383] width 100 height 16
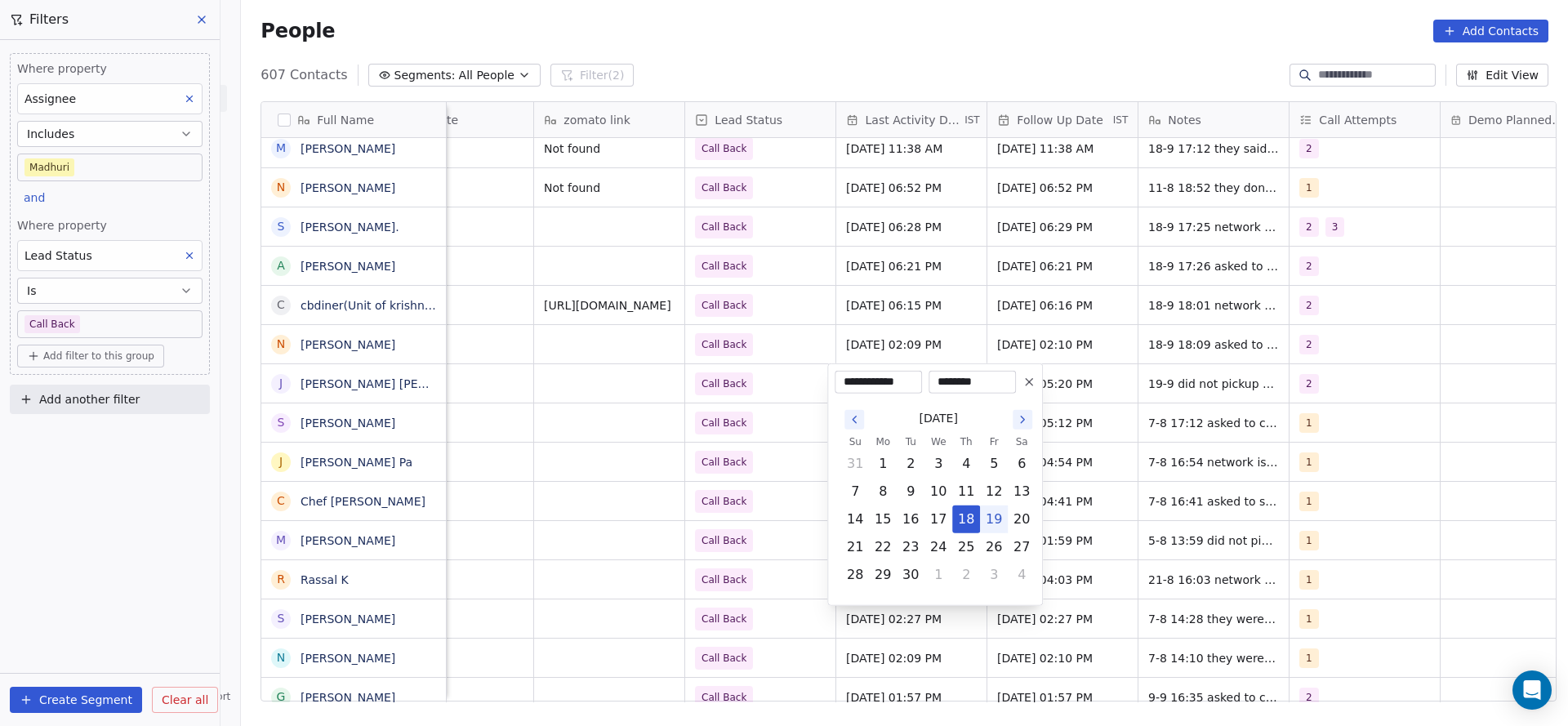
click at [997, 519] on button "19" at bounding box center [994, 519] width 26 height 26
type input "**********"
click at [721, 488] on html "On2Cook India Pvt. Ltd. Contacts People Marketing Workflows Campaigns Sales Pip…" at bounding box center [784, 363] width 1568 height 726
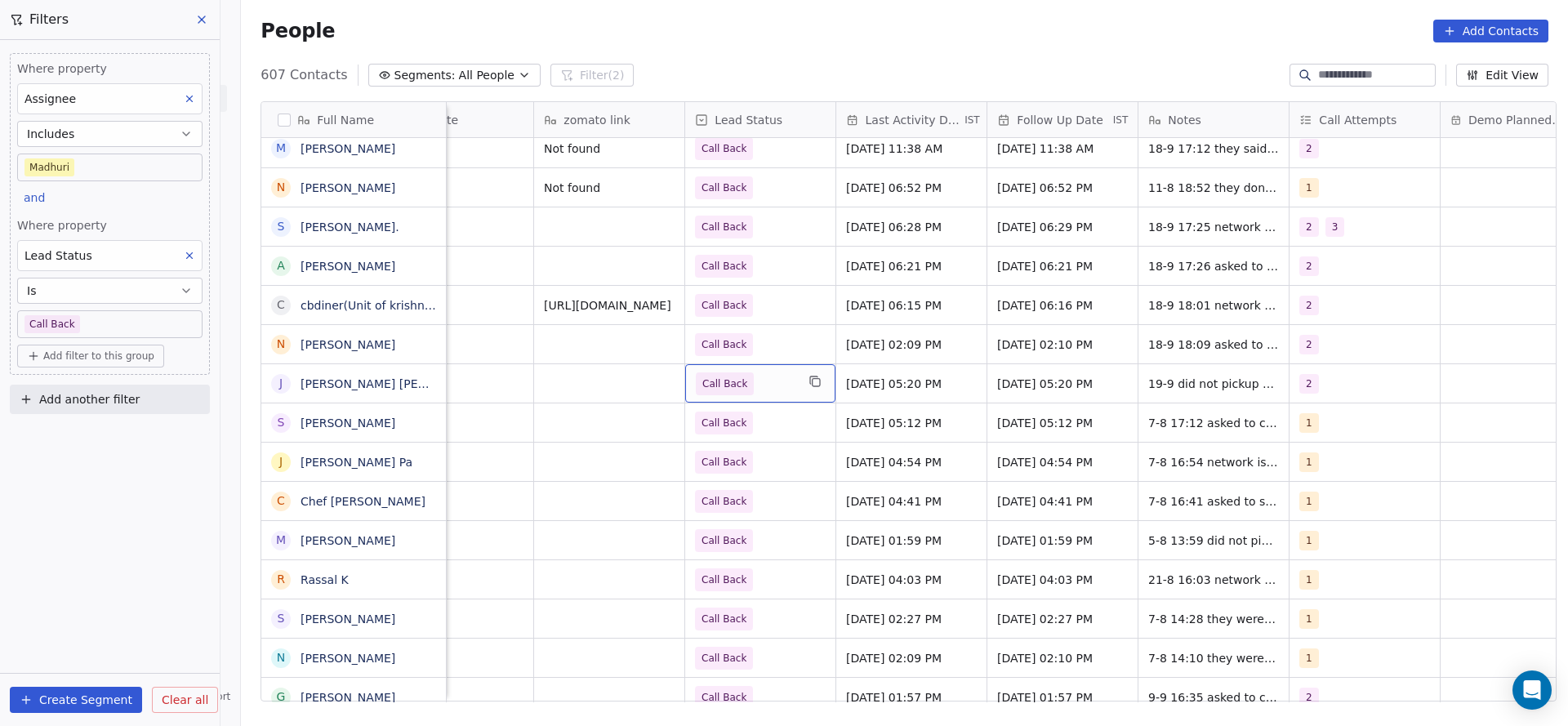
click at [764, 397] on div "Call Back" at bounding box center [760, 383] width 151 height 38
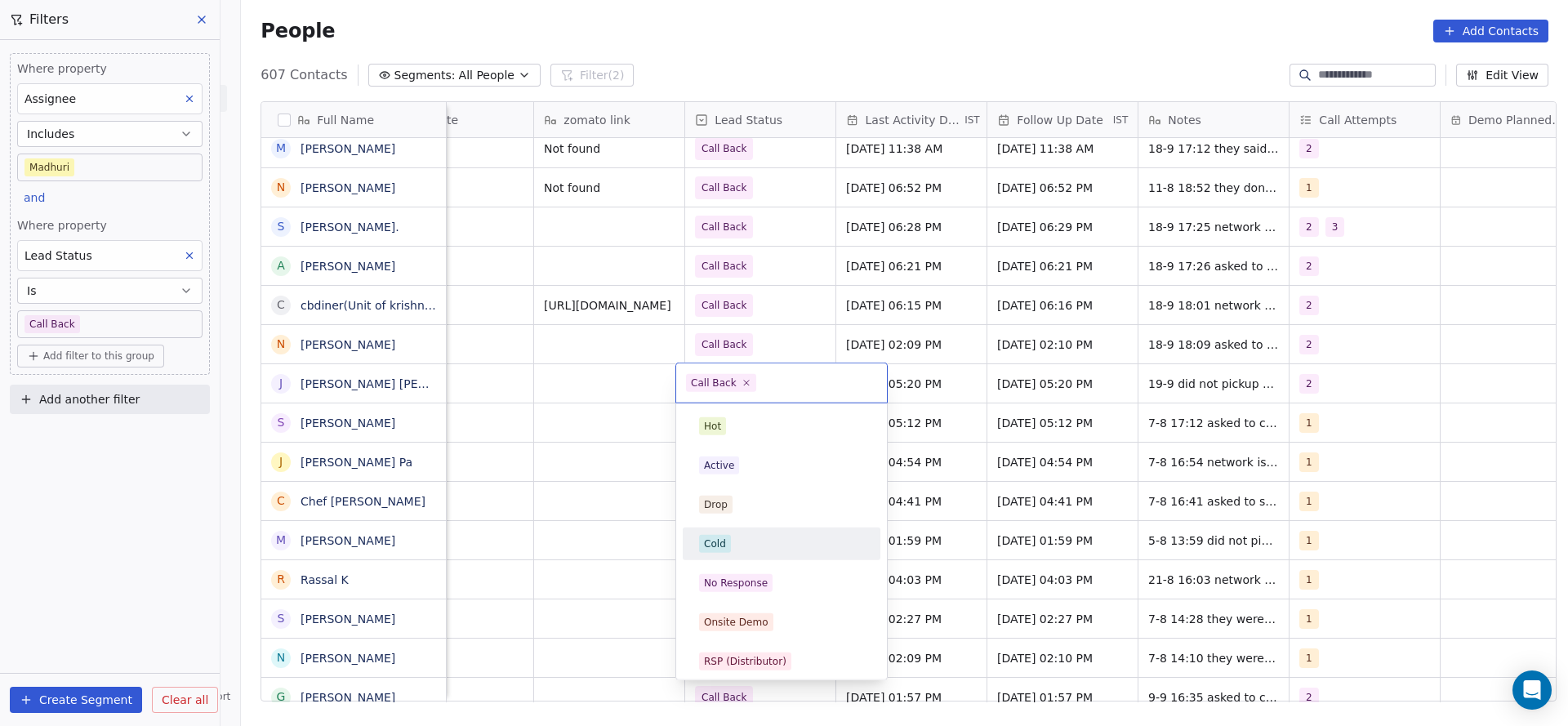
scroll to position [123, 0]
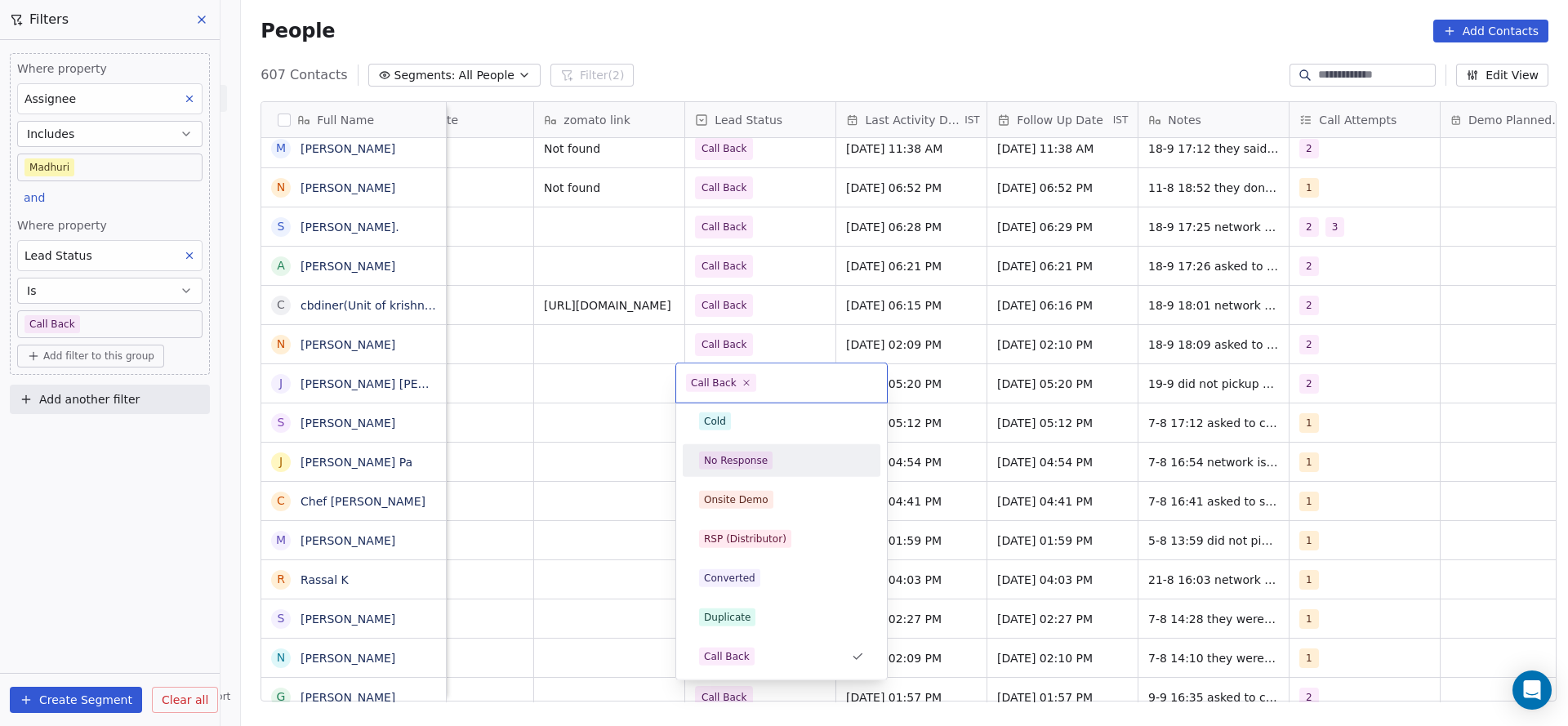
click at [777, 467] on div "No Response" at bounding box center [781, 460] width 165 height 18
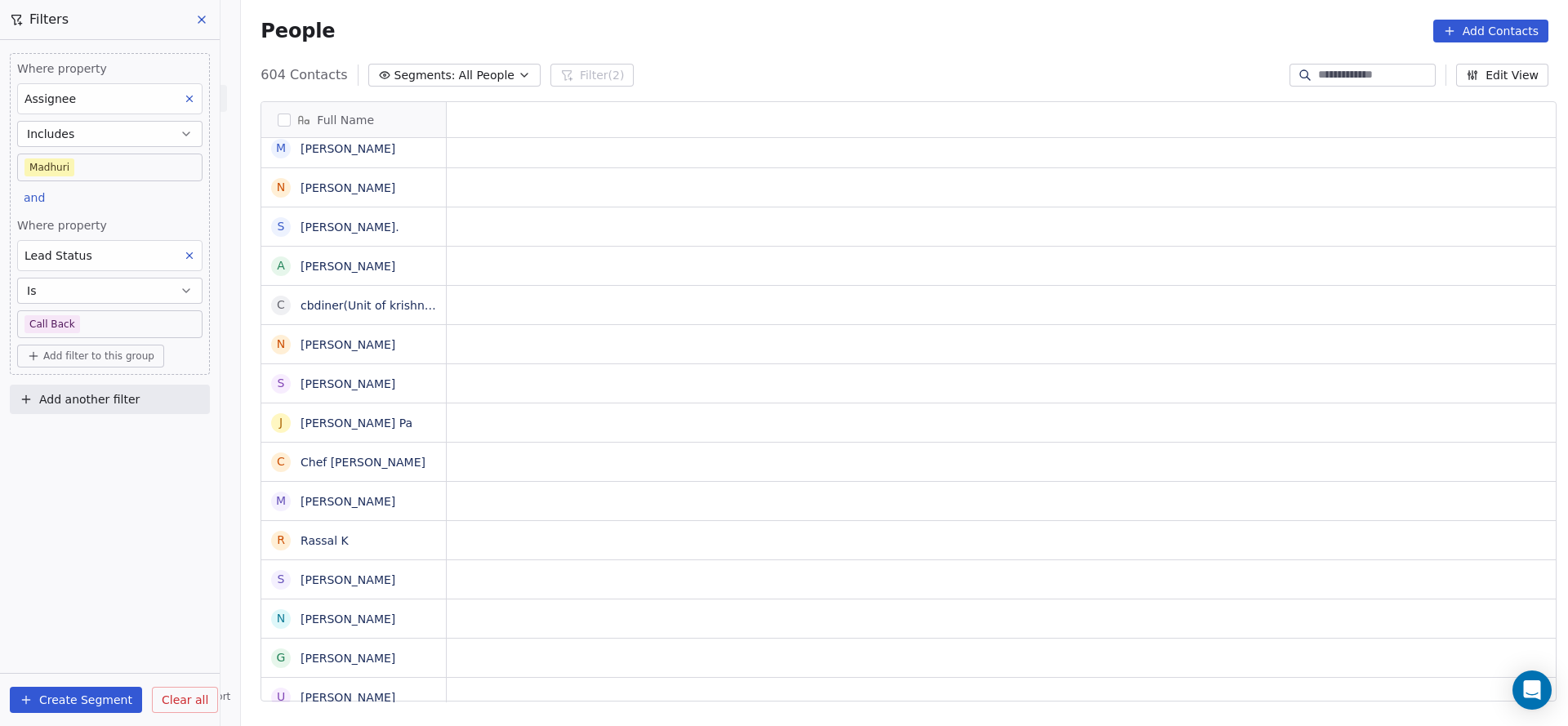
scroll to position [0, 0]
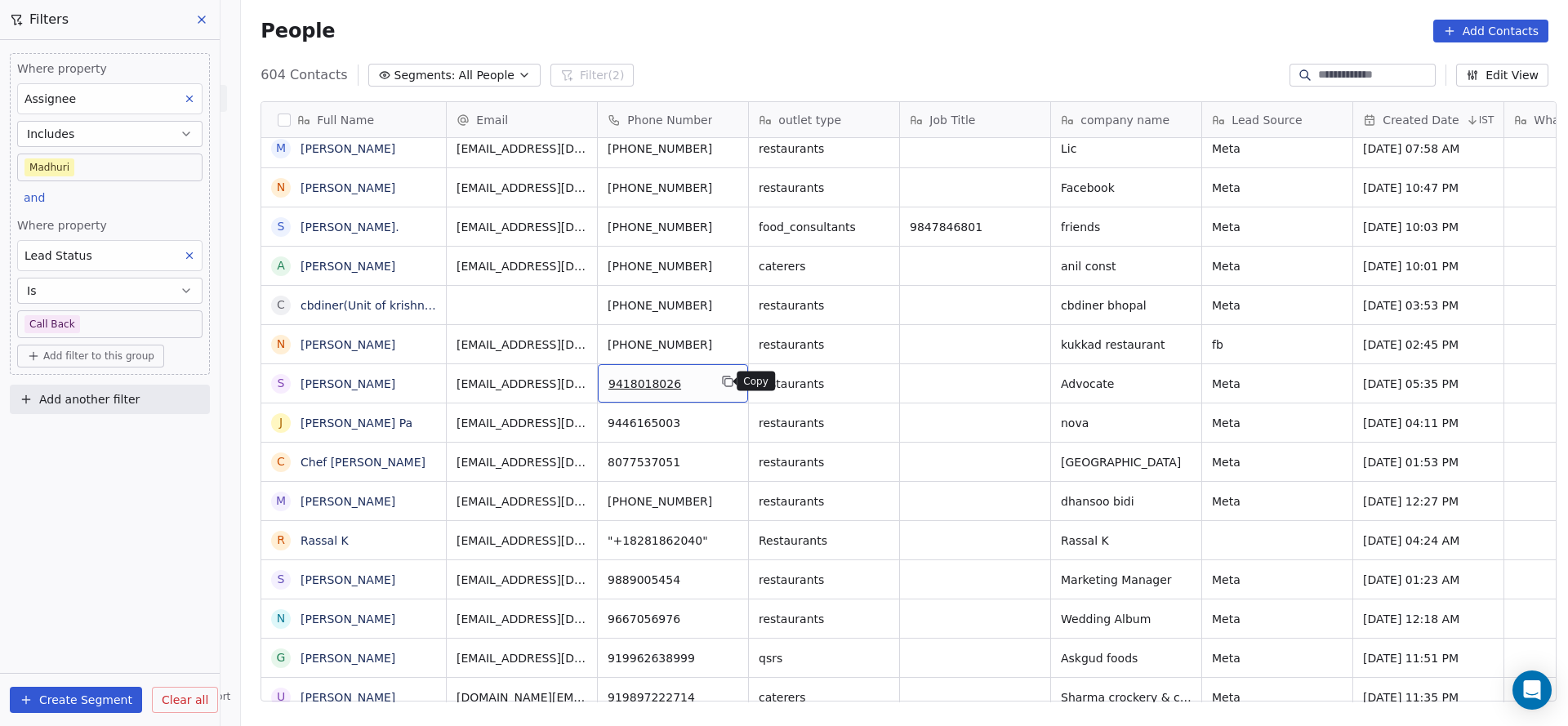
click at [726, 382] on icon "grid" at bounding box center [729, 382] width 7 height 7
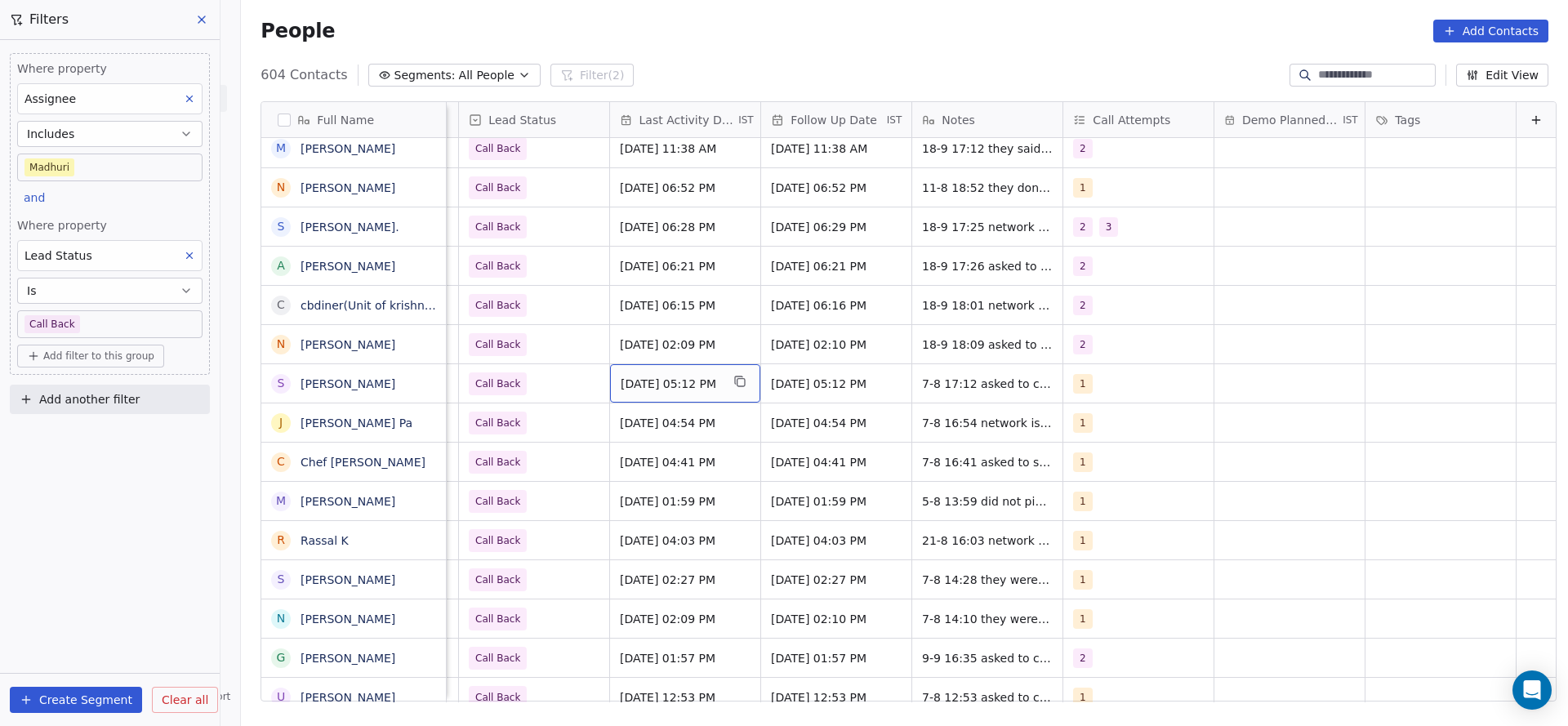
click at [645, 391] on div "[DATE] 05:12 PM" at bounding box center [685, 383] width 151 height 38
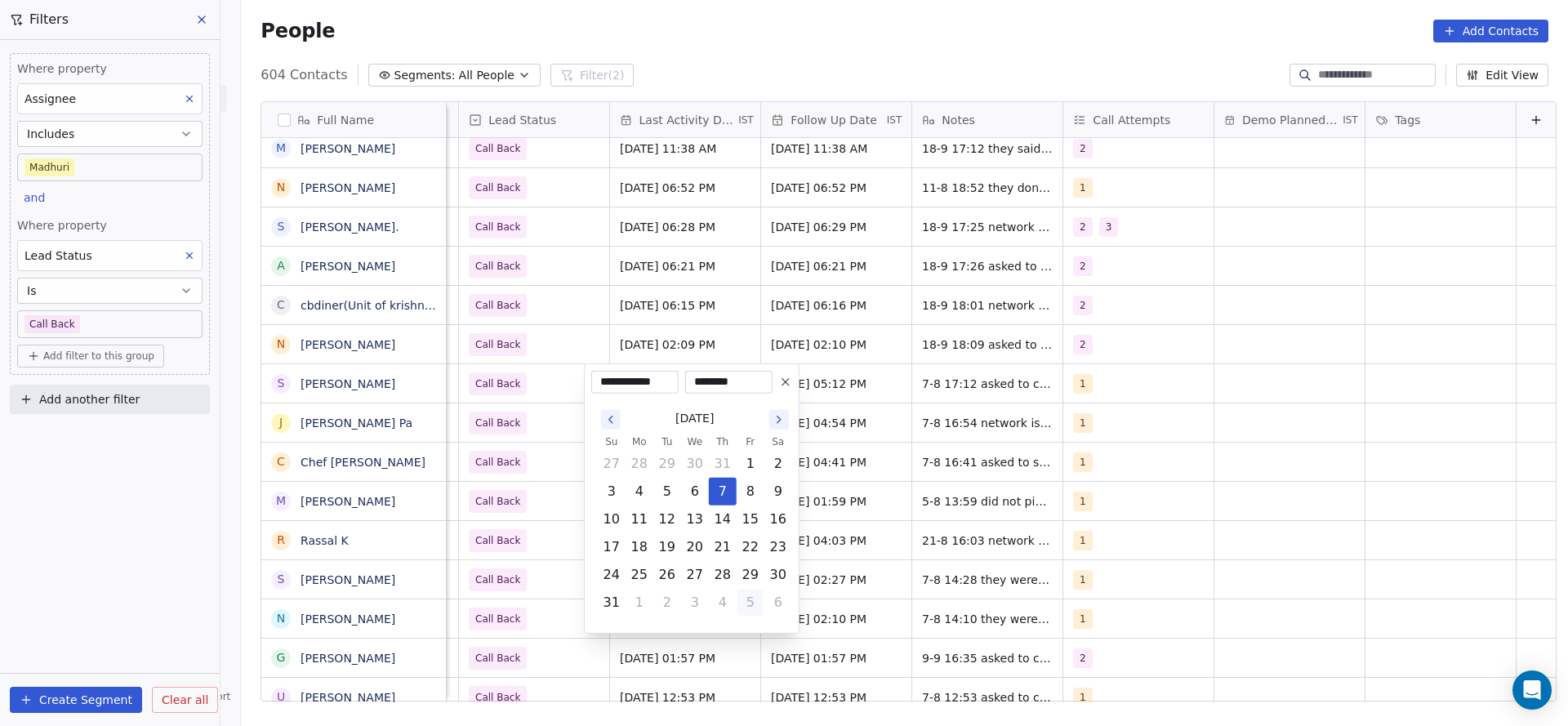
click at [740, 600] on button "5" at bounding box center [751, 603] width 26 height 26
click at [750, 519] on button "19" at bounding box center [751, 519] width 26 height 26
type input "**********"
click at [547, 485] on html "On2Cook India Pvt. Ltd. Contacts People Marketing Workflows Campaigns Sales Pip…" at bounding box center [784, 363] width 1568 height 726
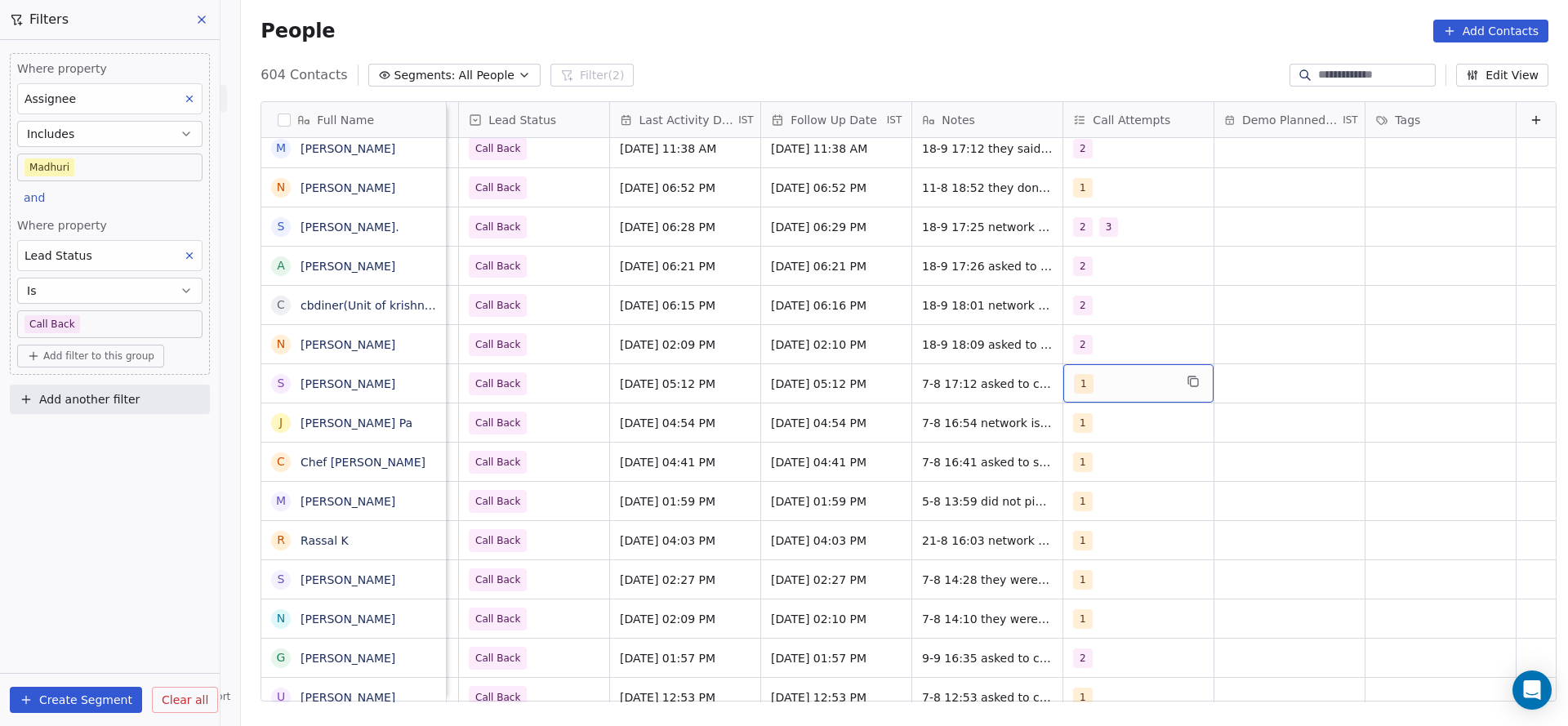
click at [1117, 378] on div "1" at bounding box center [1124, 384] width 100 height 20
click at [1095, 460] on div "2" at bounding box center [1153, 465] width 146 height 18
click at [1102, 424] on div "1" at bounding box center [1153, 426] width 146 height 18
click at [909, 475] on html "On2Cook India Pvt. Ltd. Contacts People Marketing Workflows Campaigns Sales Pip…" at bounding box center [784, 363] width 1568 height 726
click at [945, 386] on span "7-8 17:12 asked to call back" at bounding box center [1003, 383] width 162 height 16
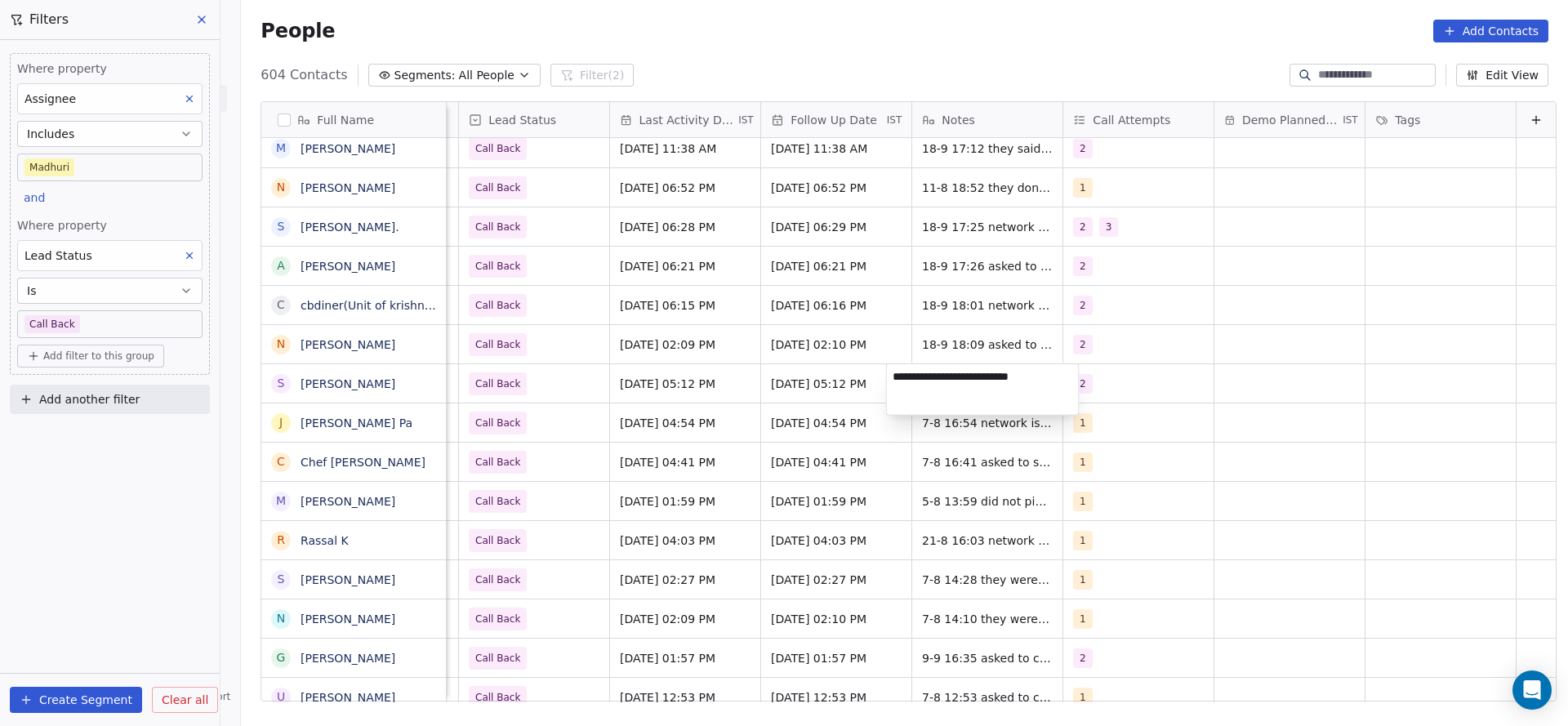
click at [888, 383] on textarea "**********" at bounding box center [982, 389] width 192 height 51
type textarea "**********"
click at [717, 422] on html "On2Cook India Pvt. Ltd. Contacts People Marketing Workflows Campaigns Sales Pip…" at bounding box center [784, 363] width 1568 height 726
click at [537, 389] on span "Call Back" at bounding box center [519, 383] width 100 height 23
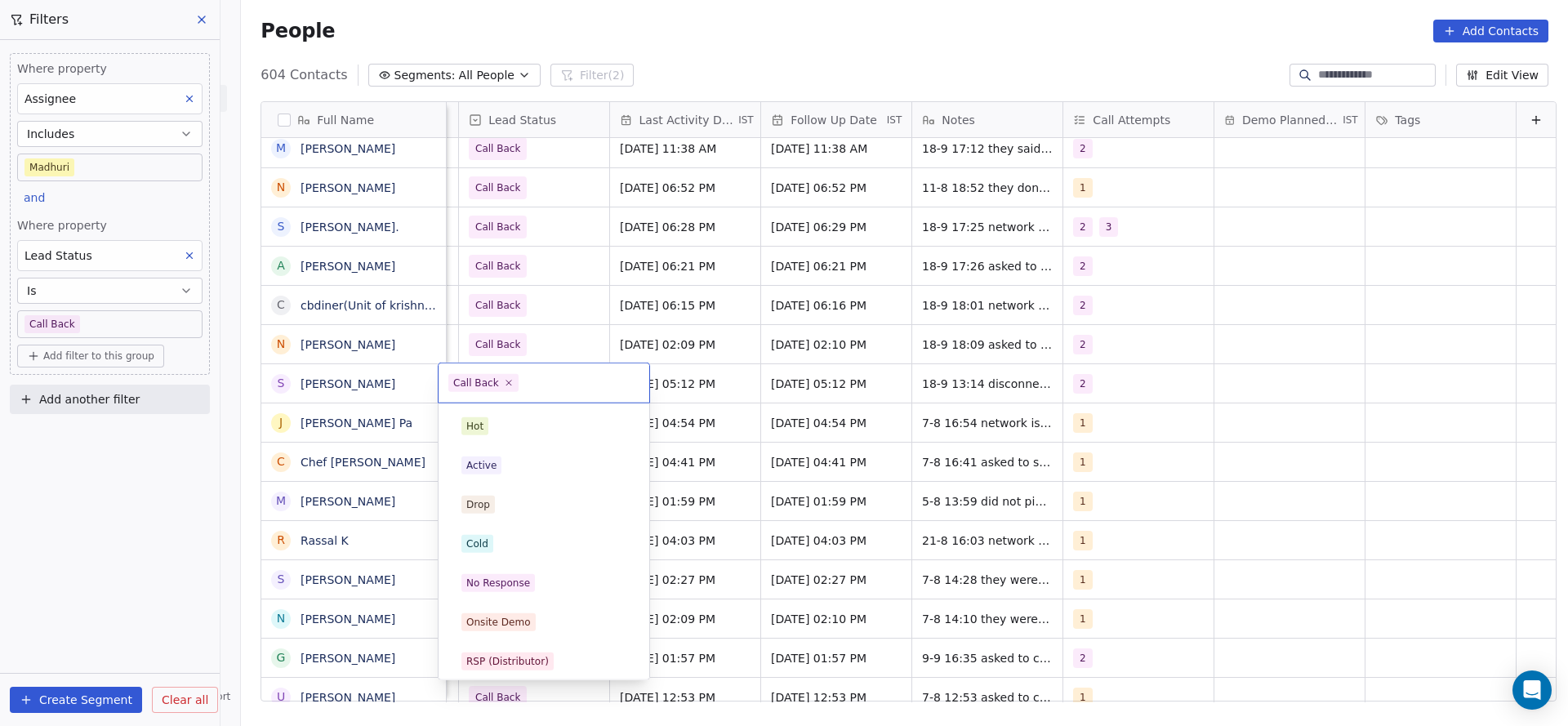
scroll to position [123, 0]
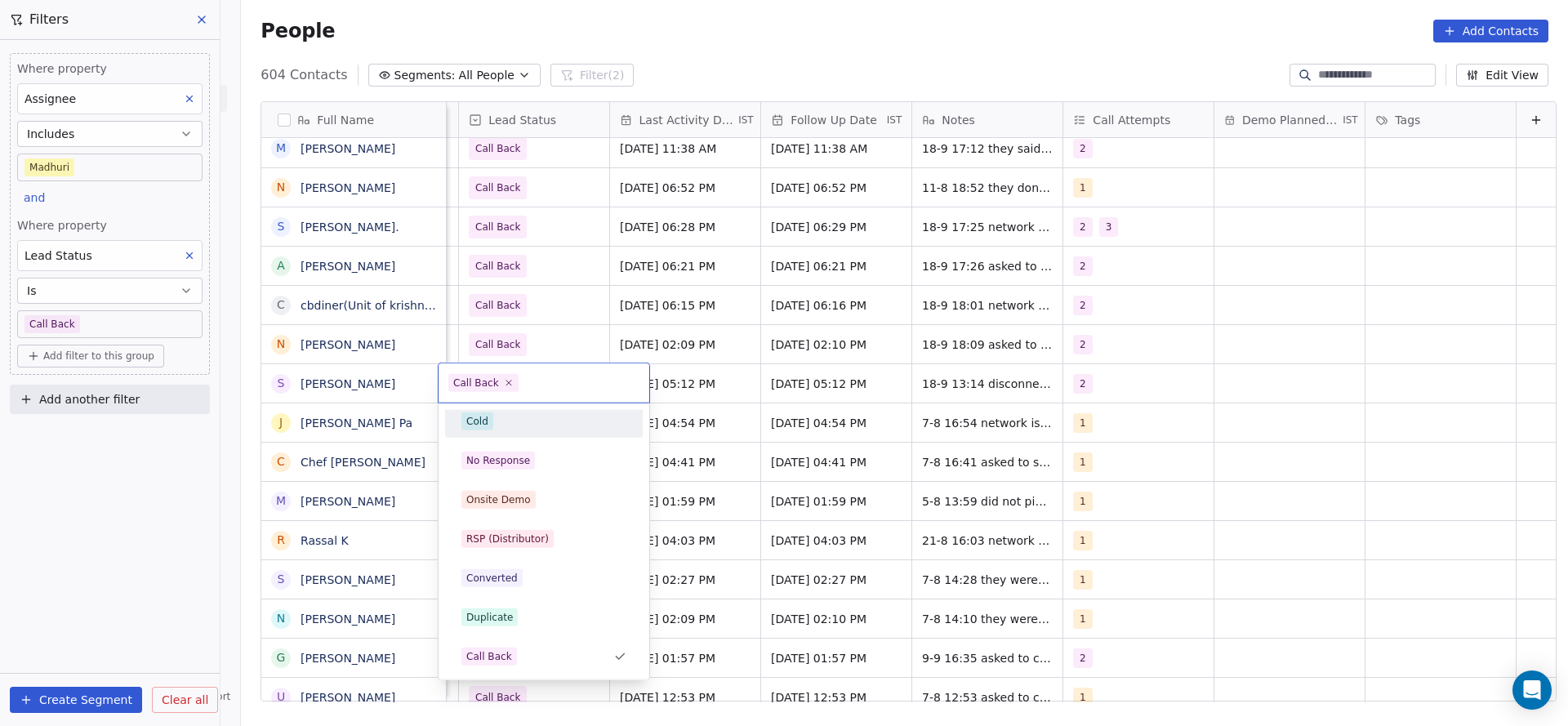
click at [533, 419] on div "Cold" at bounding box center [543, 421] width 165 height 18
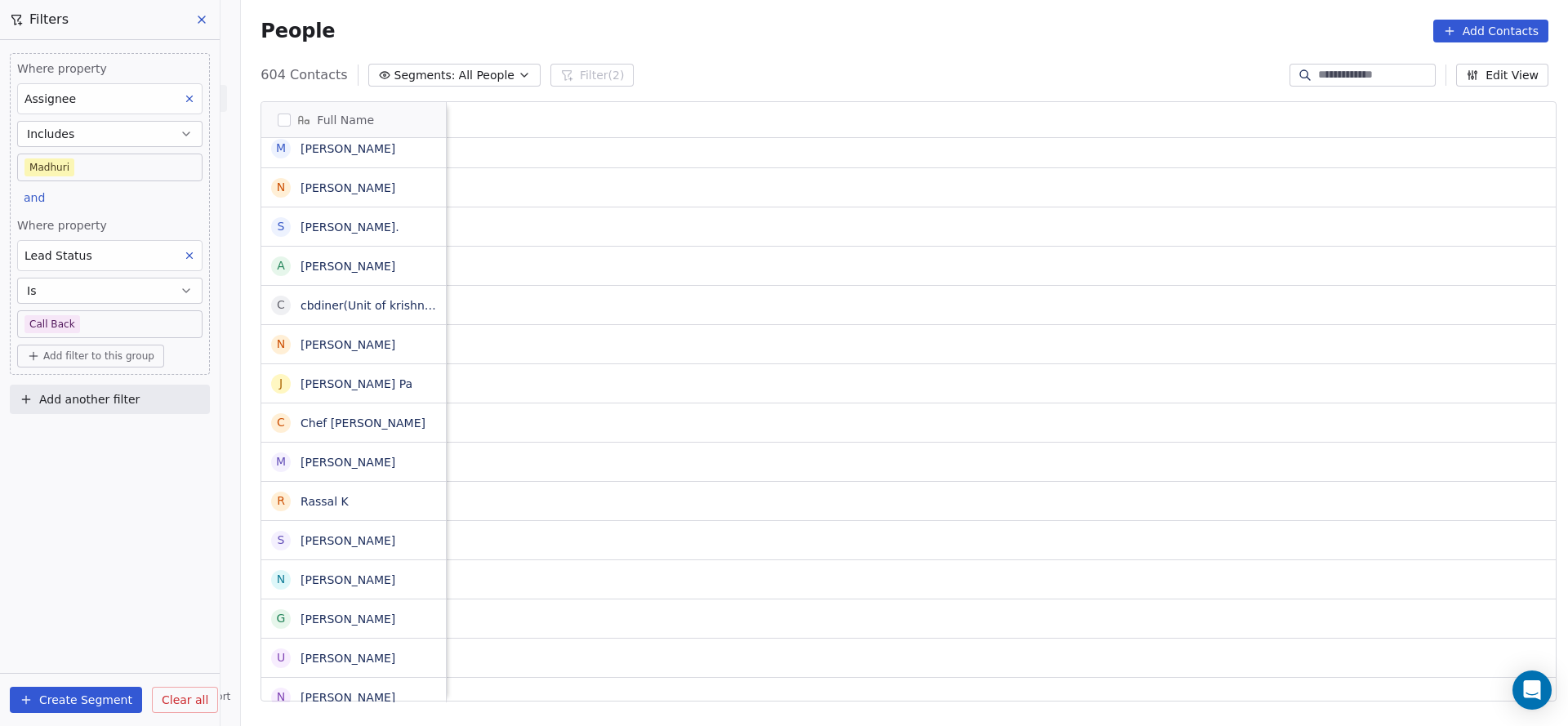
scroll to position [0, 2121]
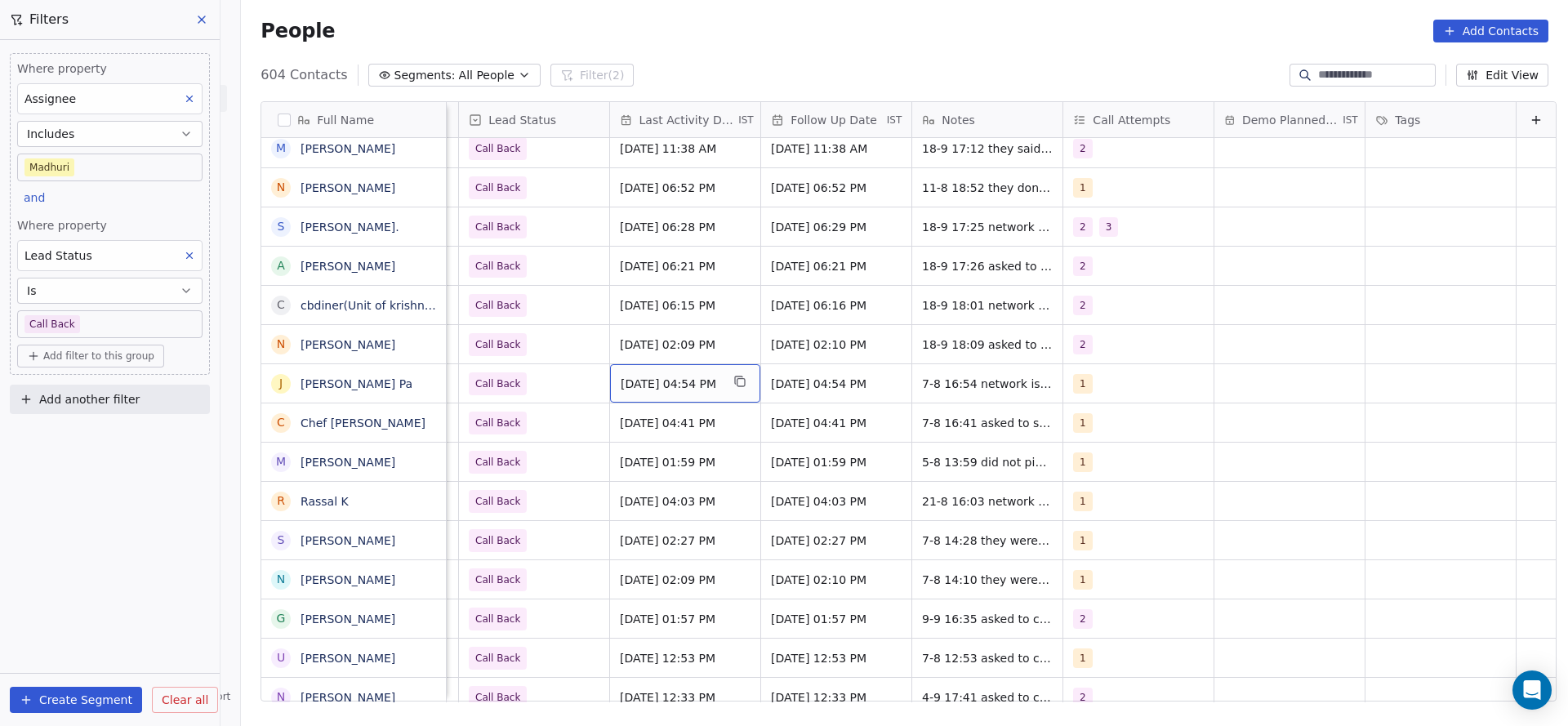
click at [652, 380] on span "[DATE] 04:54 PM" at bounding box center [671, 383] width 100 height 16
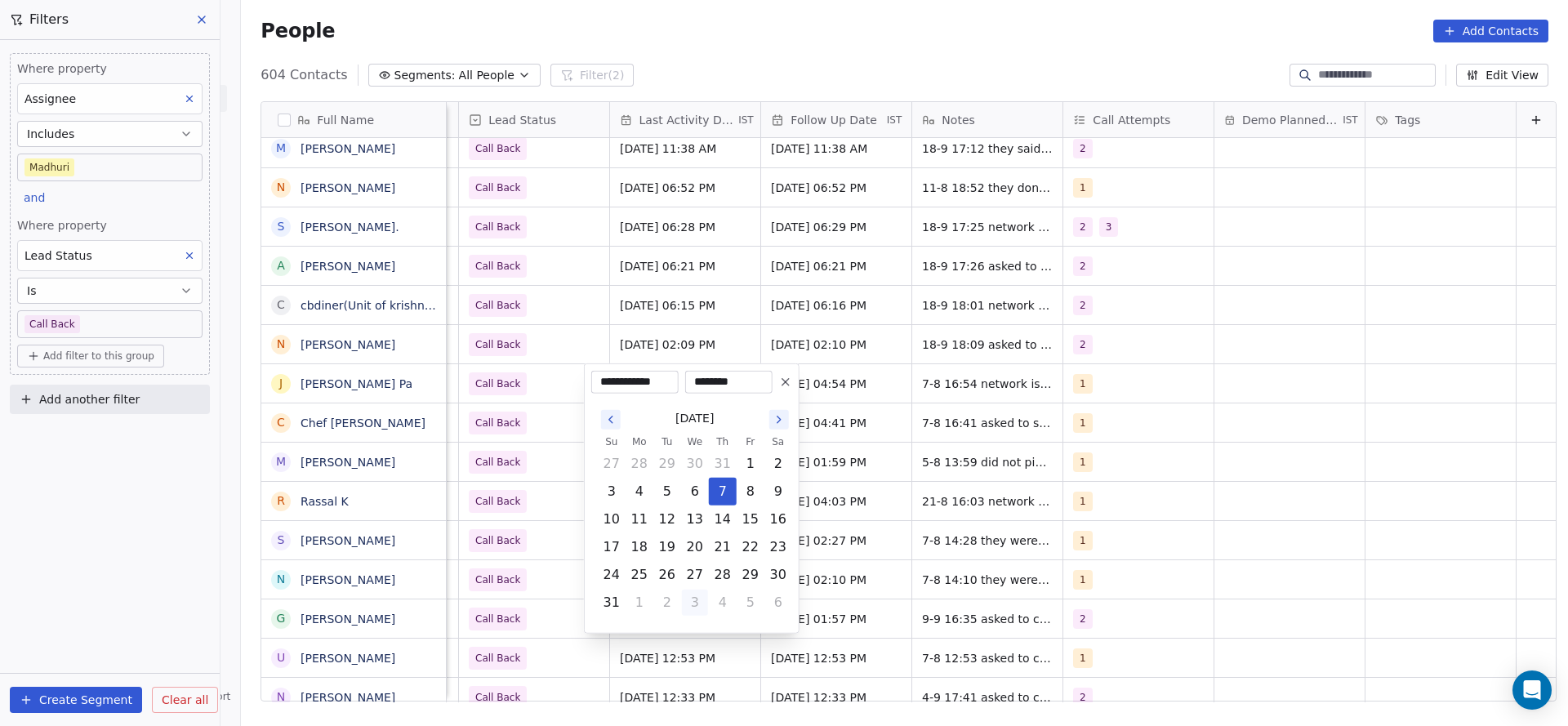
click at [707, 595] on button "3" at bounding box center [695, 603] width 26 height 26
type input "**********"
drag, startPoint x: 745, startPoint y: 519, endPoint x: 564, endPoint y: 501, distance: 181.9
click at [723, 519] on tr "14 15 16 17 18 19 20" at bounding box center [695, 519] width 195 height 28
click at [527, 473] on html "On2Cook India Pvt. Ltd. Contacts People Marketing Workflows Campaigns Sales Pip…" at bounding box center [784, 363] width 1568 height 726
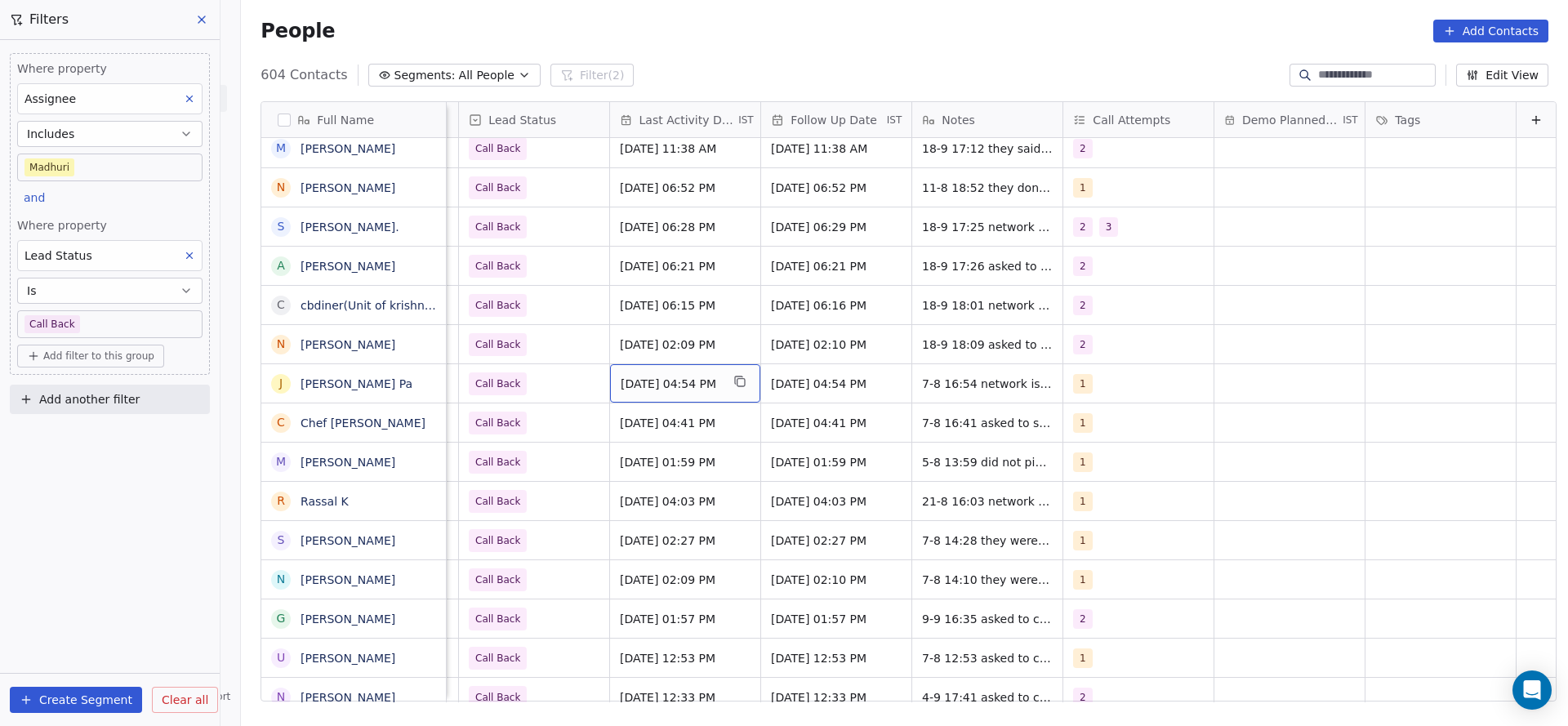
click at [657, 395] on div "[DATE] 04:54 PM" at bounding box center [685, 383] width 151 height 38
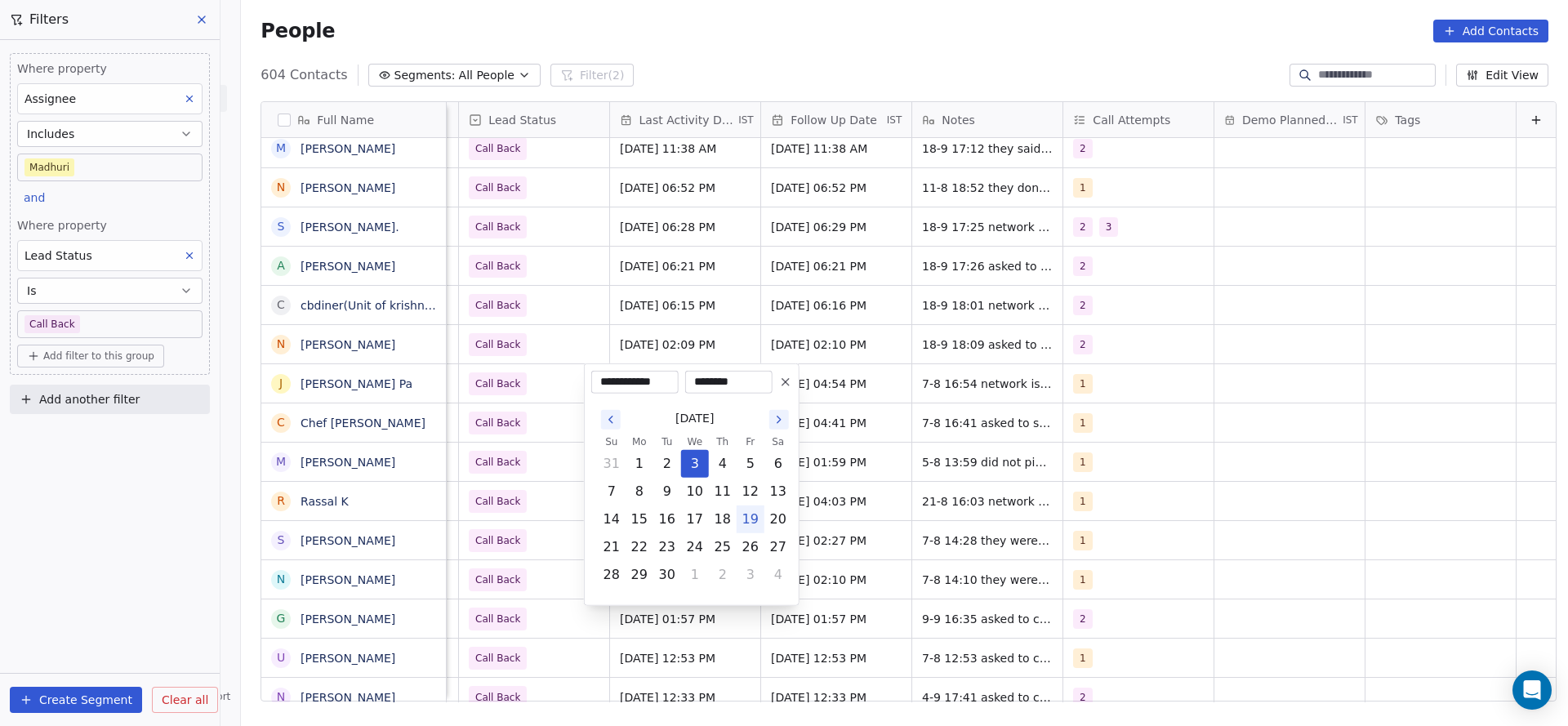
click at [748, 521] on button "19" at bounding box center [751, 519] width 26 height 26
type input "**********"
drag, startPoint x: 496, startPoint y: 475, endPoint x: 1041, endPoint y: 341, distance: 561.2
click at [504, 466] on html "On2Cook India Pvt. Ltd. Contacts People Marketing Workflows Campaigns Sales Pip…" at bounding box center [784, 363] width 1568 height 726
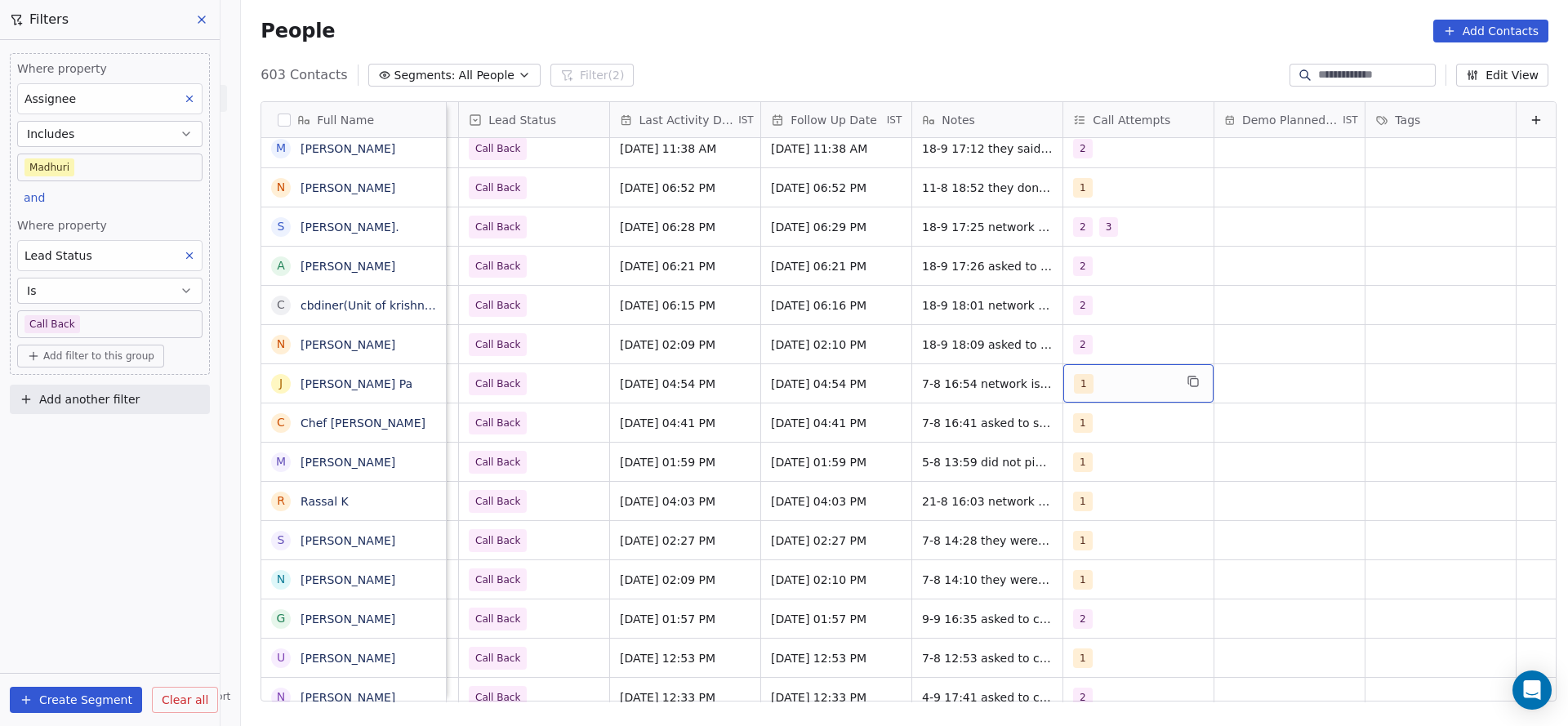
click at [1093, 379] on div "1" at bounding box center [1124, 384] width 100 height 20
click at [1081, 459] on span "2" at bounding box center [1088, 465] width 16 height 18
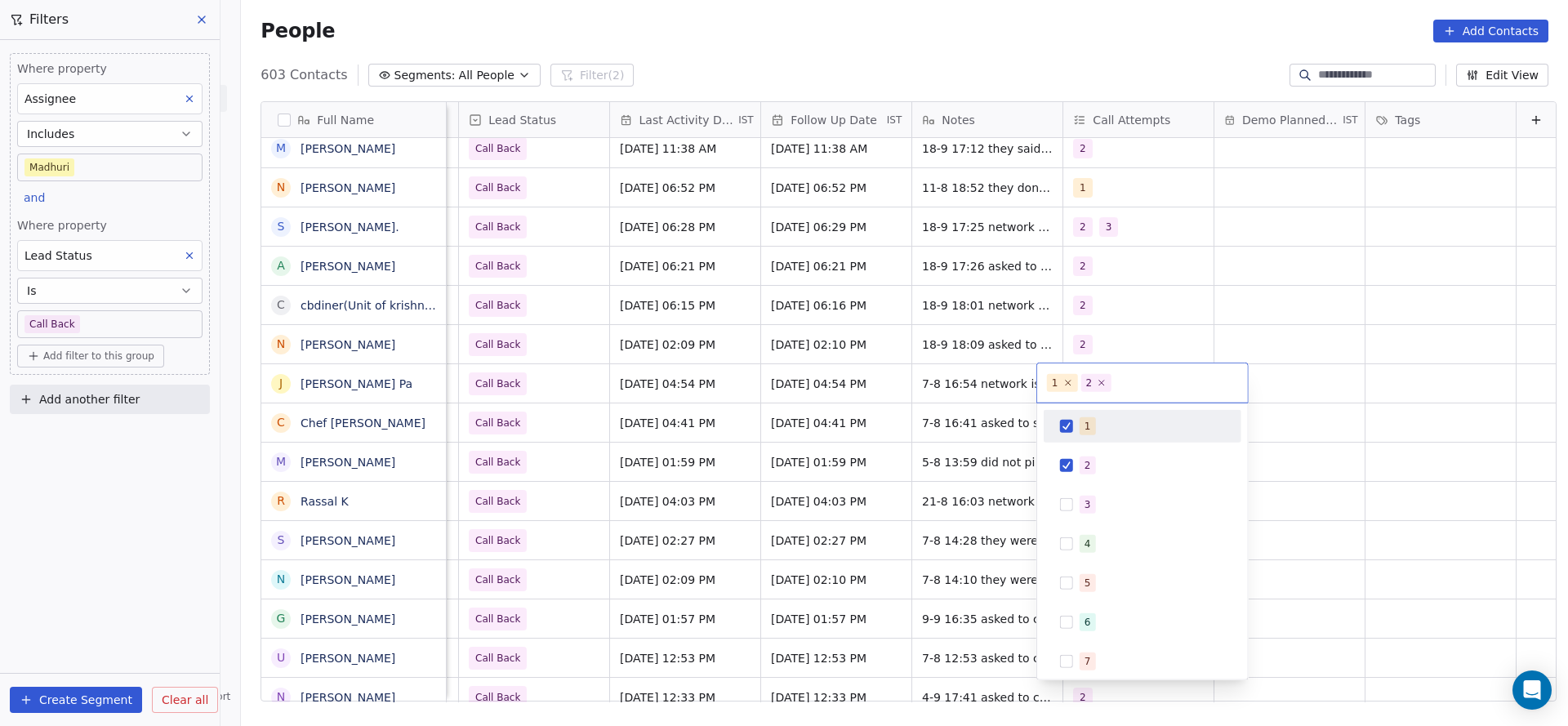
click at [1080, 437] on div "1" at bounding box center [1142, 426] width 185 height 26
click at [967, 453] on html "On2Cook India Pvt. Ltd. Contacts People Marketing Workflows Campaigns Sales Pip…" at bounding box center [784, 363] width 1568 height 726
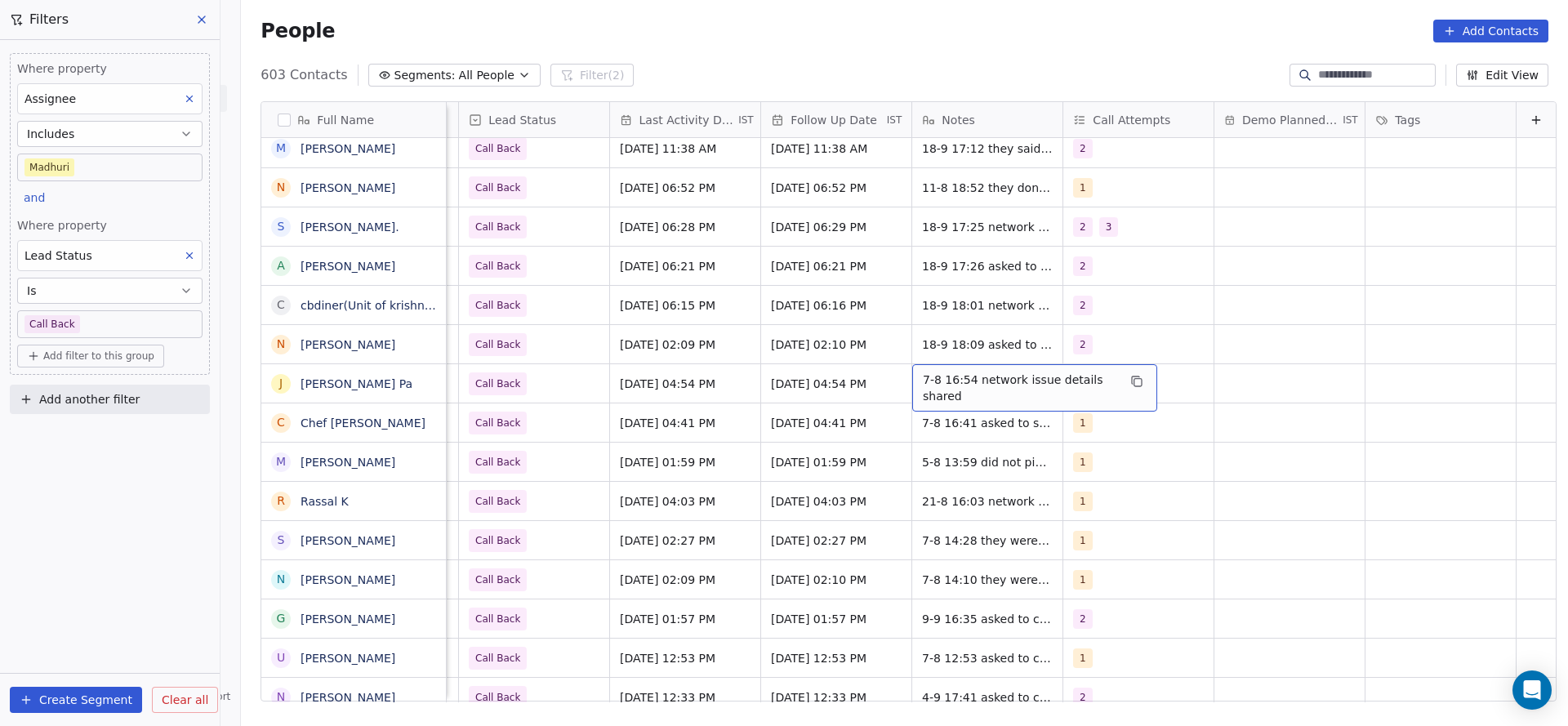
click at [935, 388] on span "7-8 16:54 network issue details shared" at bounding box center [1019, 387] width 195 height 33
click at [889, 375] on textarea "**********" at bounding box center [1008, 389] width 244 height 51
type textarea "**********"
click at [708, 458] on html "On2Cook India Pvt. Ltd. Contacts People Marketing Workflows Campaigns Sales Pip…" at bounding box center [784, 363] width 1568 height 726
click at [951, 380] on span "18-9 13:20 did not pickup 7-8 16:54 network issue details shared" at bounding box center [1019, 395] width 195 height 49
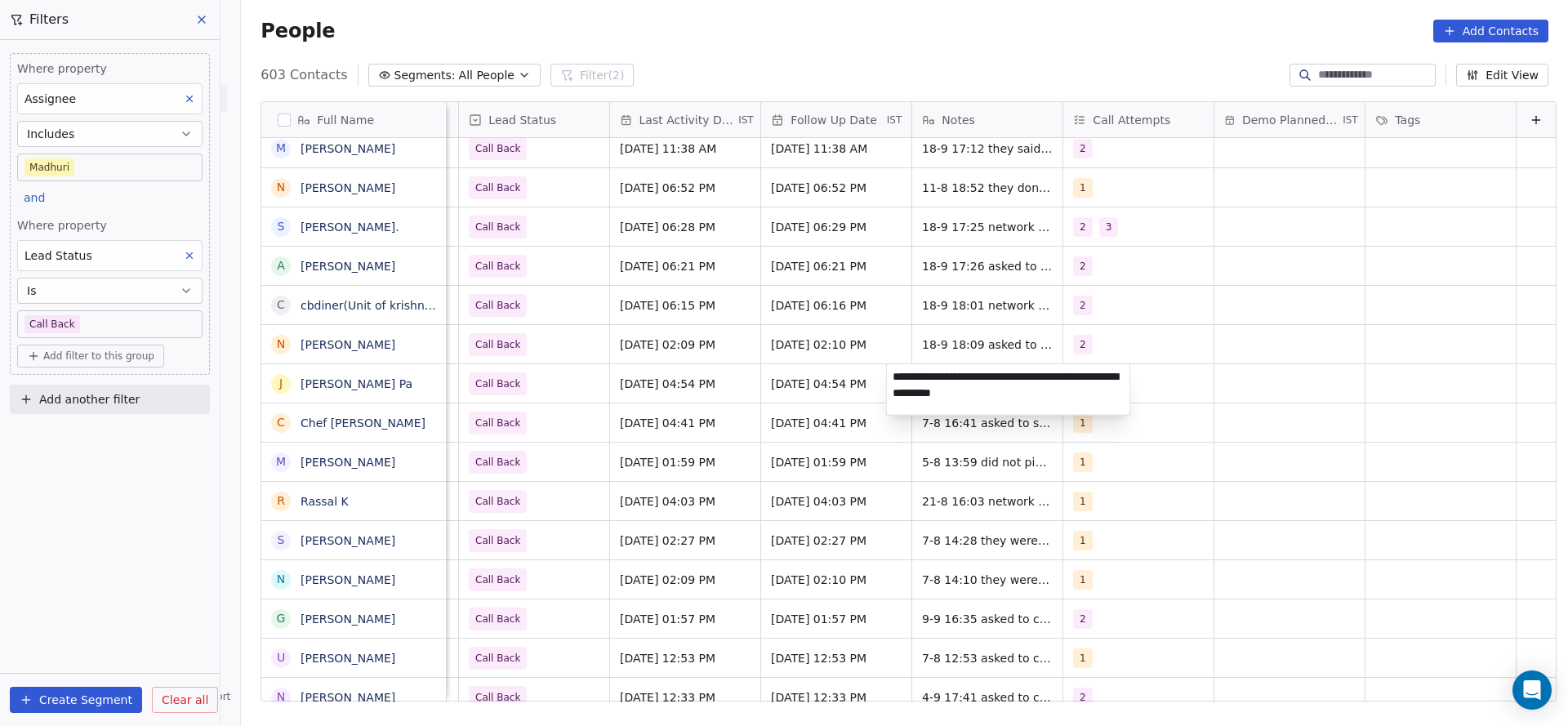
click at [909, 372] on textarea "**********" at bounding box center [1008, 389] width 244 height 51
type textarea "**********"
click at [842, 419] on html "On2Cook India Pvt. Ltd. Contacts People Marketing Workflows Campaigns Sales Pip…" at bounding box center [784, 363] width 1568 height 726
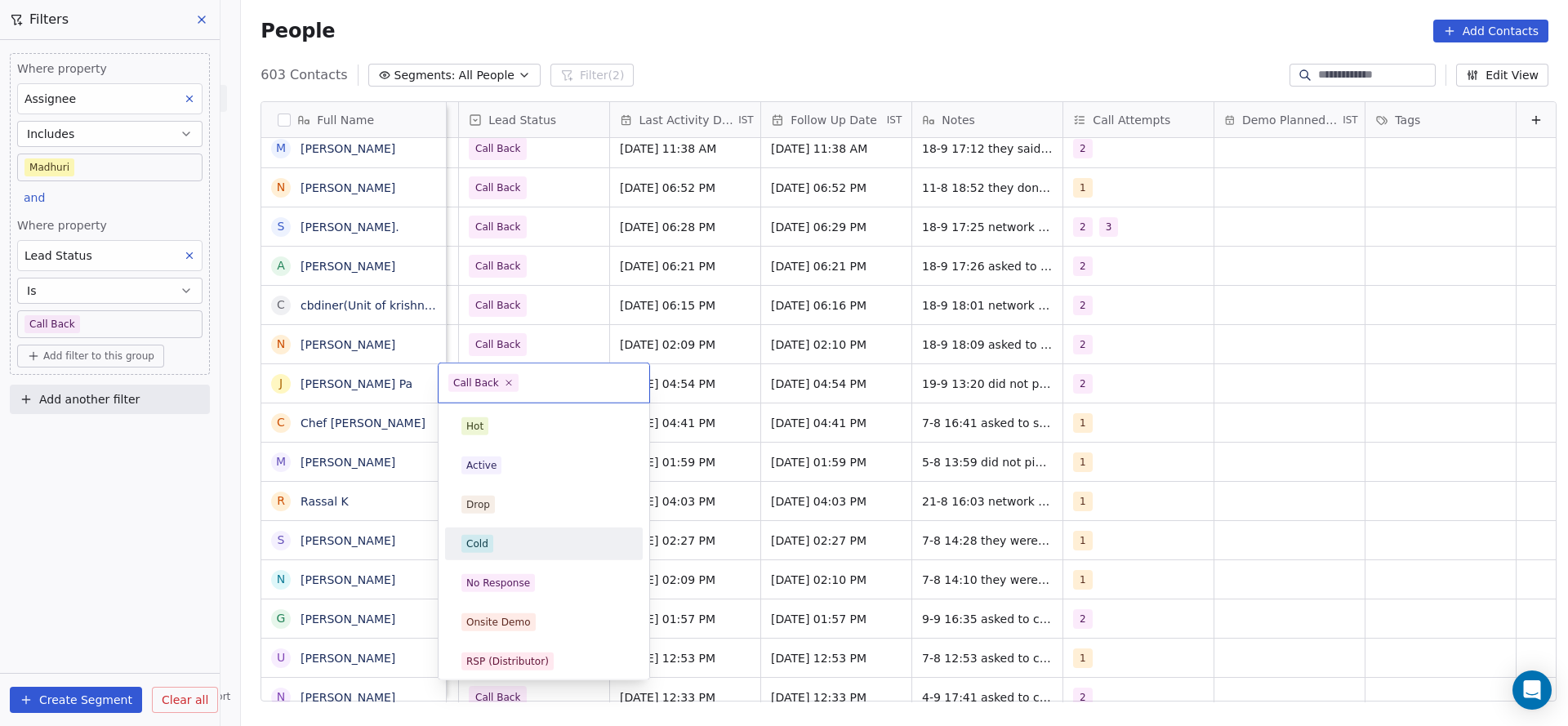
scroll to position [123, 0]
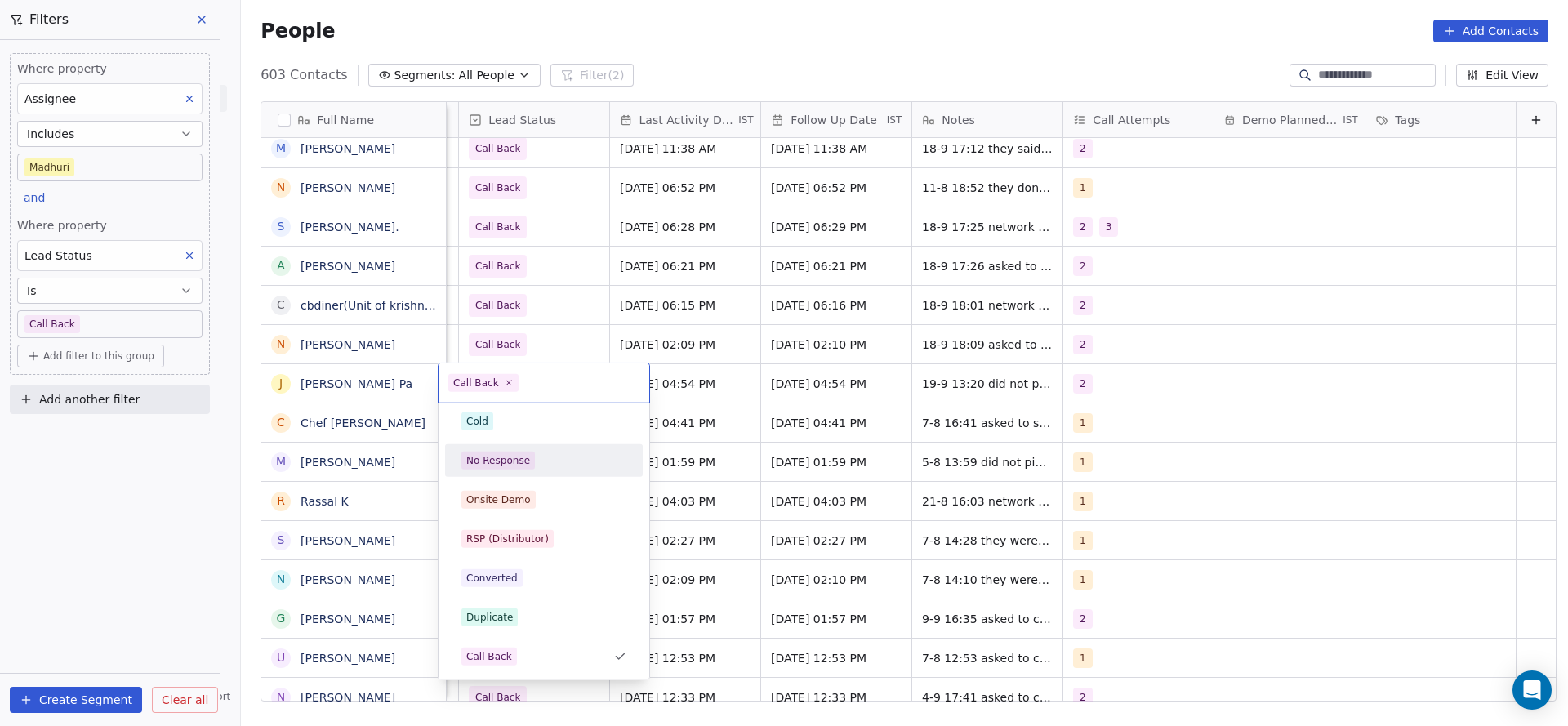
click at [538, 463] on div "No Response" at bounding box center [543, 460] width 165 height 18
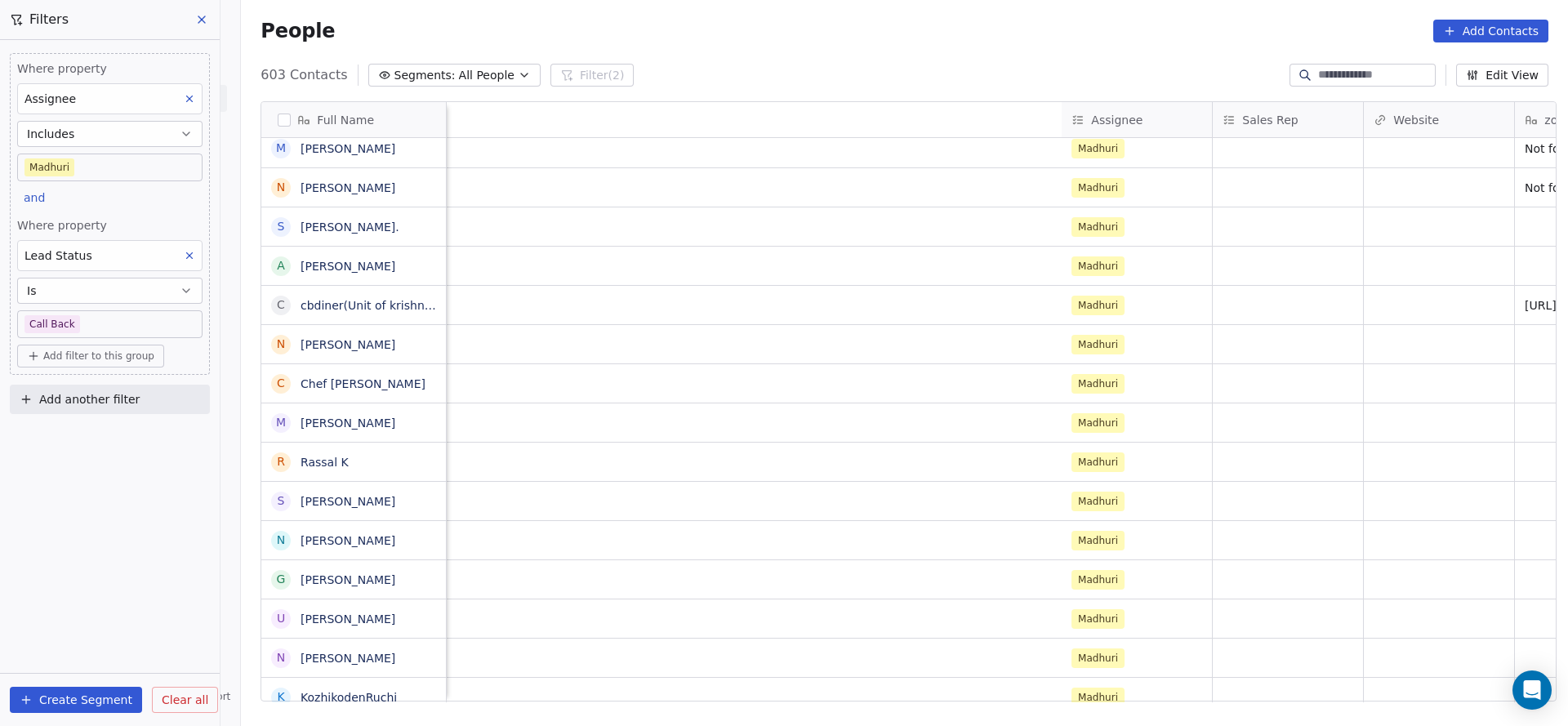
scroll to position [0, 2080]
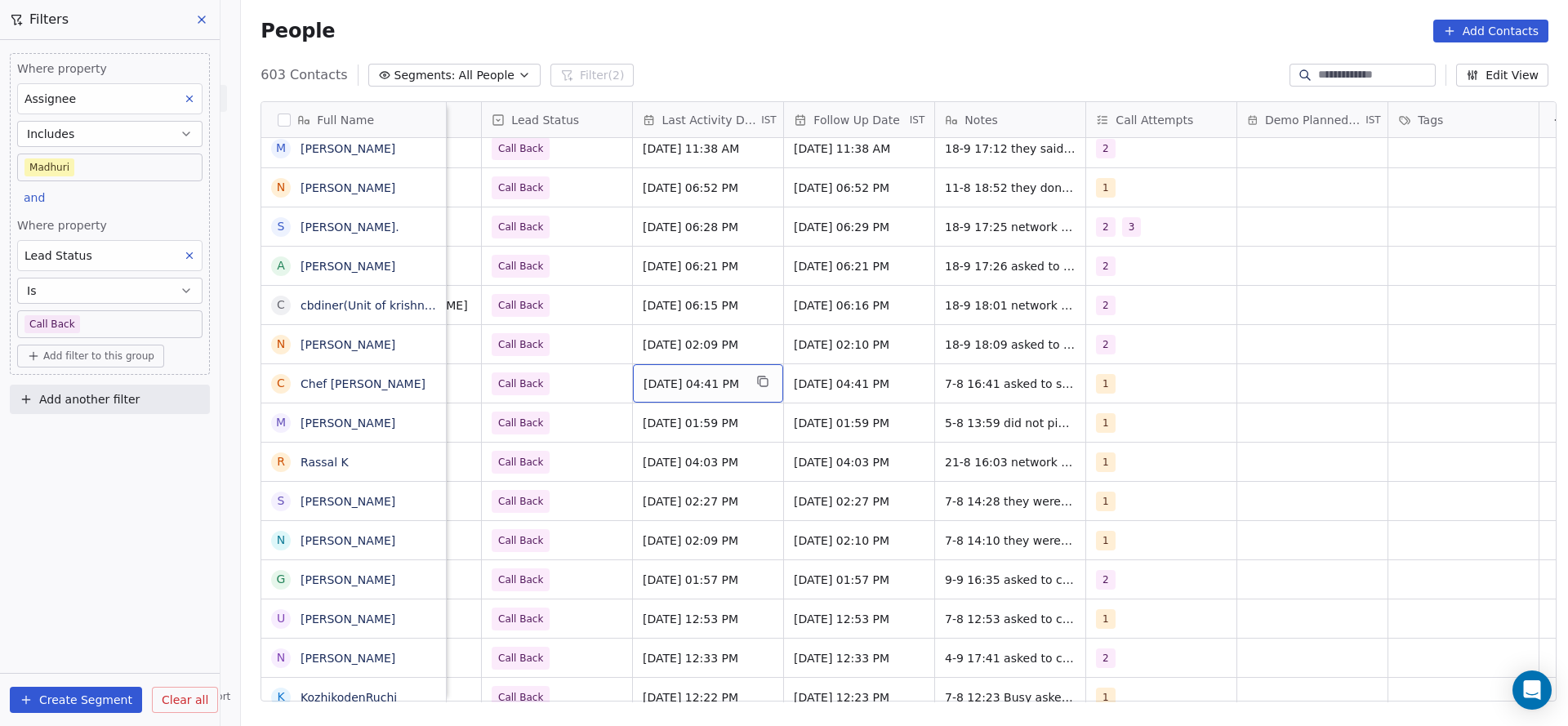
click at [717, 386] on span "[DATE] 04:41 PM" at bounding box center [694, 383] width 100 height 16
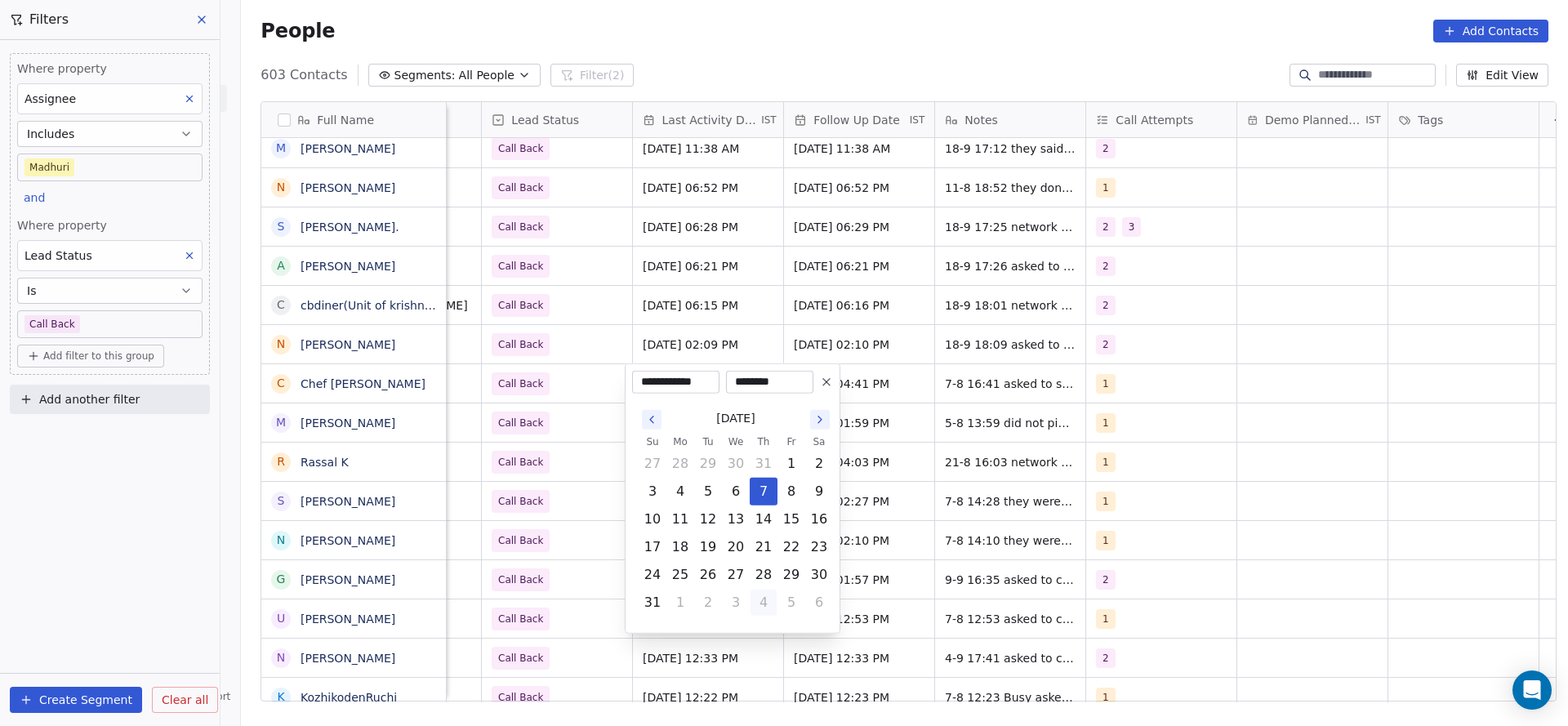
click at [765, 601] on button "4" at bounding box center [764, 603] width 26 height 26
click at [786, 519] on button "19" at bounding box center [791, 519] width 26 height 26
type input "**********"
click at [479, 416] on html "On2Cook India Pvt. Ltd. Contacts People Marketing Workflows Campaigns Sales Pip…" at bounding box center [784, 363] width 1568 height 726
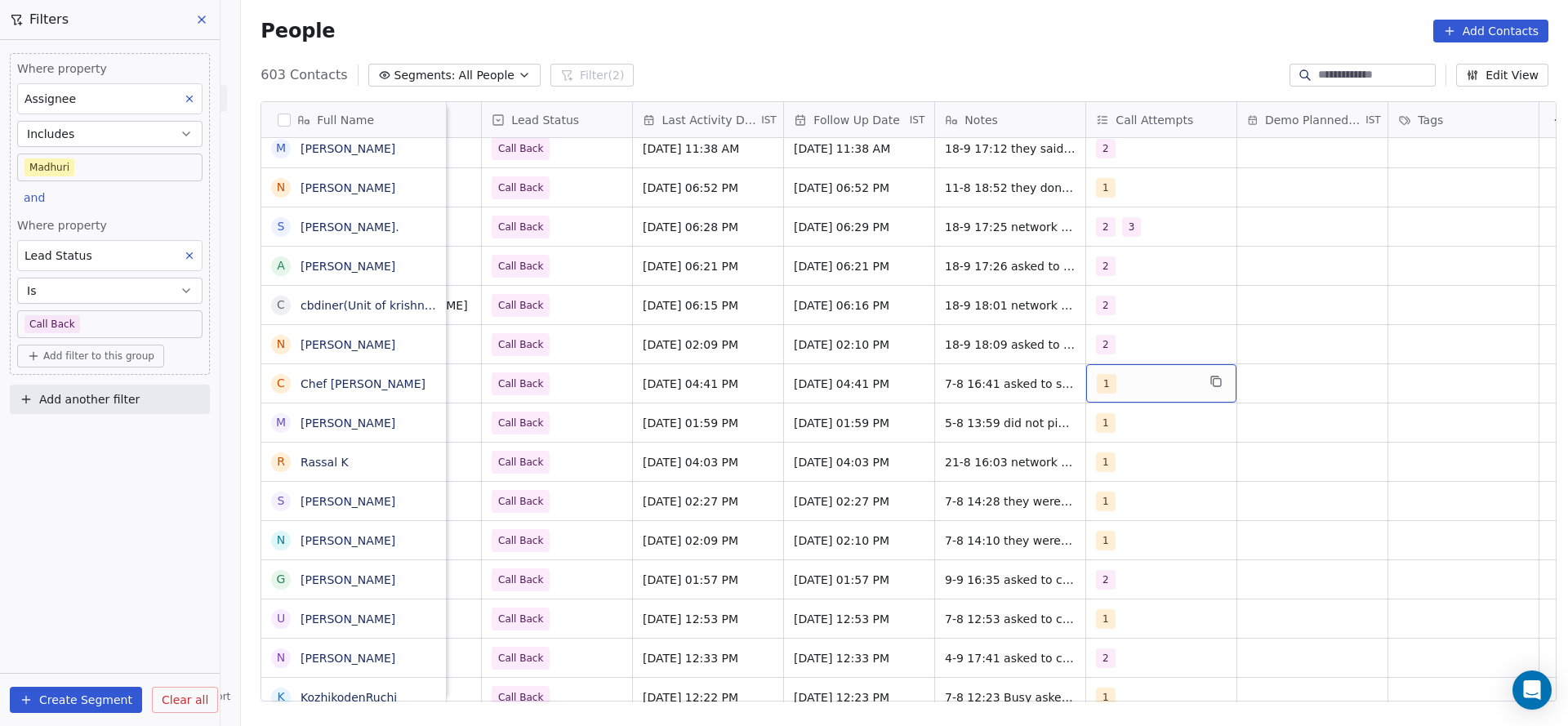
click at [1136, 396] on div "1" at bounding box center [1161, 383] width 151 height 38
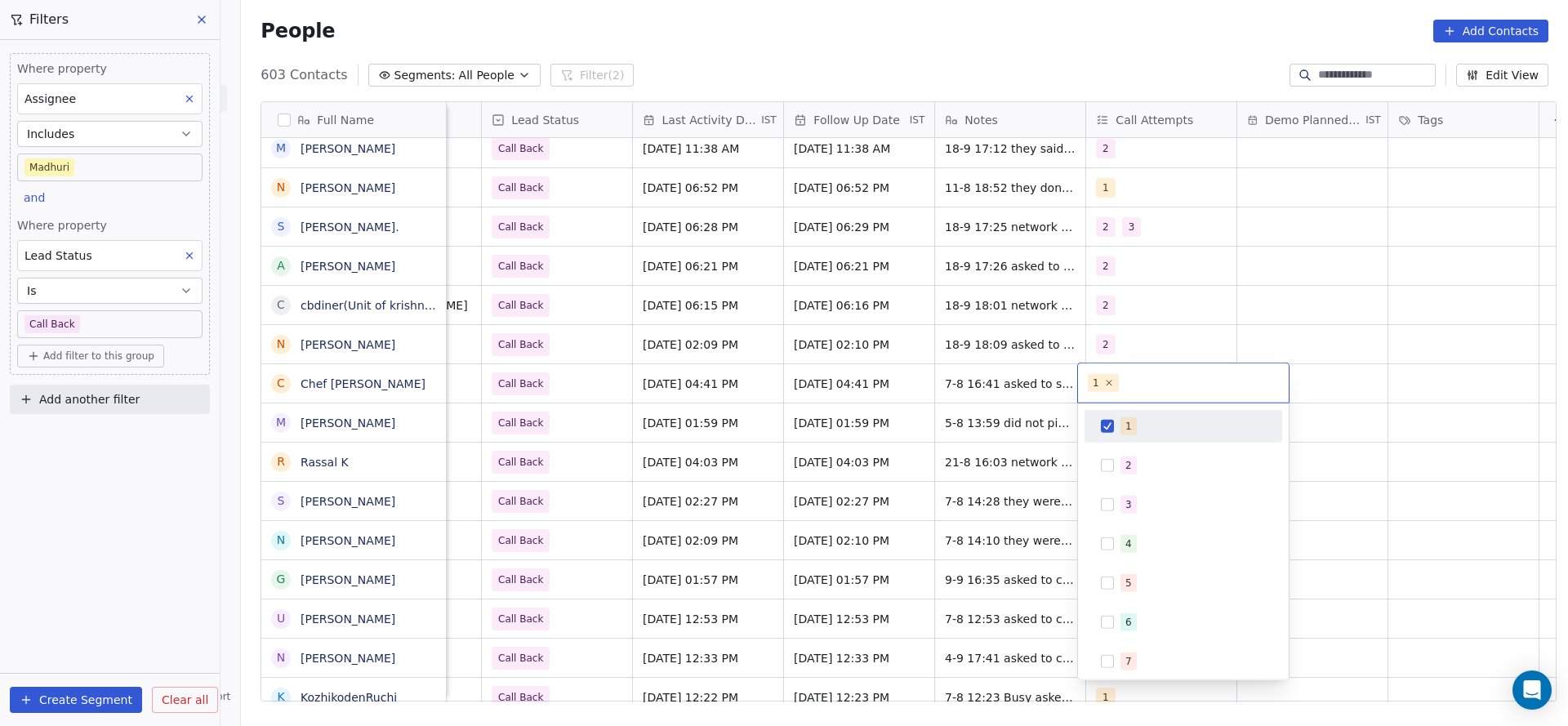
click at [1127, 433] on span "1" at bounding box center [1128, 426] width 16 height 18
click at [1121, 452] on div "2" at bounding box center [1183, 465] width 185 height 26
click at [945, 402] on html "On2Cook India Pvt. Ltd. Contacts People Marketing Workflows Campaigns Sales Pip…" at bounding box center [784, 363] width 1568 height 726
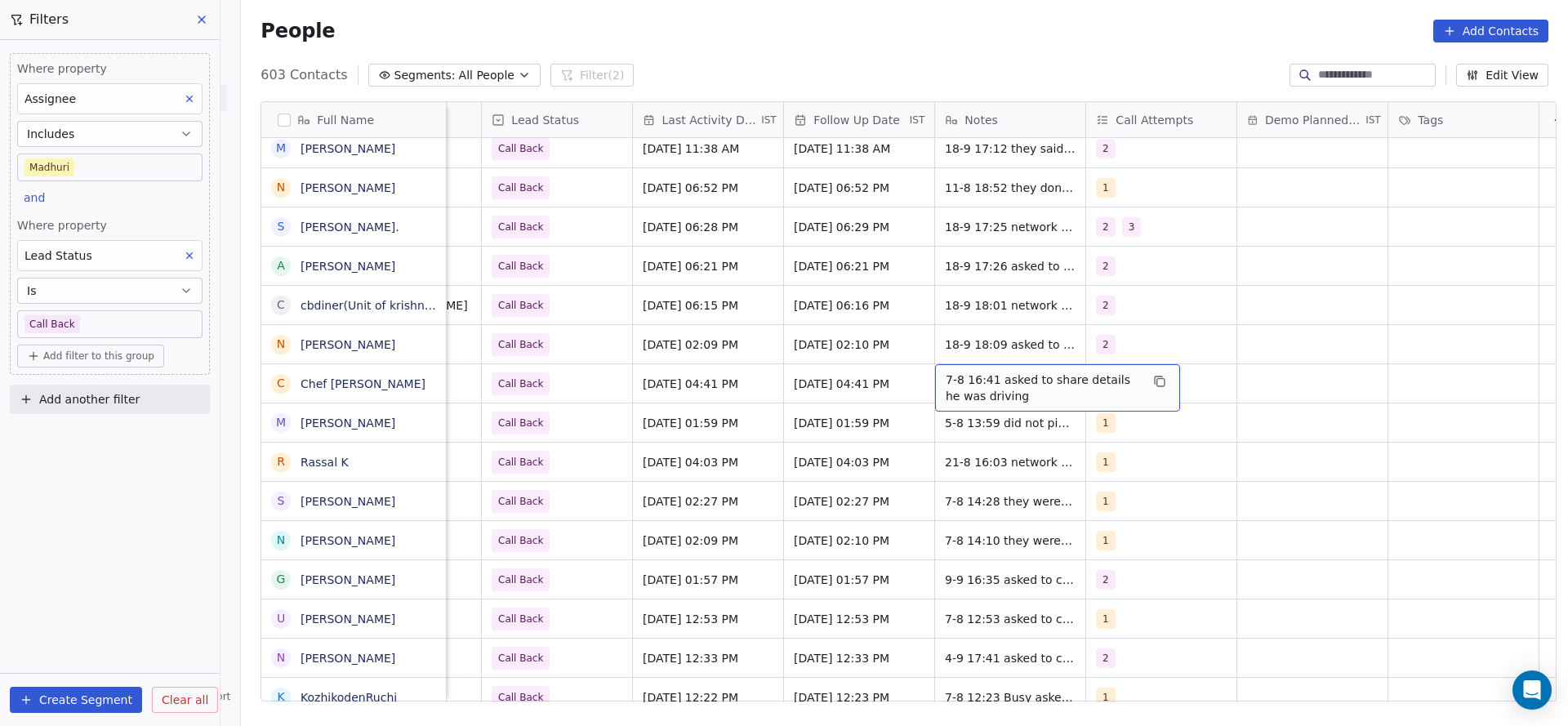
click at [948, 379] on span "7-8 16:41 asked to share details he was driving" at bounding box center [1042, 387] width 195 height 33
click at [931, 377] on textarea "**********" at bounding box center [1049, 389] width 244 height 51
type textarea "**********"
click at [597, 426] on html "On2Cook India Pvt. Ltd. Contacts People Marketing Workflows Campaigns Sales Pip…" at bounding box center [784, 363] width 1568 height 726
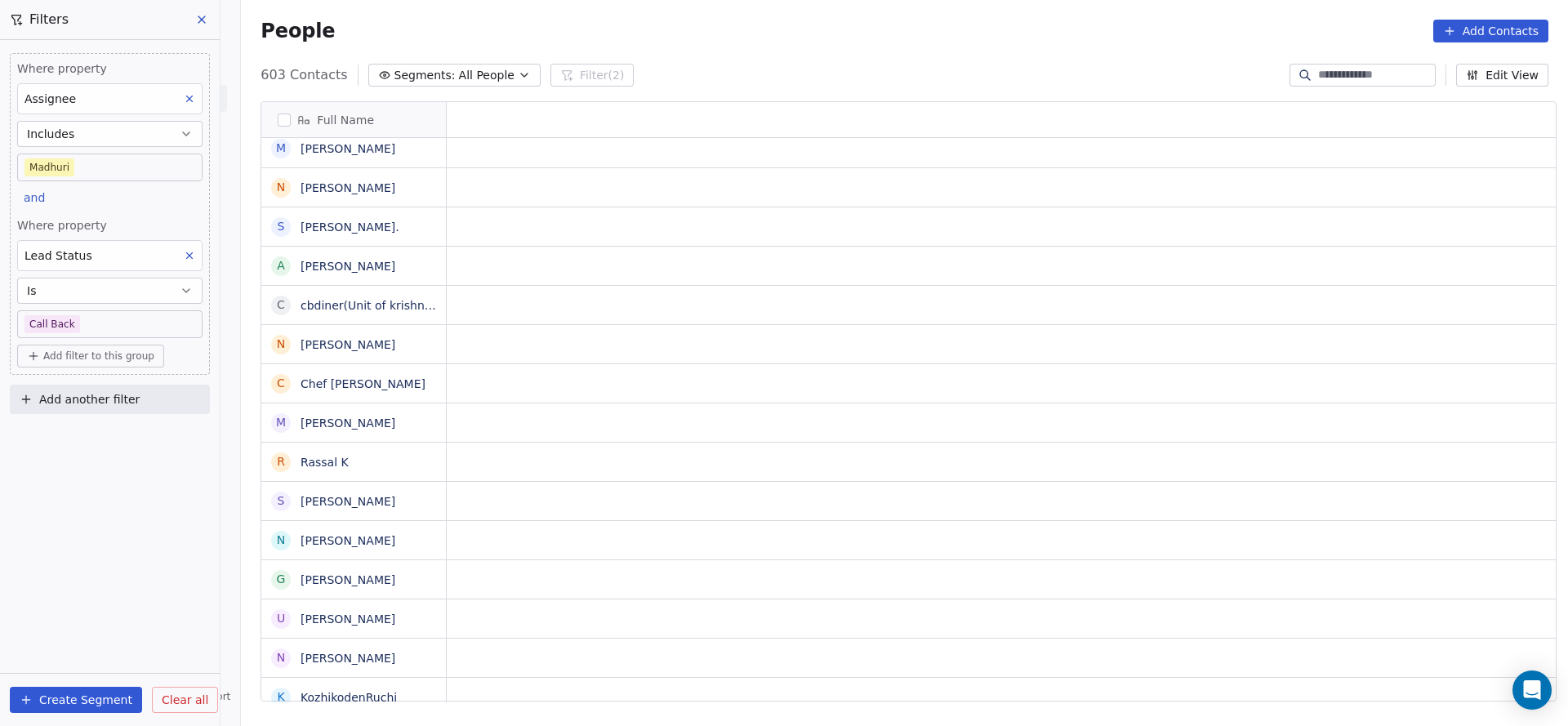
scroll to position [0, 0]
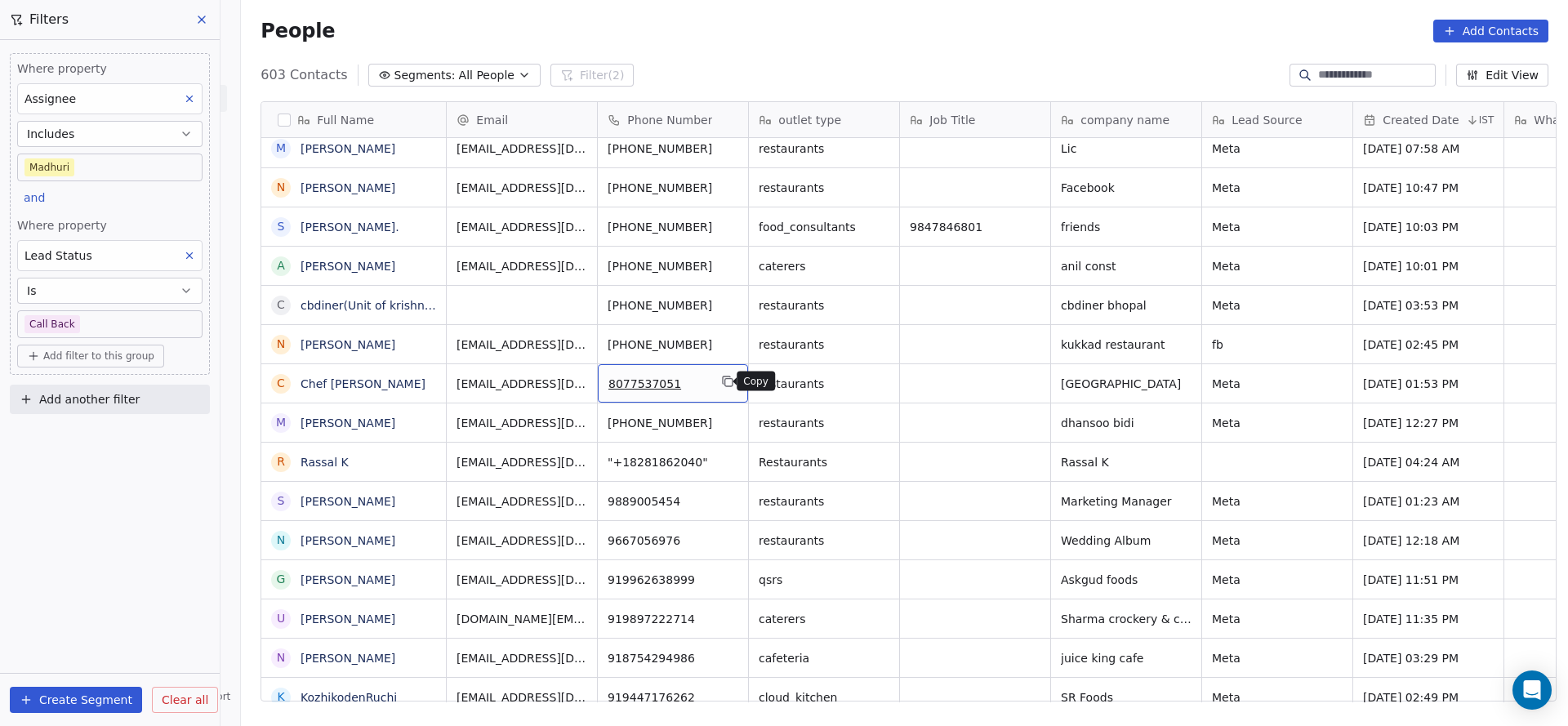
click at [727, 383] on button "grid" at bounding box center [728, 381] width 20 height 20
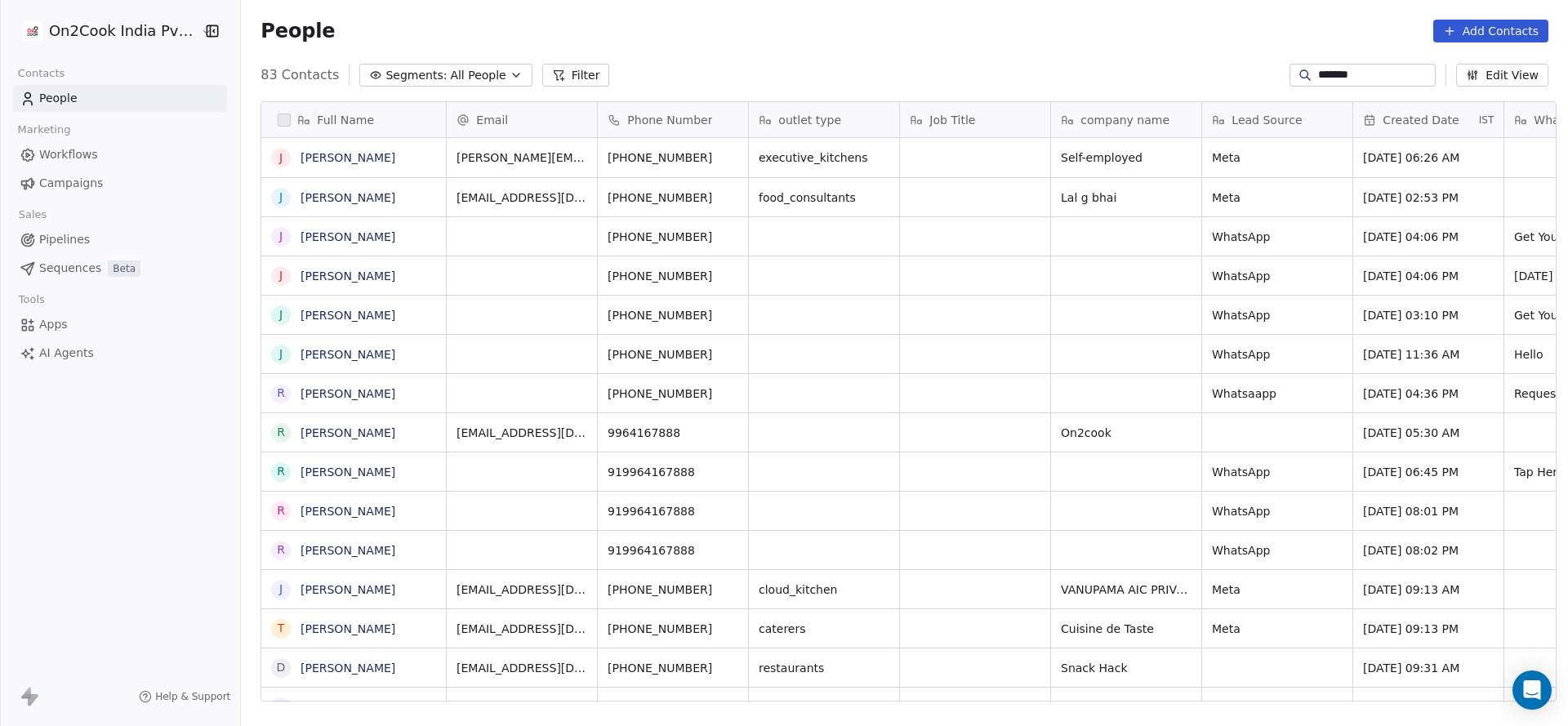
scroll to position [620, 1315]
type input "*******"
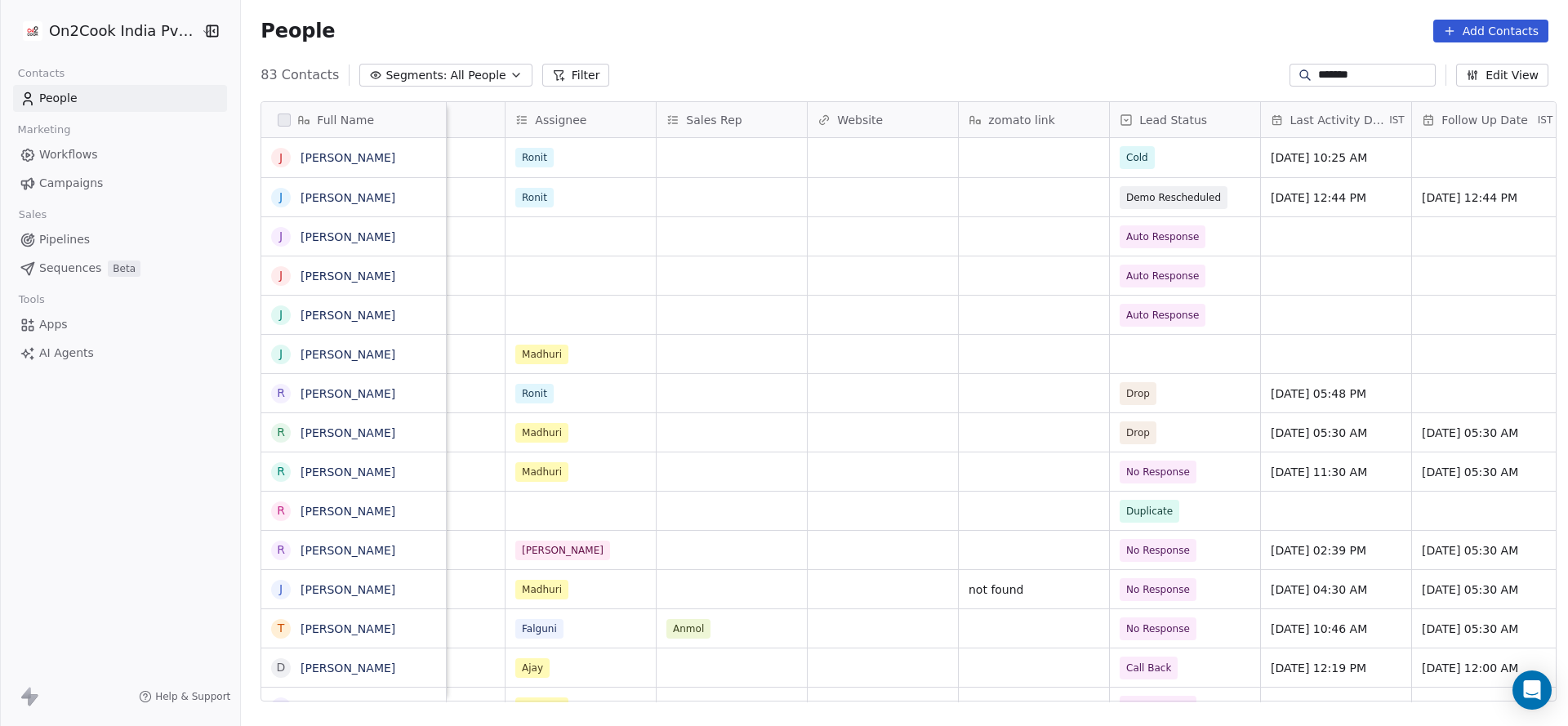
scroll to position [0, 1803]
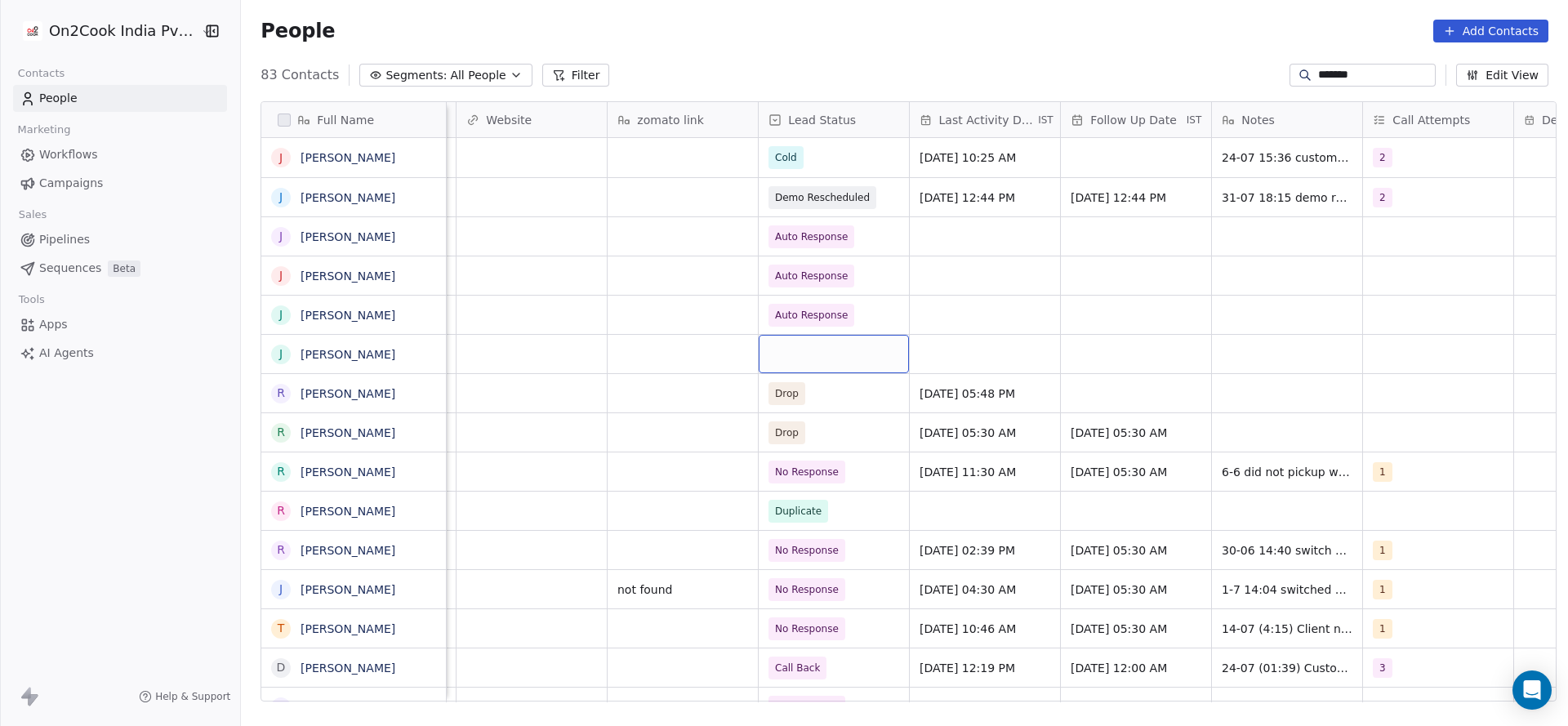
click at [845, 362] on div "grid" at bounding box center [833, 354] width 151 height 38
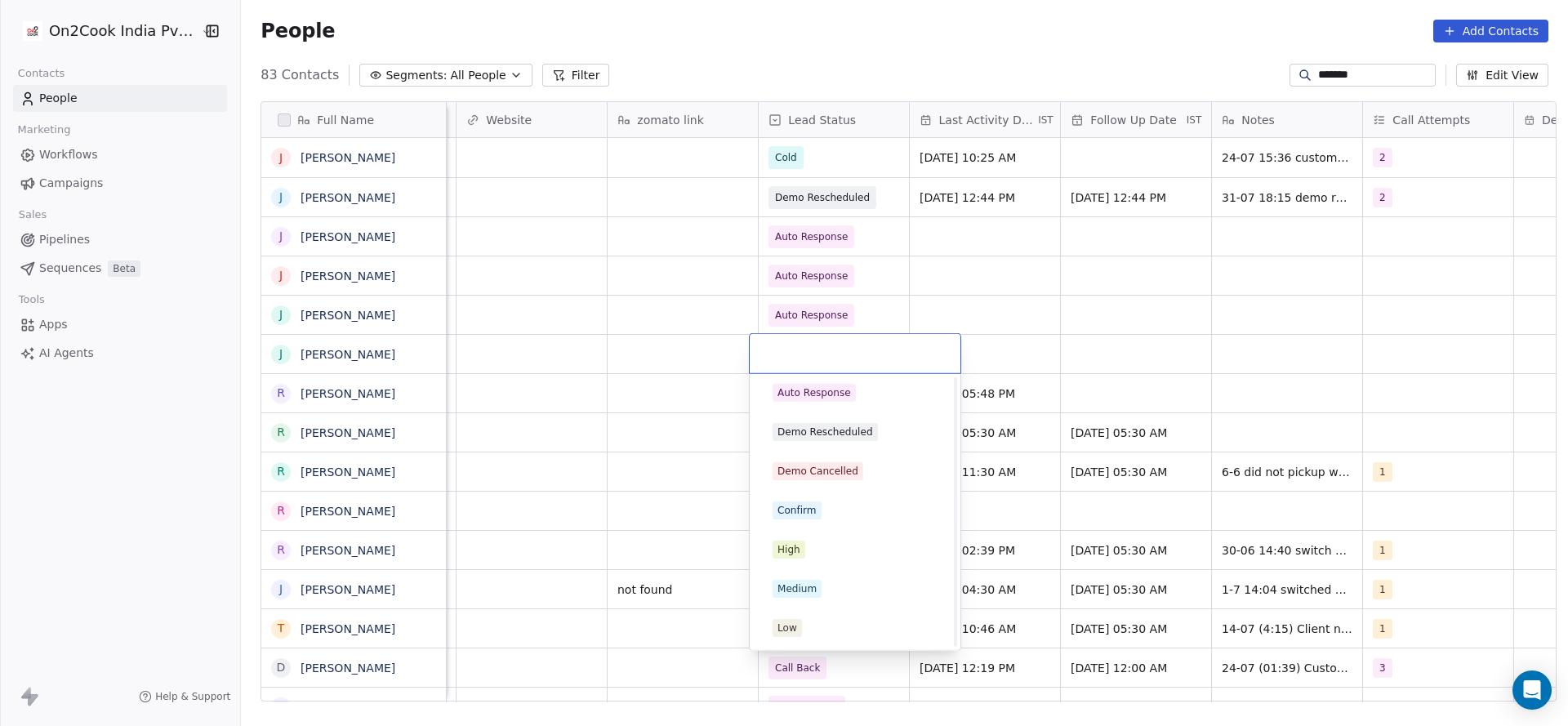
scroll to position [0, 0]
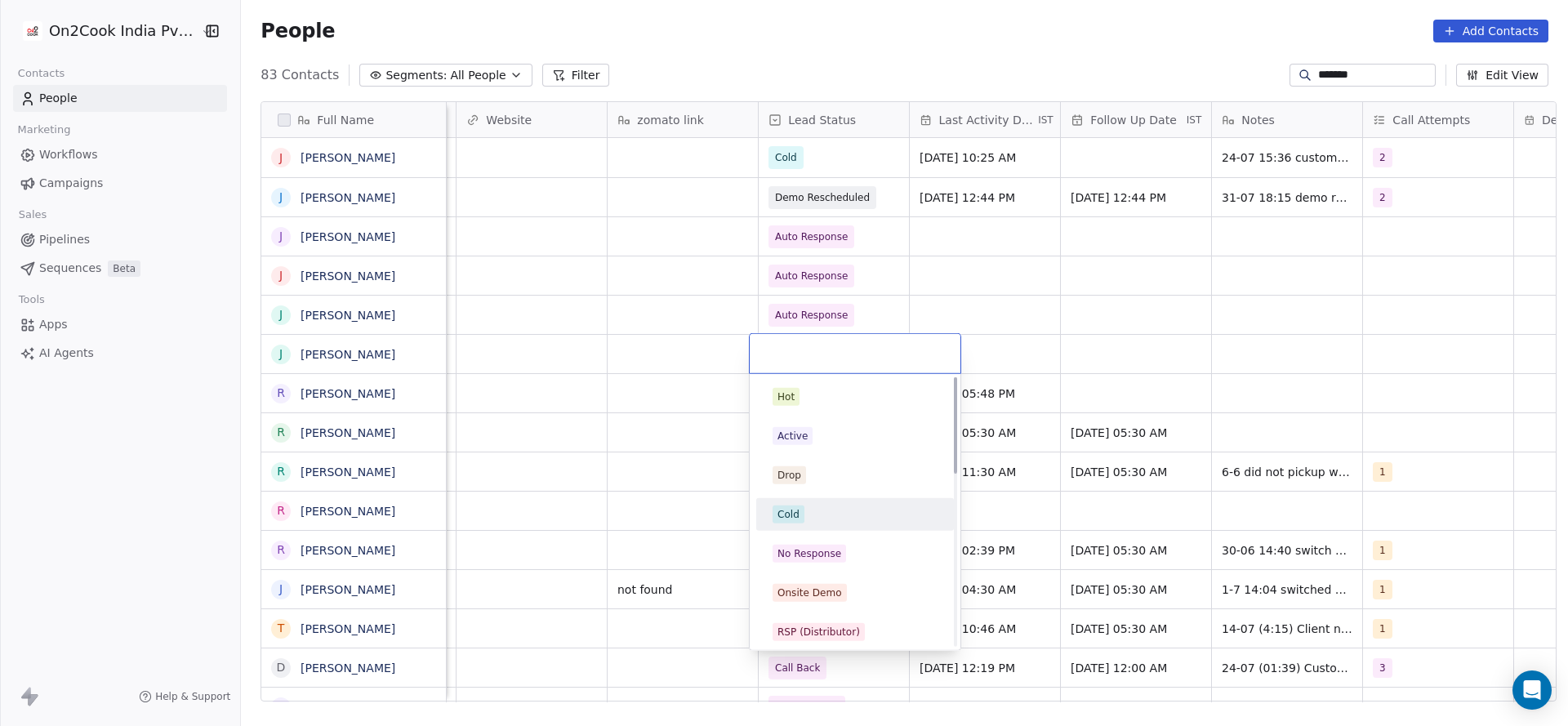
click at [823, 508] on div "Cold" at bounding box center [854, 514] width 165 height 18
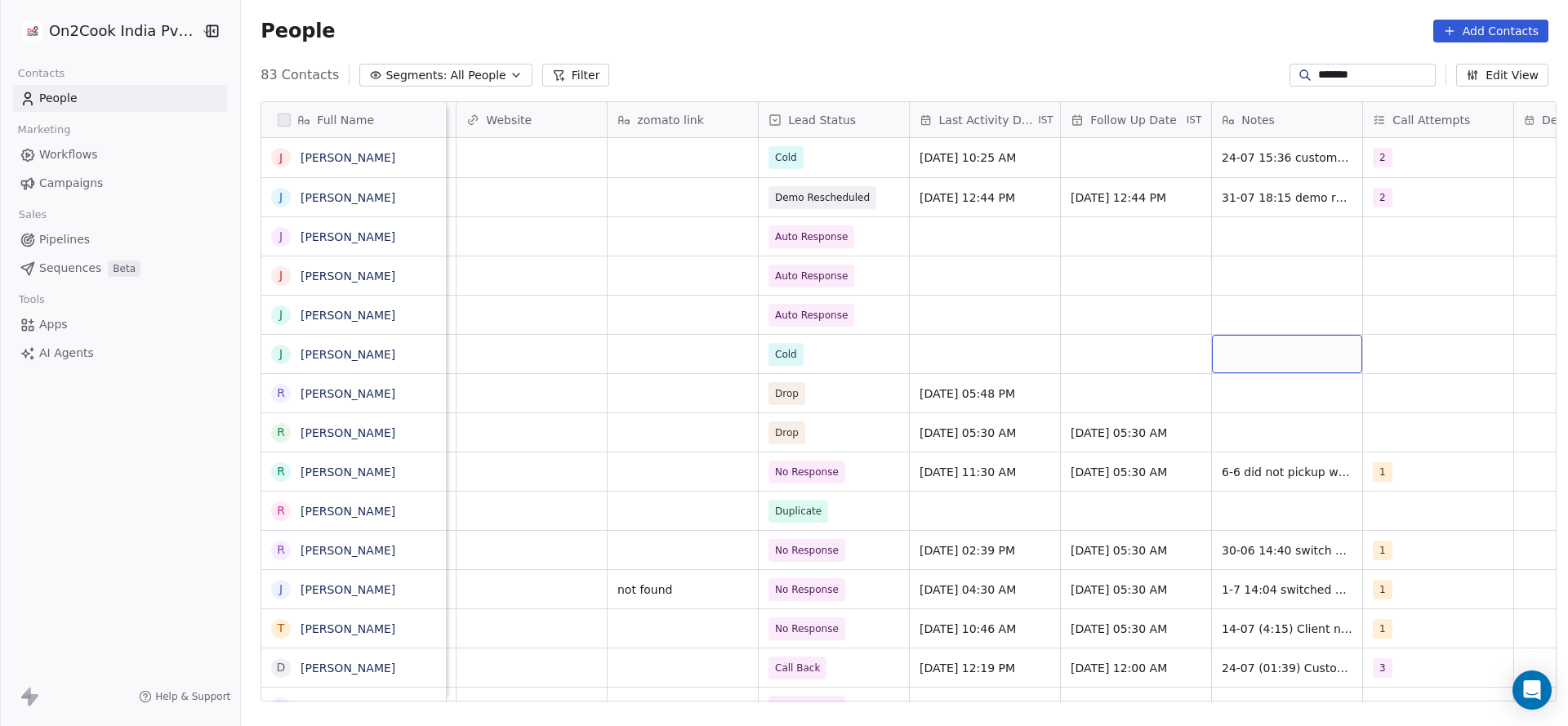
click at [1215, 351] on div "grid" at bounding box center [1287, 354] width 151 height 38
type textarea "*********"
click at [1093, 421] on html "On2Cook India Pvt. Ltd. Contacts People Marketing Workflows Campaigns Sales Pip…" at bounding box center [784, 363] width 1568 height 726
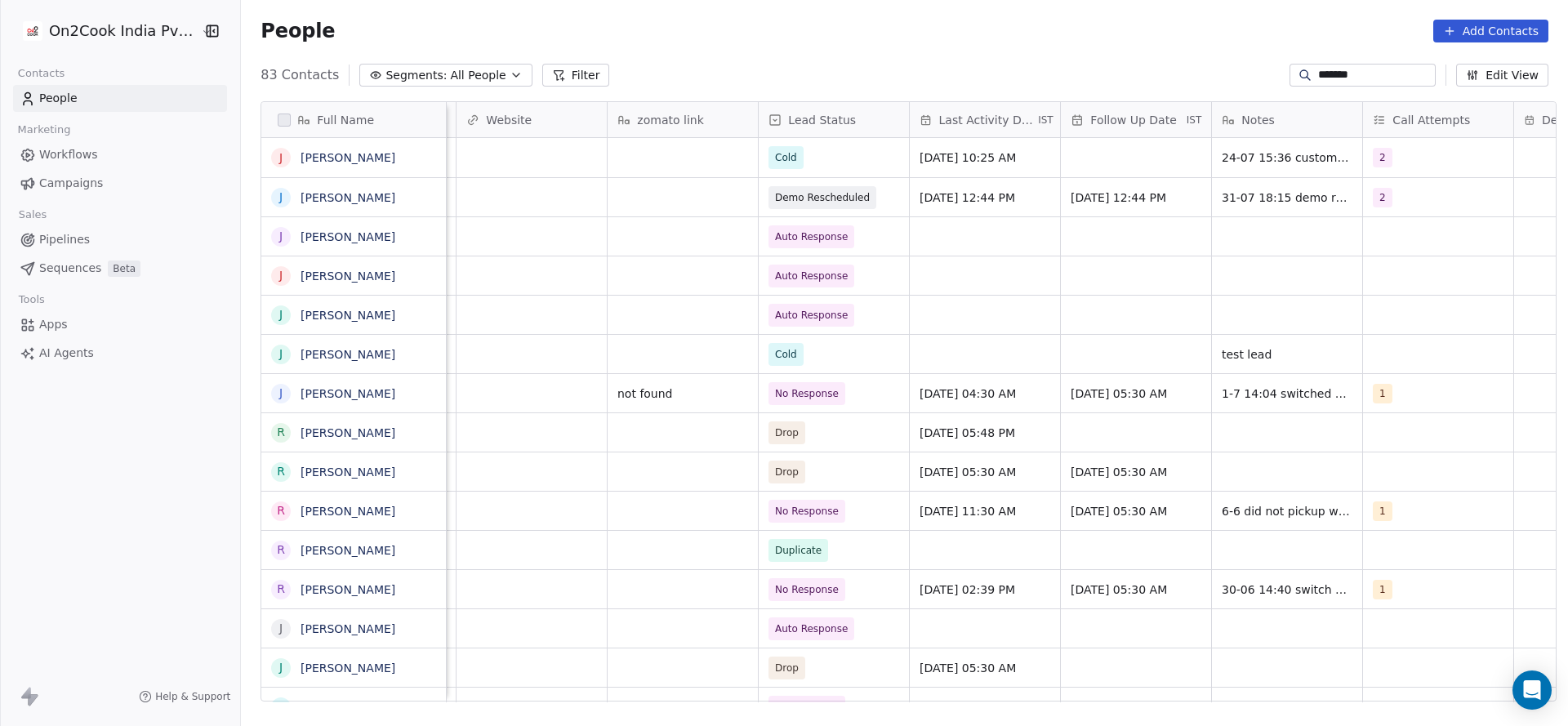
click at [1351, 81] on input "*******" at bounding box center [1374, 75] width 115 height 16
click at [1353, 77] on input "*******" at bounding box center [1374, 75] width 115 height 16
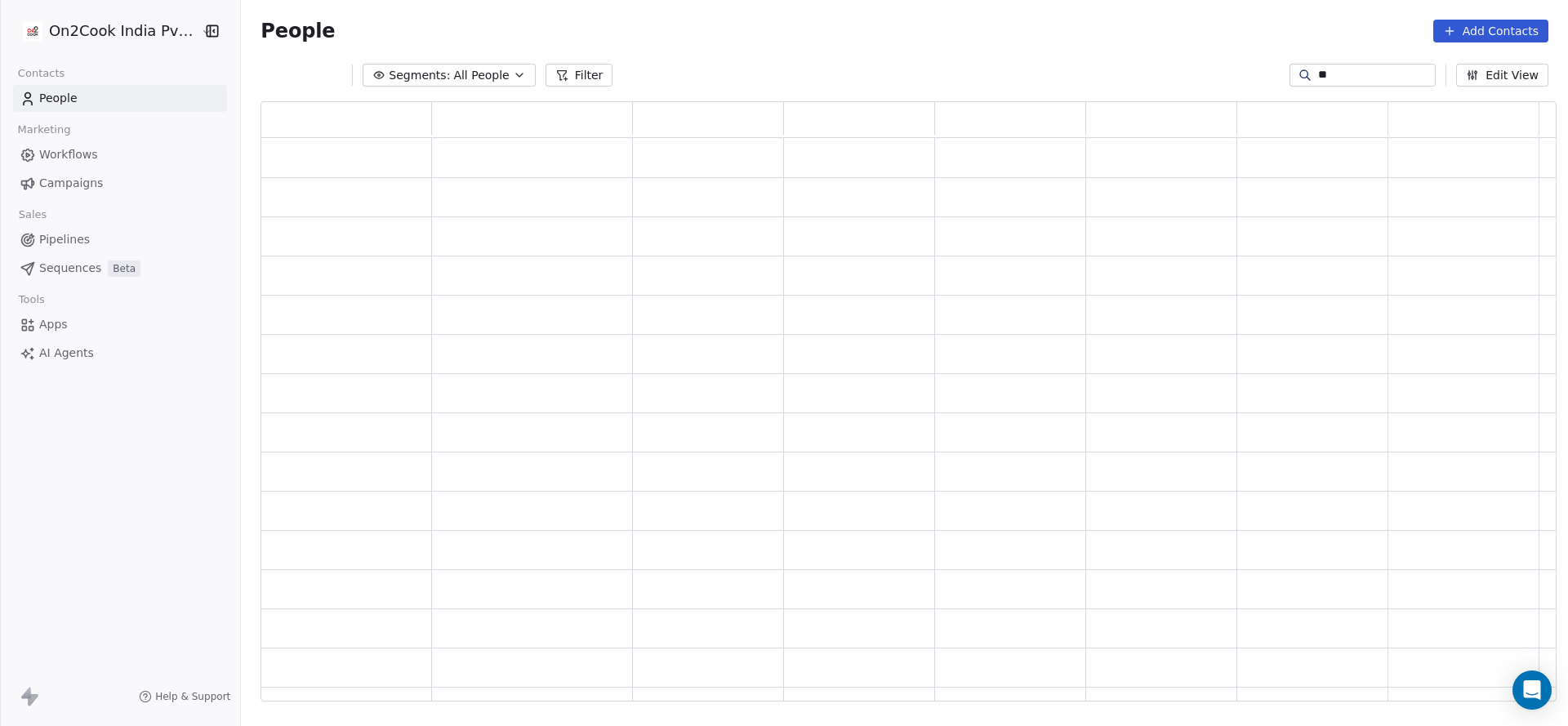
type input "*"
paste input "******"
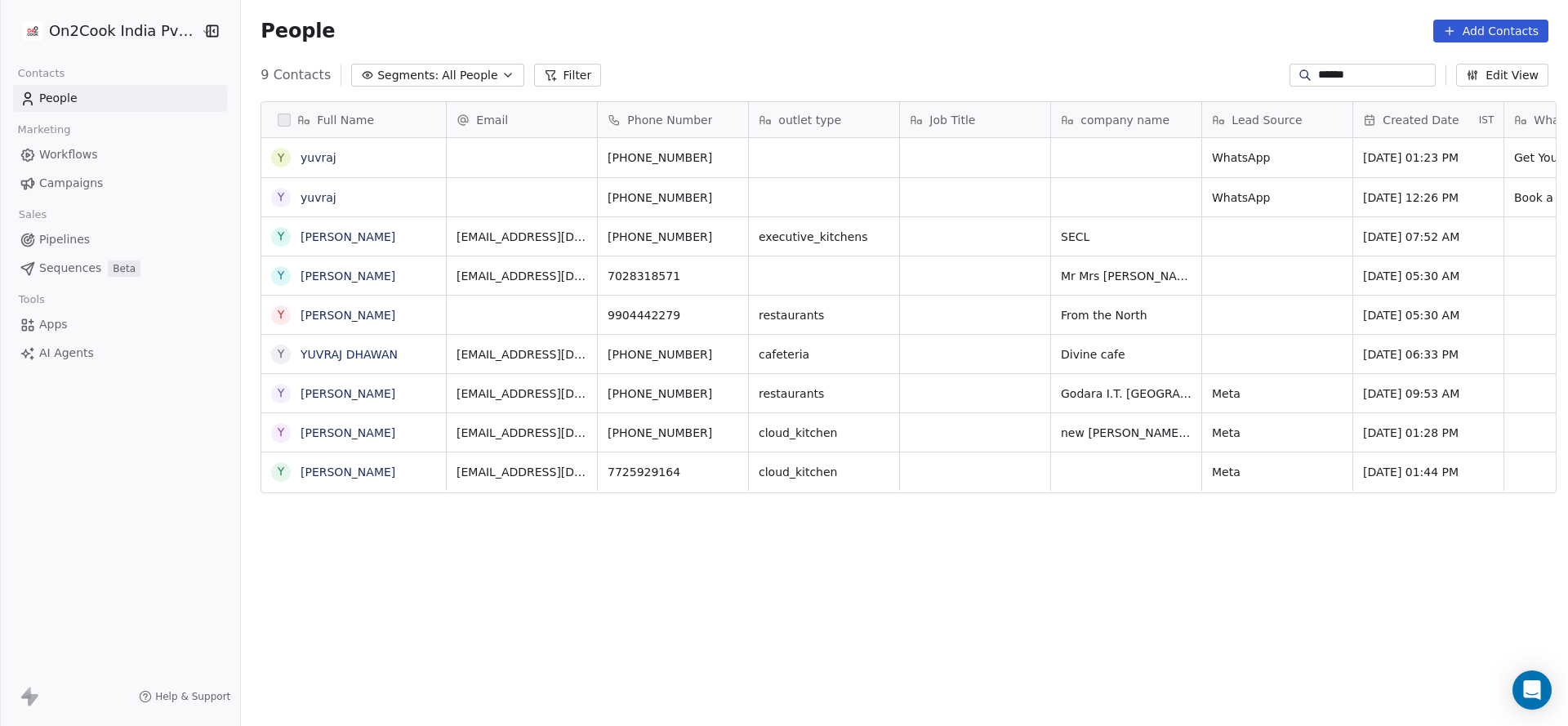
scroll to position [620, 1315]
type input "******"
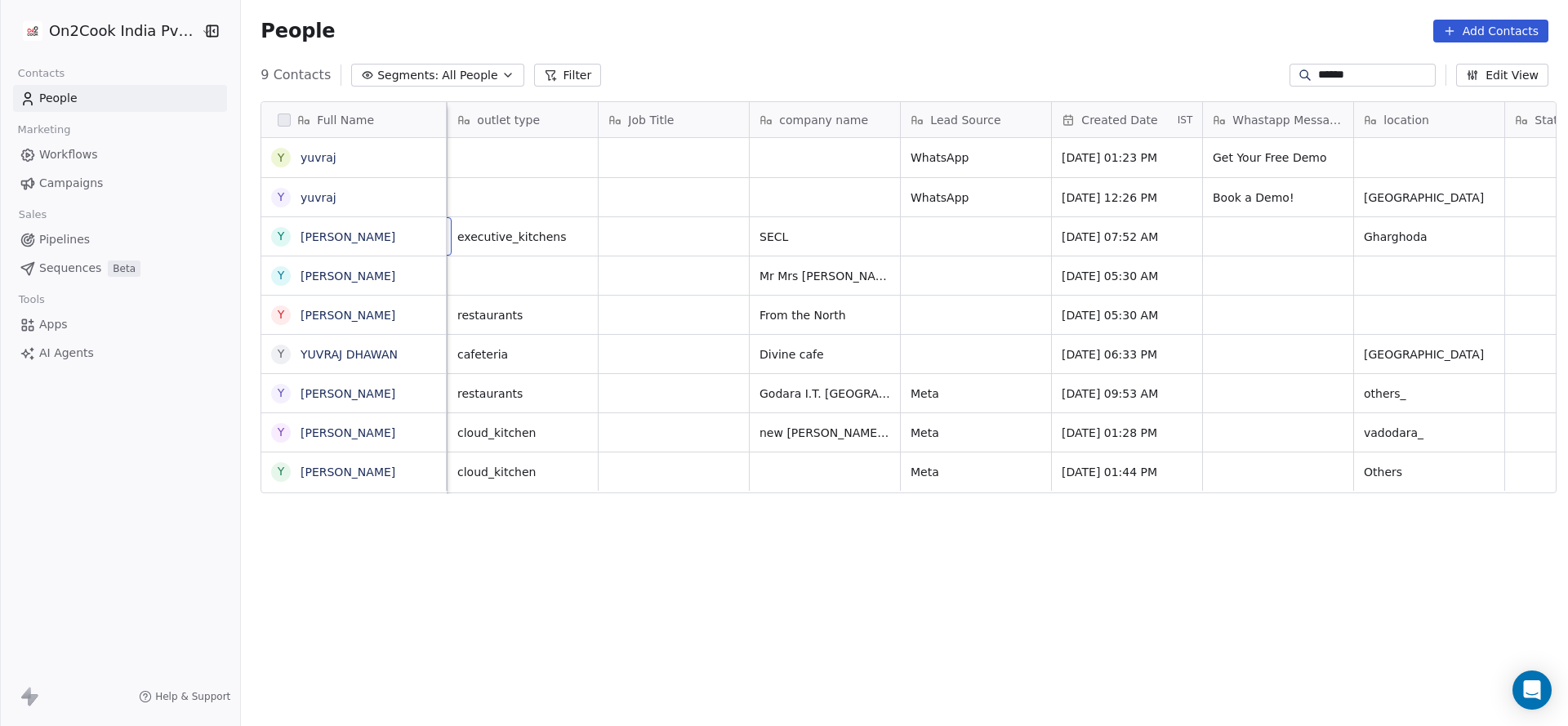
scroll to position [0, 151]
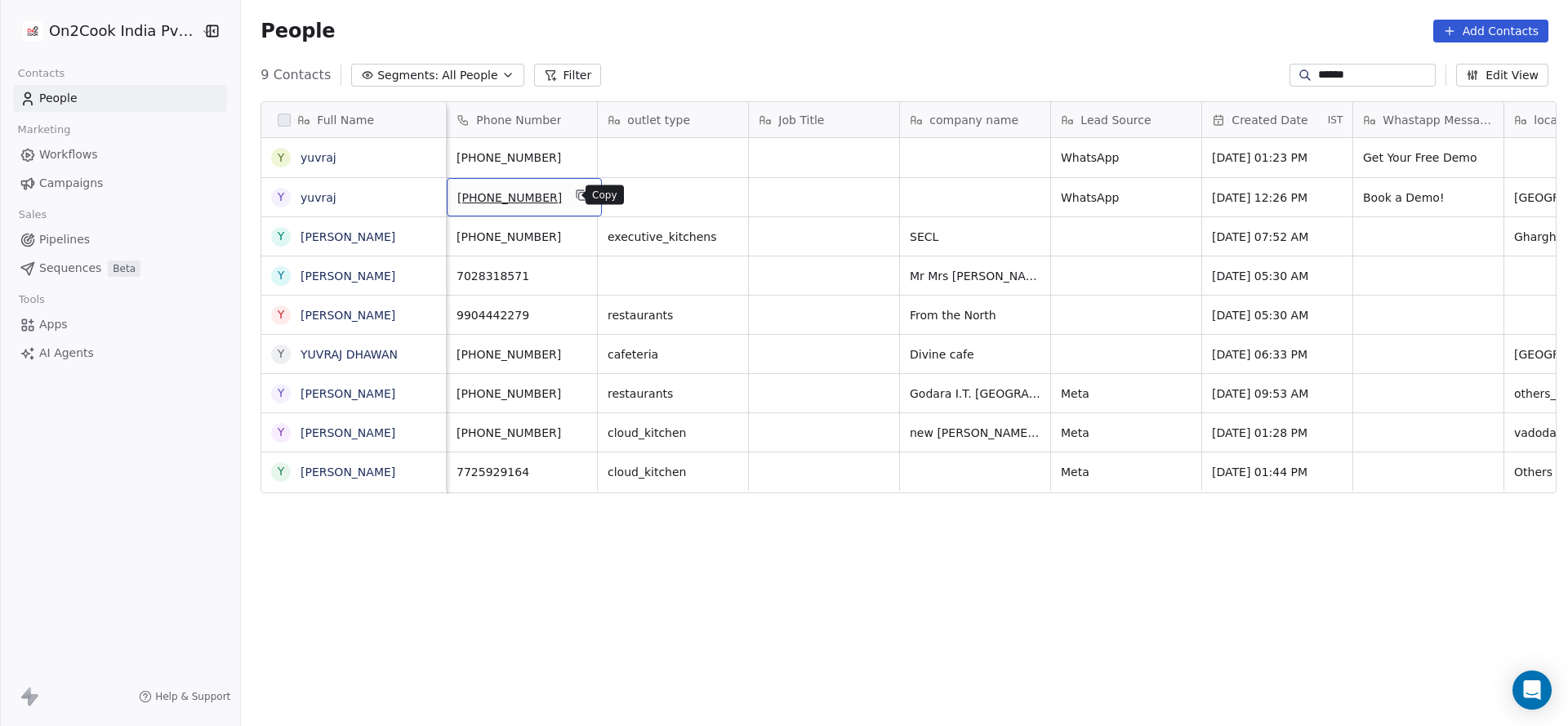
click at [576, 196] on icon "grid" at bounding box center [582, 195] width 13 height 13
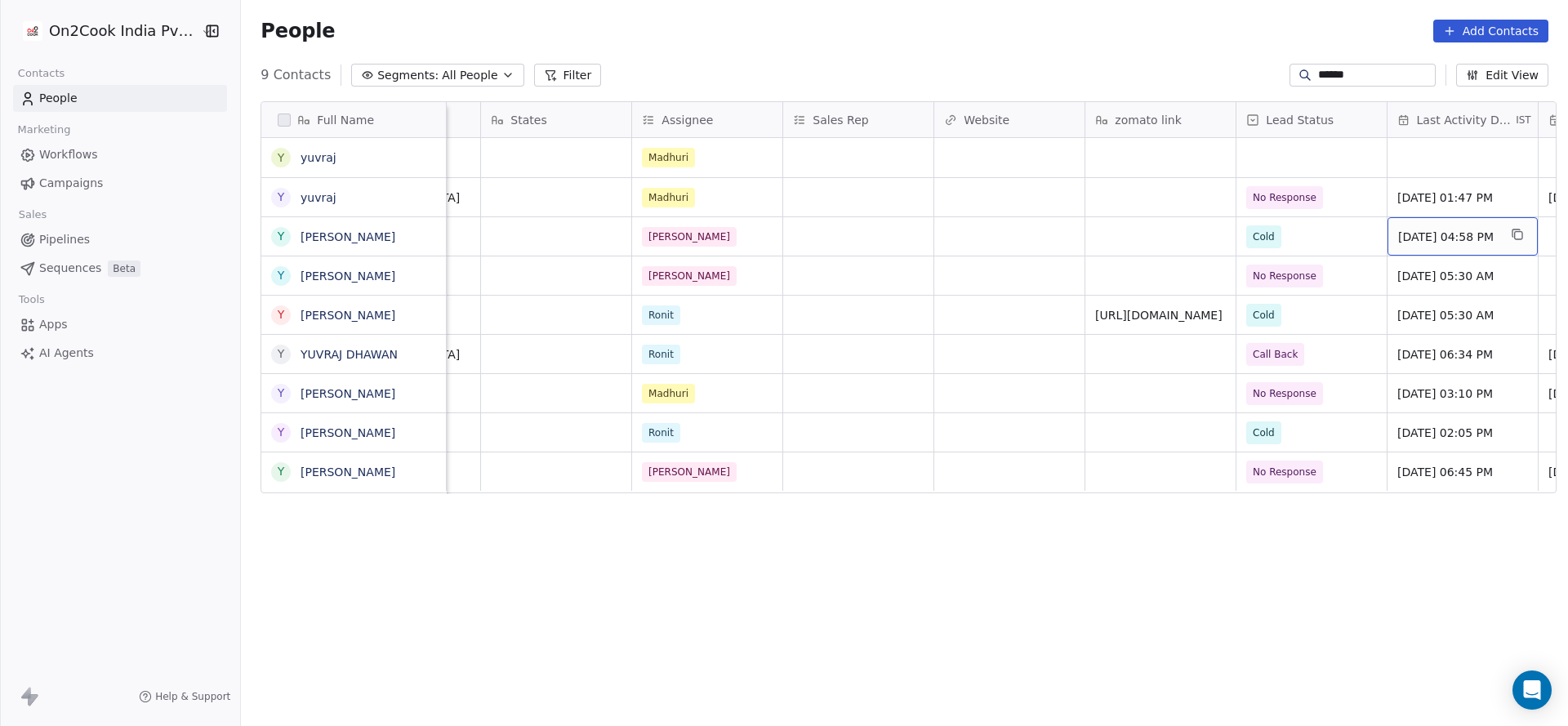
scroll to position [0, 1477]
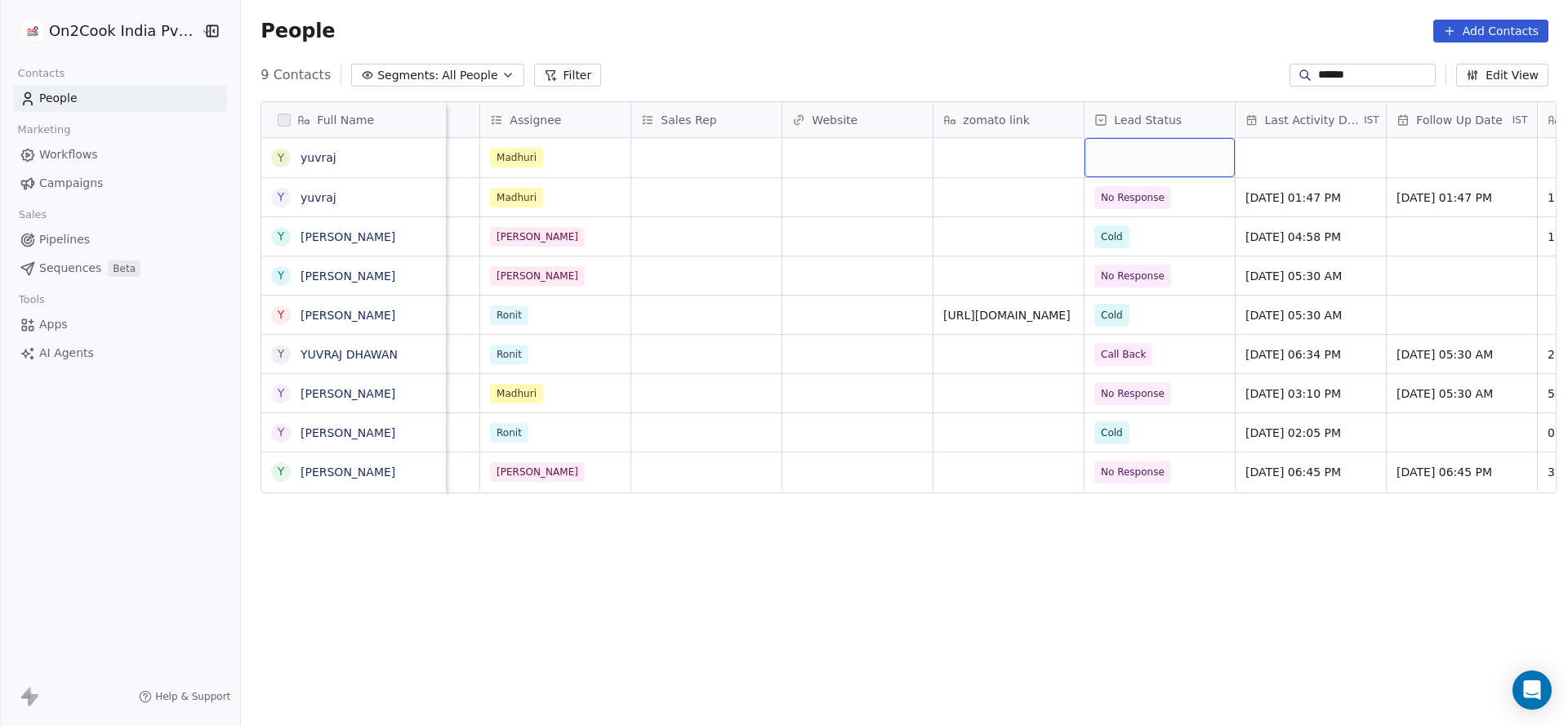
click at [1137, 160] on div "grid" at bounding box center [1159, 157] width 151 height 39
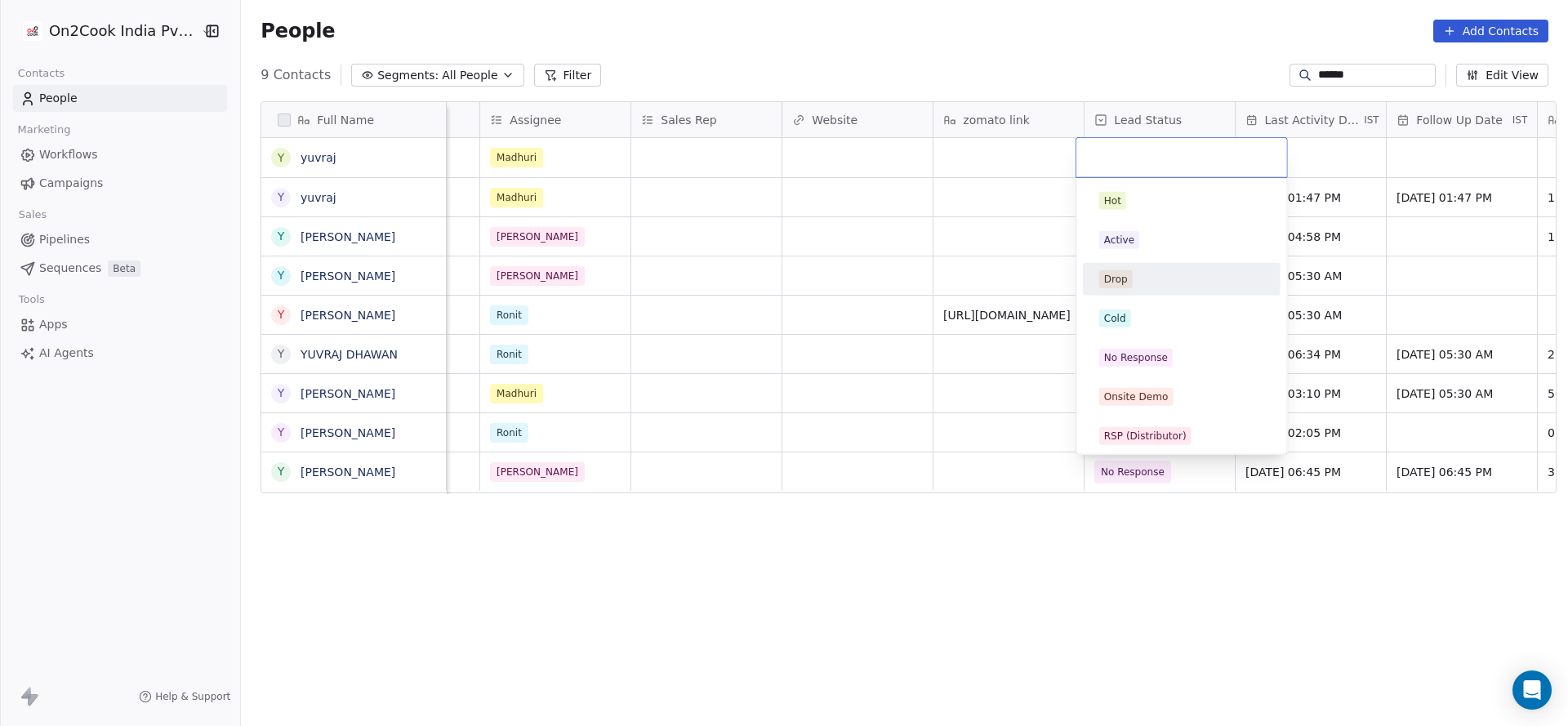
scroll to position [123, 0]
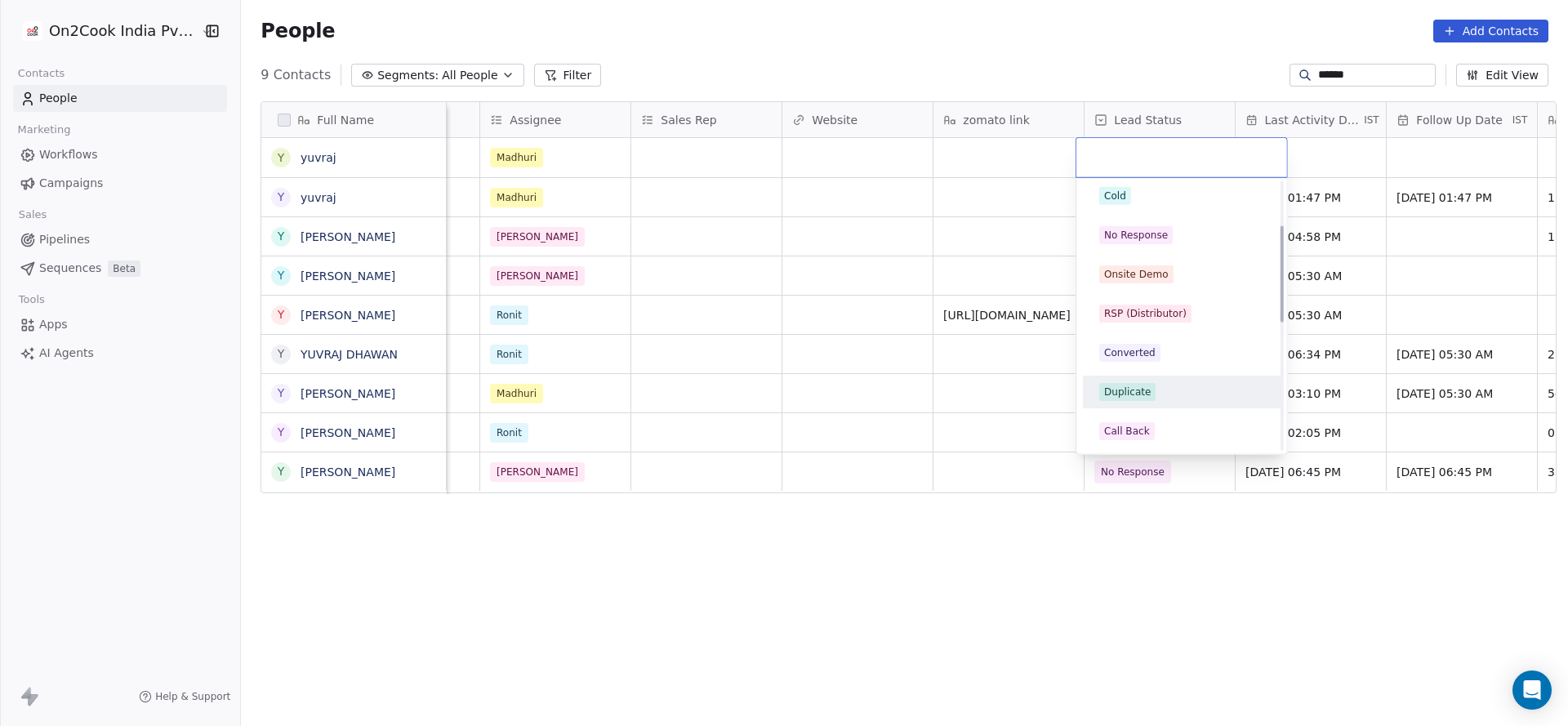
click at [1151, 384] on span "Duplicate" at bounding box center [1127, 392] width 56 height 18
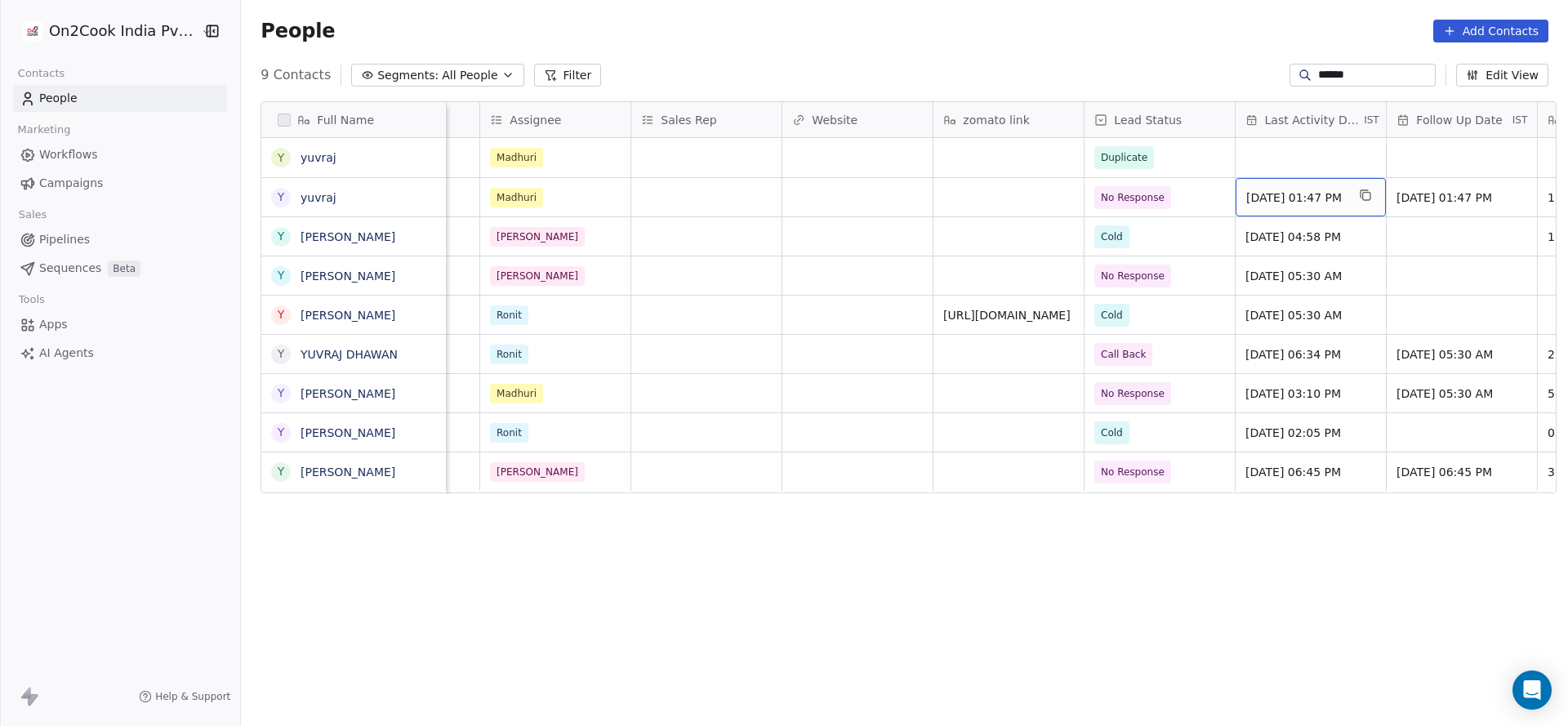
click at [1301, 196] on span "Sep 15, 2025 01:47 PM" at bounding box center [1296, 198] width 100 height 16
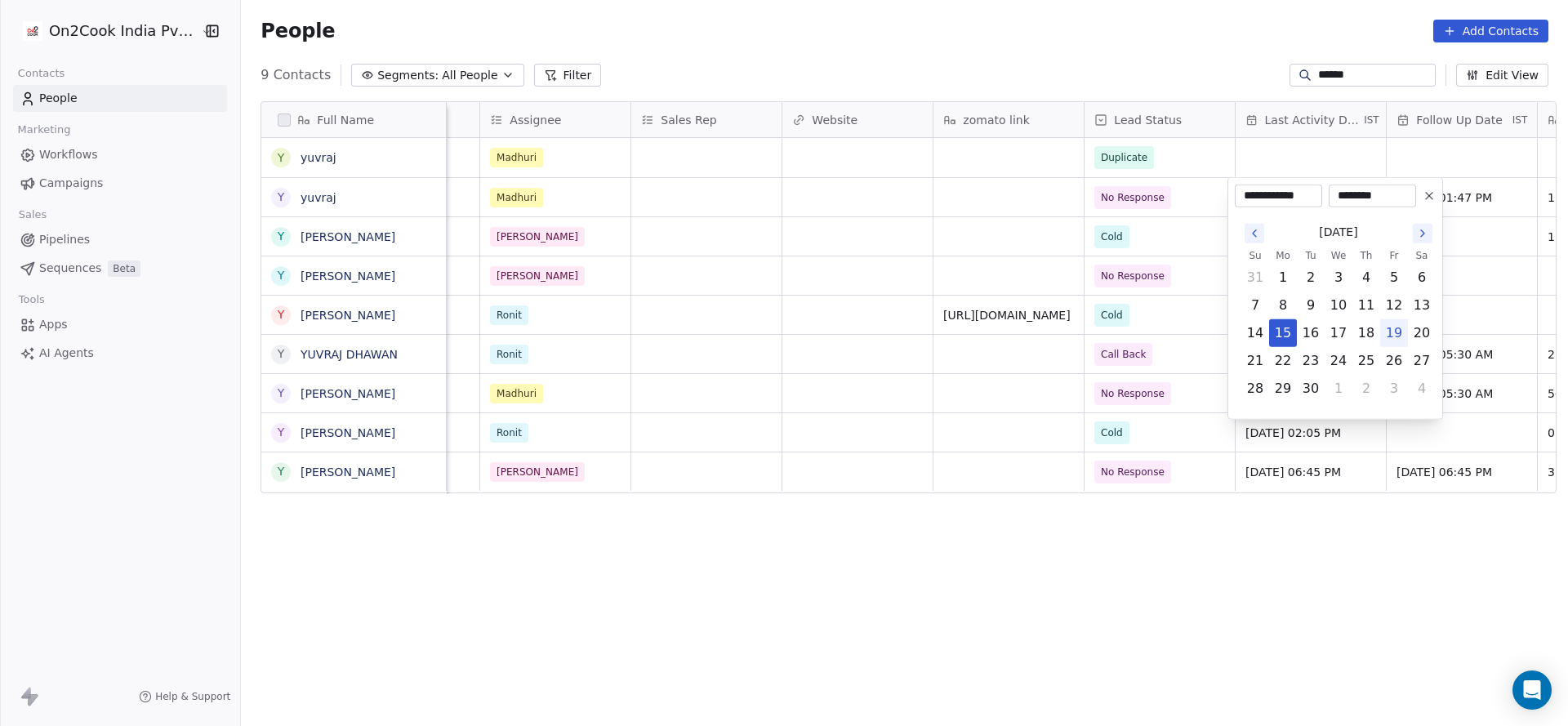
drag, startPoint x: 1398, startPoint y: 324, endPoint x: 780, endPoint y: 327, distance: 618.0
click at [1399, 324] on button "19" at bounding box center [1393, 334] width 26 height 26
type input "**********"
click at [550, 302] on html "On2Cook India Pvt. Ltd. Contacts People Marketing Workflows Campaigns Sales Pip…" at bounding box center [784, 363] width 1568 height 726
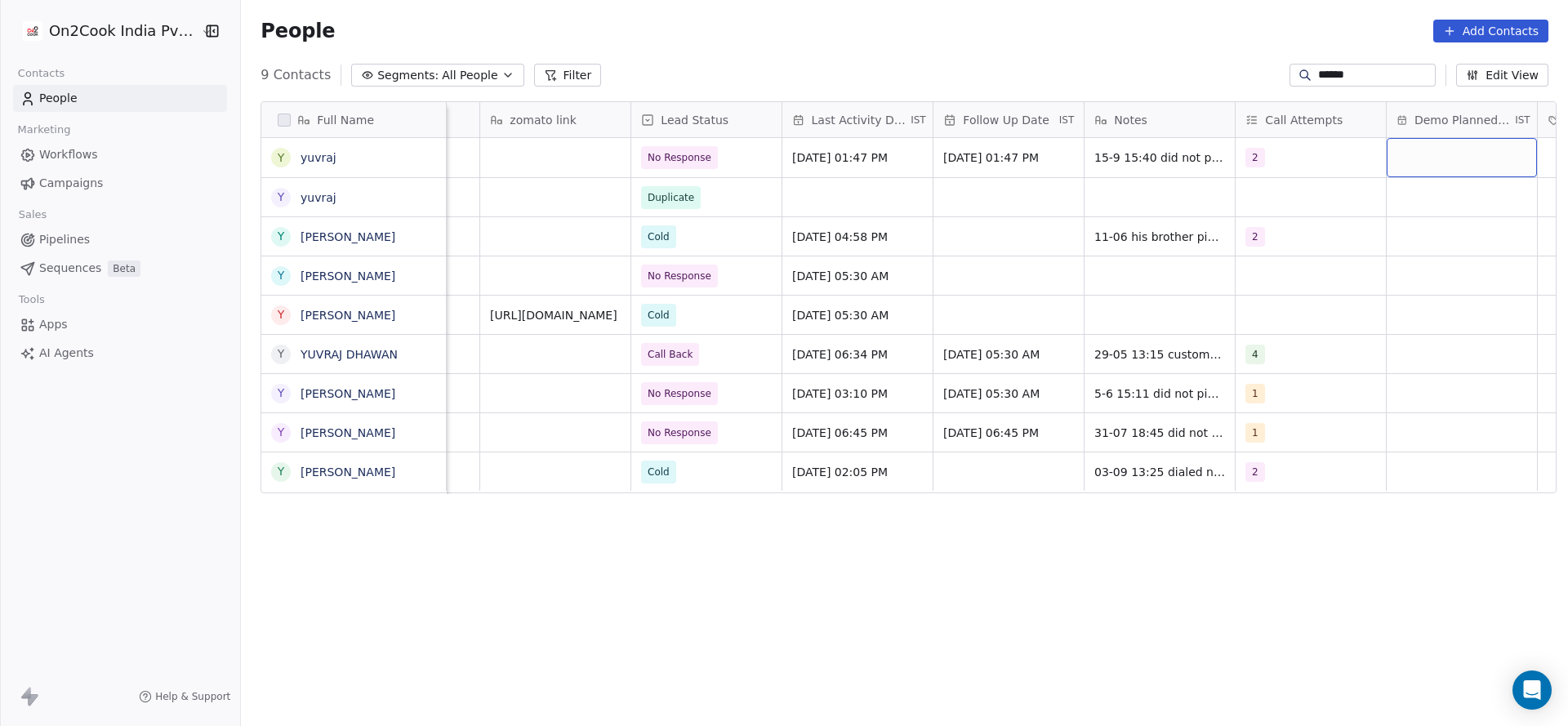
scroll to position [0, 2081]
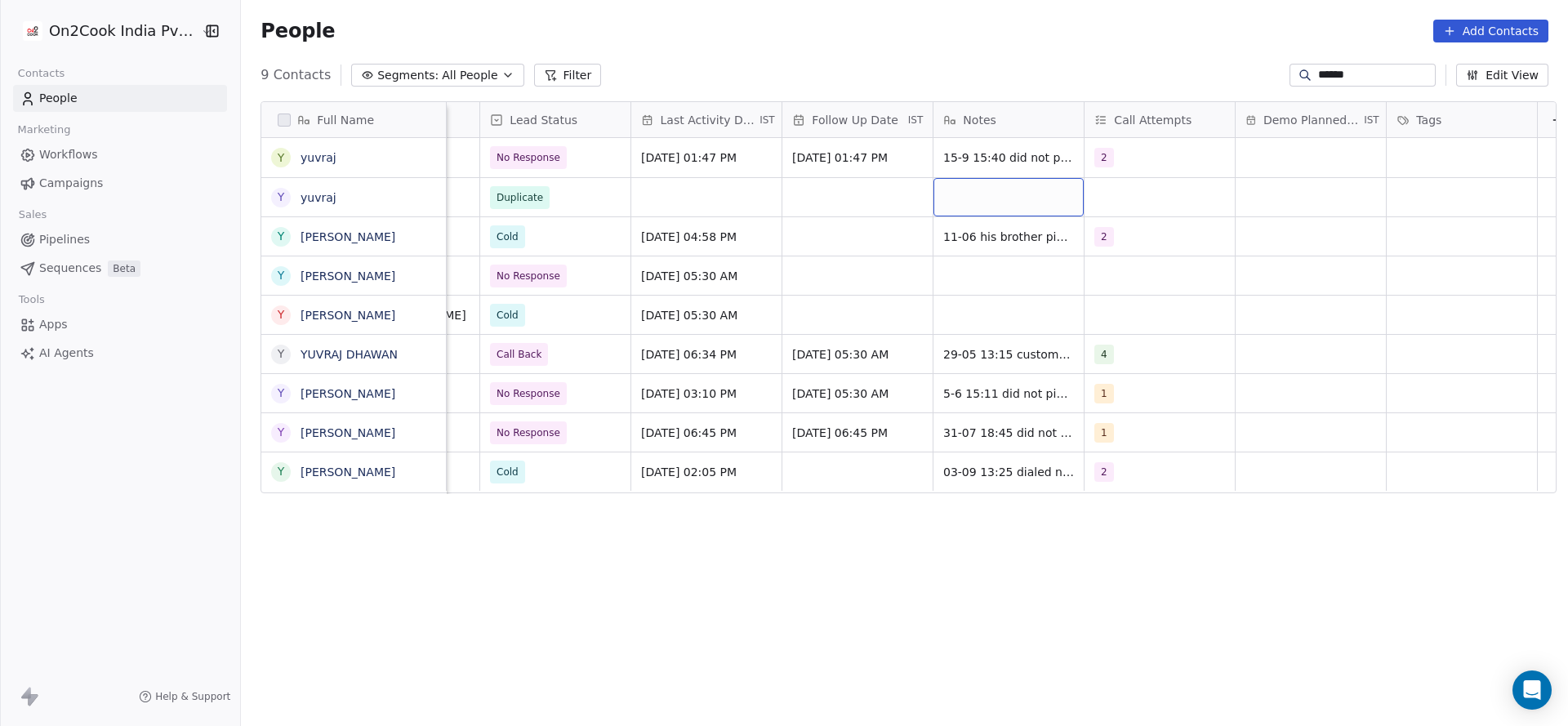
click at [933, 192] on div "grid" at bounding box center [1008, 197] width 151 height 38
click at [1017, 201] on textarea "**********" at bounding box center [1000, 203] width 149 height 51
type textarea "**********"
click at [747, 249] on html "On2Cook India Pvt. Ltd. Contacts People Marketing Workflows Campaigns Sales Pip…" at bounding box center [784, 363] width 1568 height 726
click at [960, 160] on span "15-9 15:40 did not pickup 9-9 13:47 asked to share details he is planning new" at bounding box center [1041, 170] width 195 height 49
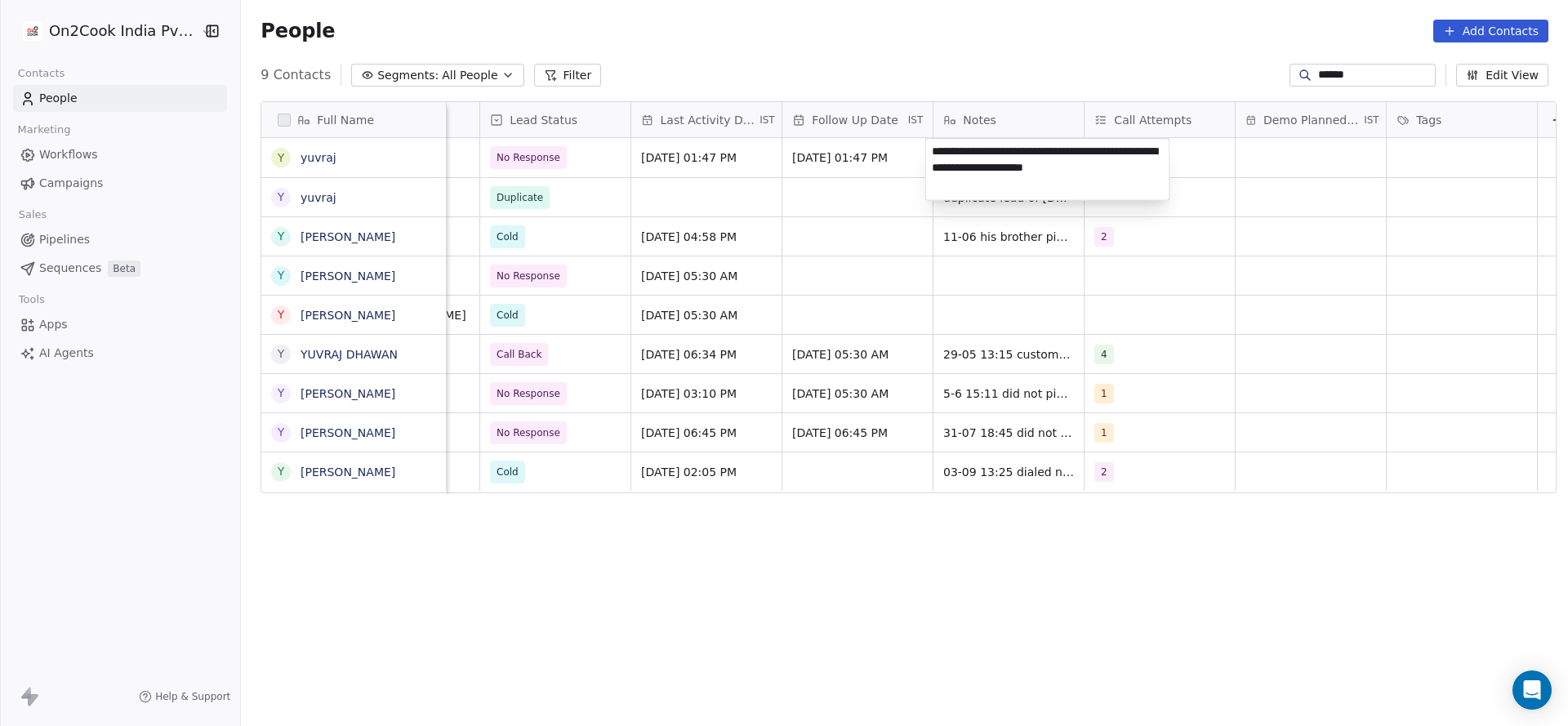
click at [784, 205] on html "On2Cook India Pvt. Ltd. Contacts People Marketing Workflows Campaigns Sales Pip…" at bounding box center [784, 363] width 1568 height 726
click at [1006, 157] on span "15-9 15:40 did not pickup 9-9 13:47 asked to share details he is planning new" at bounding box center [1041, 170] width 195 height 49
click at [933, 147] on textarea "**********" at bounding box center [1048, 169] width 244 height 61
type textarea "**********"
click at [791, 187] on html "On2Cook India Pvt. Ltd. Contacts People Marketing Workflows Campaigns Sales Pip…" at bounding box center [784, 363] width 1568 height 726
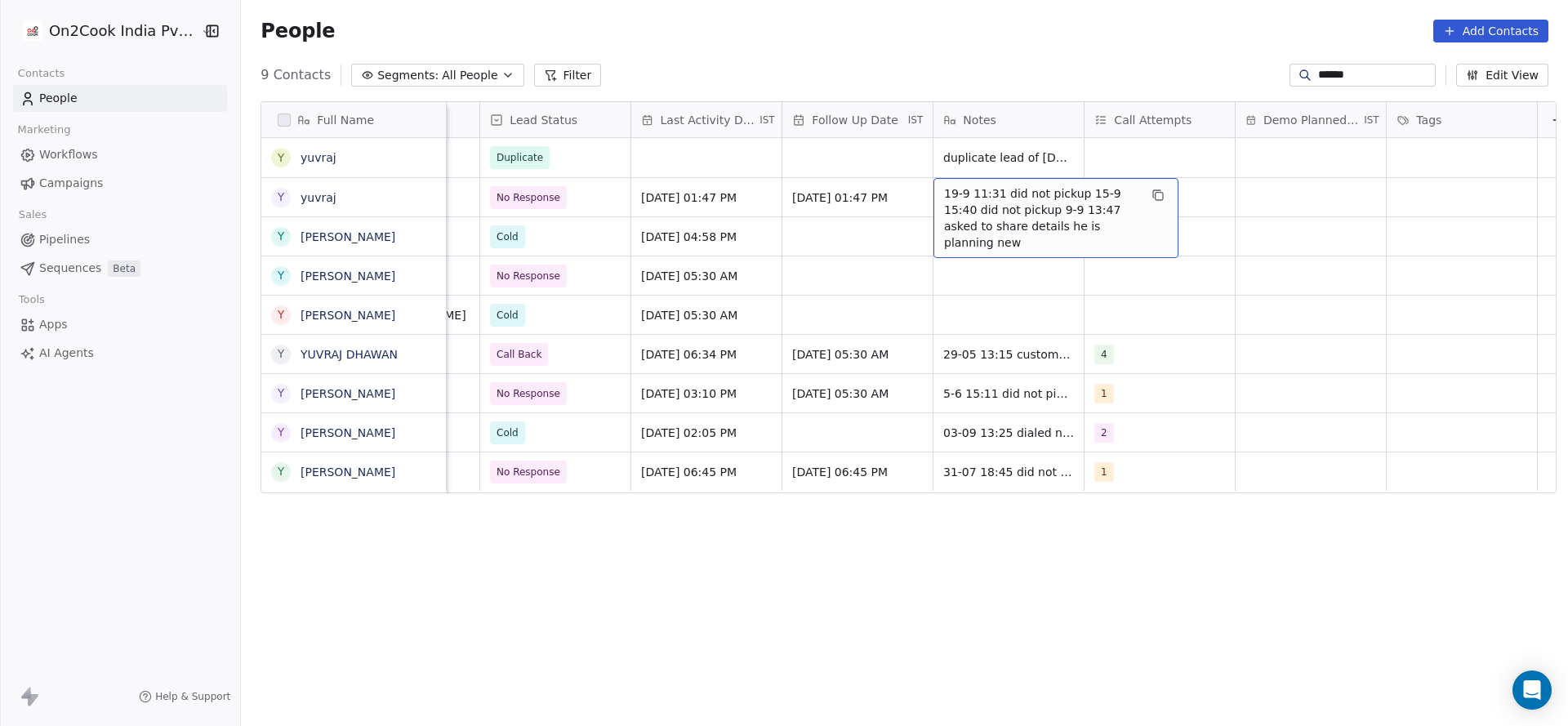
click at [988, 196] on span "19-9 11:31 did not pickup 15-9 15:40 did not pickup 9-9 13:47 asked to share de…" at bounding box center [1041, 218] width 195 height 65
click at [1062, 182] on textarea "**********" at bounding box center [1048, 208] width 244 height 61
type textarea "**********"
click at [665, 341] on html "On2Cook India Pvt. Ltd. Contacts People Marketing Workflows Campaigns Sales Pip…" at bounding box center [784, 363] width 1568 height 726
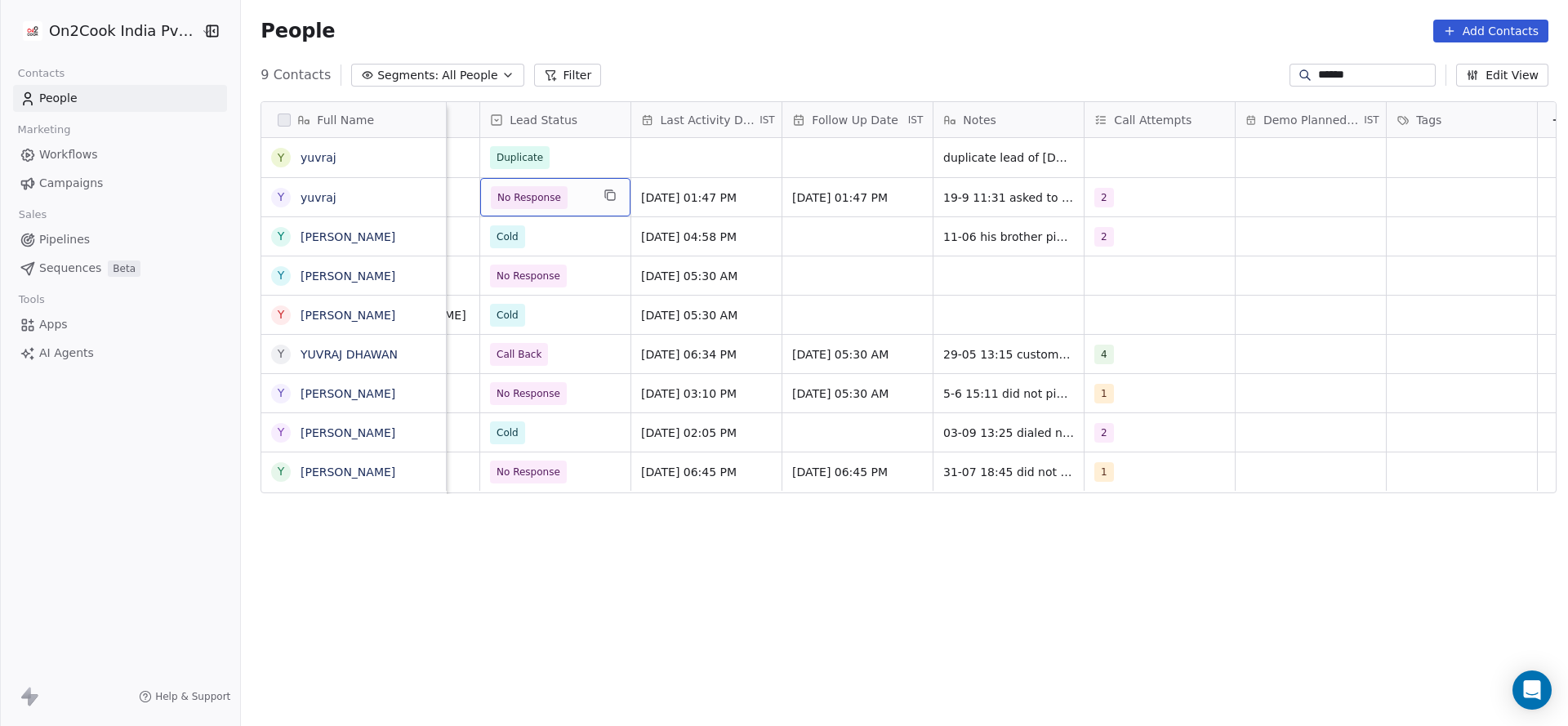
click at [554, 211] on div "No Response" at bounding box center [555, 197] width 151 height 38
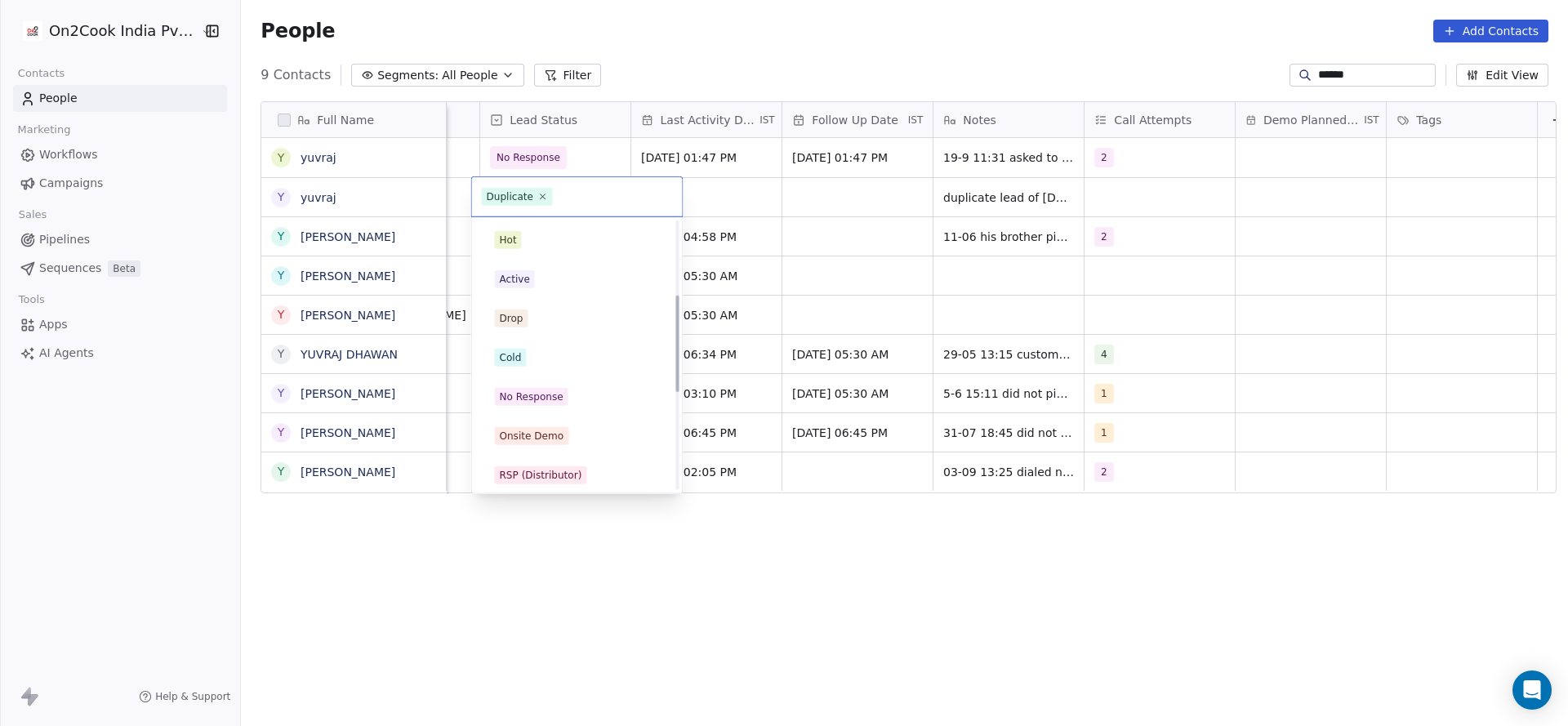
scroll to position [206, 0]
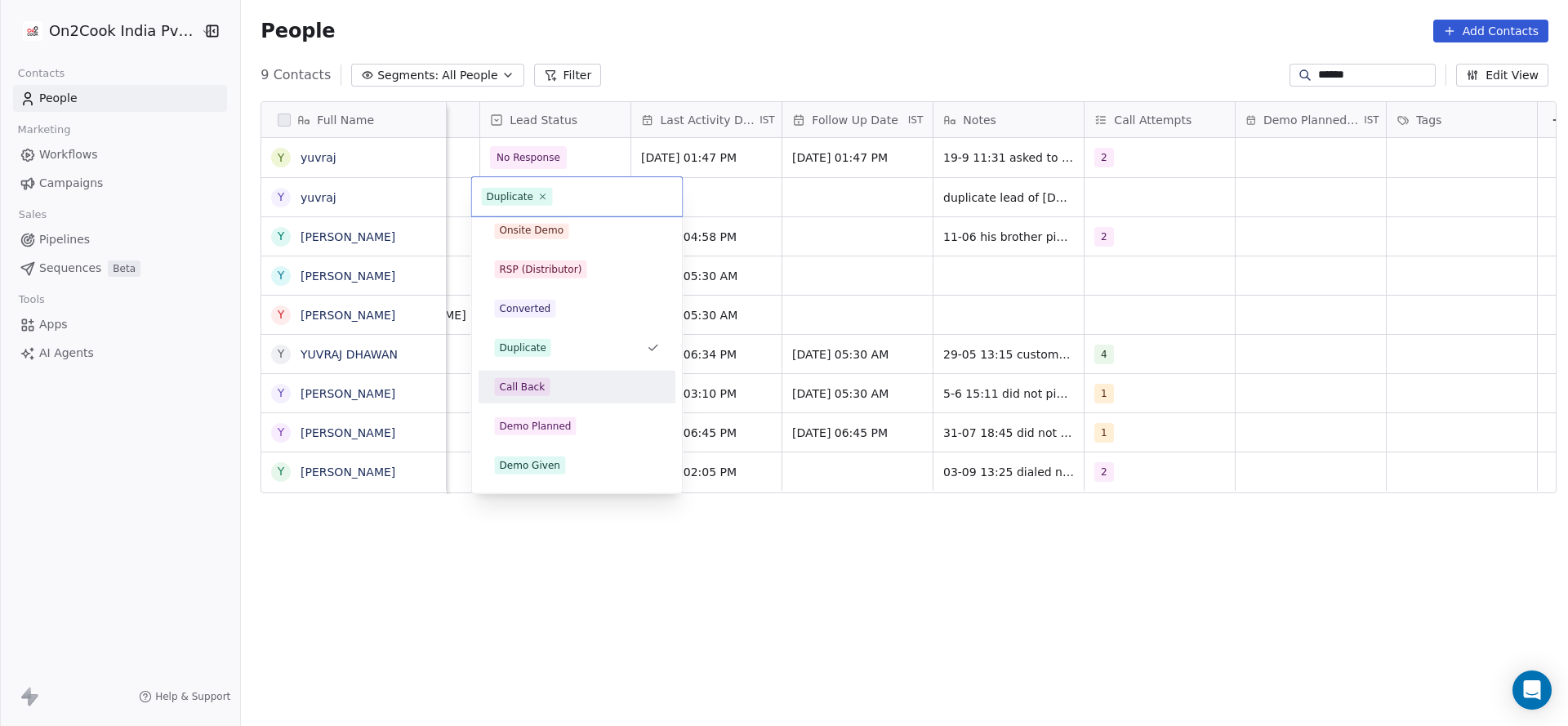
click at [533, 391] on div "Call Back" at bounding box center [523, 386] width 46 height 15
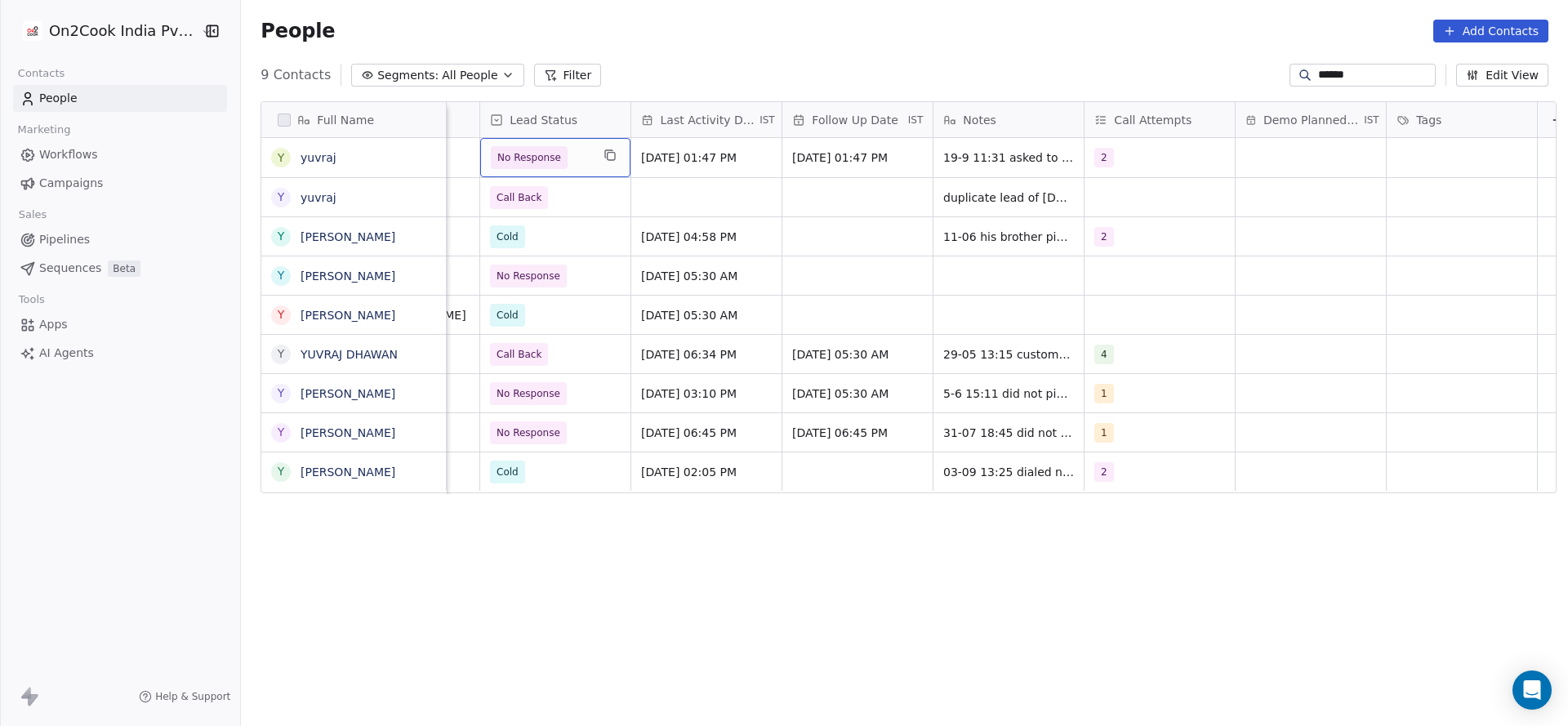
click at [528, 157] on span "No Response" at bounding box center [529, 158] width 64 height 16
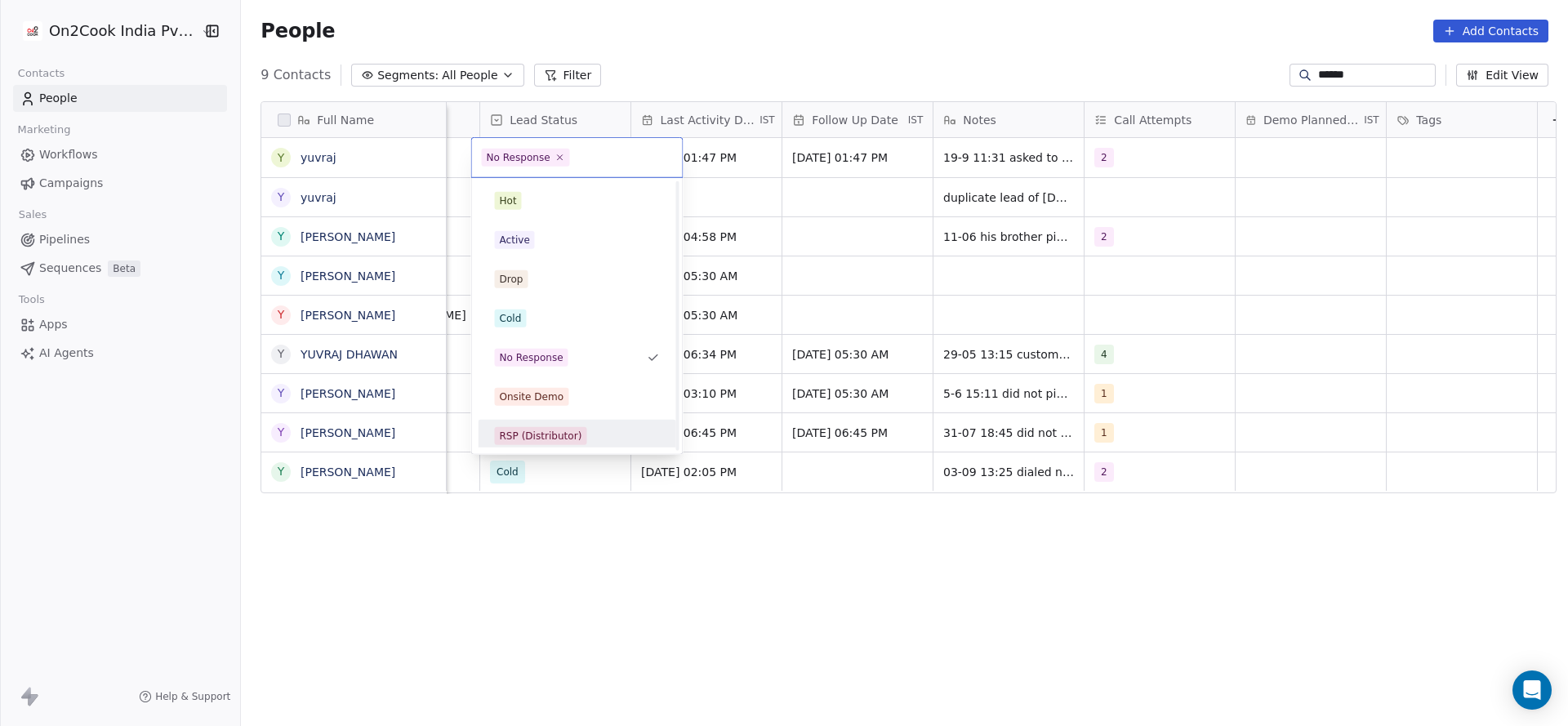
scroll to position [123, 0]
click at [529, 424] on div "Call Back" at bounding box center [523, 431] width 46 height 15
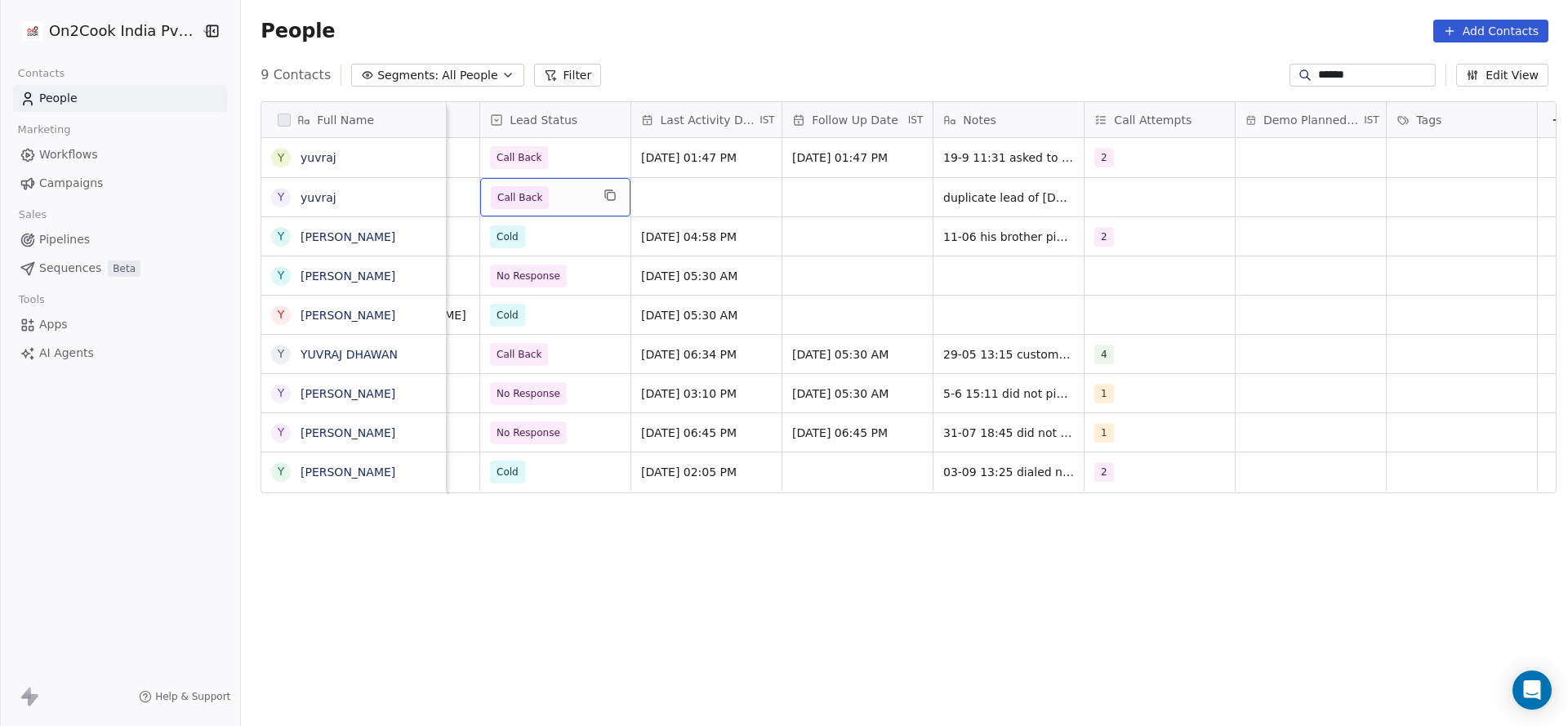
click at [582, 204] on span "Call Back" at bounding box center [541, 198] width 100 height 23
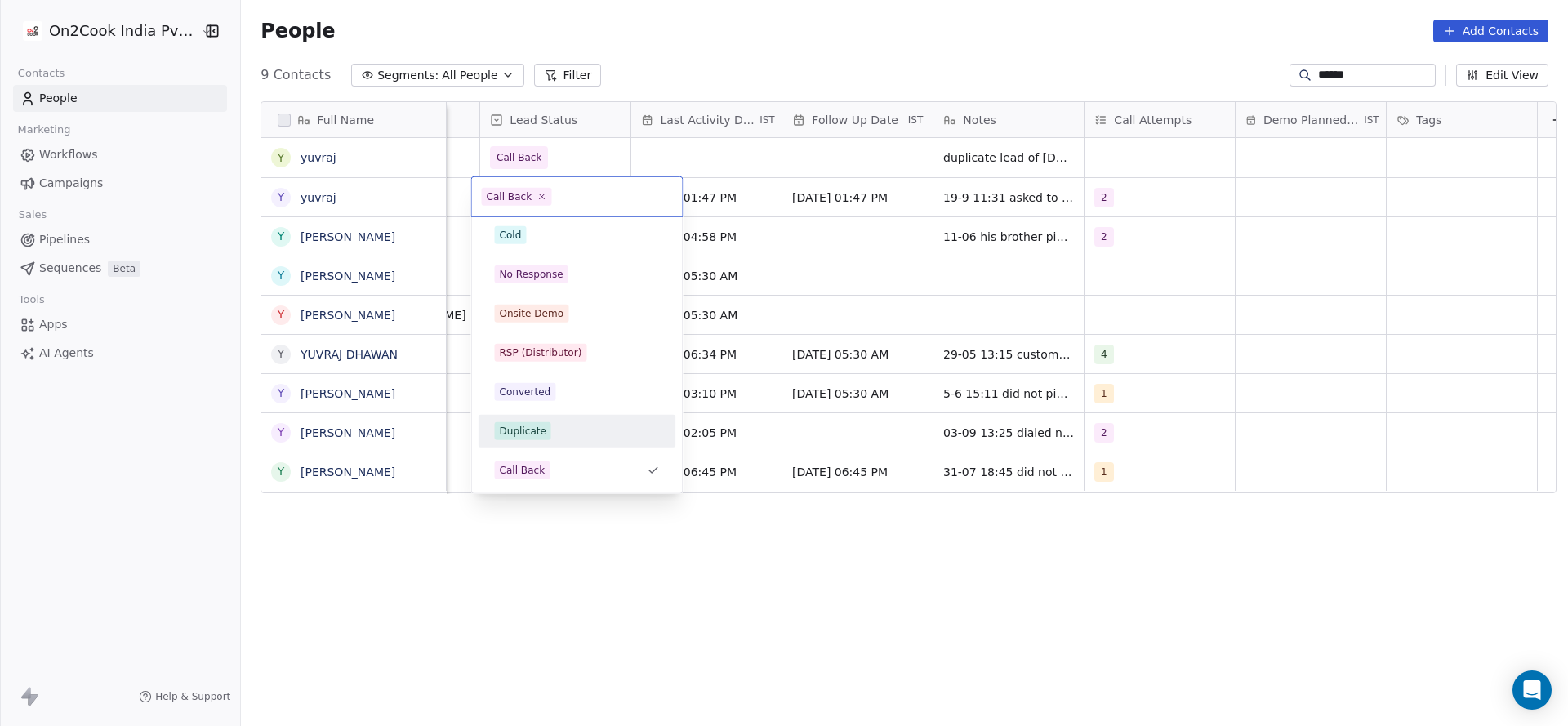
click at [552, 443] on div "Duplicate" at bounding box center [577, 431] width 198 height 33
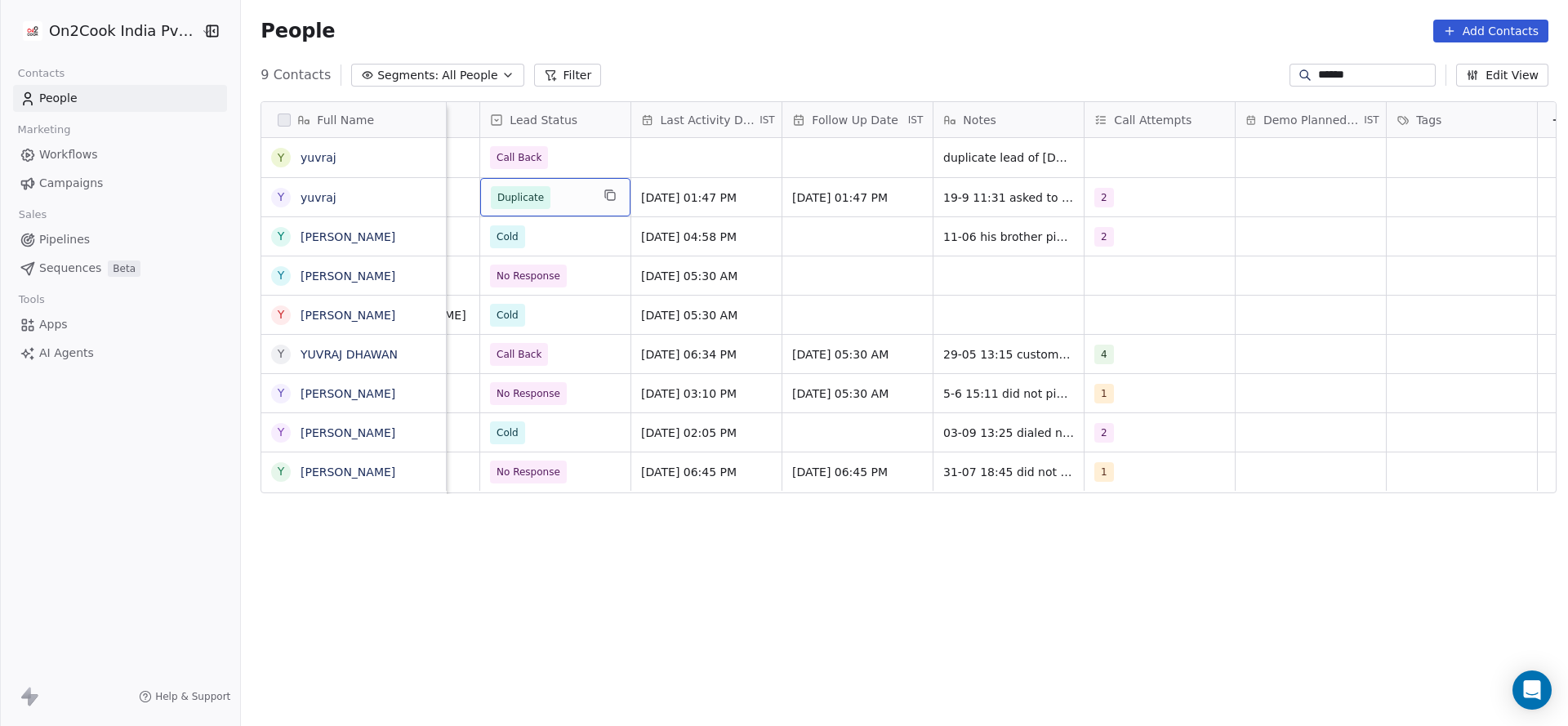
click at [583, 186] on div "Duplicate" at bounding box center [555, 197] width 151 height 38
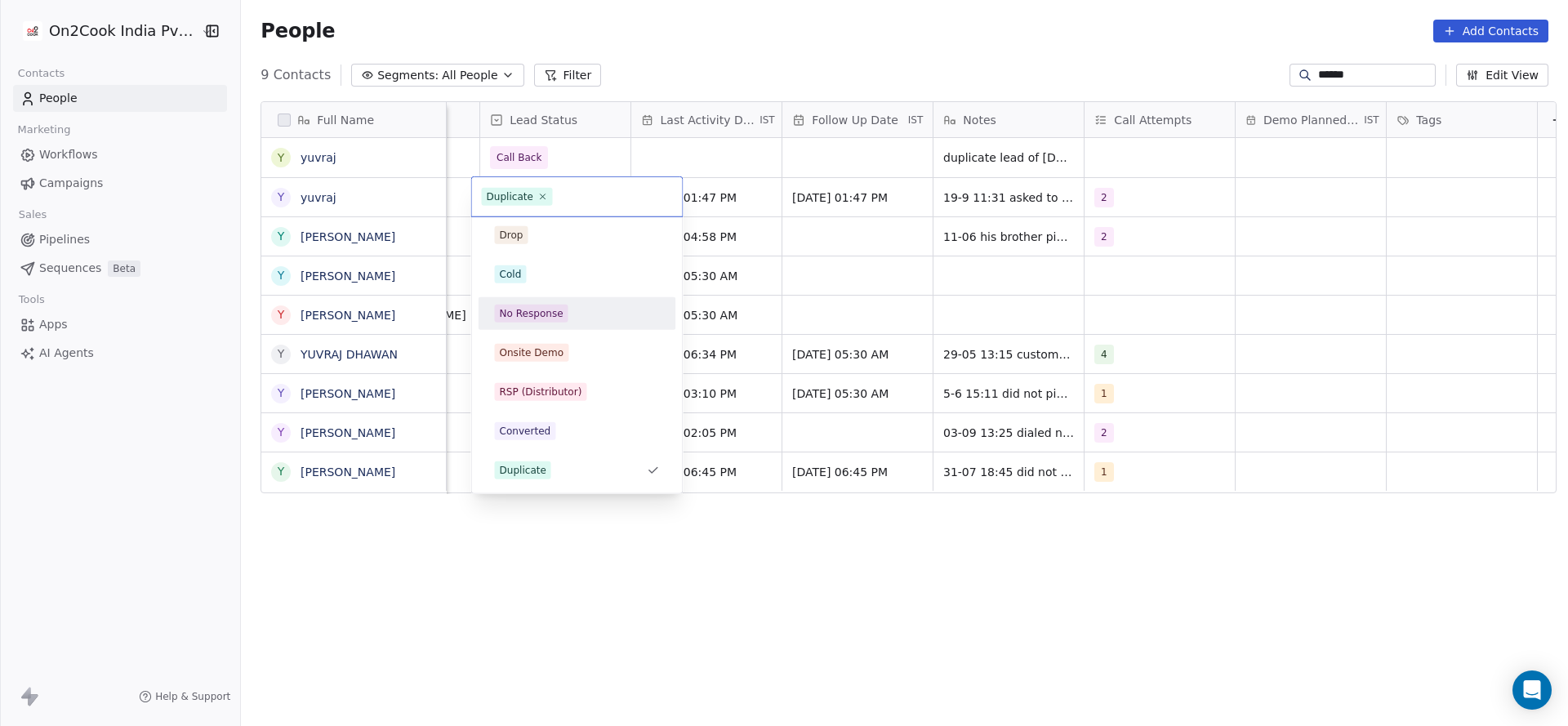
scroll to position [329, 0]
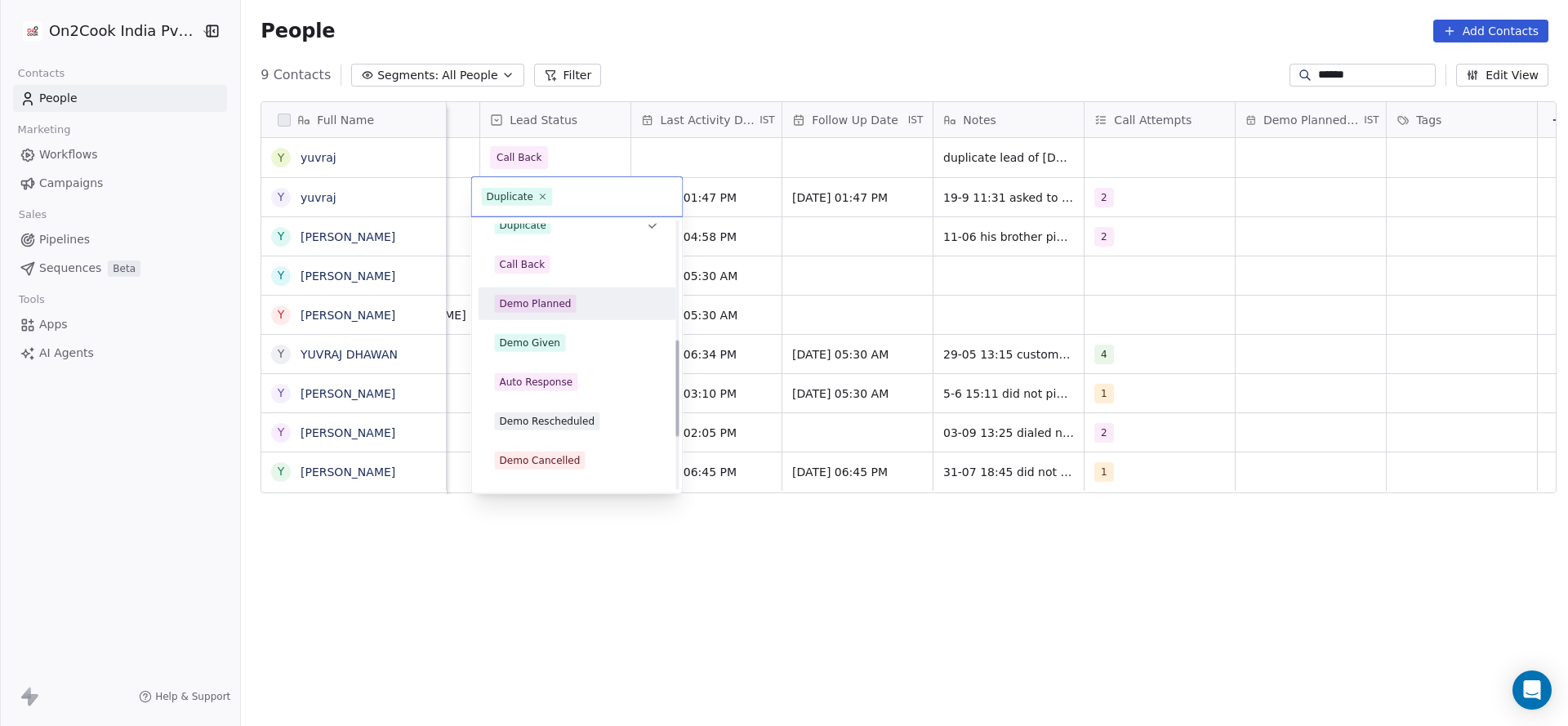
click at [537, 282] on div "Hot Active Drop Cold No Response Onsite Demo RSP (Distributor) Converted Duplic…" at bounding box center [577, 265] width 198 height 739
click at [537, 272] on span "Call Back" at bounding box center [523, 265] width 56 height 18
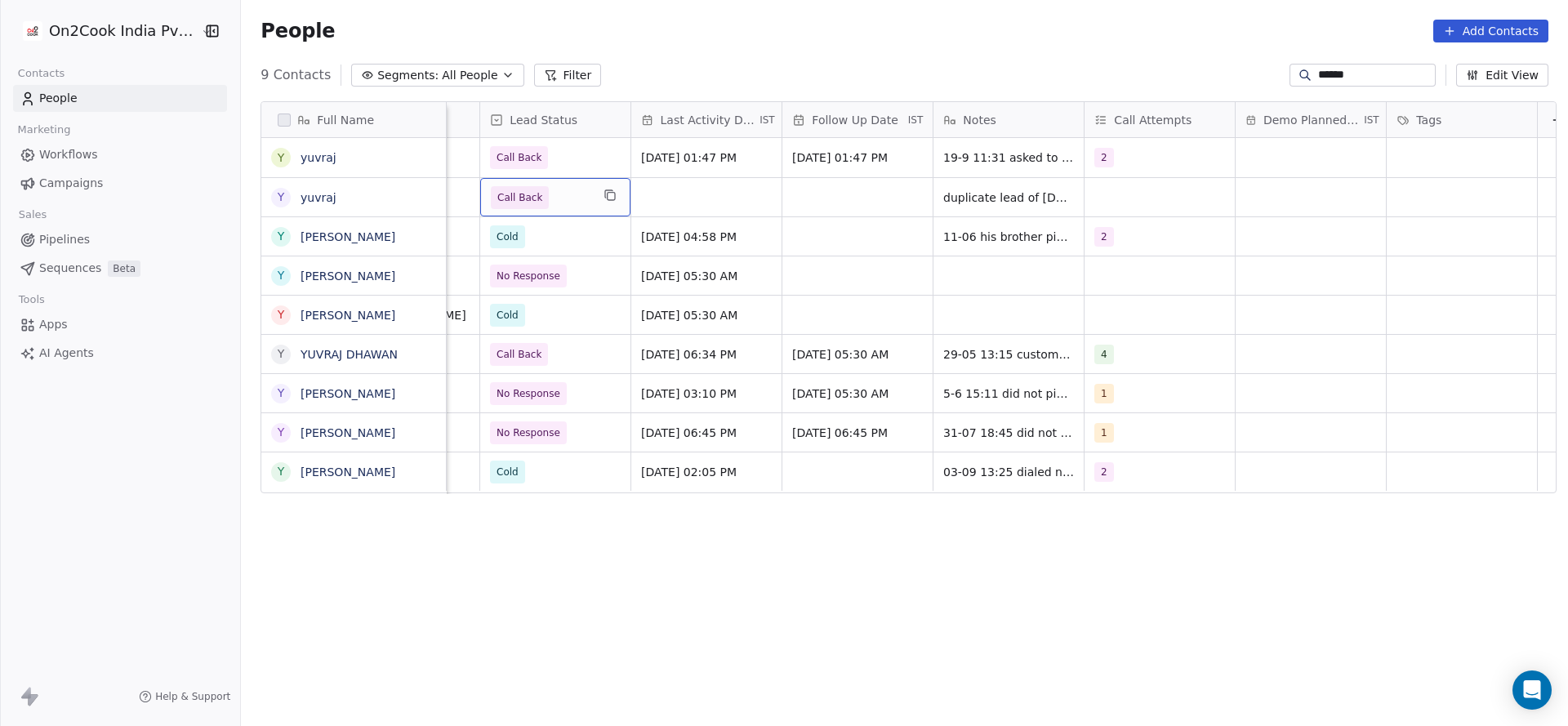
click at [565, 191] on span "Call Back" at bounding box center [541, 198] width 100 height 23
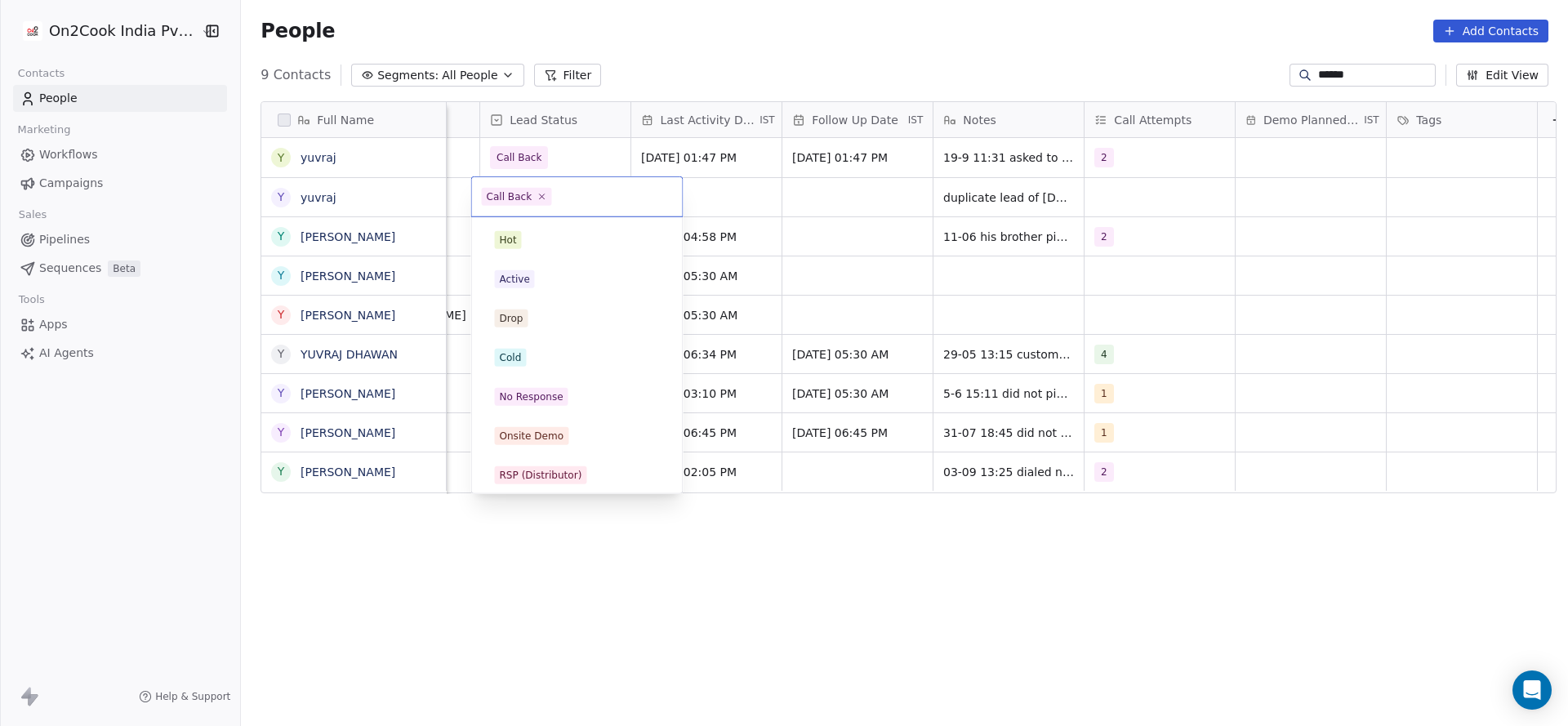
scroll to position [123, 0]
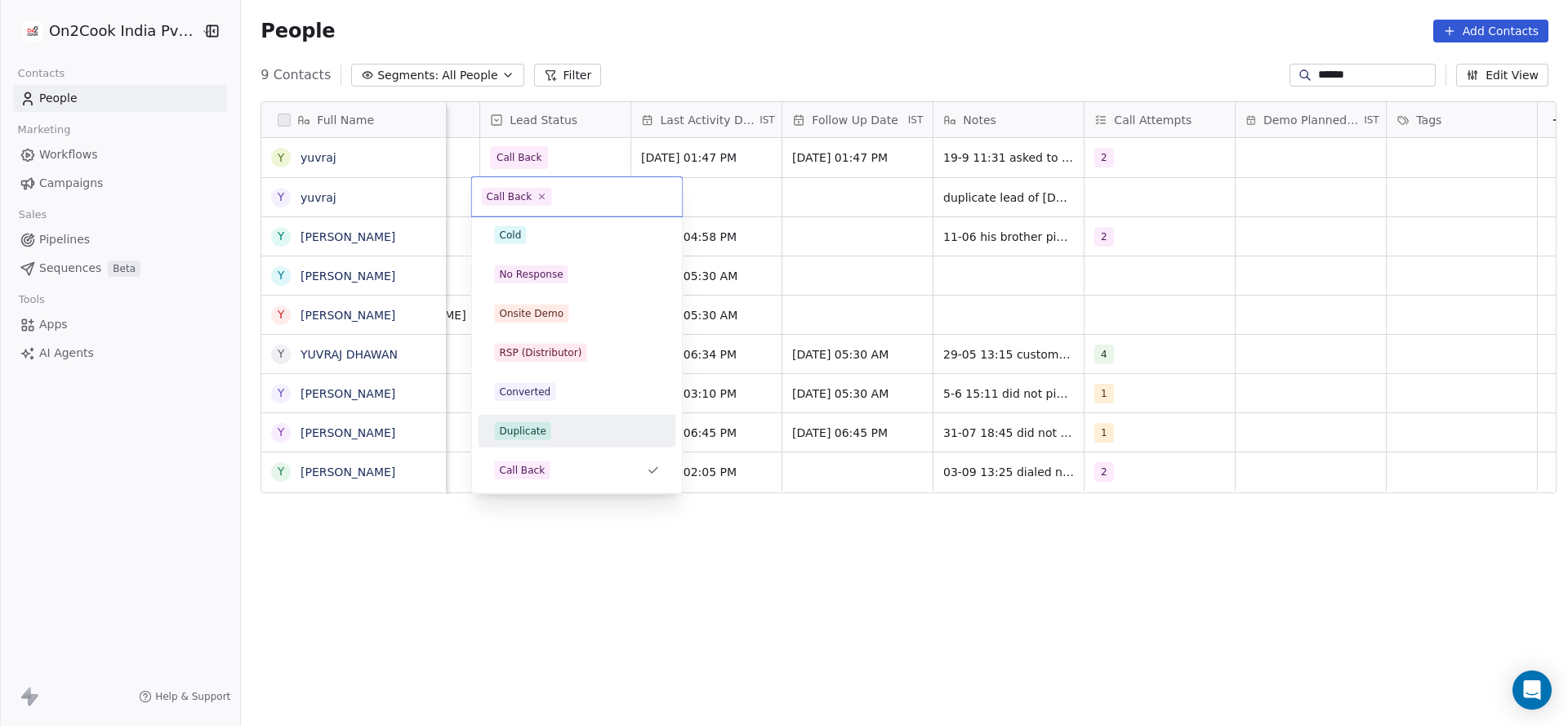
click at [539, 441] on div "Duplicate" at bounding box center [577, 431] width 185 height 26
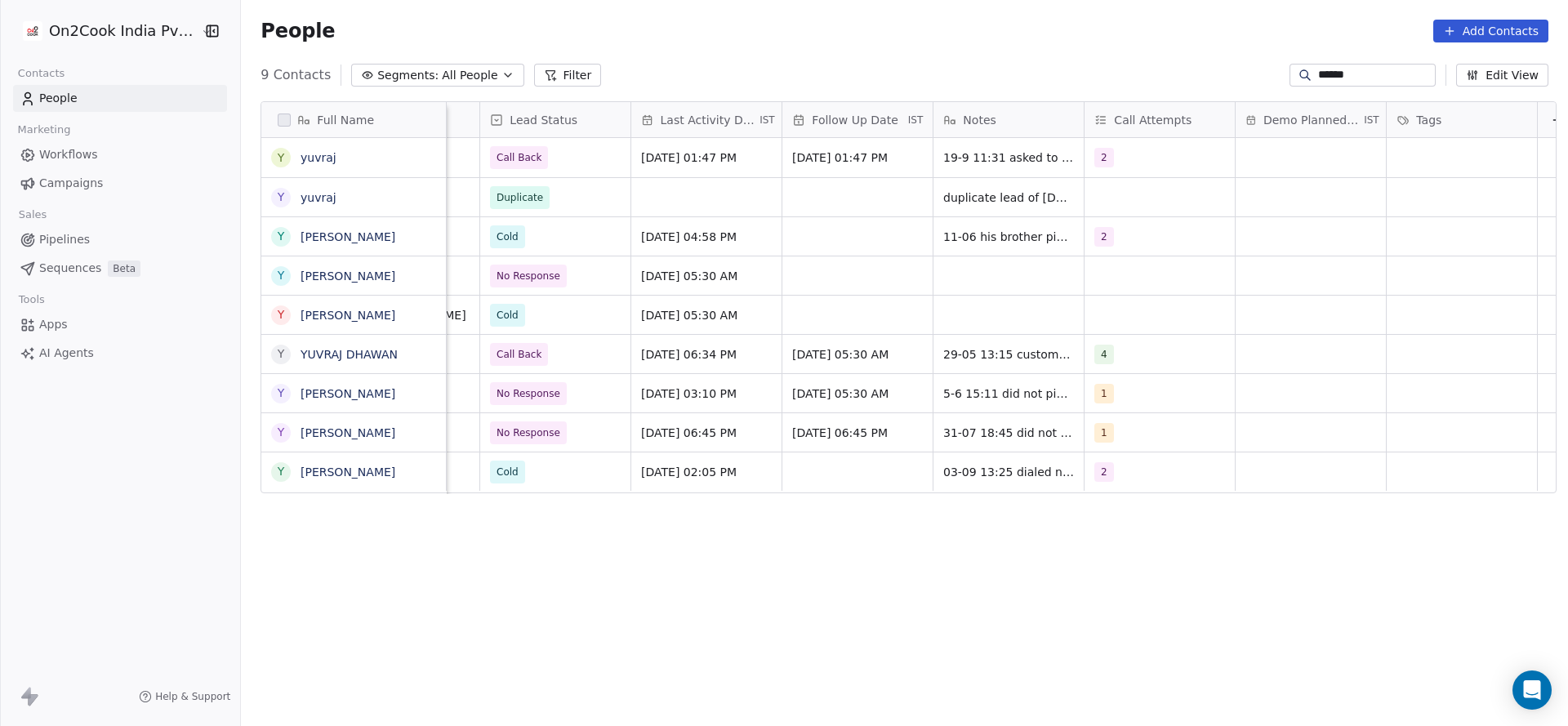
click at [1327, 81] on input "******" at bounding box center [1374, 75] width 115 height 16
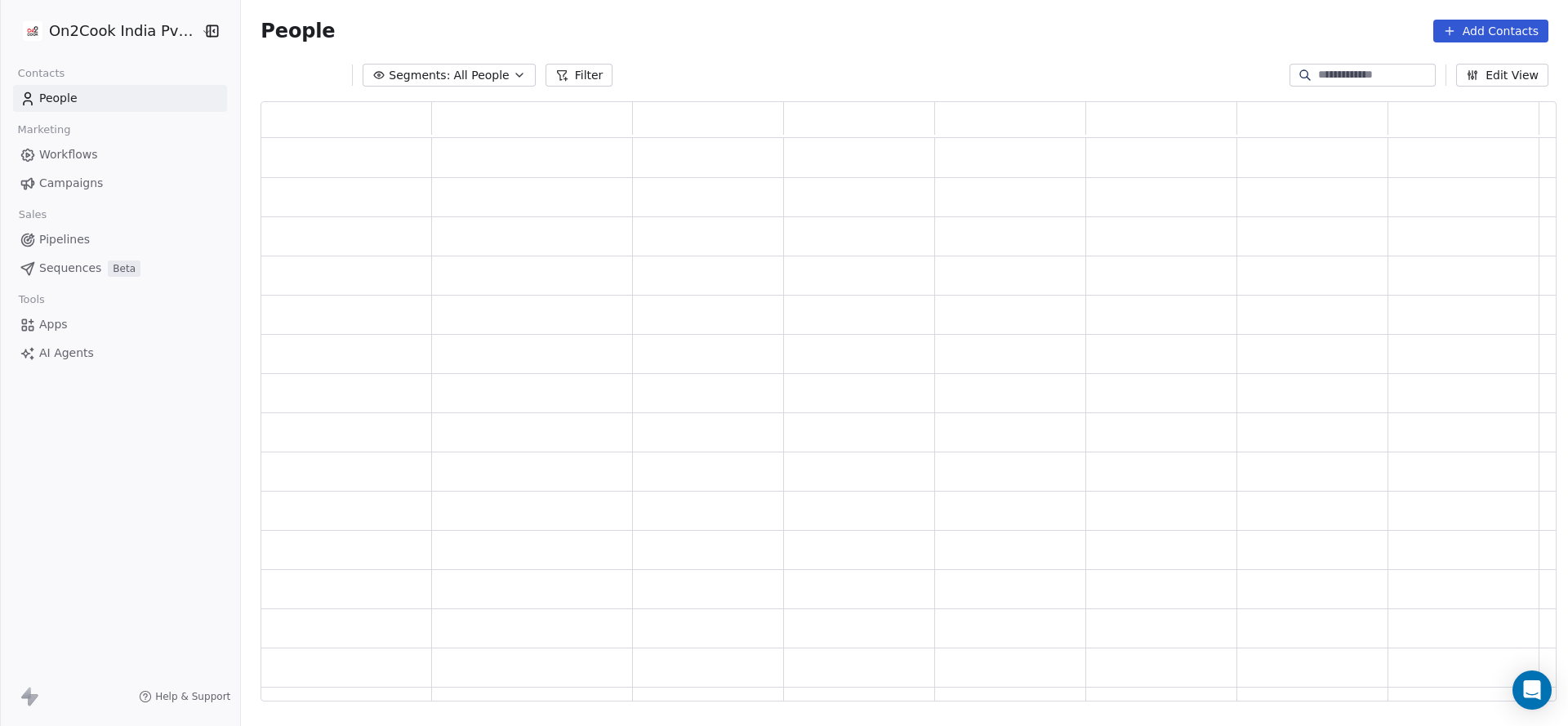
scroll to position [581, 1277]
paste input "**********"
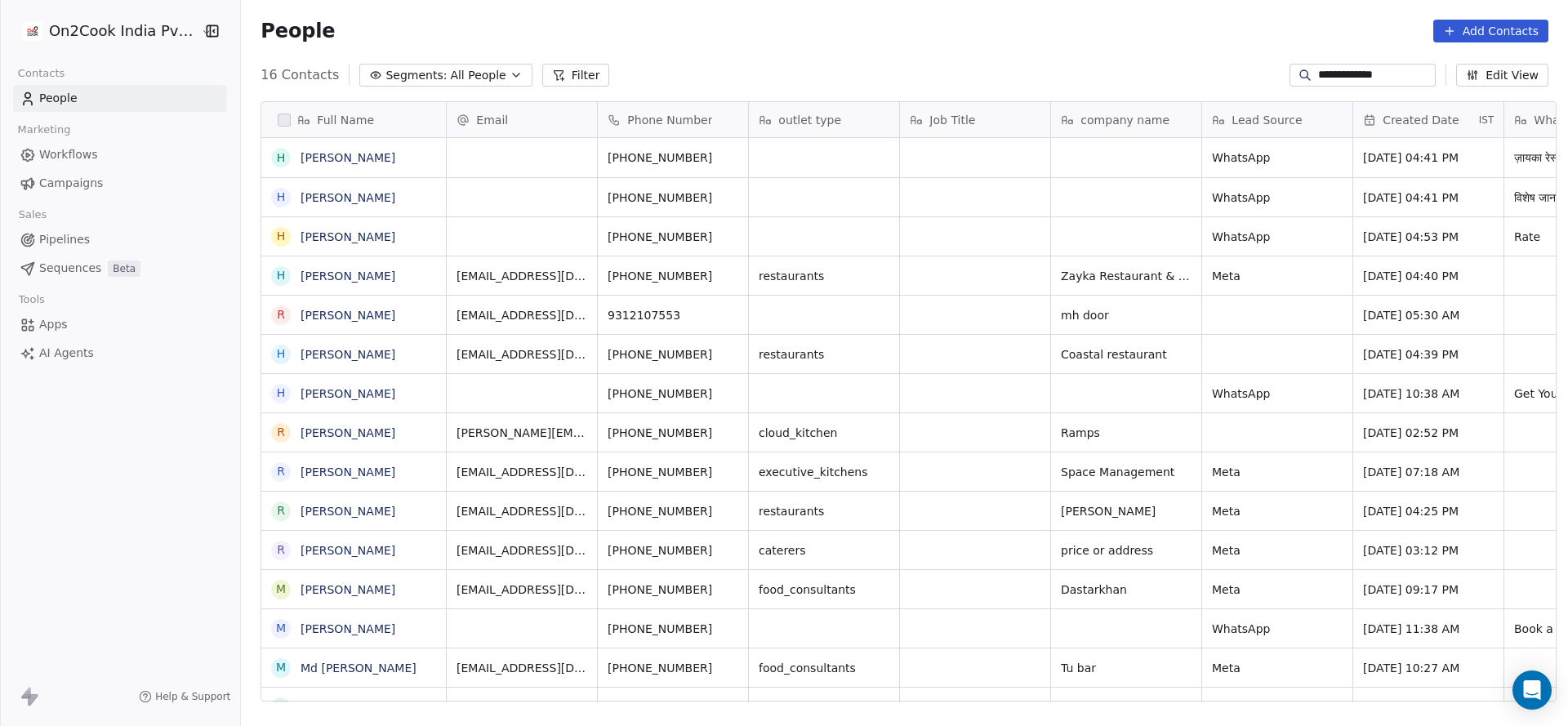
scroll to position [620, 1315]
type input "**********"
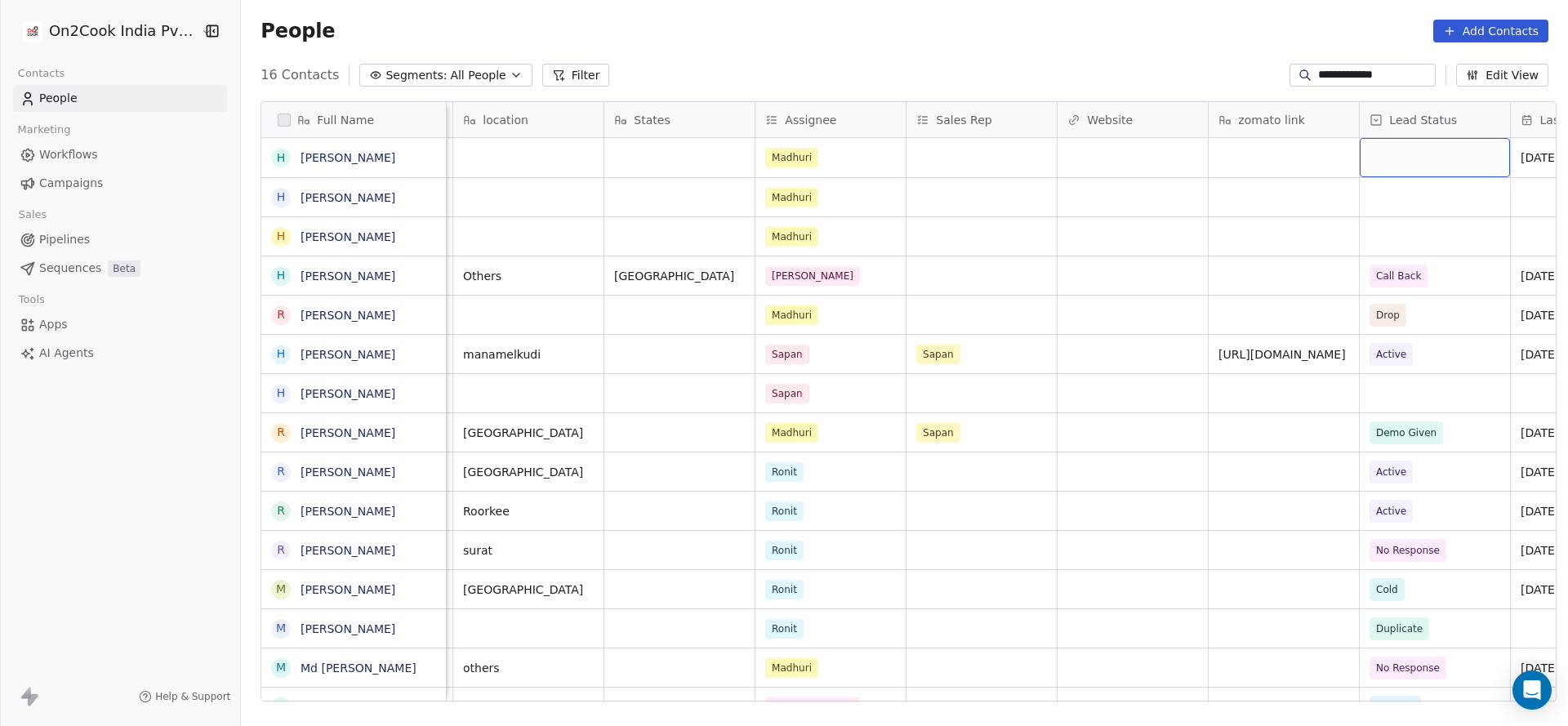
scroll to position [0, 1637]
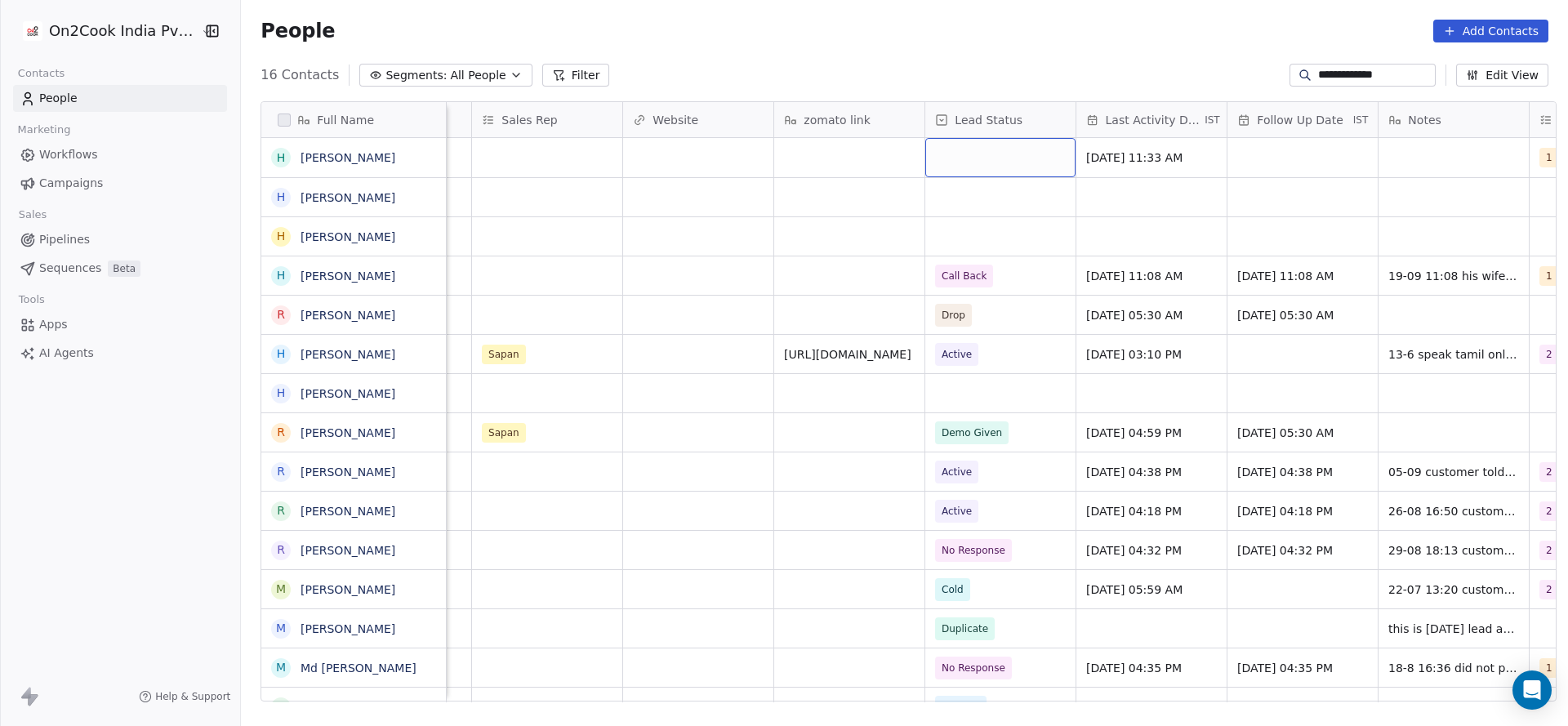
click at [1002, 174] on div "grid" at bounding box center [1000, 157] width 151 height 39
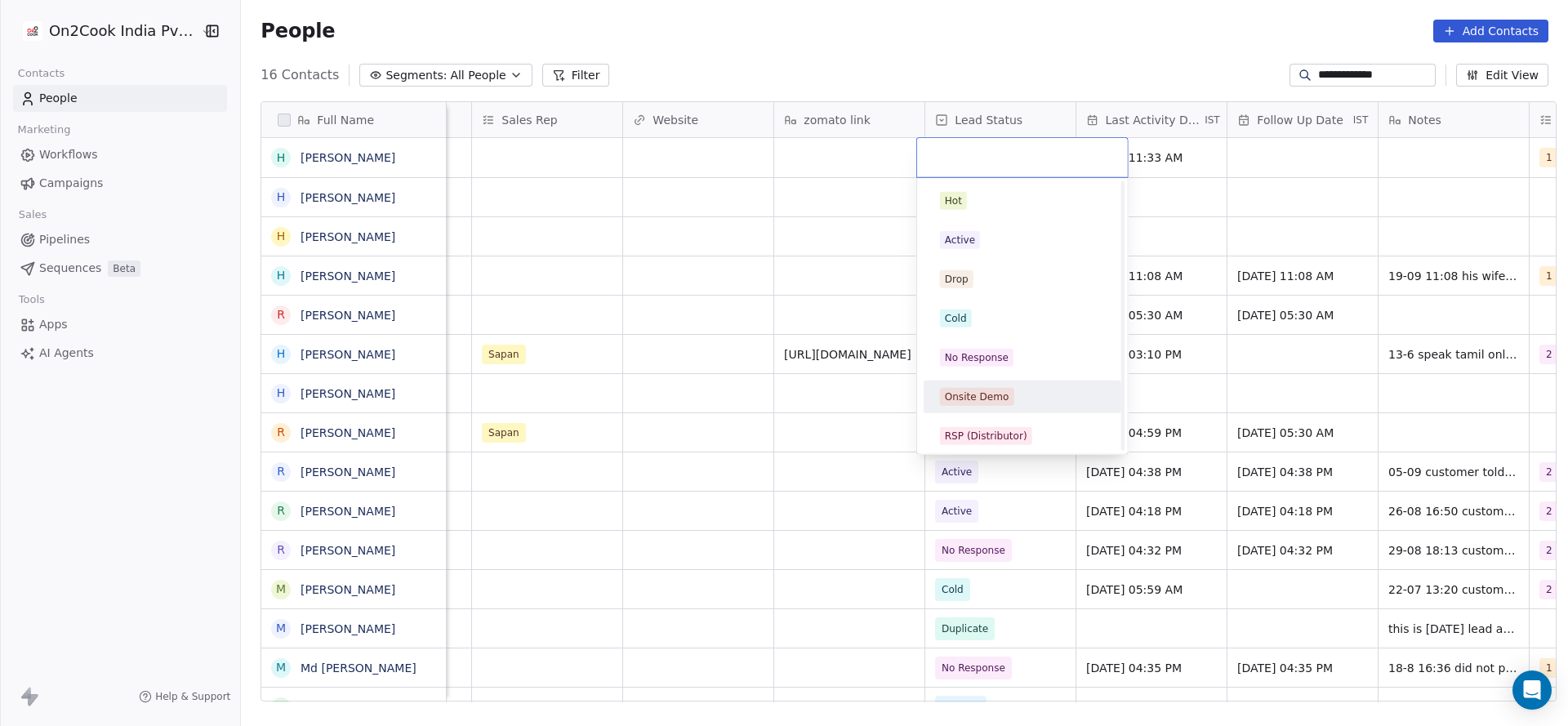
scroll to position [123, 0]
click at [967, 397] on div "Duplicate" at bounding box center [968, 391] width 47 height 15
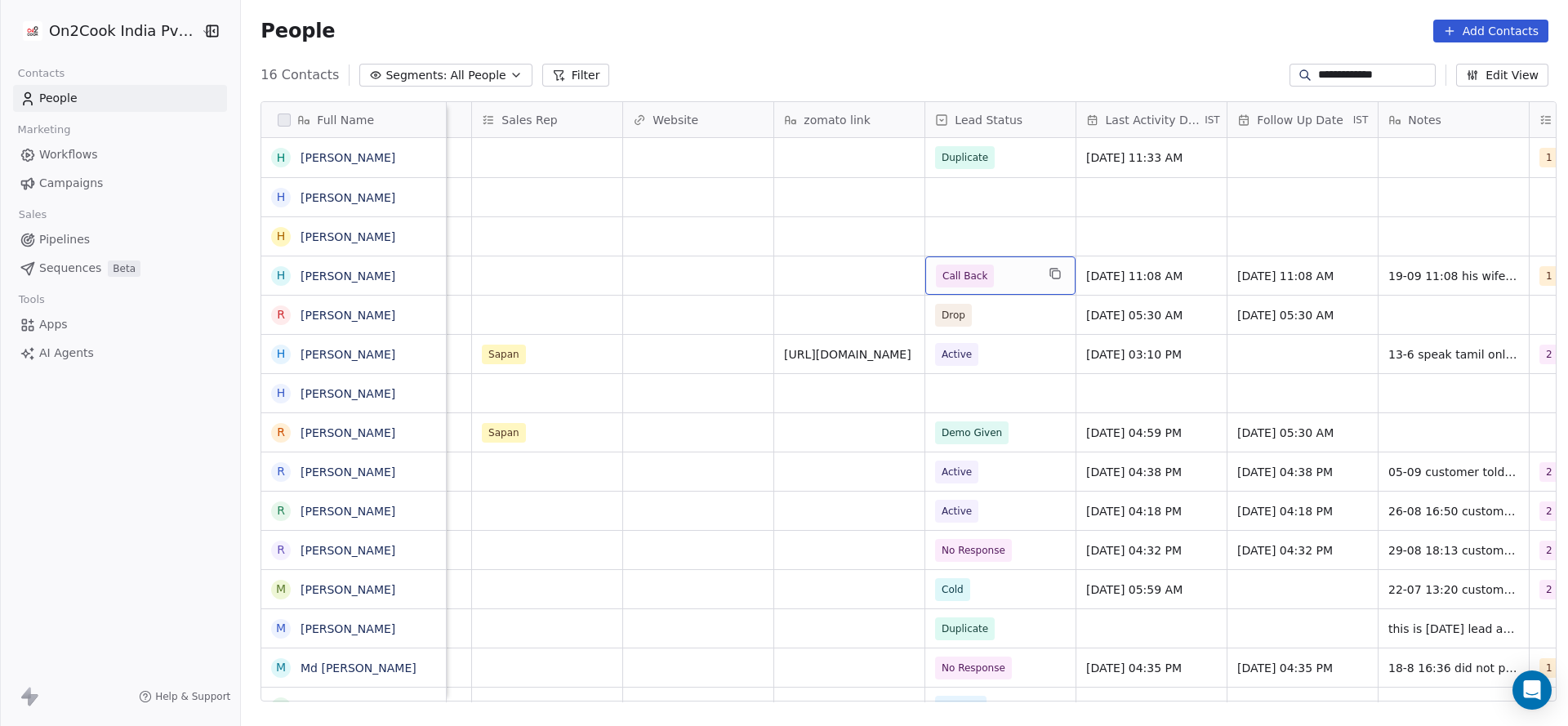
click at [975, 282] on span "Call Back" at bounding box center [965, 276] width 58 height 23
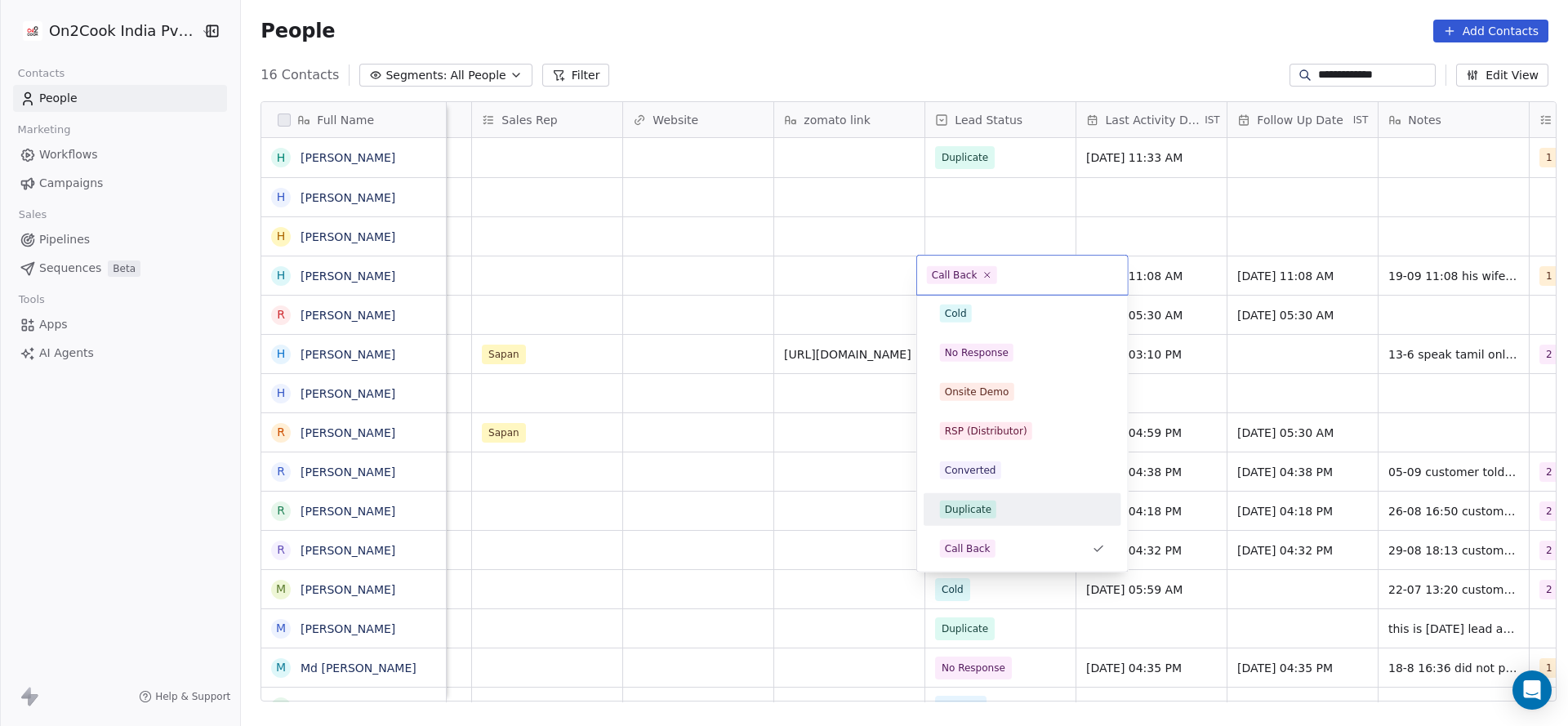
click at [995, 509] on div "Duplicate" at bounding box center [1022, 510] width 165 height 18
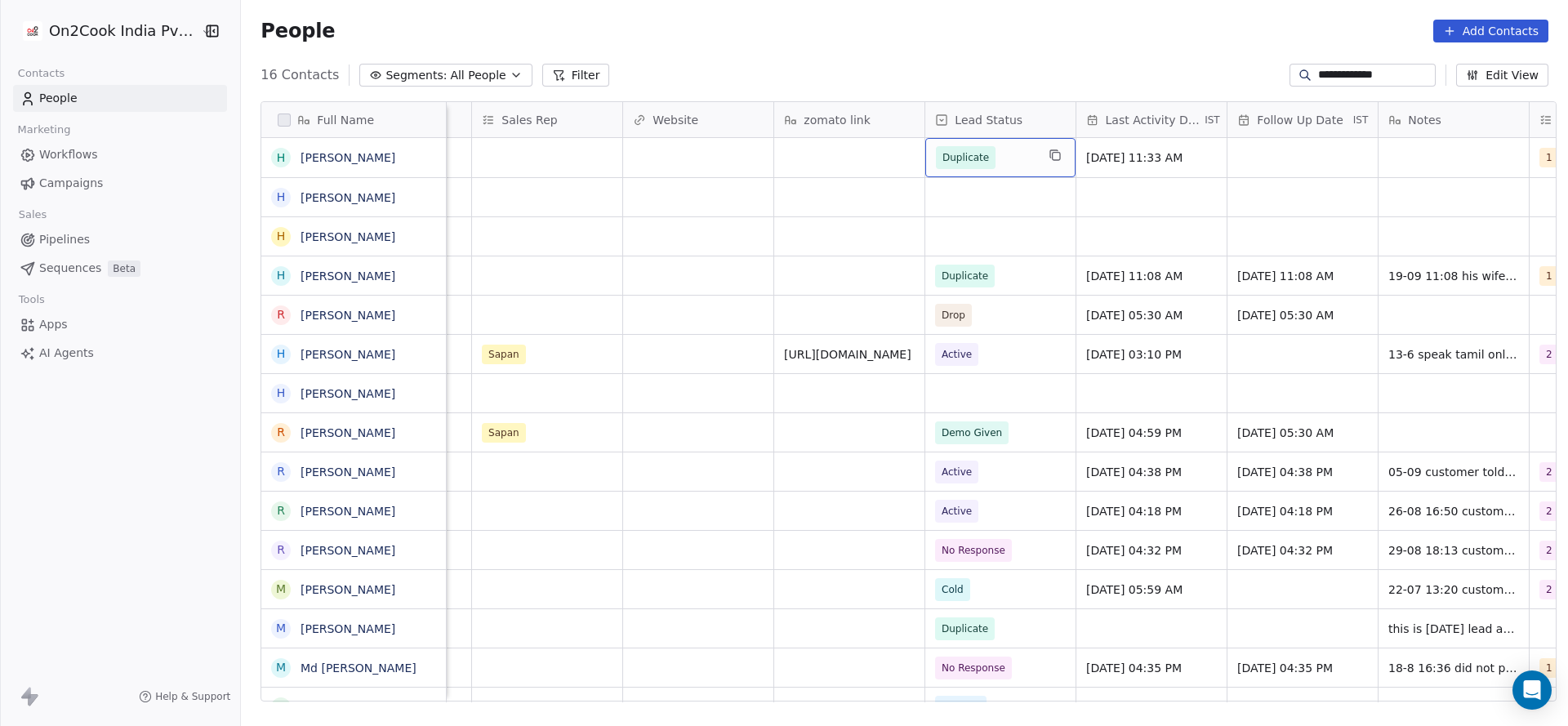
click at [990, 162] on span "Duplicate" at bounding box center [986, 157] width 100 height 23
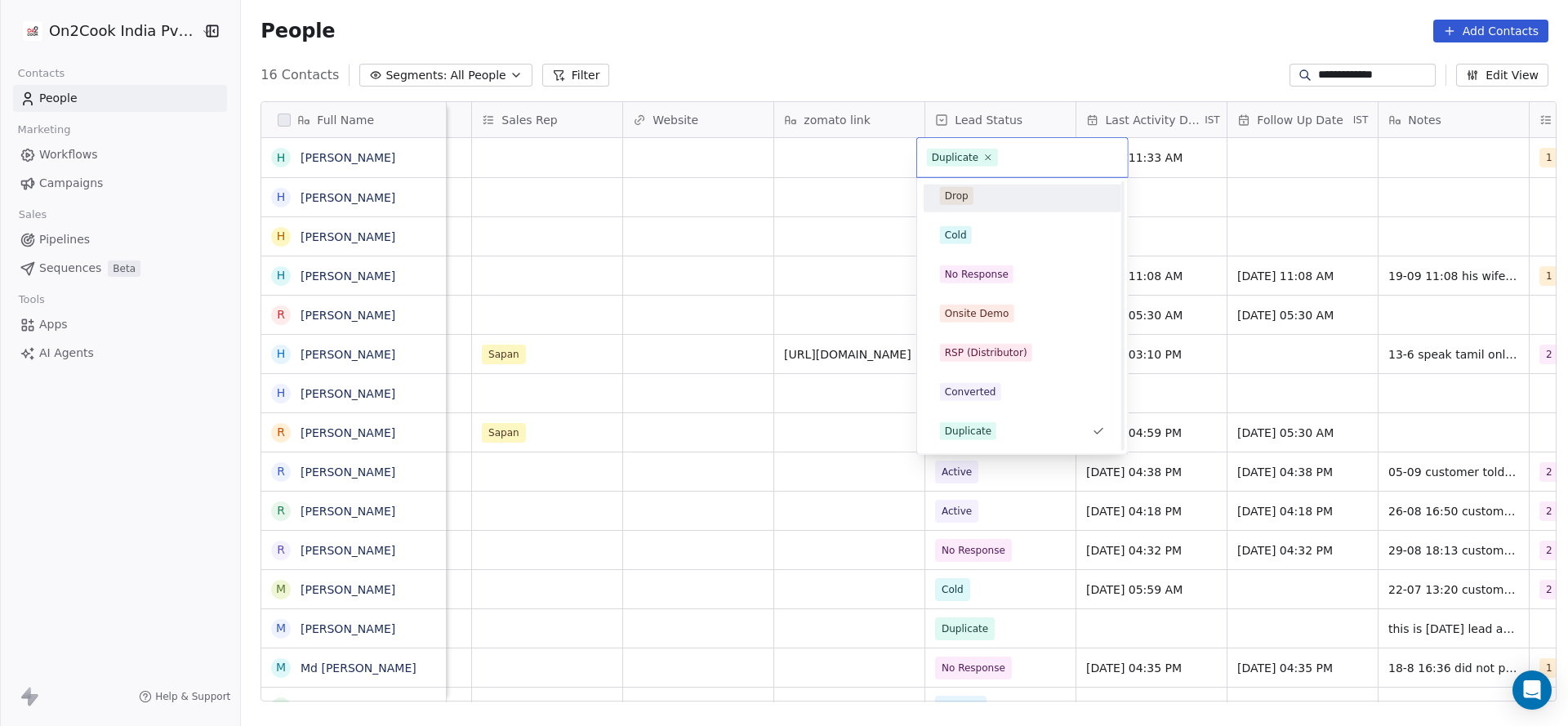
scroll to position [0, 0]
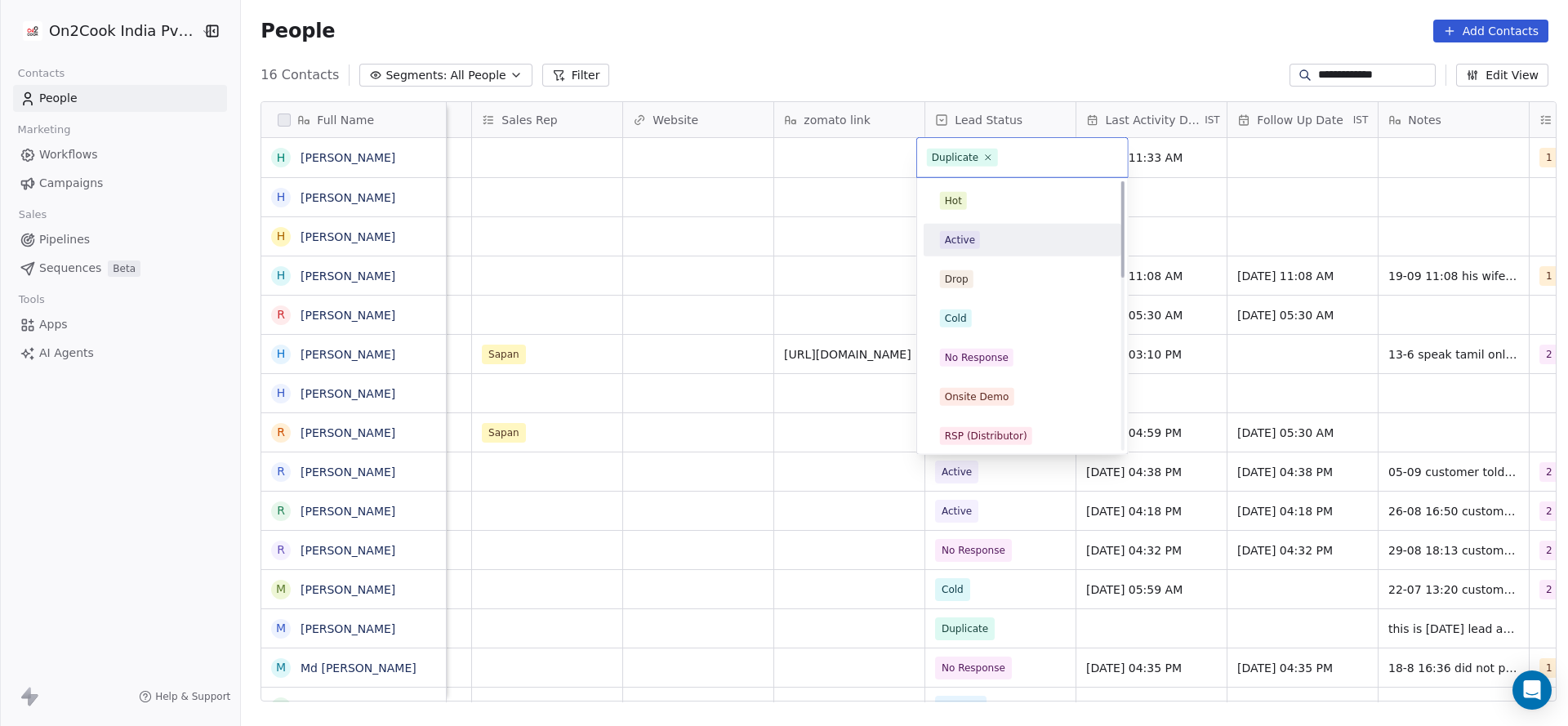
click at [980, 244] on div "Active" at bounding box center [1022, 241] width 165 height 18
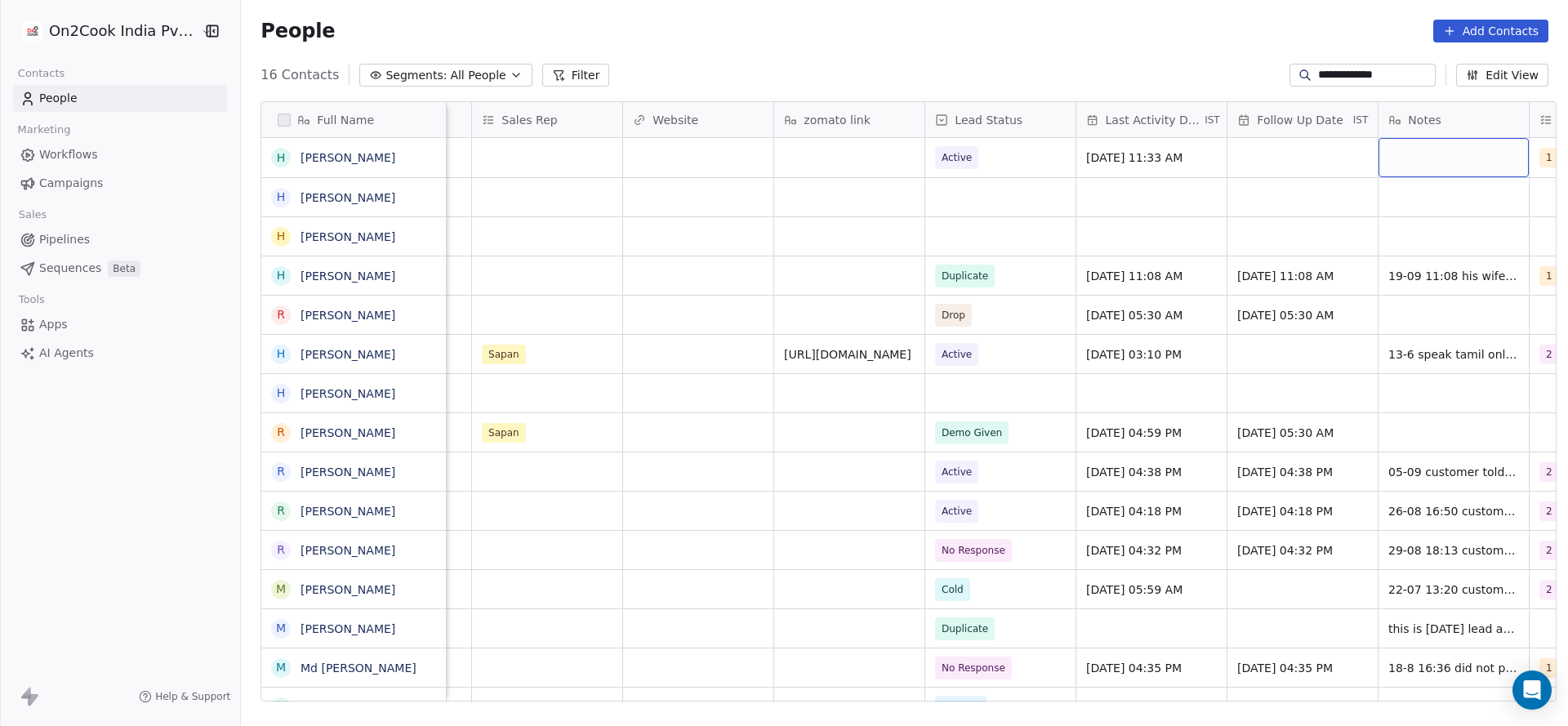
click at [1425, 160] on div "grid" at bounding box center [1453, 157] width 151 height 39
click at [1425, 160] on textarea at bounding box center [1445, 164] width 149 height 51
type textarea "**********"
click at [1085, 226] on html "**********" at bounding box center [784, 363] width 1568 height 726
click at [1269, 159] on html "**********" at bounding box center [784, 363] width 1568 height 726
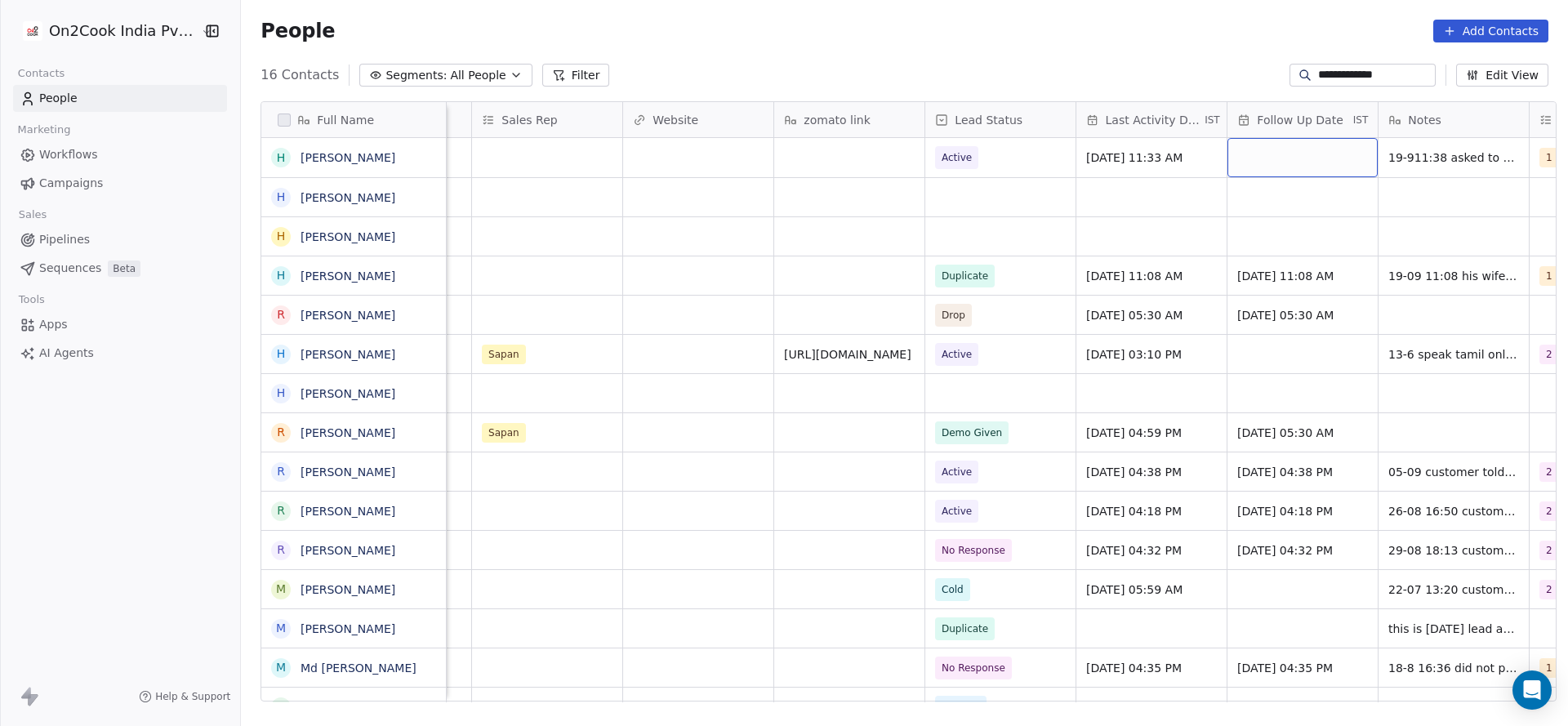
click at [1279, 164] on div "grid" at bounding box center [1303, 157] width 151 height 39
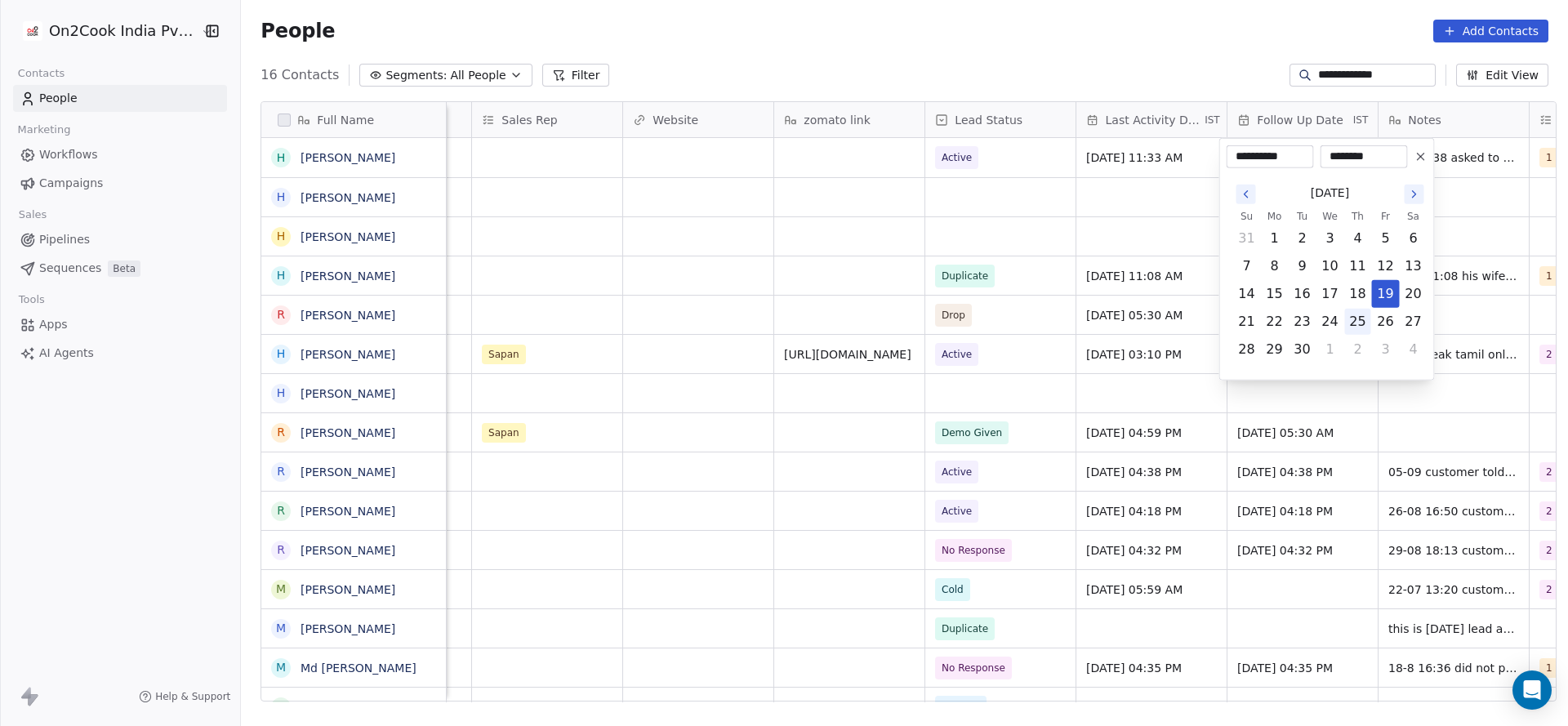
click at [1356, 319] on button "25" at bounding box center [1357, 322] width 26 height 26
type input "**********"
click at [881, 287] on html "**********" at bounding box center [784, 363] width 1568 height 726
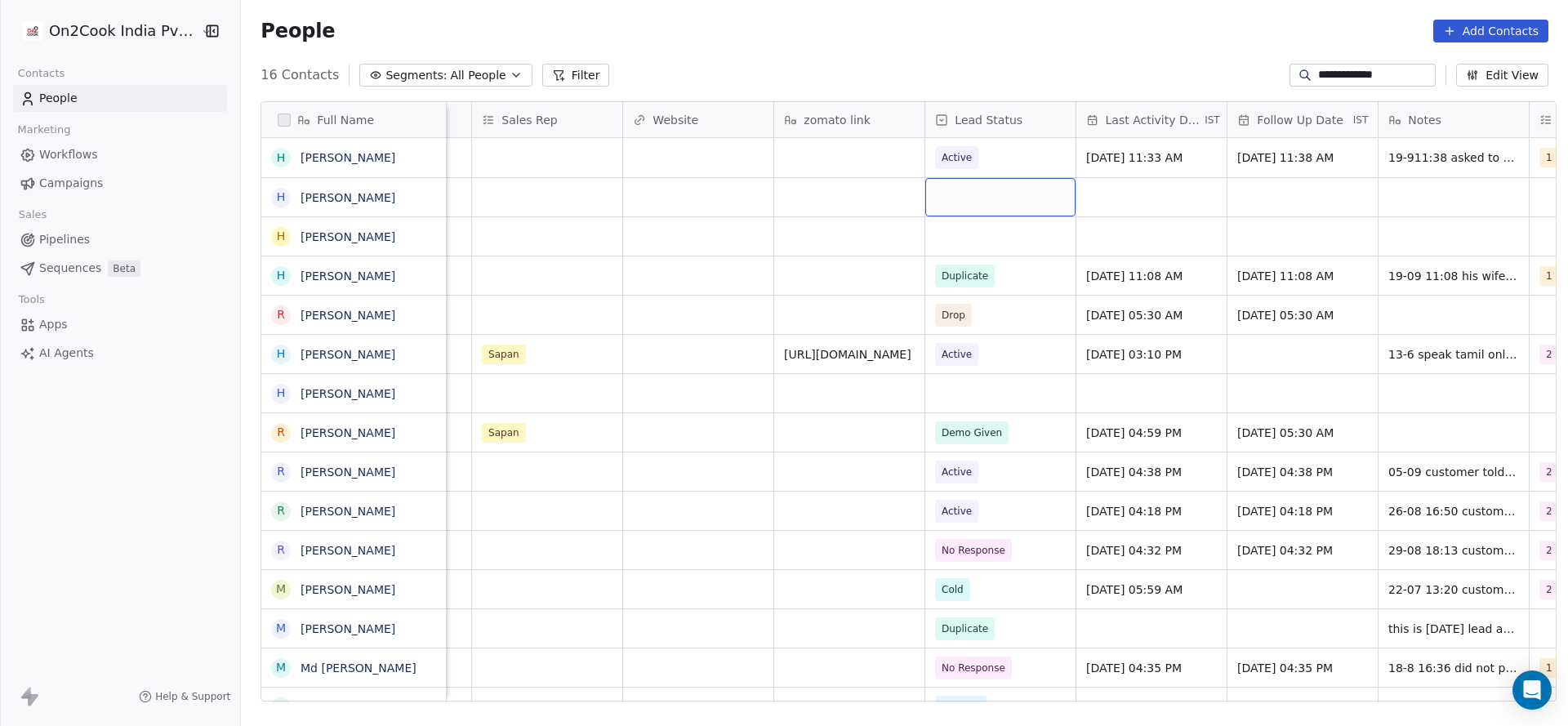
click at [1008, 207] on div "grid" at bounding box center [1000, 197] width 151 height 38
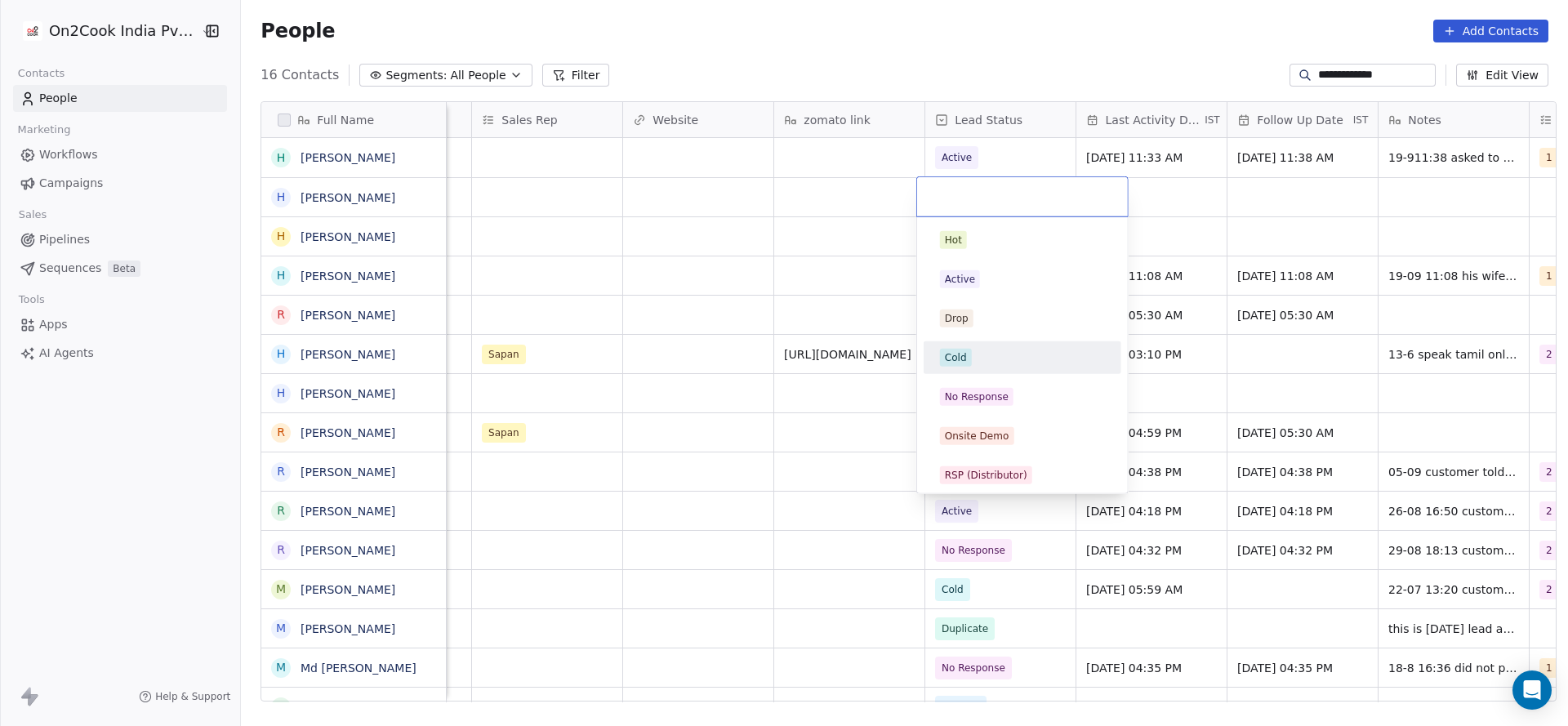
scroll to position [123, 0]
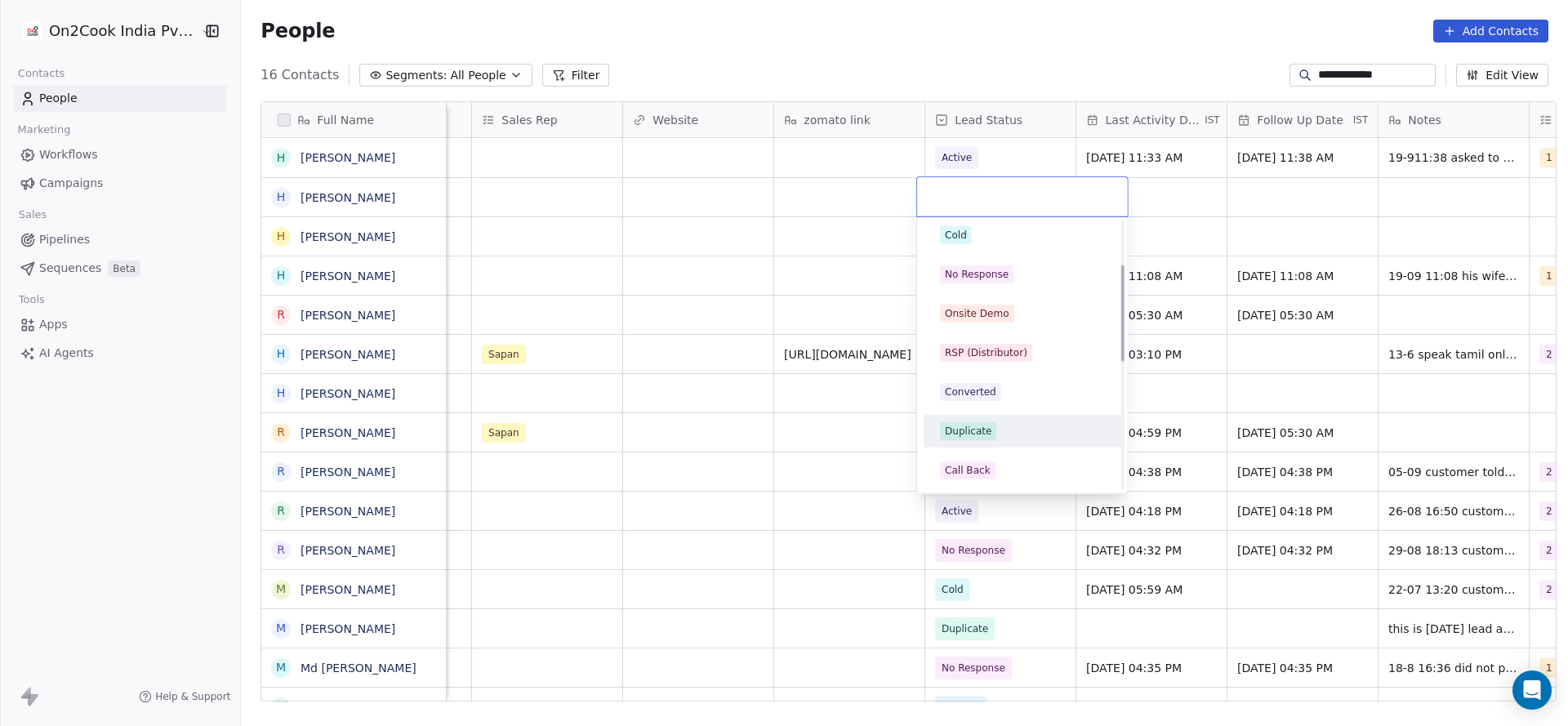
click at [972, 439] on div "Duplicate" at bounding box center [1022, 431] width 185 height 26
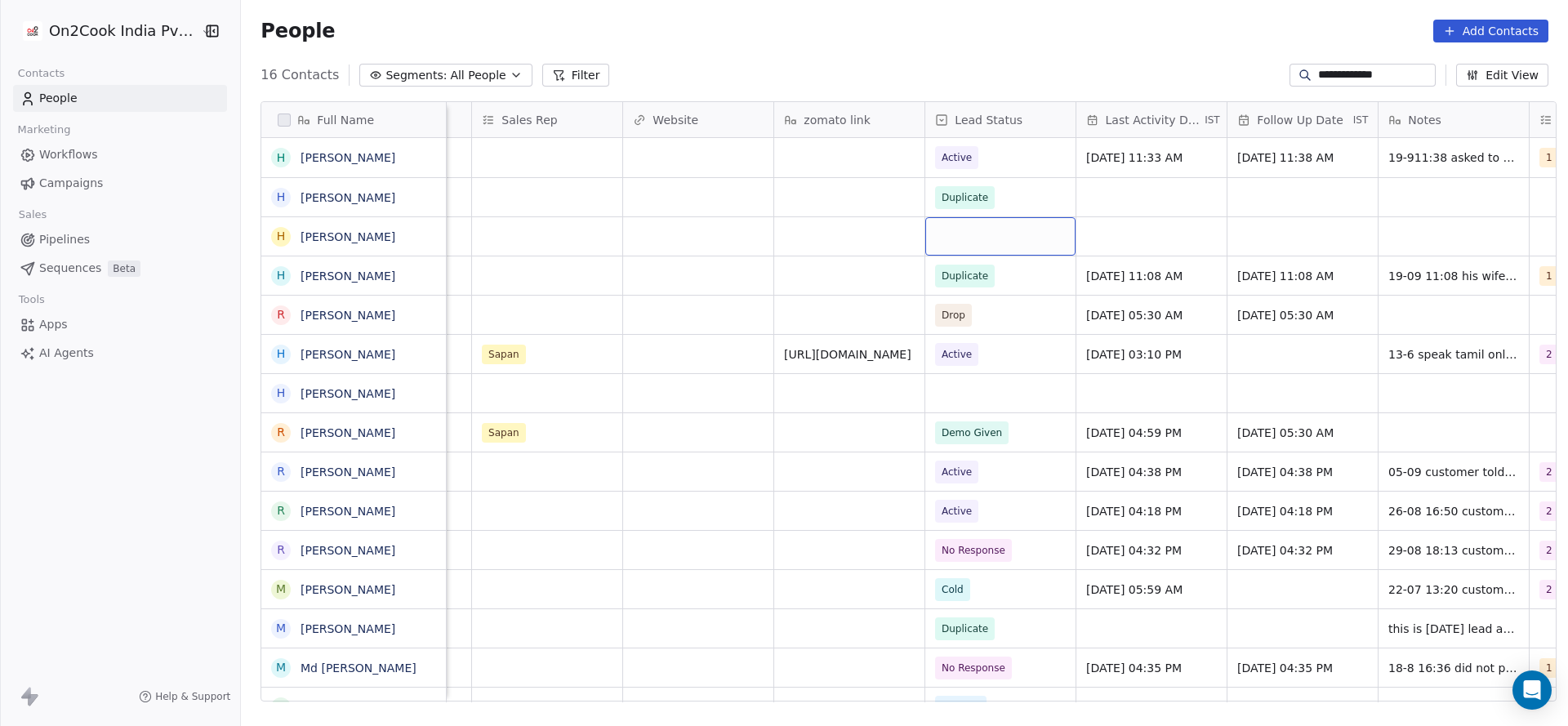
click at [987, 233] on div "grid" at bounding box center [1000, 237] width 151 height 38
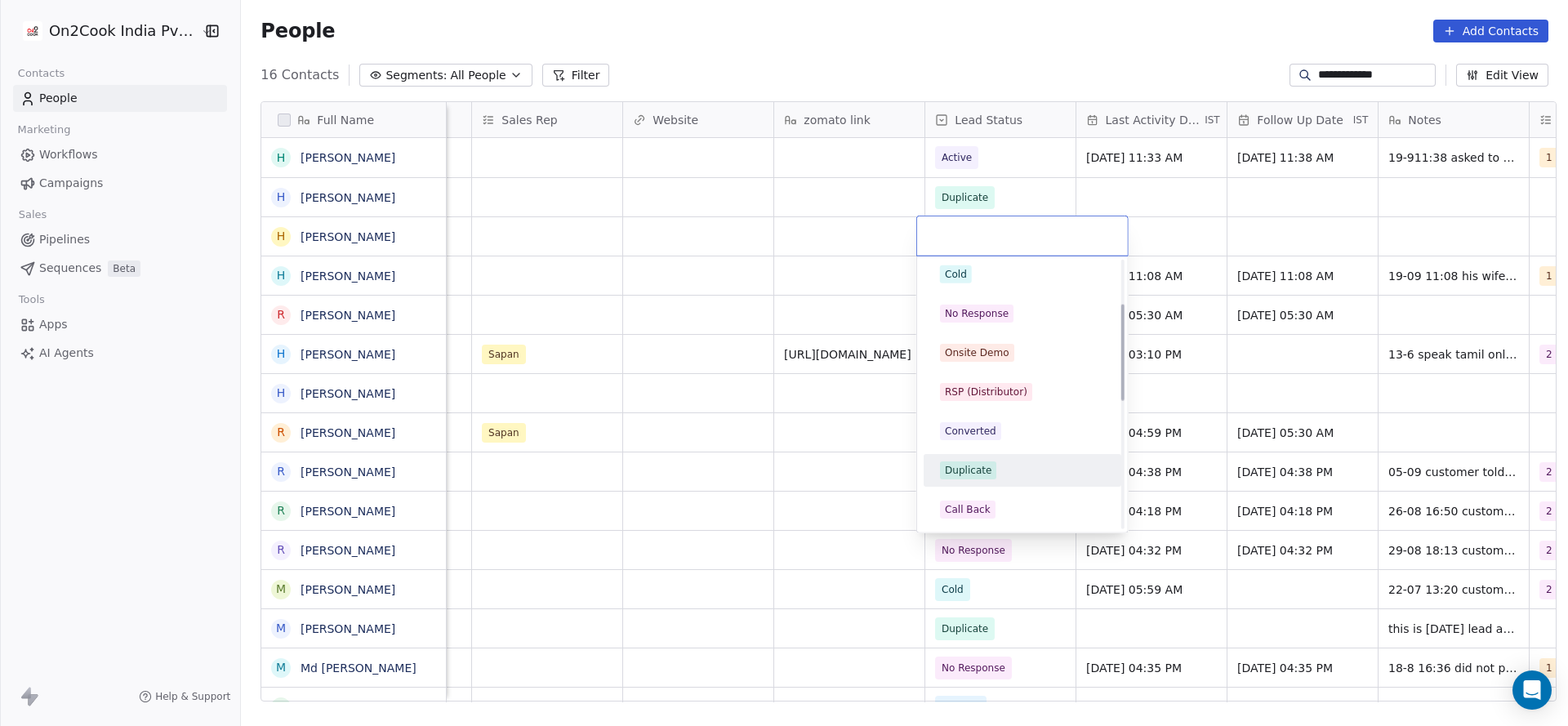
drag, startPoint x: 977, startPoint y: 463, endPoint x: 1396, endPoint y: 236, distance: 476.5
click at [977, 461] on span "Duplicate" at bounding box center [968, 470] width 56 height 18
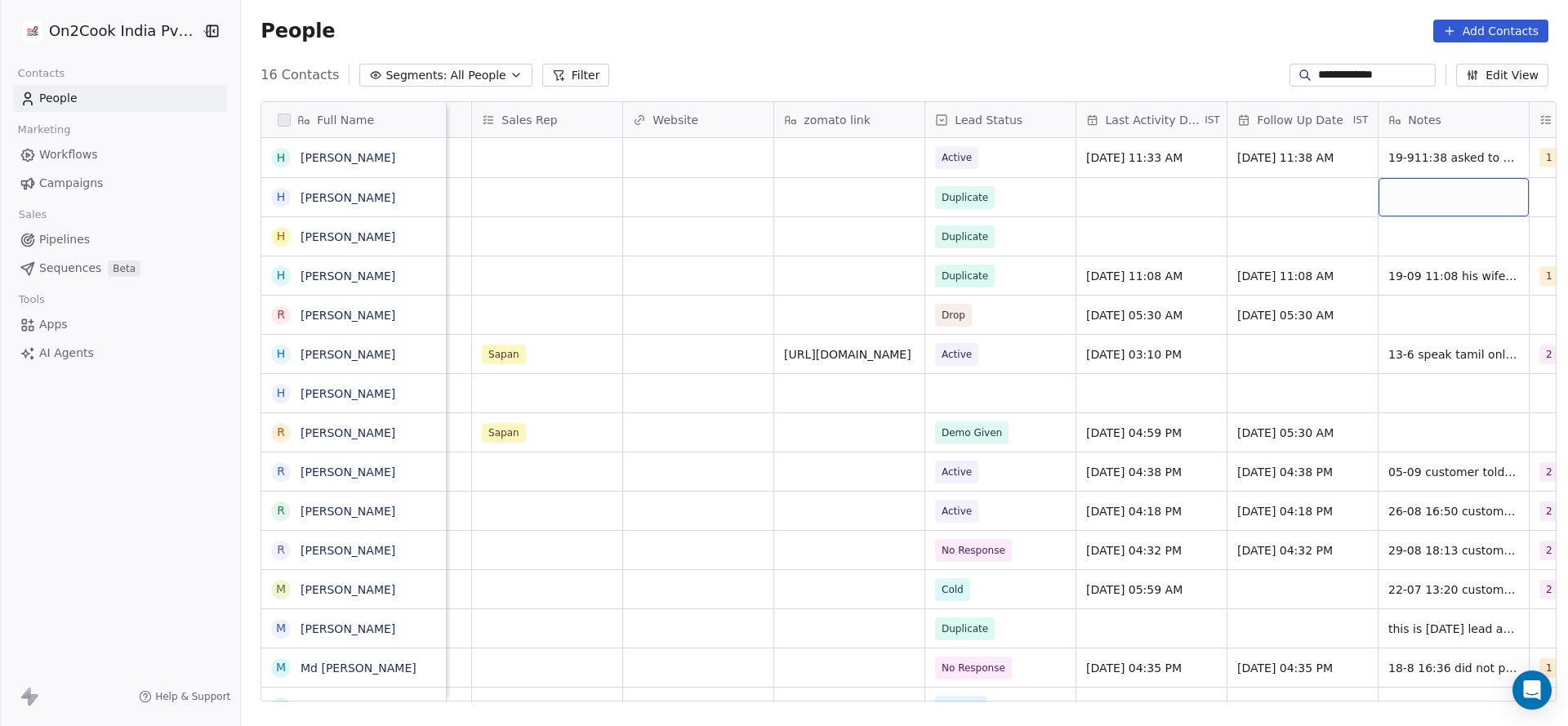
click at [1413, 205] on div "grid" at bounding box center [1453, 197] width 151 height 38
type textarea "**********"
drag, startPoint x: 1376, startPoint y: 188, endPoint x: 1407, endPoint y: 201, distance: 33.6
click at [1407, 201] on textarea "**********" at bounding box center [1445, 203] width 149 height 51
click at [1192, 227] on html "**********" at bounding box center [784, 363] width 1568 height 726
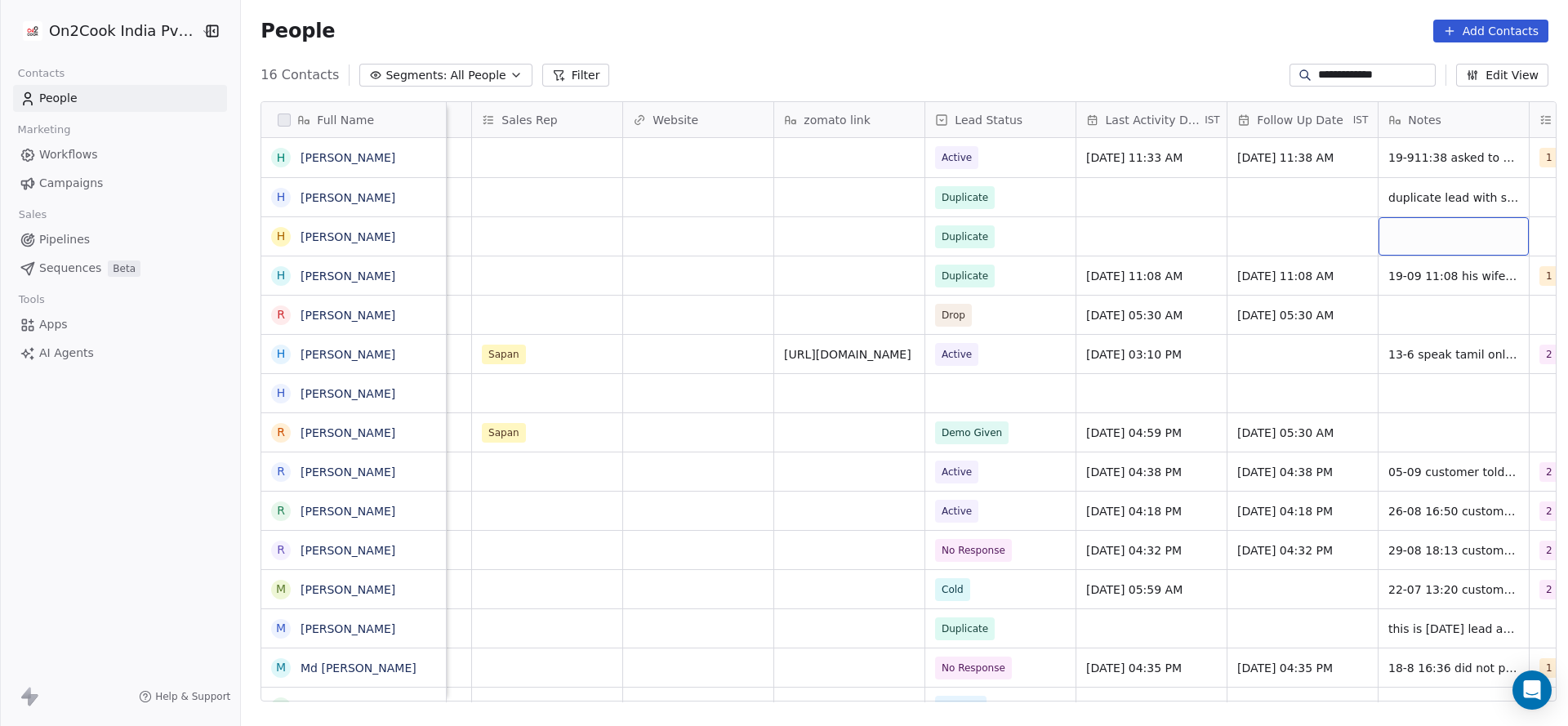
click at [1387, 231] on div "grid" at bounding box center [1453, 237] width 151 height 38
type textarea "**********"
click at [1198, 268] on html "**********" at bounding box center [784, 363] width 1568 height 726
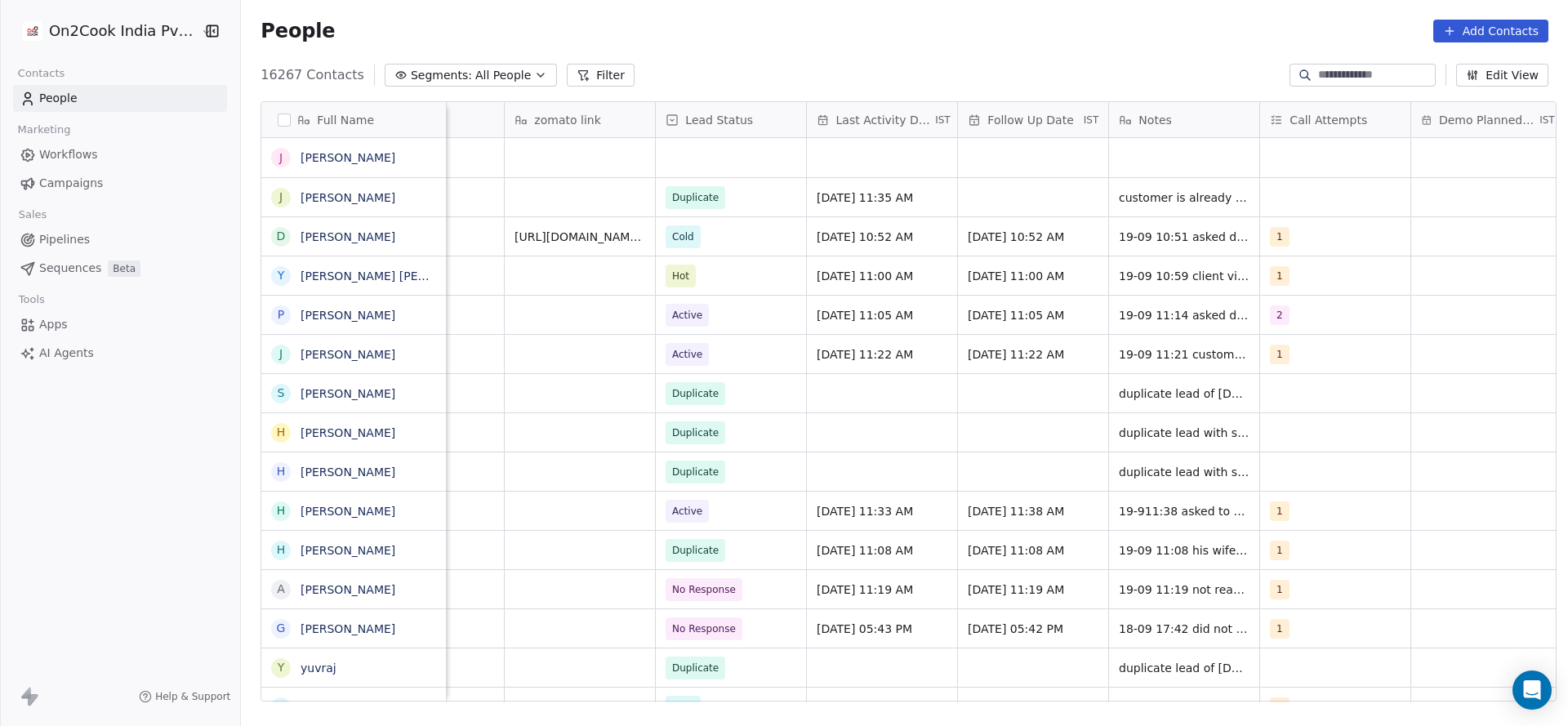
scroll to position [0, 1908]
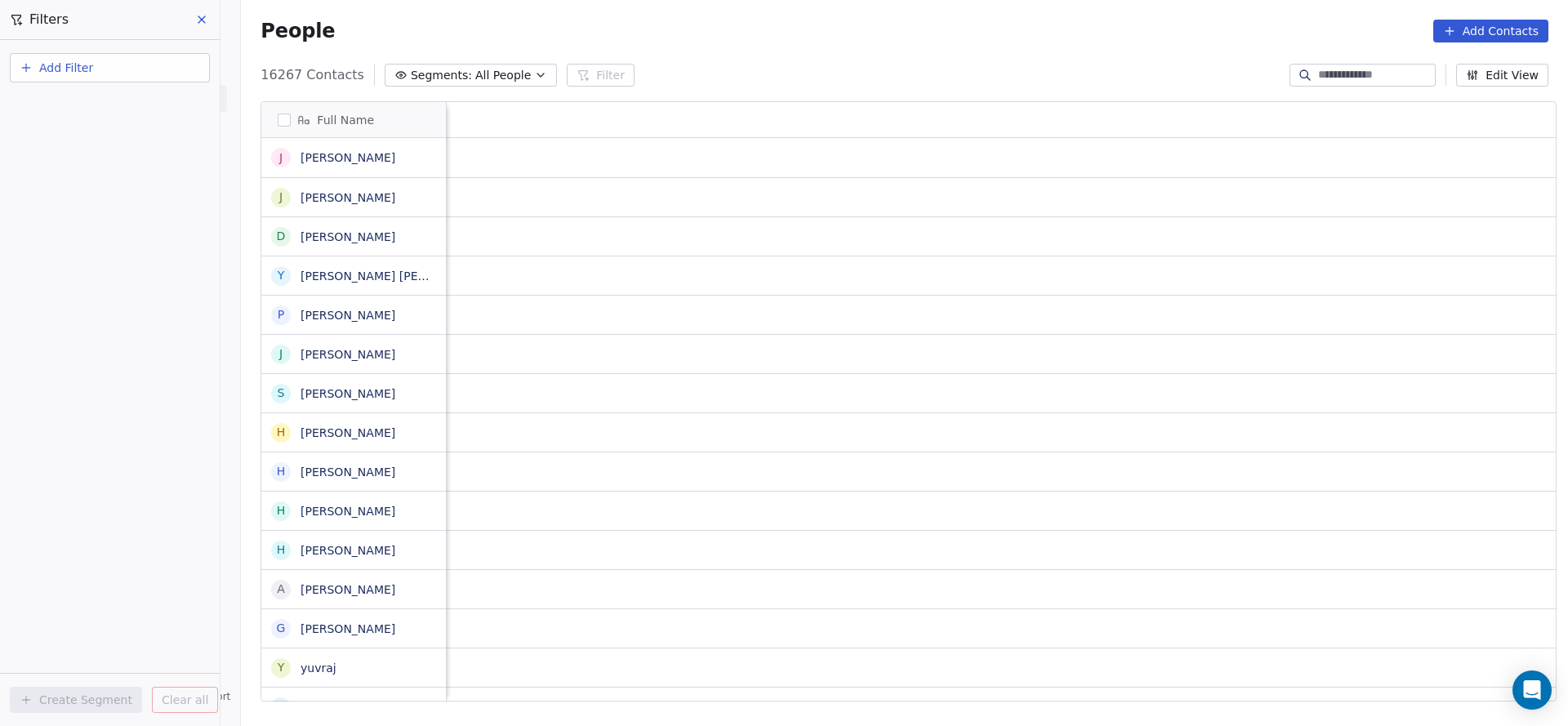
scroll to position [620, 1315]
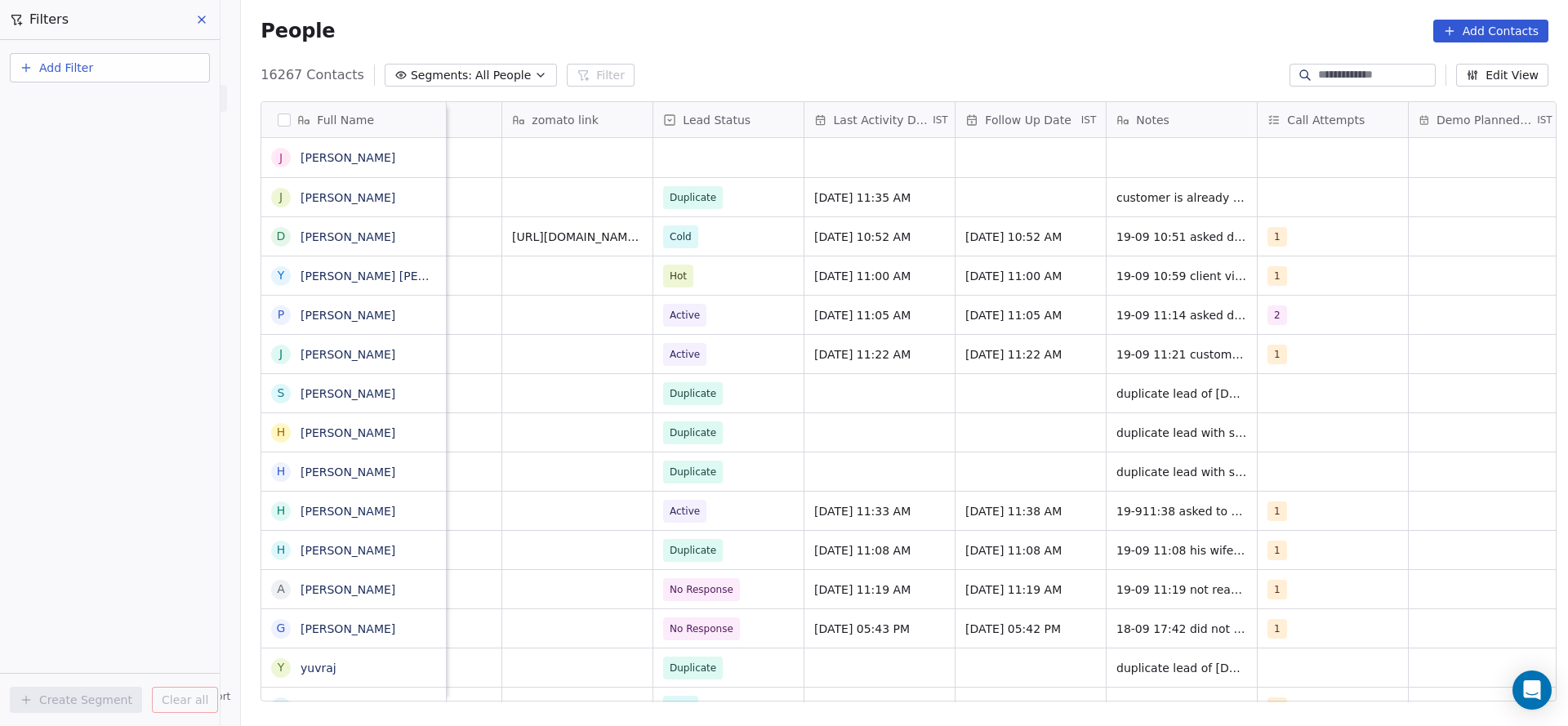
drag, startPoint x: 80, startPoint y: 51, endPoint x: 76, endPoint y: 66, distance: 15.5
click at [79, 51] on div "Add Filter" at bounding box center [110, 64] width 220 height 49
click at [76, 70] on span "Add Filter" at bounding box center [66, 68] width 54 height 17
click at [66, 101] on span "Contact properties" at bounding box center [80, 106] width 106 height 17
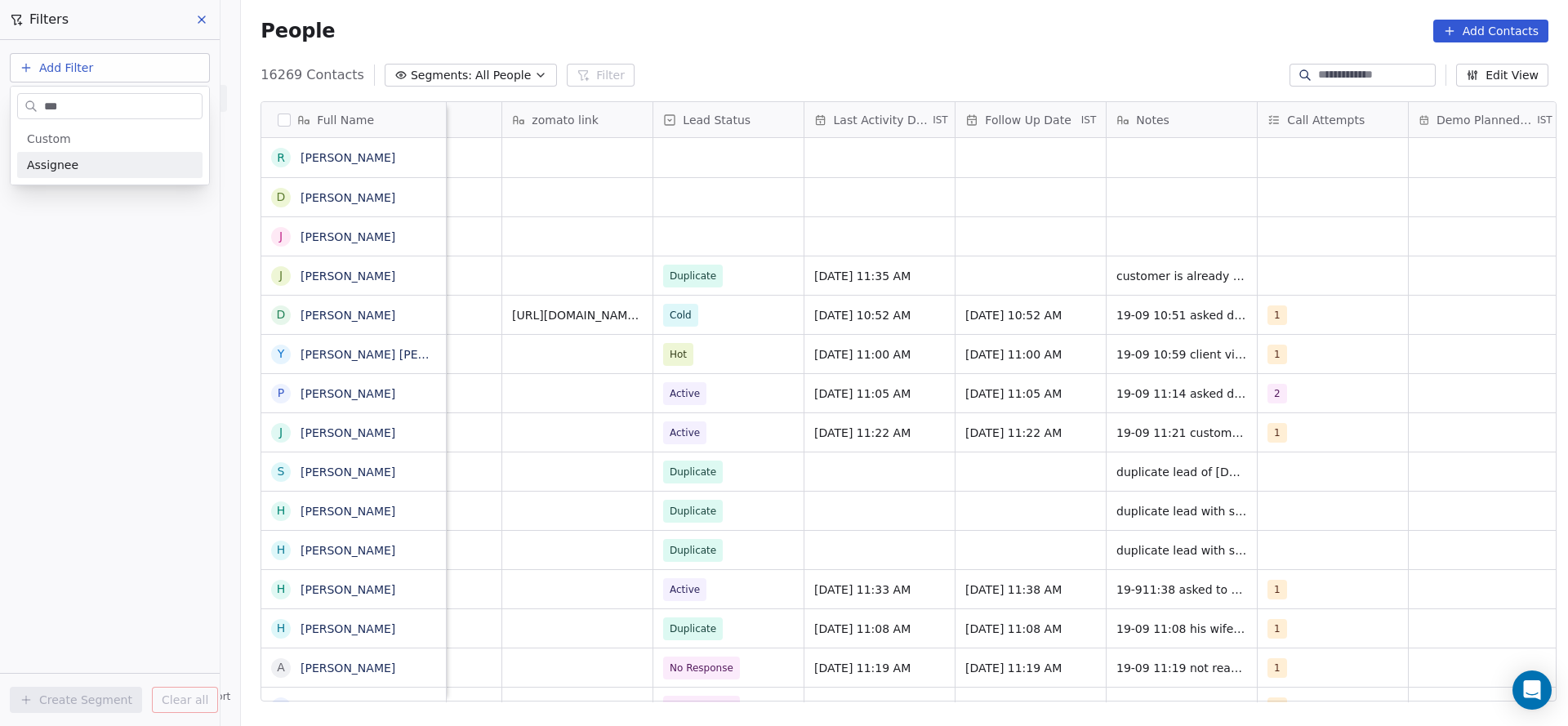
type input "***"
click at [84, 166] on div "Assignee" at bounding box center [110, 165] width 166 height 16
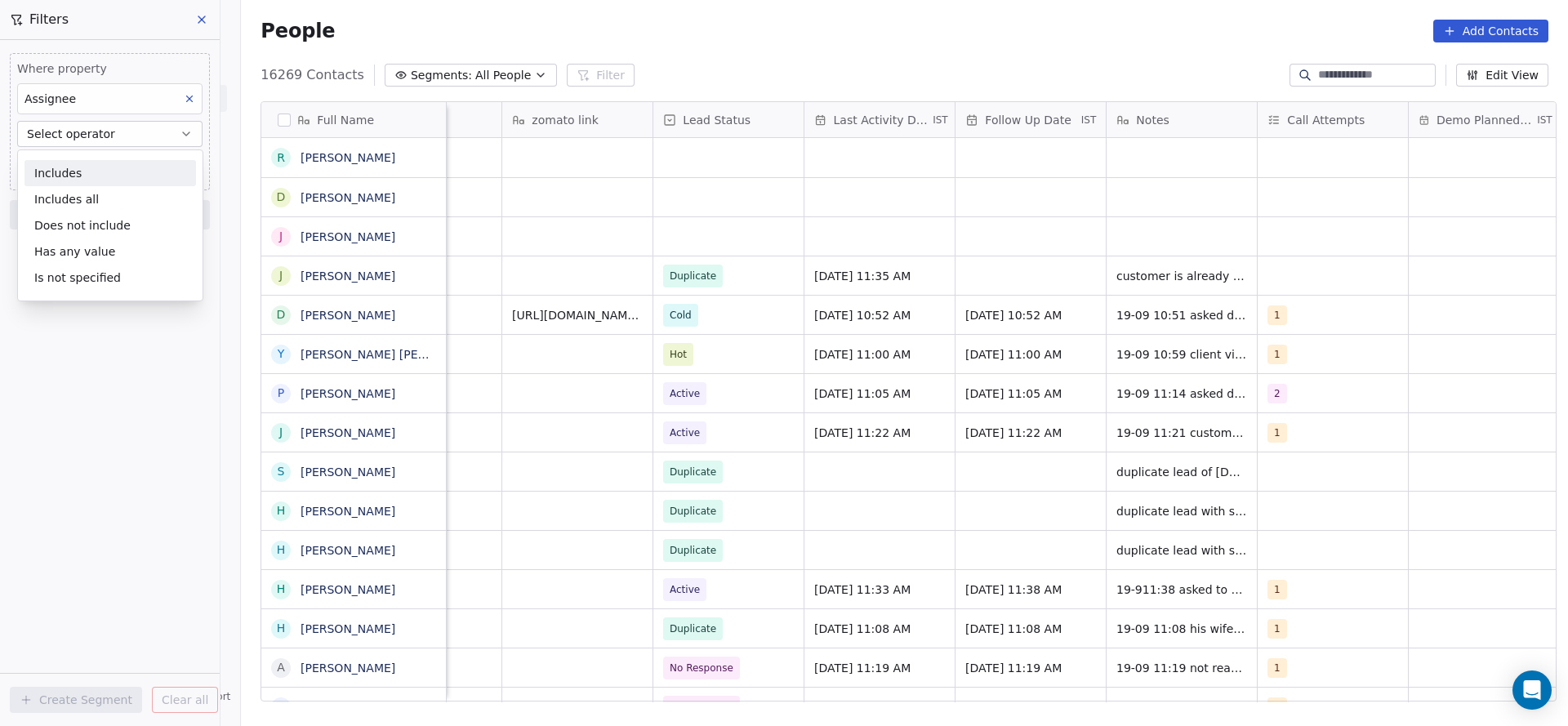
click at [107, 182] on div "Includes" at bounding box center [111, 173] width 172 height 26
click at [103, 167] on body "On2Cook India Pvt. Ltd. Contacts People Marketing Workflows Campaigns Sales Pip…" at bounding box center [784, 363] width 1568 height 726
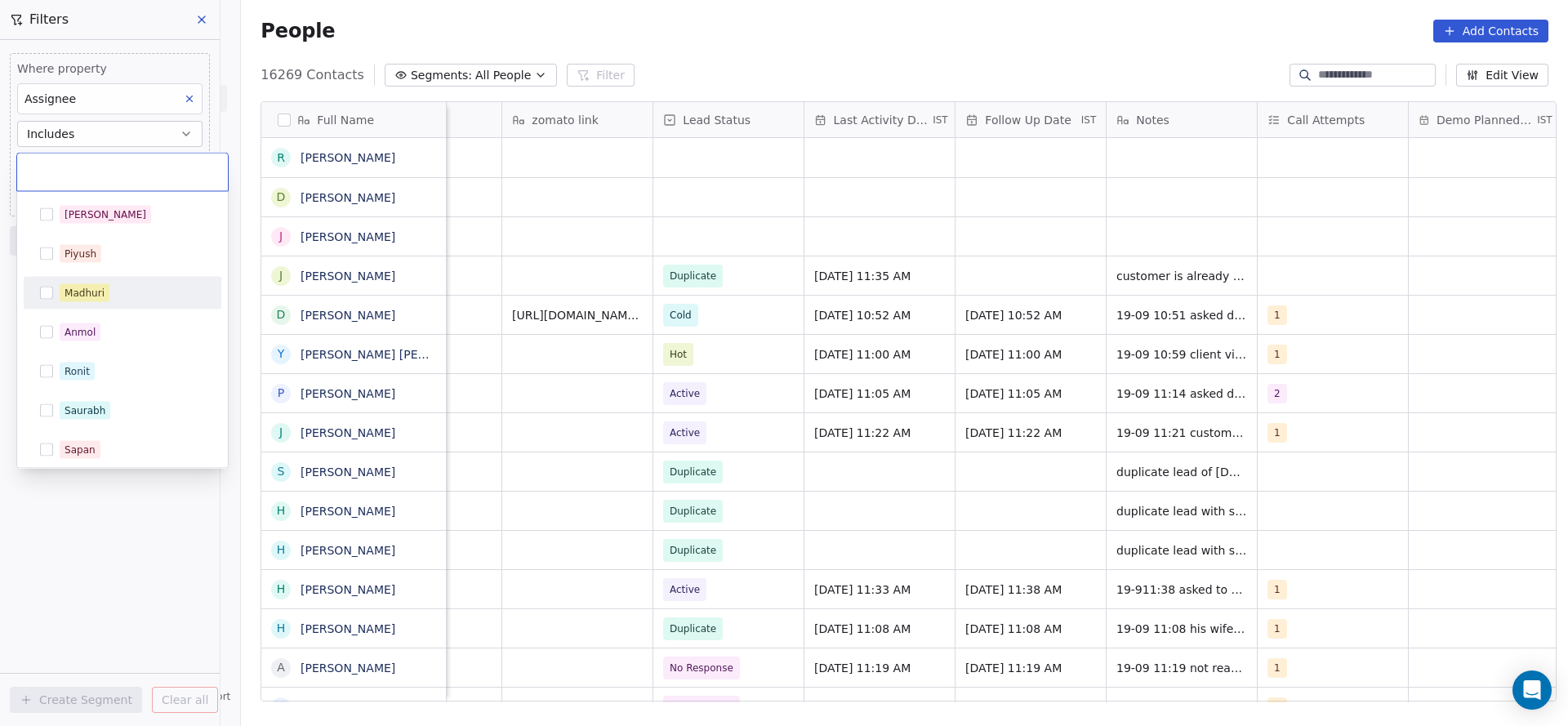
click at [119, 298] on div "Madhuri" at bounding box center [133, 294] width 146 height 18
click at [662, 263] on html "On2Cook India Pvt. Ltd. Contacts People Marketing Workflows Campaigns Sales Pip…" at bounding box center [784, 363] width 1568 height 726
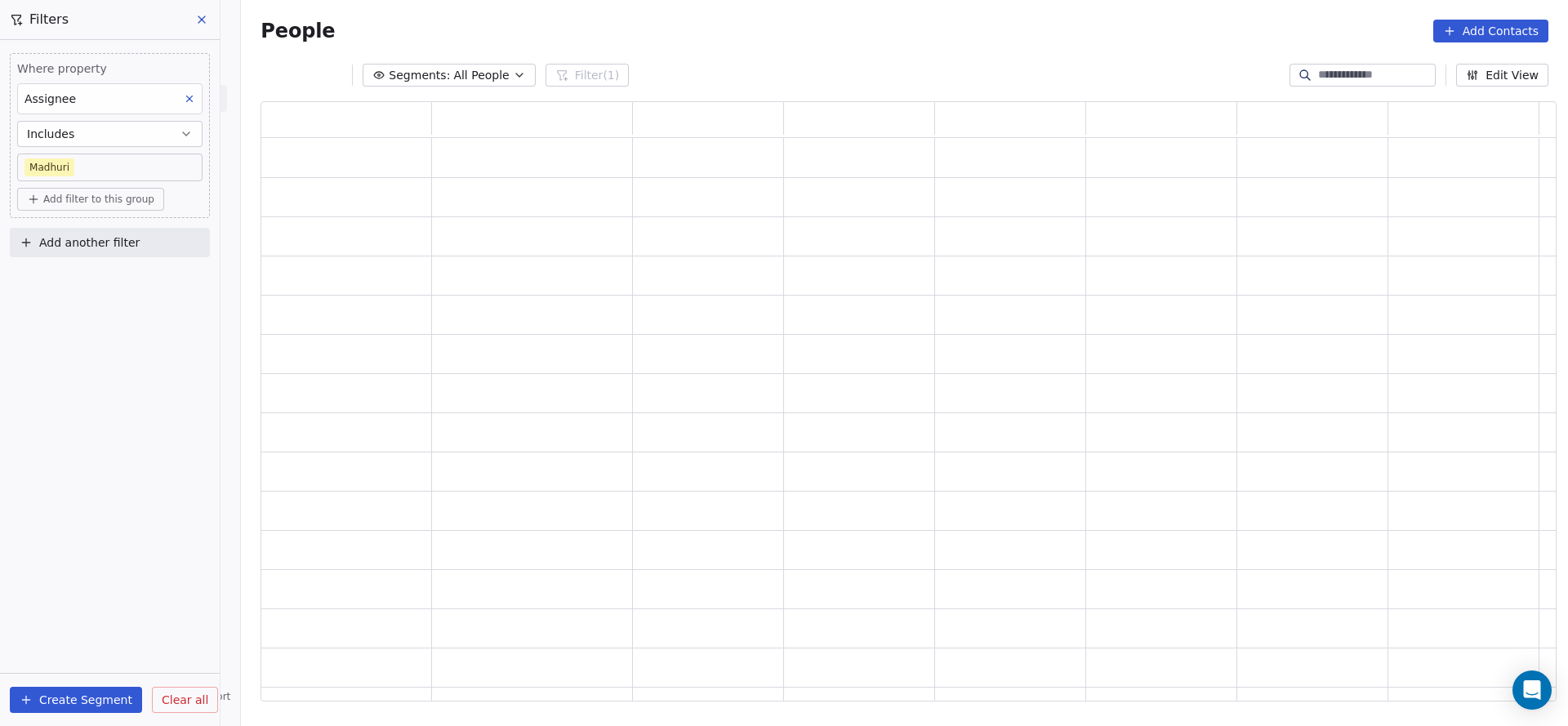
scroll to position [581, 1277]
click at [108, 199] on span "Add filter to this group" at bounding box center [98, 199] width 111 height 13
click at [102, 230] on span "Contact properties" at bounding box center [87, 234] width 106 height 17
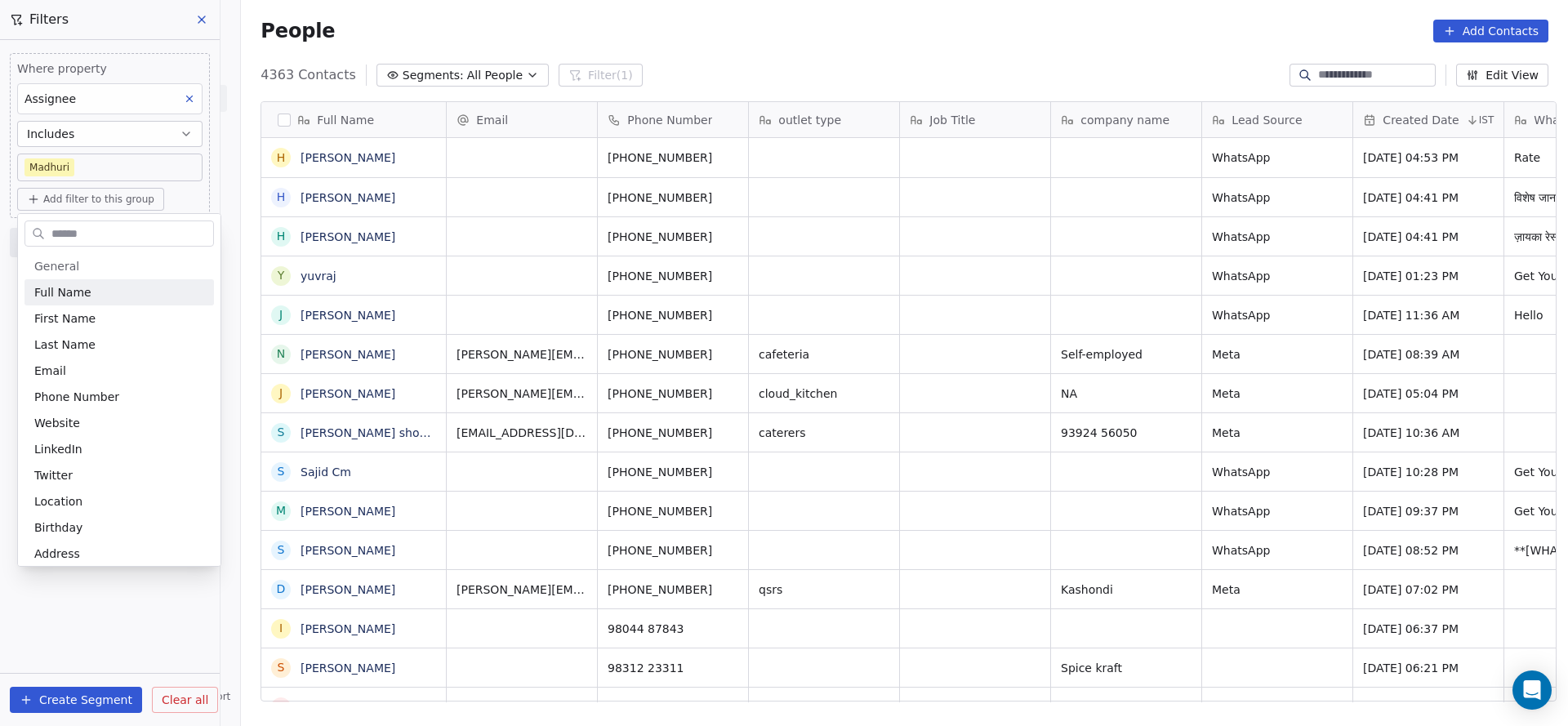
scroll to position [620, 1315]
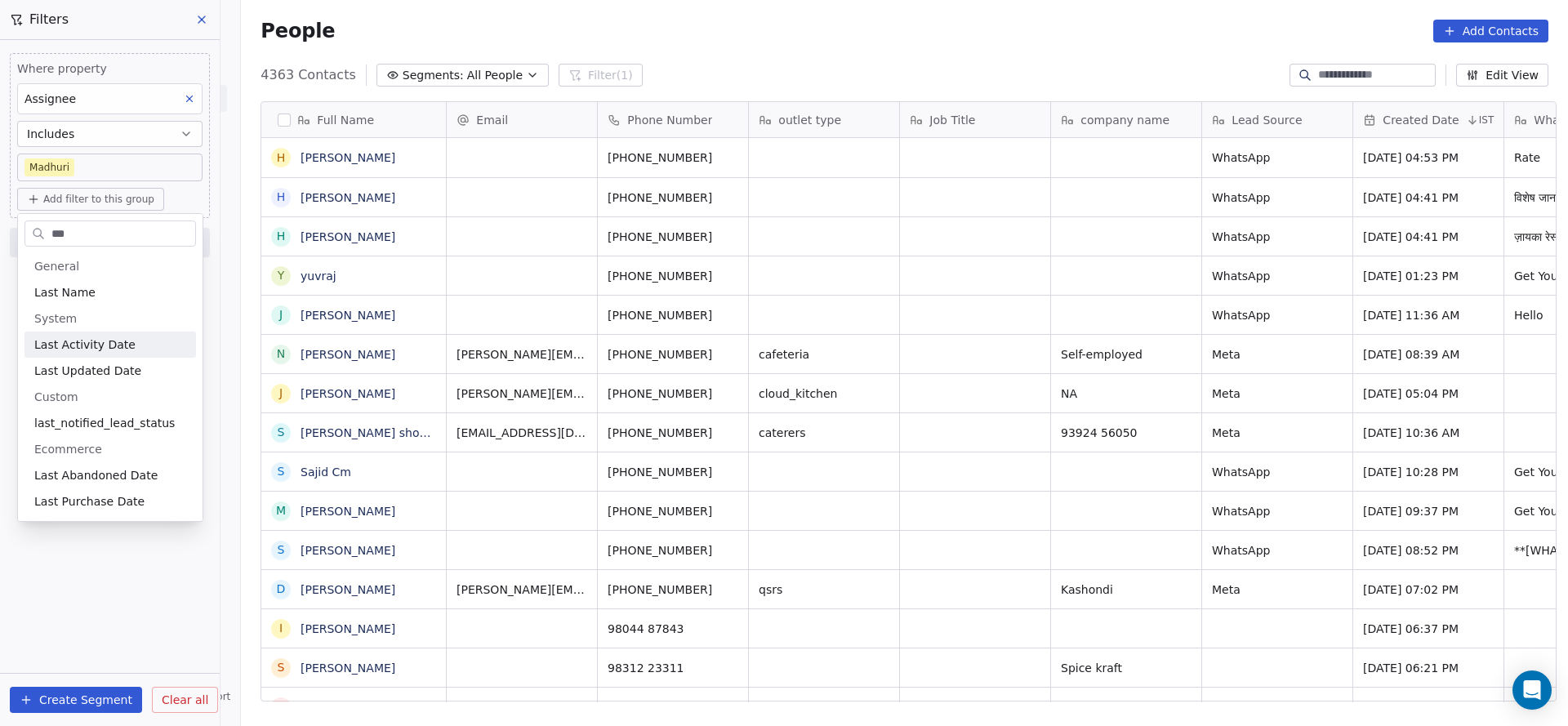
type input "***"
click at [79, 349] on span "Last Activity Date" at bounding box center [84, 345] width 101 height 16
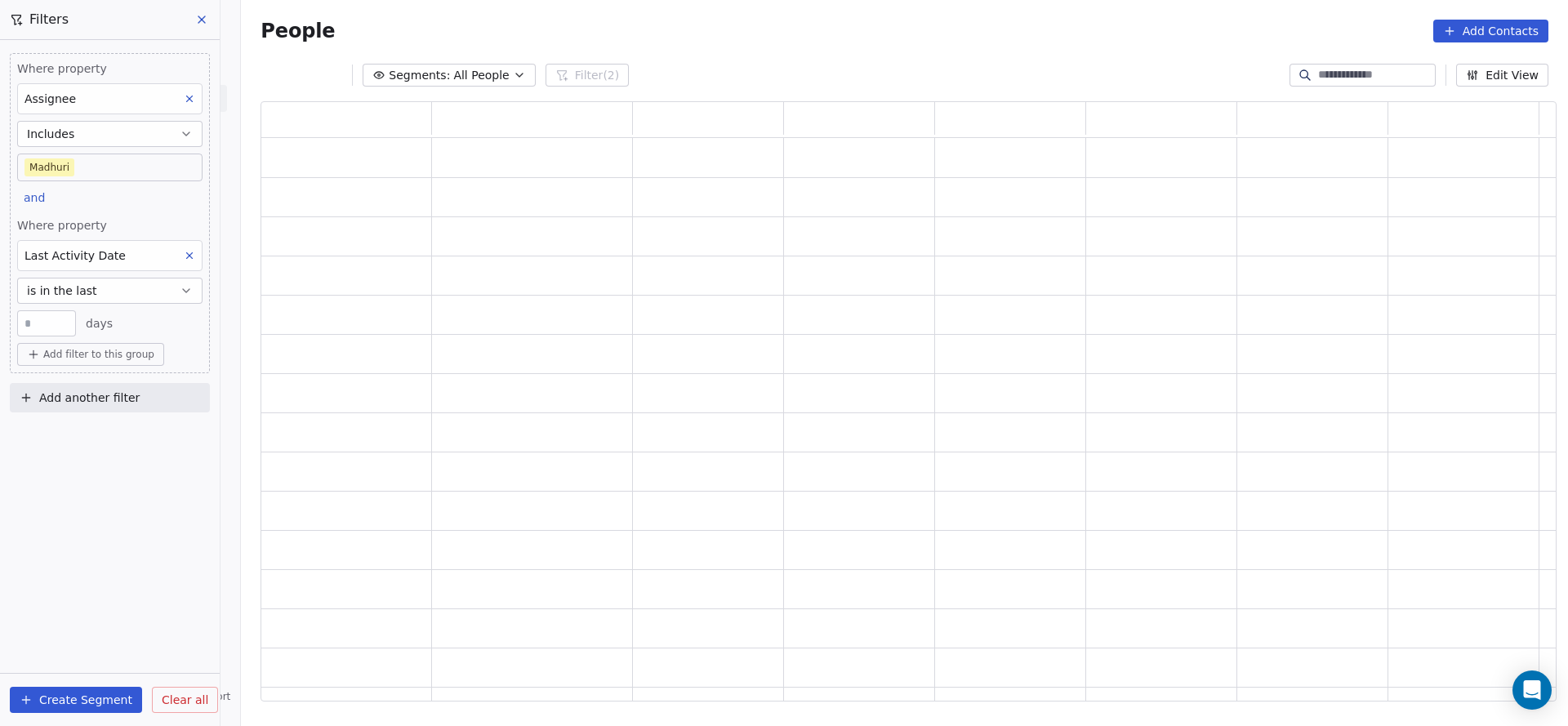
scroll to position [581, 1277]
click at [95, 299] on button "is in the last" at bounding box center [110, 291] width 186 height 26
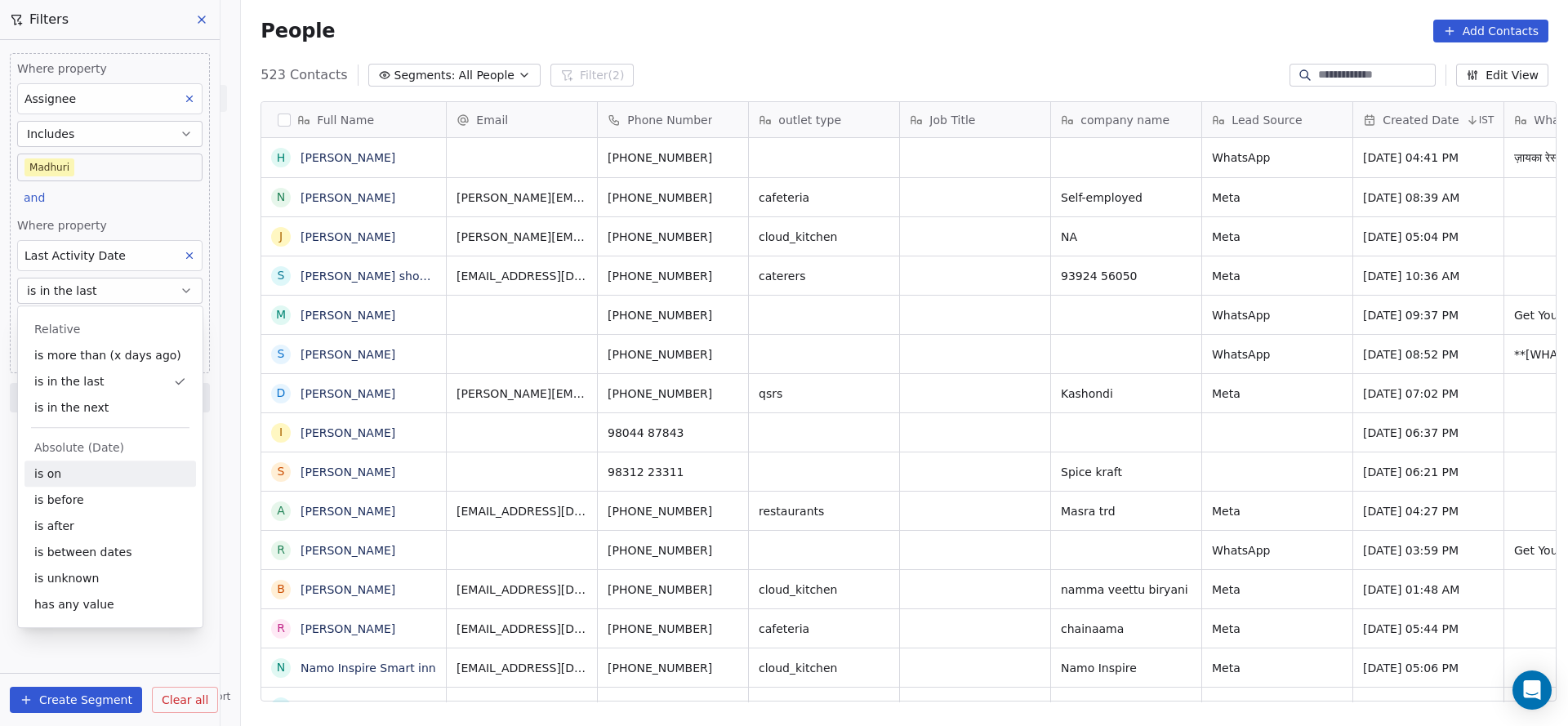
scroll to position [620, 1315]
click at [88, 478] on div "is on" at bounding box center [111, 473] width 172 height 26
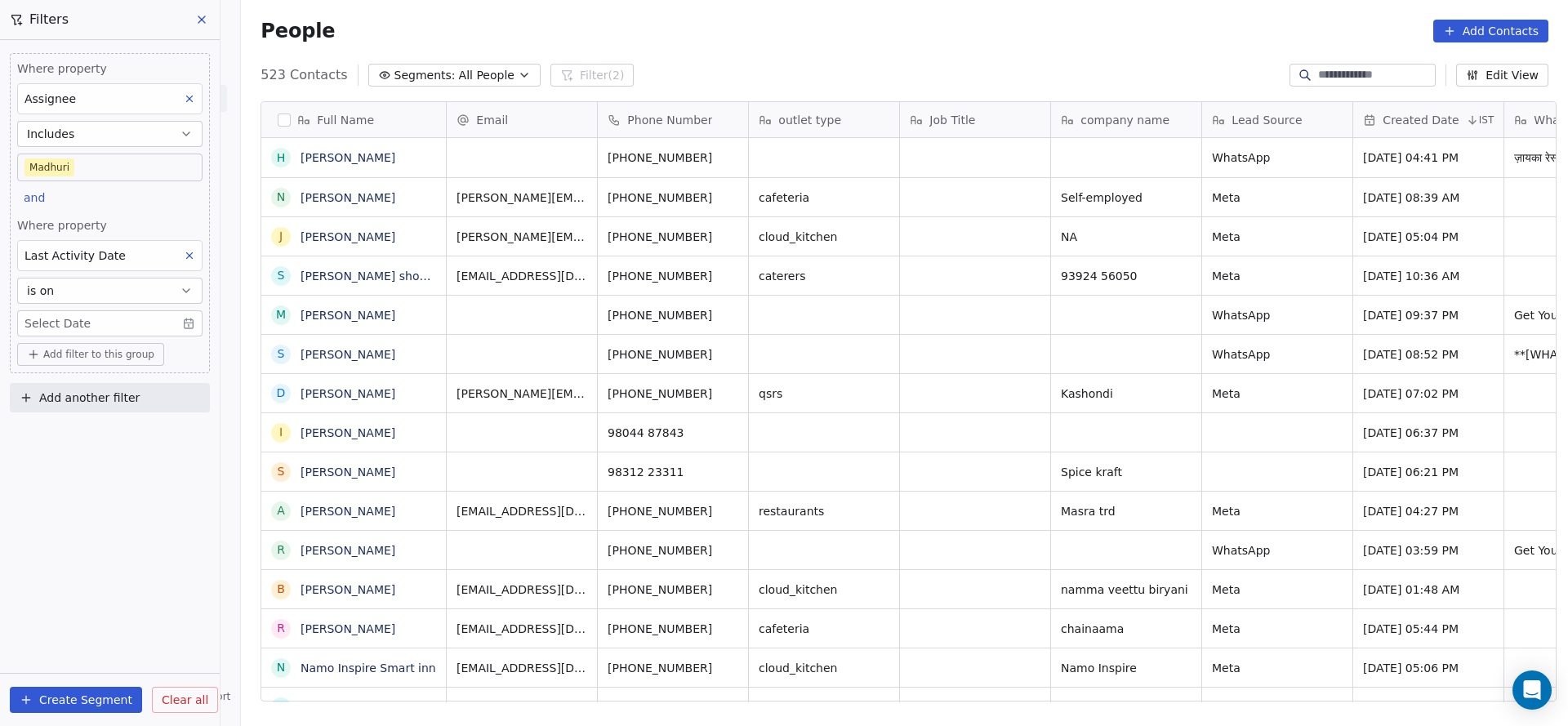
click at [125, 328] on body "On2Cook India Pvt. Ltd. Contacts People Marketing Workflows Campaigns Sales Pip…" at bounding box center [784, 363] width 1568 height 726
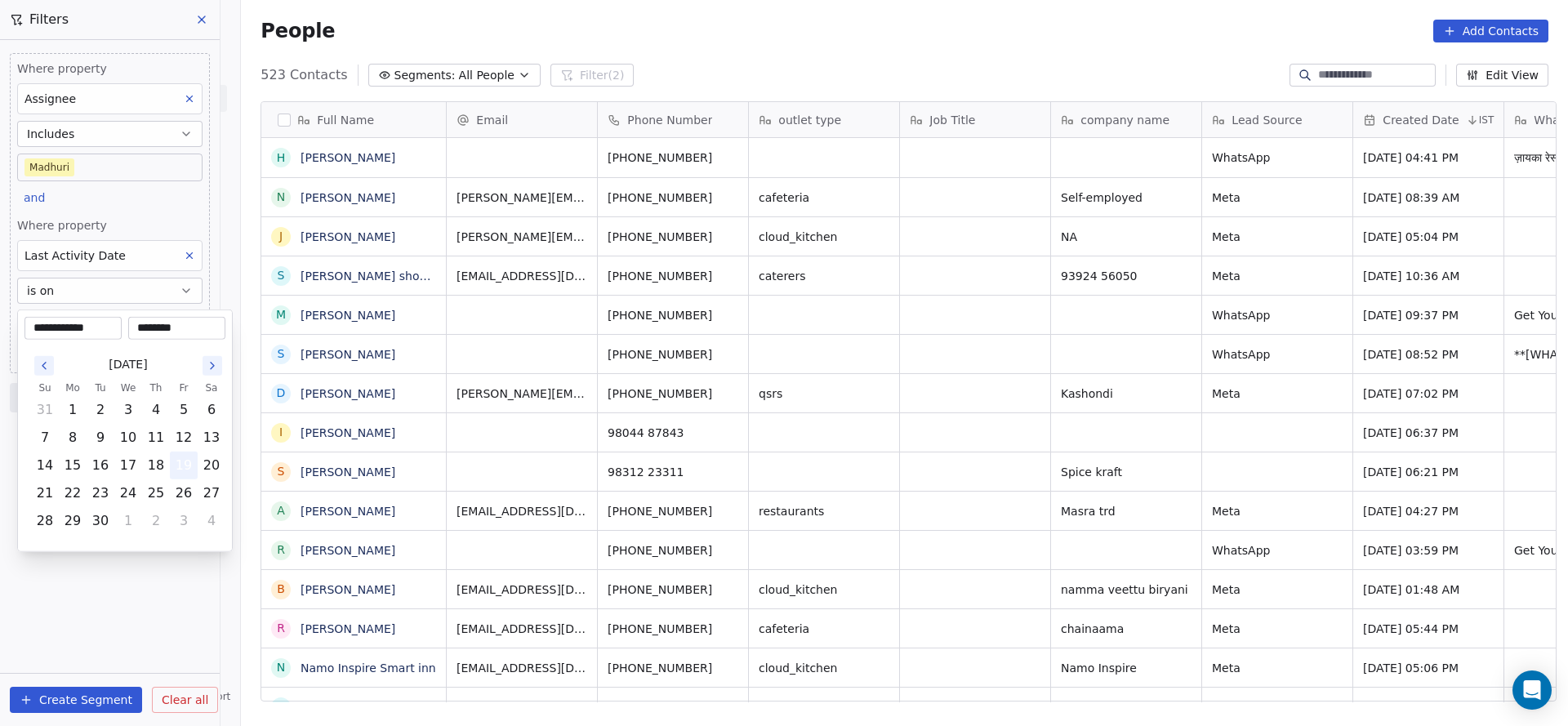
click at [185, 463] on button "19" at bounding box center [184, 465] width 26 height 26
click at [143, 196] on html "On2Cook India Pvt. Ltd. Contacts People Marketing Workflows Campaigns Sales Pip…" at bounding box center [784, 363] width 1568 height 726
